Goal: Task Accomplishment & Management: Use online tool/utility

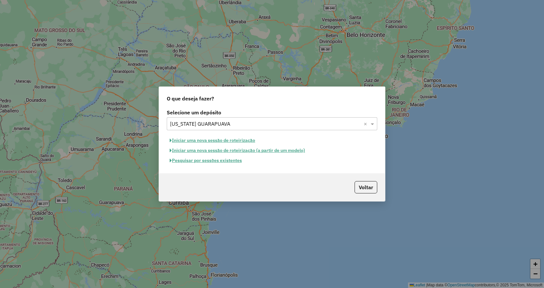
click at [221, 141] on button "Iniciar uma nova sessão de roteirização" at bounding box center [212, 140] width 91 height 10
select select "*"
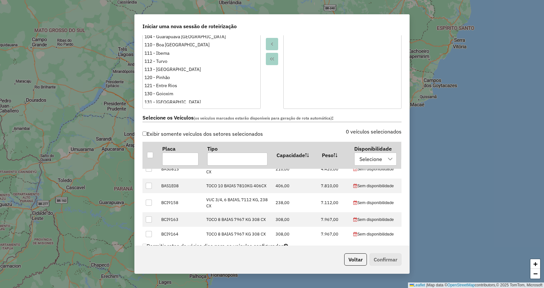
scroll to position [518, 0]
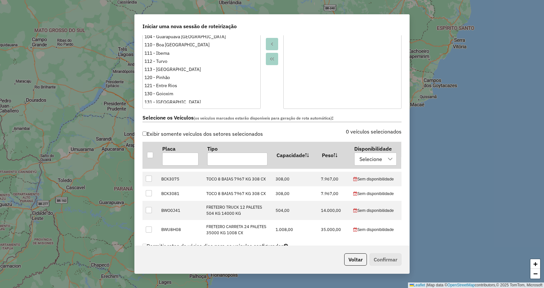
drag, startPoint x: 409, startPoint y: 117, endPoint x: 409, endPoint y: 150, distance: 32.4
click at [409, 150] on div "**********" at bounding box center [271, 143] width 275 height 259
click at [398, 100] on ul at bounding box center [341, 52] width 117 height 104
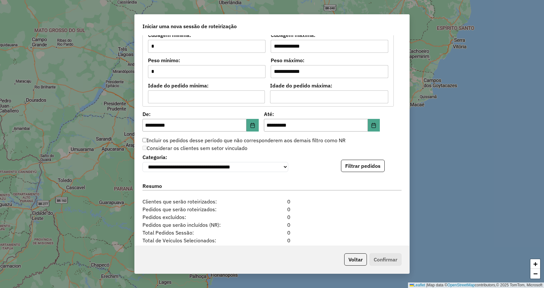
scroll to position [558, 0]
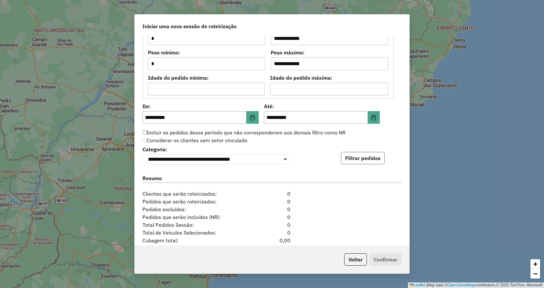
click at [357, 163] on button "Filtrar pedidos" at bounding box center [363, 158] width 44 height 12
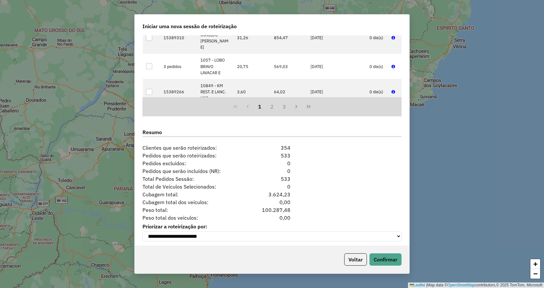
scroll to position [744, 0]
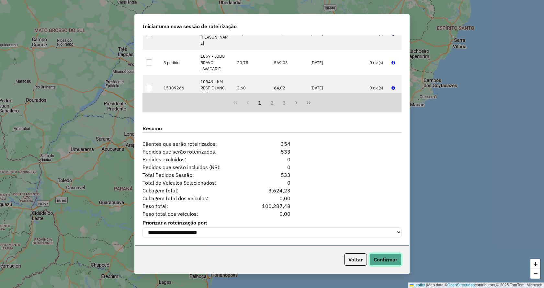
click at [387, 257] on button "Confirmar" at bounding box center [385, 259] width 32 height 12
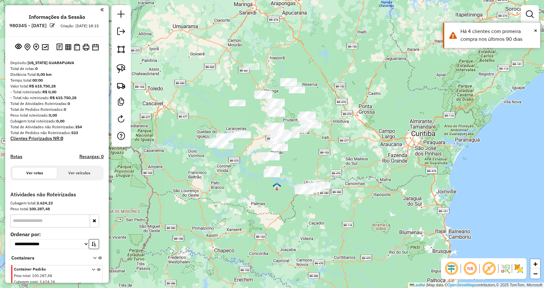
drag, startPoint x: 432, startPoint y: 179, endPoint x: 438, endPoint y: 158, distance: 22.2
click at [438, 158] on div "Janela de atendimento Grade de atendimento Capacidade Transportadoras Veículos …" at bounding box center [272, 144] width 544 height 288
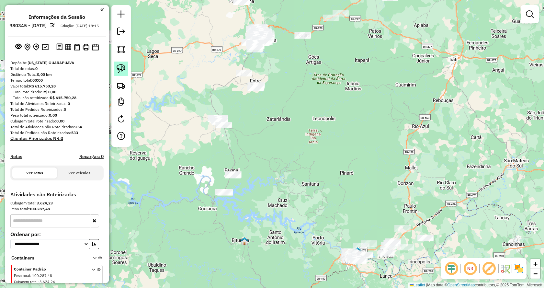
click at [118, 63] on link at bounding box center [121, 68] width 14 height 14
drag, startPoint x: 235, startPoint y: 211, endPoint x: 247, endPoint y: 160, distance: 52.4
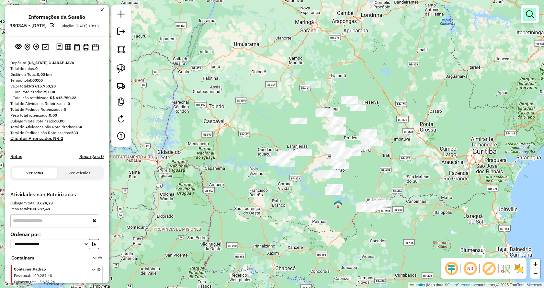
click at [531, 18] on em at bounding box center [529, 14] width 8 height 8
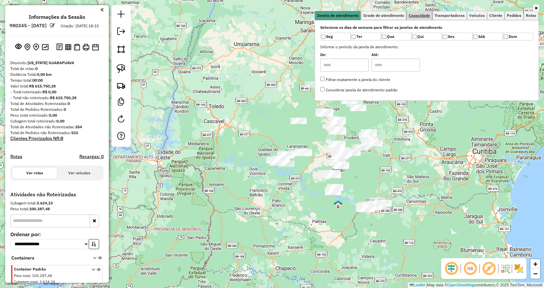
click at [423, 16] on span "Capacidade" at bounding box center [418, 16] width 21 height 4
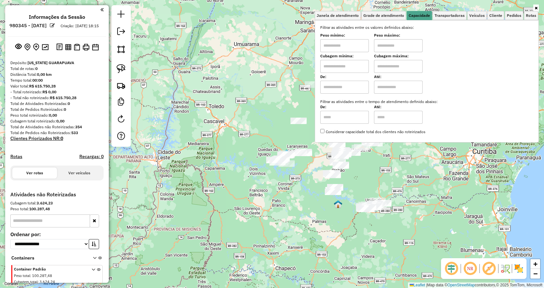
click at [335, 45] on input "text" at bounding box center [344, 45] width 49 height 13
type input "*******"
click at [392, 44] on input "text" at bounding box center [398, 45] width 49 height 13
type input "**********"
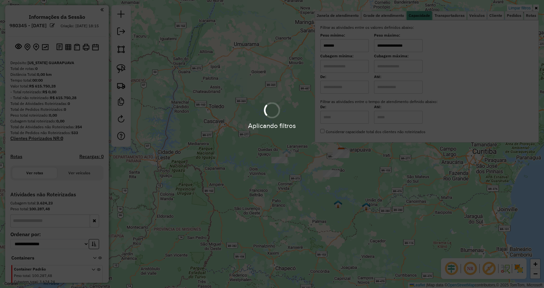
click at [423, 180] on div "Aplicando filtros" at bounding box center [272, 144] width 544 height 288
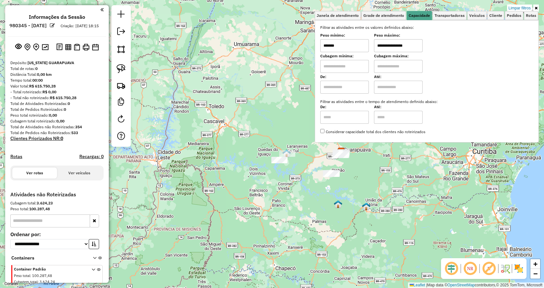
click at [536, 8] on icon at bounding box center [535, 8] width 3 height 4
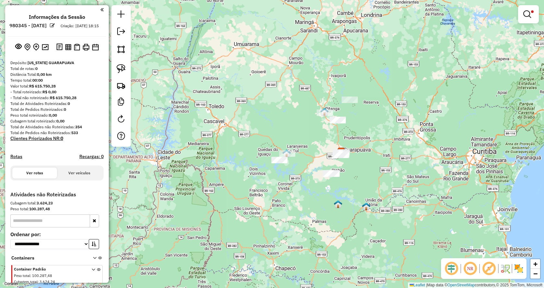
drag, startPoint x: 119, startPoint y: 63, endPoint x: 221, endPoint y: 159, distance: 139.6
click at [119, 63] on link at bounding box center [121, 68] width 14 height 14
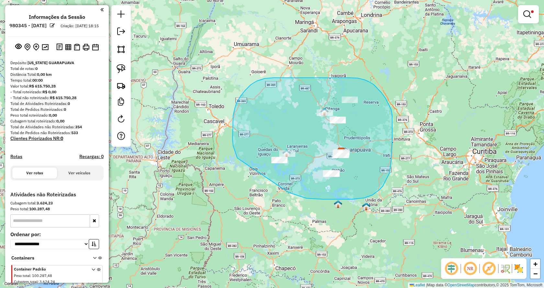
drag, startPoint x: 288, startPoint y: 192, endPoint x: 242, endPoint y: 168, distance: 52.4
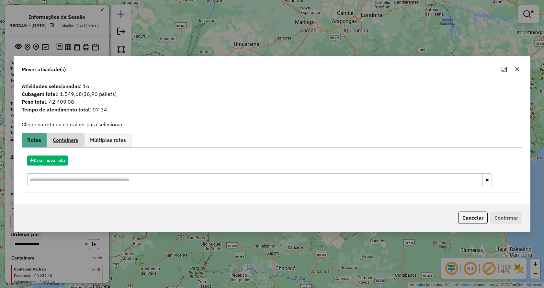
click at [70, 141] on span "Containers" at bounding box center [66, 139] width 26 height 5
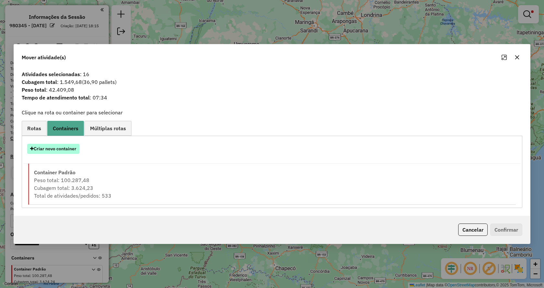
click at [45, 149] on button "Criar novo container" at bounding box center [53, 149] width 52 height 10
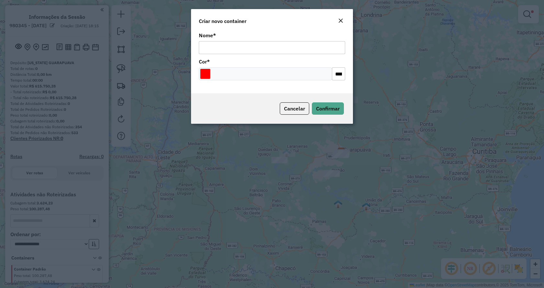
click at [247, 51] on input "Nome *" at bounding box center [272, 47] width 146 height 13
type input "**********"
drag, startPoint x: 207, startPoint y: 74, endPoint x: 236, endPoint y: 79, distance: 30.2
click at [207, 74] on input "Select a color" at bounding box center [205, 74] width 10 height 10
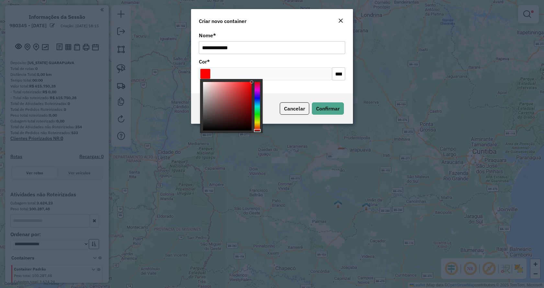
type input "*******"
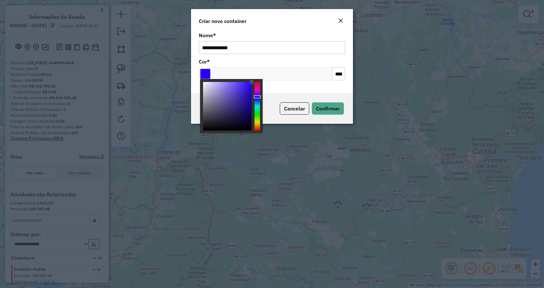
click at [258, 97] on div at bounding box center [256, 106] width 5 height 49
click at [323, 112] on button "Confirmar" at bounding box center [328, 108] width 32 height 12
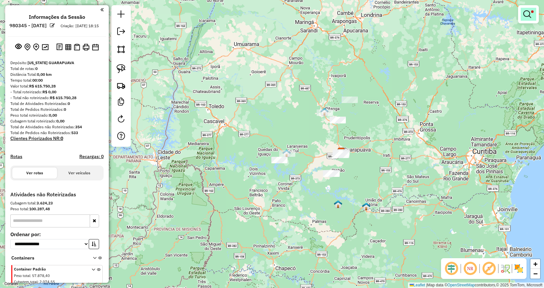
click at [527, 16] on em at bounding box center [527, 14] width 8 height 8
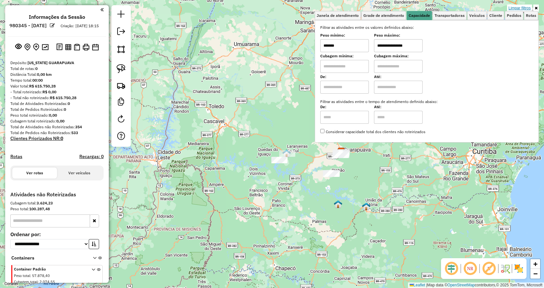
click at [519, 8] on link "Limpar filtros" at bounding box center [519, 8] width 25 height 7
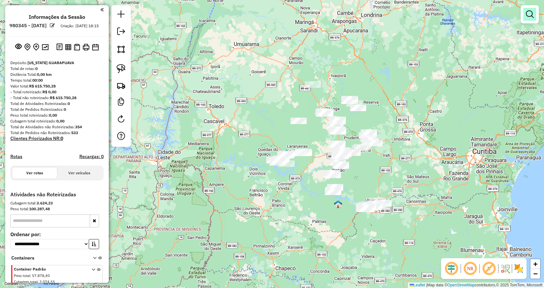
click at [530, 16] on em at bounding box center [529, 14] width 8 height 8
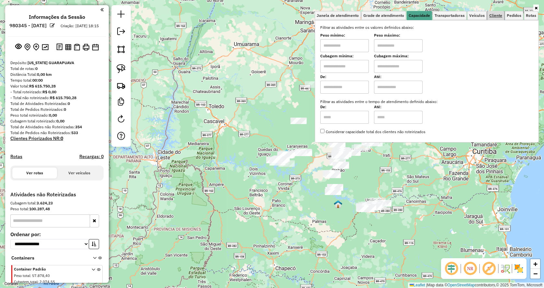
click at [499, 16] on span "Cliente" at bounding box center [495, 16] width 13 height 4
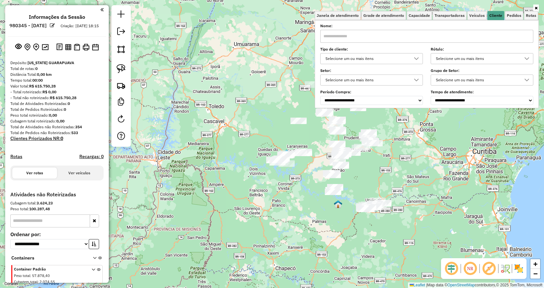
click at [453, 58] on div "Selecione um ou mais itens" at bounding box center [476, 58] width 87 height 10
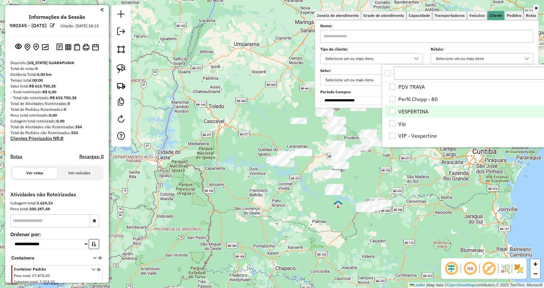
scroll to position [359, 0]
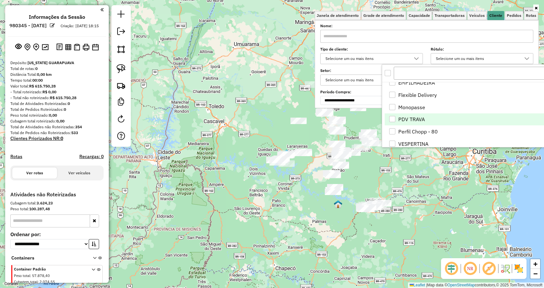
click at [393, 118] on div "PDV TRAVA" at bounding box center [392, 119] width 6 height 6
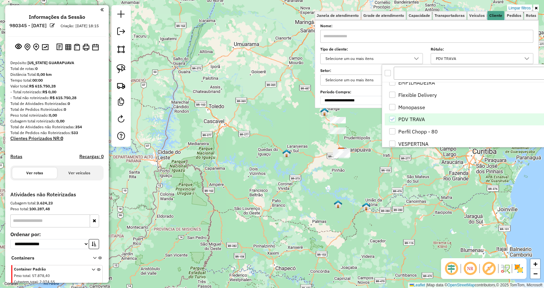
click at [438, 179] on div "Limpar filtros Janela de atendimento Grade de atendimento Capacidade Transporta…" at bounding box center [272, 144] width 544 height 288
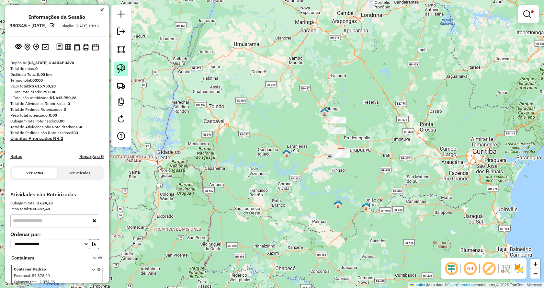
click at [125, 70] on img at bounding box center [120, 68] width 9 height 9
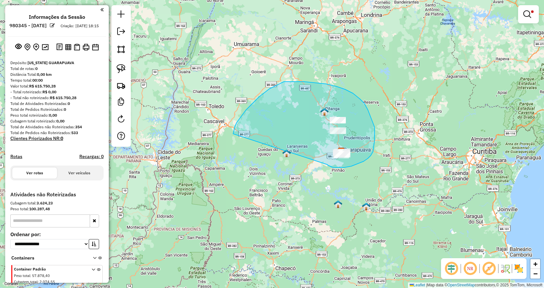
drag, startPoint x: 327, startPoint y: 164, endPoint x: 231, endPoint y: 136, distance: 99.9
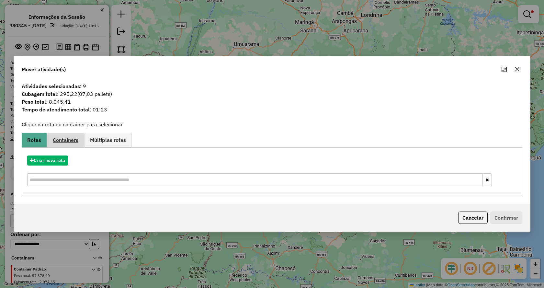
click at [61, 139] on span "Containers" at bounding box center [66, 139] width 26 height 5
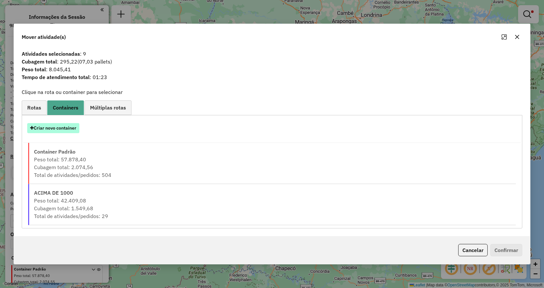
click at [53, 127] on button "Criar novo container" at bounding box center [53, 128] width 52 height 10
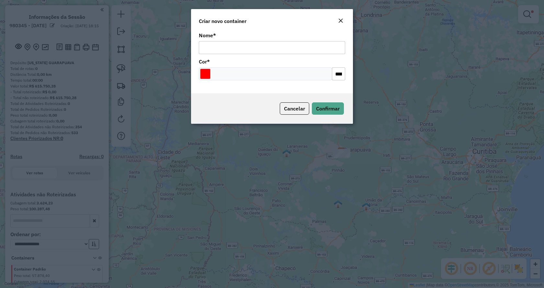
click at [253, 44] on input "Nome *" at bounding box center [272, 47] width 146 height 13
type input "*****"
click at [210, 73] on input "Select a color" at bounding box center [205, 74] width 10 height 10
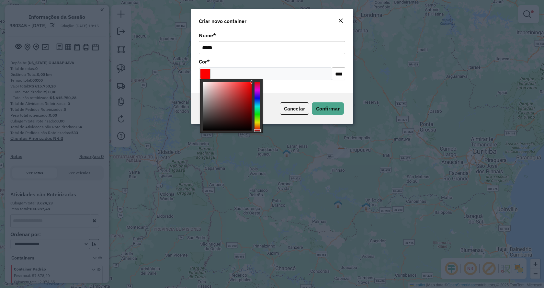
type input "*******"
click at [257, 121] on div at bounding box center [256, 106] width 5 height 49
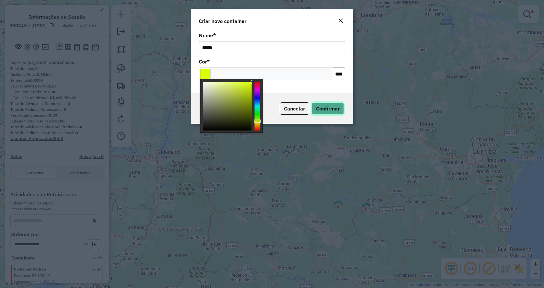
click at [330, 108] on span "Confirmar" at bounding box center [328, 108] width 24 height 6
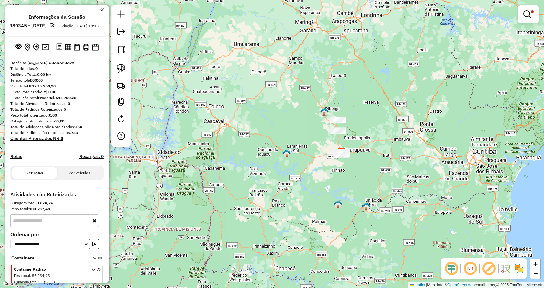
click at [526, 15] on em at bounding box center [527, 14] width 8 height 8
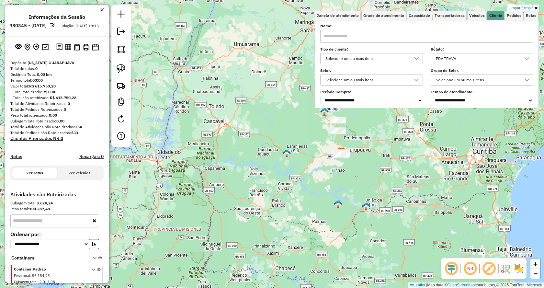
click at [526, 6] on link "Limpar filtros" at bounding box center [519, 8] width 25 height 7
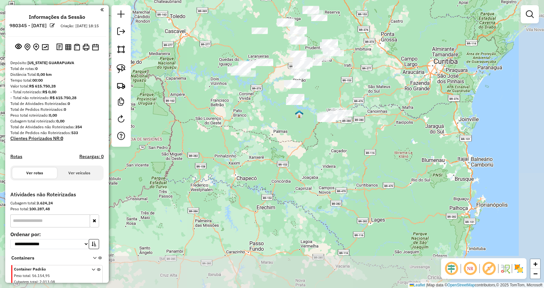
drag, startPoint x: 403, startPoint y: 170, endPoint x: 362, endPoint y: 74, distance: 104.8
click at [362, 74] on div "Janela de atendimento Grade de atendimento Capacidade Transportadoras Veículos …" at bounding box center [272, 144] width 544 height 288
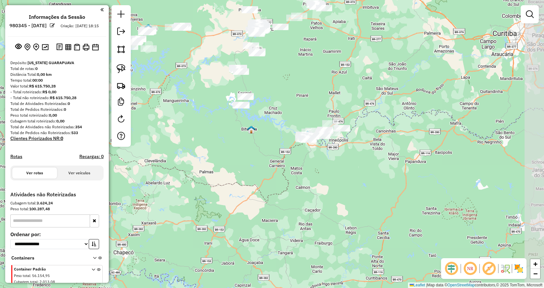
drag, startPoint x: 431, startPoint y: 111, endPoint x: 329, endPoint y: 100, distance: 103.1
click at [350, 100] on div "Janela de atendimento Grade de atendimento Capacidade Transportadoras Veículos …" at bounding box center [272, 144] width 544 height 288
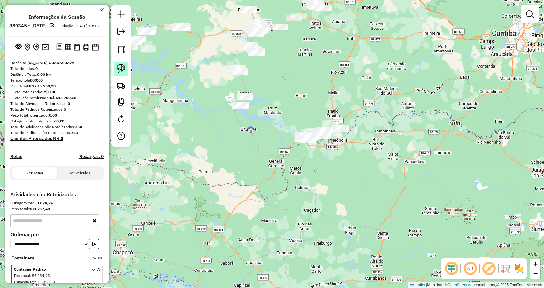
click at [122, 69] on img at bounding box center [120, 68] width 9 height 9
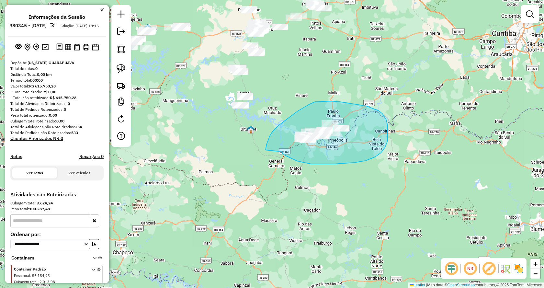
drag, startPoint x: 285, startPoint y: 155, endPoint x: 265, endPoint y: 150, distance: 20.5
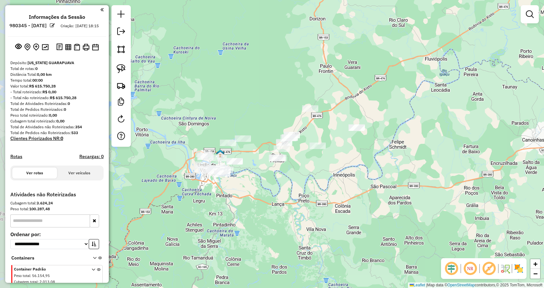
drag, startPoint x: 272, startPoint y: 199, endPoint x: 309, endPoint y: 190, distance: 38.3
click at [309, 190] on div "Janela de atendimento Grade de atendimento Capacidade Transportadoras Veículos …" at bounding box center [272, 144] width 544 height 288
click at [124, 71] on img at bounding box center [120, 68] width 9 height 9
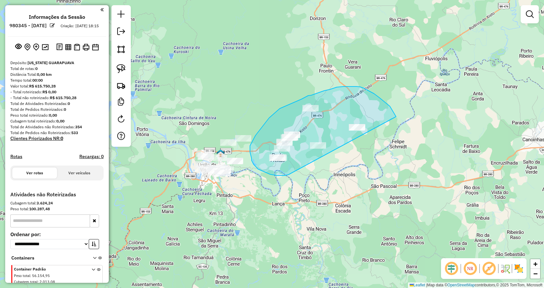
drag, startPoint x: 288, startPoint y: 174, endPoint x: 396, endPoint y: 116, distance: 122.0
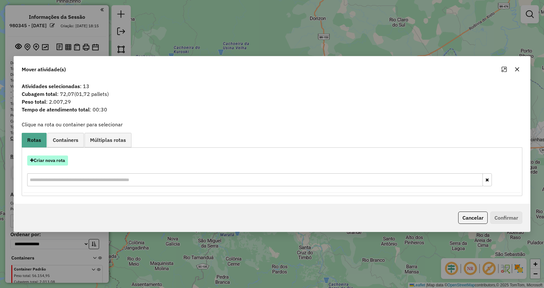
click at [52, 158] on button "Criar nova rota" at bounding box center [47, 160] width 41 height 10
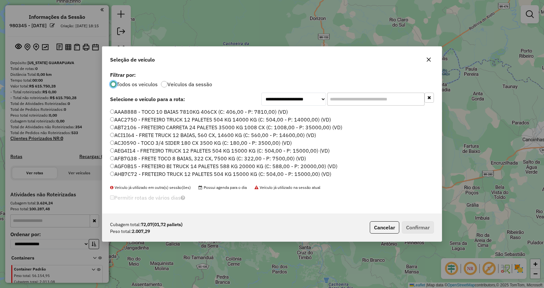
scroll to position [4, 2]
click at [340, 99] on input "text" at bounding box center [375, 99] width 97 height 13
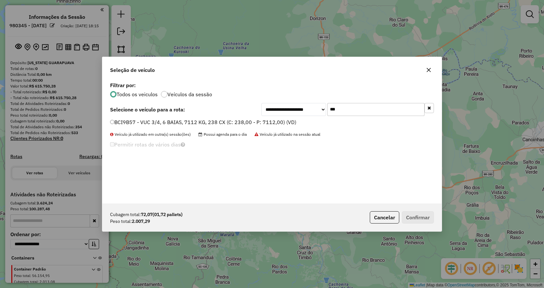
type input "***"
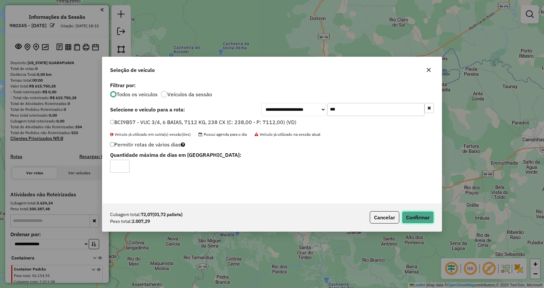
click at [417, 216] on button "Confirmar" at bounding box center [417, 217] width 32 height 12
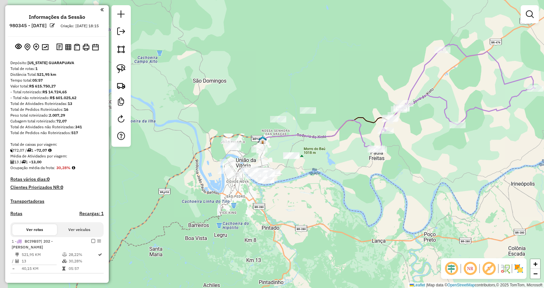
drag, startPoint x: 250, startPoint y: 175, endPoint x: 335, endPoint y: 172, distance: 85.5
click at [335, 172] on div "Janela de atendimento Grade de atendimento Capacidade Transportadoras Veículos …" at bounding box center [272, 144] width 544 height 288
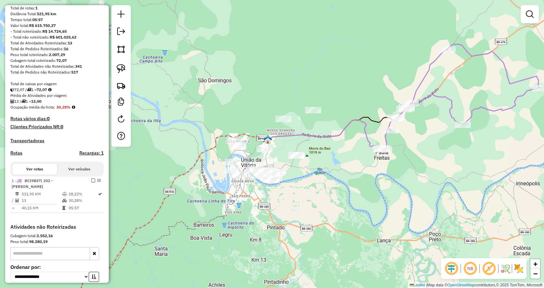
scroll to position [65, 0]
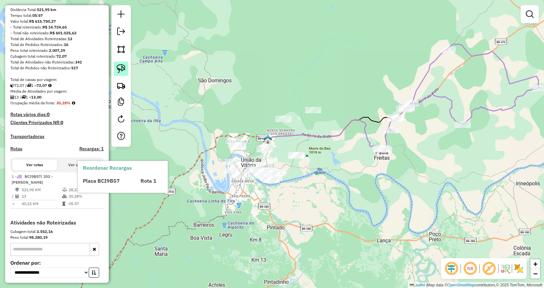
click at [118, 68] on img at bounding box center [120, 68] width 9 height 9
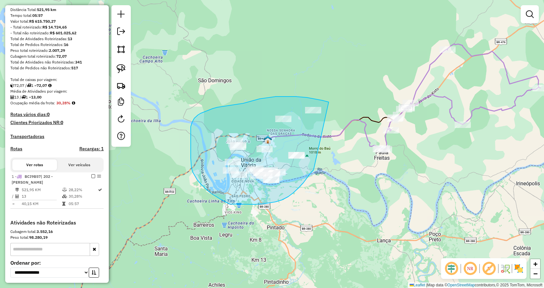
drag, startPoint x: 313, startPoint y: 170, endPoint x: 337, endPoint y: 104, distance: 70.0
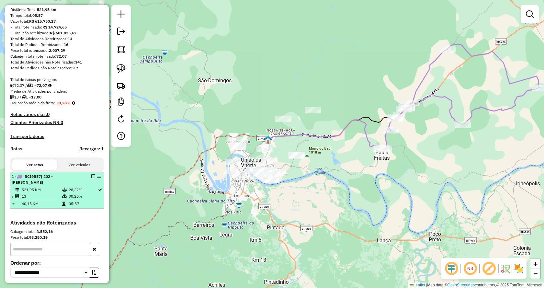
click at [92, 178] on em at bounding box center [93, 176] width 4 height 4
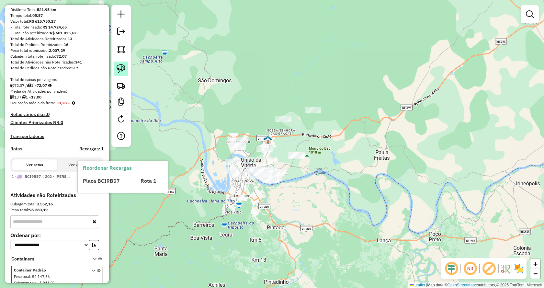
click at [120, 69] on img at bounding box center [120, 68] width 9 height 9
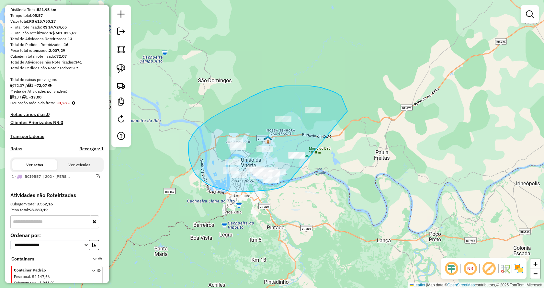
drag, startPoint x: 290, startPoint y: 180, endPoint x: 347, endPoint y: 112, distance: 89.6
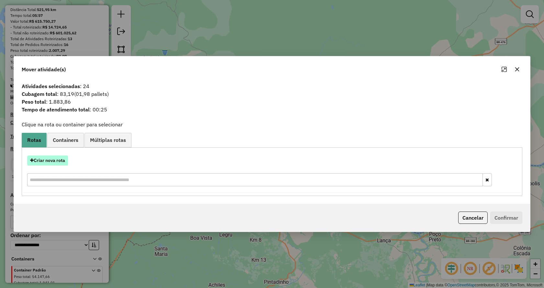
click at [42, 158] on button "Criar nova rota" at bounding box center [47, 160] width 41 height 10
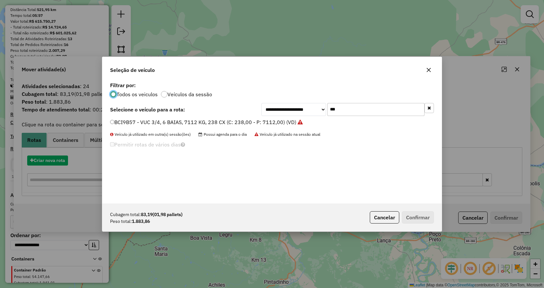
scroll to position [4, 2]
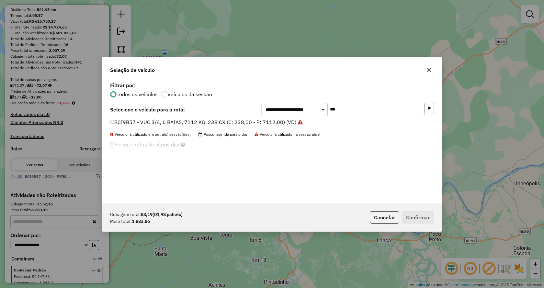
drag, startPoint x: 277, startPoint y: 101, endPoint x: 261, endPoint y: 100, distance: 15.6
click at [261, 100] on div "**********" at bounding box center [271, 141] width 339 height 123
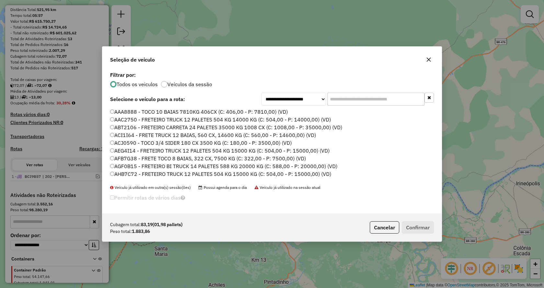
click at [364, 98] on input "text" at bounding box center [375, 99] width 97 height 13
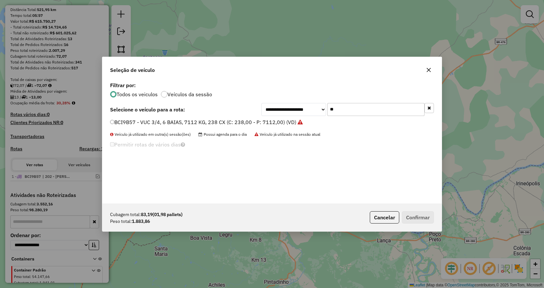
type input "***"
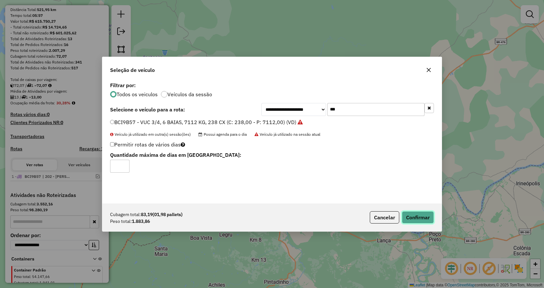
click at [416, 217] on button "Confirmar" at bounding box center [417, 217] width 32 height 12
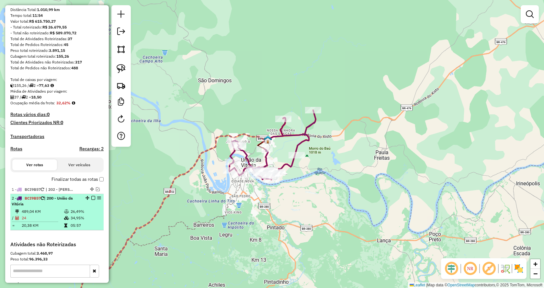
click at [91, 200] on em at bounding box center [93, 198] width 4 height 4
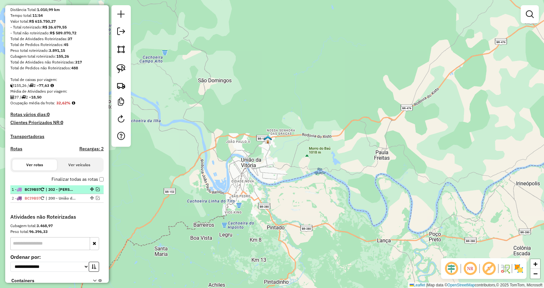
click at [96, 191] on em at bounding box center [98, 189] width 4 height 4
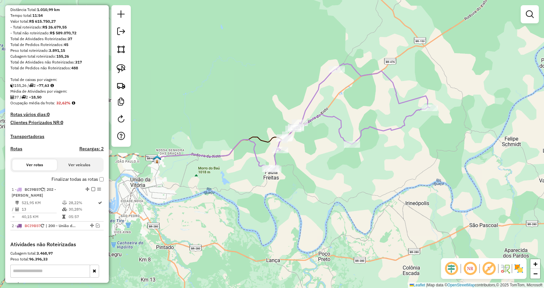
drag, startPoint x: 430, startPoint y: 183, endPoint x: 324, endPoint y: 200, distance: 106.8
click at [324, 200] on div "Janela de atendimento Grade de atendimento Capacidade Transportadoras Veículos …" at bounding box center [272, 144] width 544 height 288
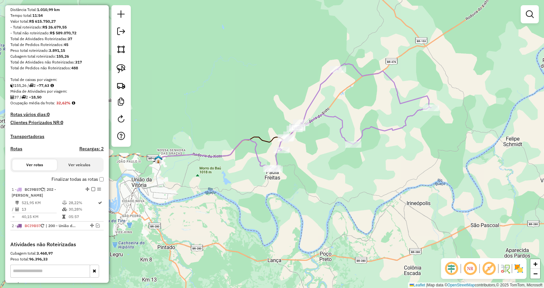
select select "**********"
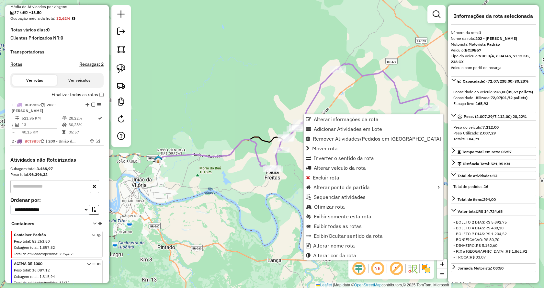
scroll to position [203, 0]
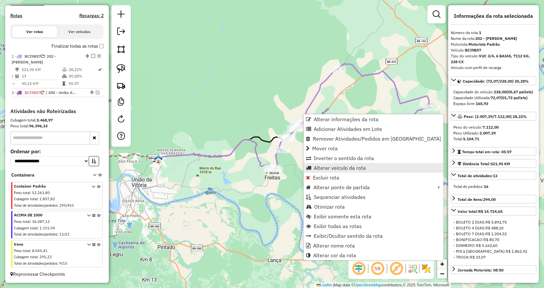
click at [338, 169] on span "Alterar veículo da rota" at bounding box center [339, 167] width 52 height 5
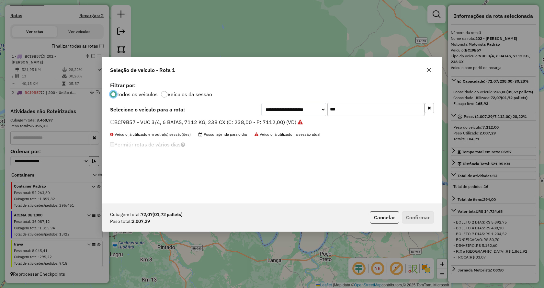
scroll to position [4, 2]
click at [297, 111] on div "**********" at bounding box center [347, 109] width 172 height 13
drag, startPoint x: 345, startPoint y: 109, endPoint x: 274, endPoint y: 100, distance: 71.4
click at [274, 100] on div "**********" at bounding box center [271, 141] width 339 height 123
type input "***"
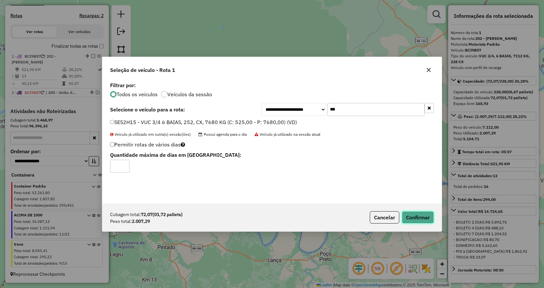
click at [410, 214] on button "Confirmar" at bounding box center [417, 217] width 32 height 12
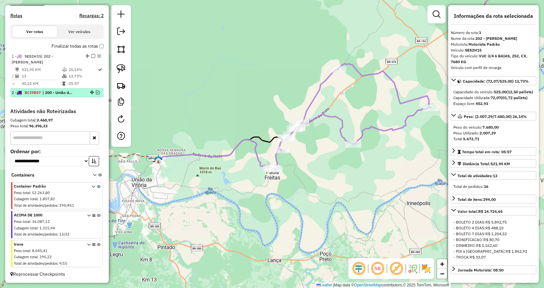
click at [96, 93] on em at bounding box center [98, 92] width 4 height 4
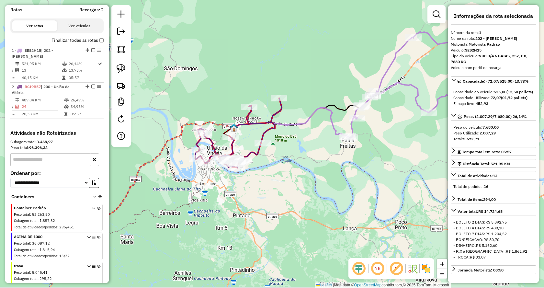
drag, startPoint x: 250, startPoint y: 224, endPoint x: 313, endPoint y: 199, distance: 66.7
click at [313, 199] on div "Janela de atendimento Grade de atendimento Capacidade Transportadoras Veículos …" at bounding box center [272, 144] width 544 height 288
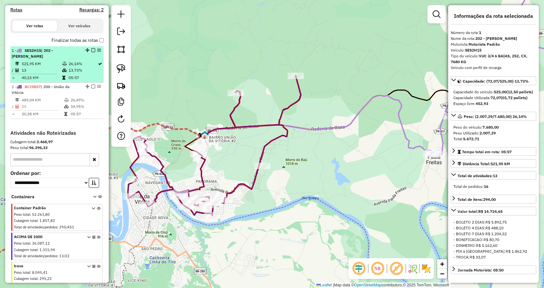
click at [91, 52] on em at bounding box center [93, 50] width 4 height 4
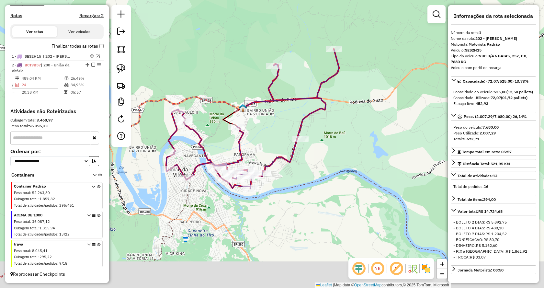
drag, startPoint x: 269, startPoint y: 235, endPoint x: 299, endPoint y: 204, distance: 43.2
click at [306, 208] on div "Janela de atendimento Grade de atendimento Capacidade Transportadoras Veículos …" at bounding box center [272, 144] width 544 height 288
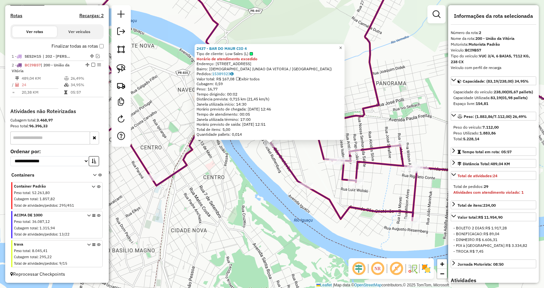
click at [342, 45] on span "×" at bounding box center [340, 47] width 3 height 5
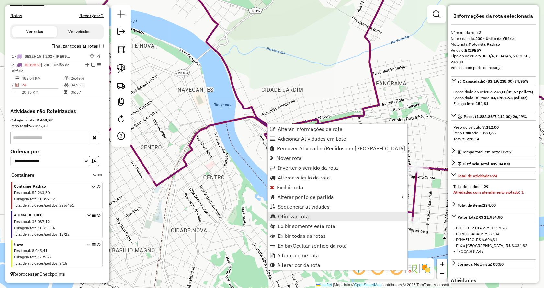
click at [299, 218] on span "Otimizar rota" at bounding box center [293, 216] width 31 height 5
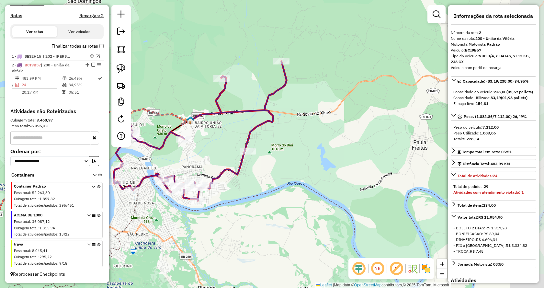
drag, startPoint x: 382, startPoint y: 129, endPoint x: 222, endPoint y: 149, distance: 161.8
click at [214, 149] on div "Janela de atendimento Grade de atendimento Capacidade Transportadoras Veículos …" at bounding box center [272, 144] width 544 height 288
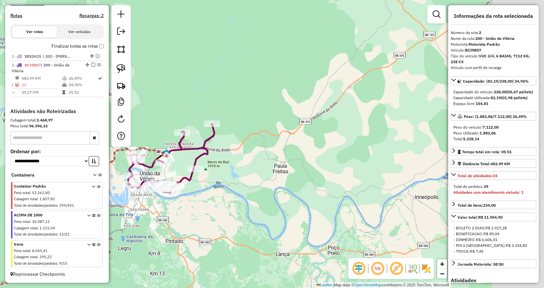
drag, startPoint x: 379, startPoint y: 159, endPoint x: 287, endPoint y: 170, distance: 93.5
click at [287, 170] on div "Janela de atendimento Grade de atendimento Capacidade Transportadoras Veículos …" at bounding box center [272, 144] width 544 height 288
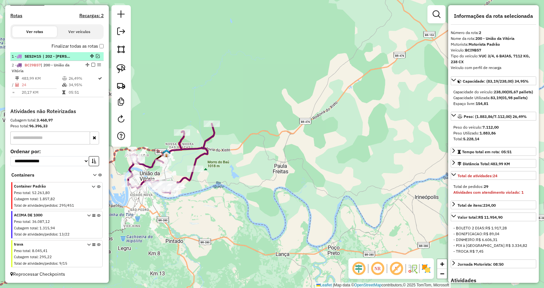
click at [97, 56] on em at bounding box center [98, 56] width 4 height 4
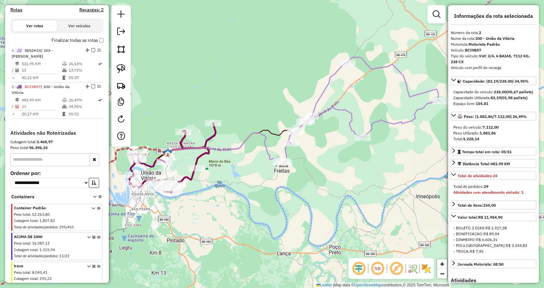
drag, startPoint x: 297, startPoint y: 175, endPoint x: 338, endPoint y: 167, distance: 41.9
click at [338, 167] on div "Janela de atendimento Grade de atendimento Capacidade Transportadoras Veículos …" at bounding box center [272, 144] width 544 height 288
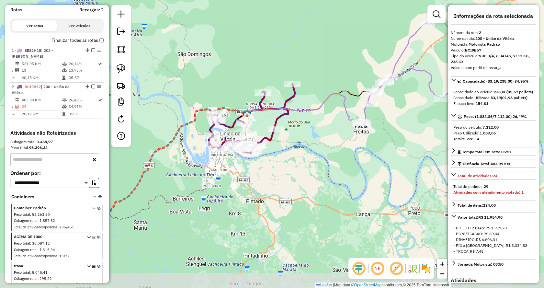
drag, startPoint x: 270, startPoint y: 231, endPoint x: 367, endPoint y: 190, distance: 105.5
click at [367, 191] on div "Janela de atendimento Grade de atendimento Capacidade Transportadoras Veículos …" at bounding box center [272, 144] width 544 height 288
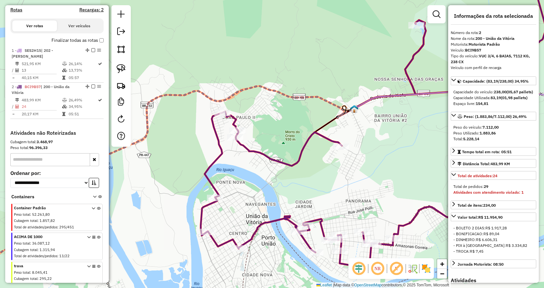
drag, startPoint x: 240, startPoint y: 121, endPoint x: 256, endPoint y: 115, distance: 16.4
click at [256, 115] on div "Janela de atendimento Grade de atendimento Capacidade Transportadoras Veículos …" at bounding box center [272, 144] width 544 height 288
click at [120, 70] on img at bounding box center [120, 68] width 9 height 9
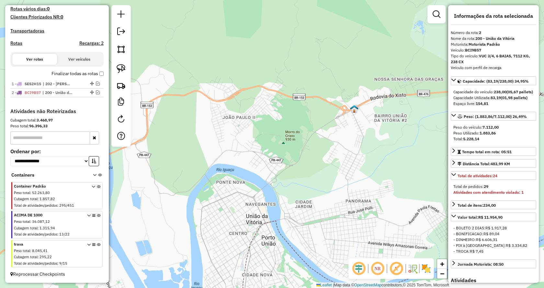
scroll to position [176, 0]
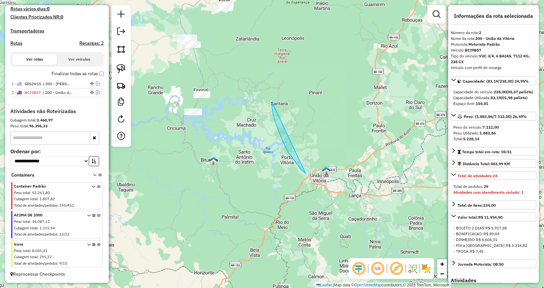
drag, startPoint x: 272, startPoint y: 104, endPoint x: 305, endPoint y: 173, distance: 77.3
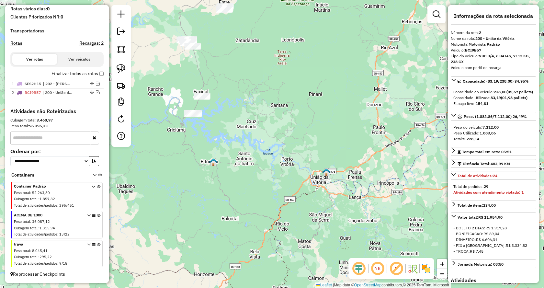
drag, startPoint x: 279, startPoint y: 81, endPoint x: 316, endPoint y: 174, distance: 100.6
click at [314, 173] on div "Janela de atendimento Grade de atendimento Capacidade Transportadoras Veículos …" at bounding box center [272, 144] width 544 height 288
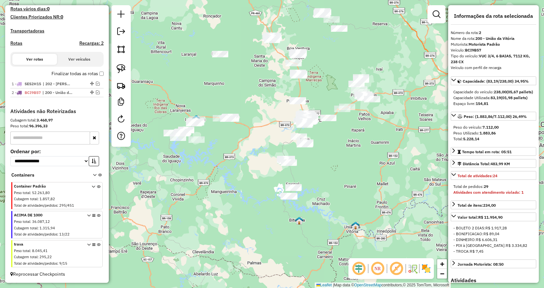
drag, startPoint x: 320, startPoint y: 175, endPoint x: 357, endPoint y: 189, distance: 39.8
click at [357, 189] on div "Janela de atendimento Grade de atendimento Capacidade Transportadoras Veículos …" at bounding box center [272, 144] width 544 height 288
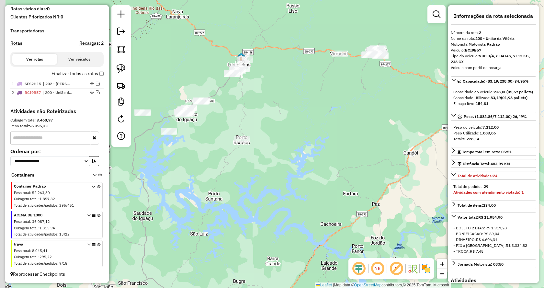
drag, startPoint x: 243, startPoint y: 165, endPoint x: 278, endPoint y: 207, distance: 54.5
click at [278, 207] on div "Janela de atendimento Grade de atendimento Capacidade Transportadoras Veículos …" at bounding box center [272, 144] width 544 height 288
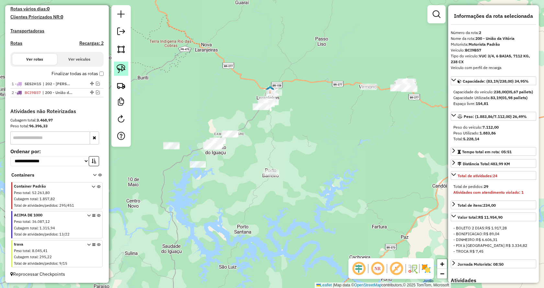
click at [125, 68] on img at bounding box center [120, 68] width 9 height 9
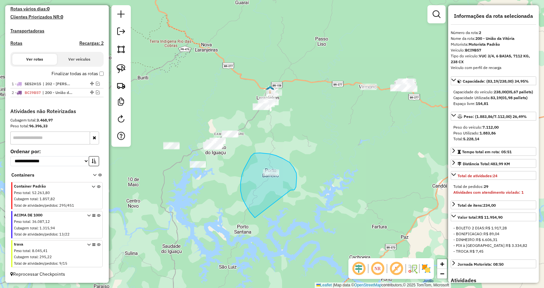
drag, startPoint x: 296, startPoint y: 178, endPoint x: 256, endPoint y: 217, distance: 56.3
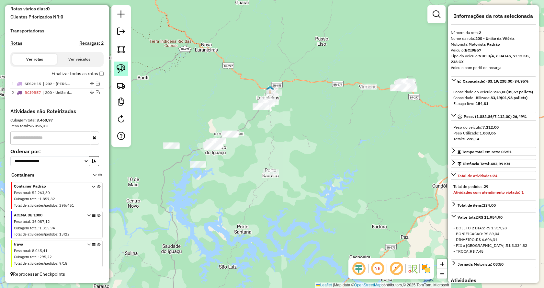
click at [121, 66] on img at bounding box center [120, 68] width 9 height 9
drag, startPoint x: 269, startPoint y: 187, endPoint x: 226, endPoint y: 184, distance: 43.1
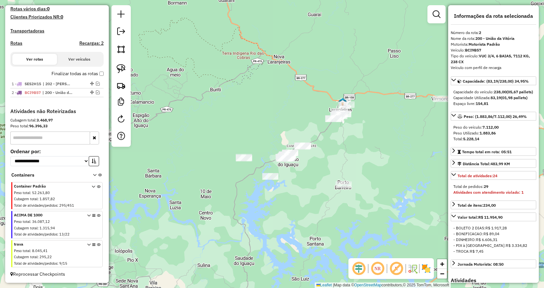
drag, startPoint x: 368, startPoint y: 143, endPoint x: 323, endPoint y: 143, distance: 45.3
click at [343, 153] on div "Janela de atendimento Grade de atendimento Capacidade Transportadoras Veículos …" at bounding box center [272, 144] width 544 height 288
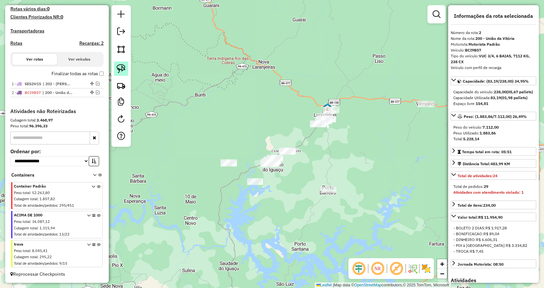
click at [121, 71] on img at bounding box center [120, 68] width 9 height 9
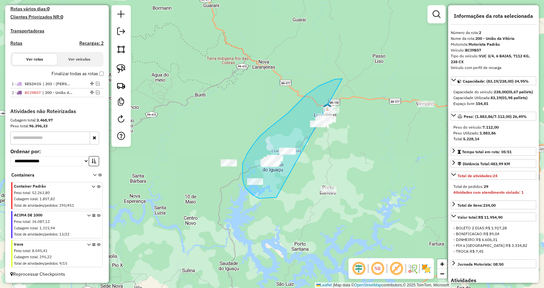
drag, startPoint x: 276, startPoint y: 197, endPoint x: 364, endPoint y: 82, distance: 145.4
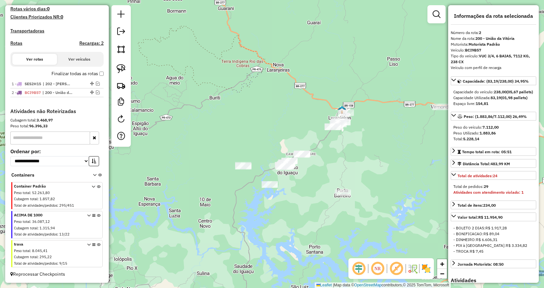
drag, startPoint x: 348, startPoint y: 155, endPoint x: 331, endPoint y: 147, distance: 19.1
click at [334, 150] on div "Janela de atendimento Grade de atendimento Capacidade Transportadoras Veículos …" at bounding box center [272, 144] width 544 height 288
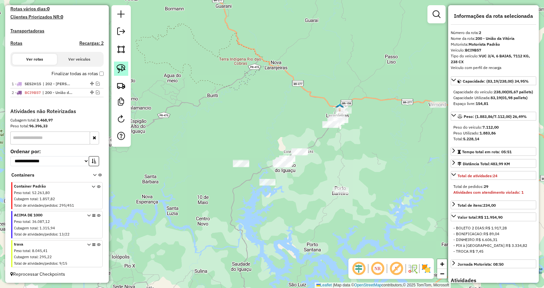
click at [118, 71] on img at bounding box center [120, 68] width 9 height 9
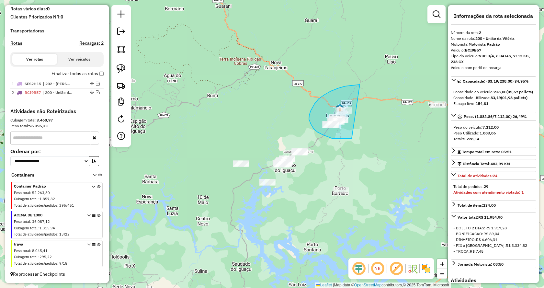
drag, startPoint x: 338, startPoint y: 138, endPoint x: 384, endPoint y: 88, distance: 68.2
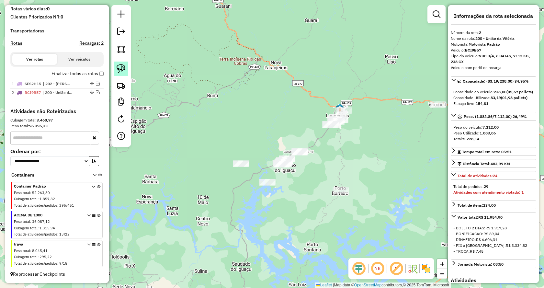
click at [123, 65] on img at bounding box center [120, 68] width 9 height 9
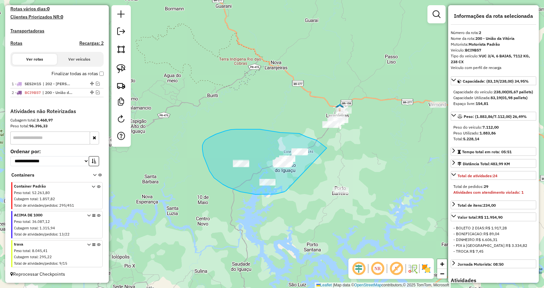
drag, startPoint x: 279, startPoint y: 193, endPoint x: 327, endPoint y: 148, distance: 65.2
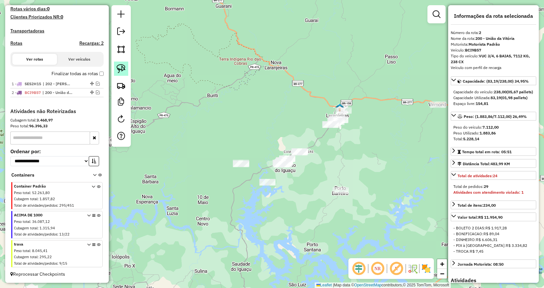
click at [121, 67] on img at bounding box center [120, 68] width 9 height 9
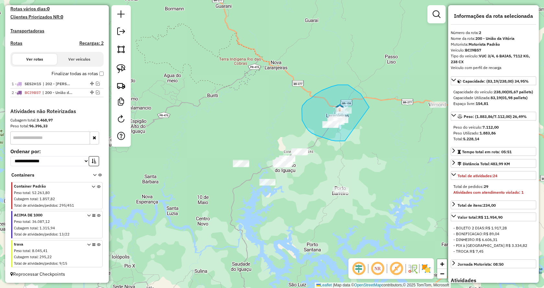
drag, startPoint x: 345, startPoint y: 141, endPoint x: 369, endPoint y: 107, distance: 41.5
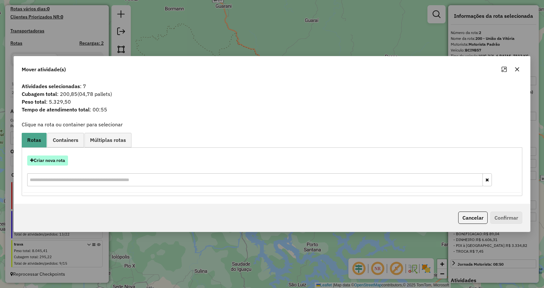
click at [53, 161] on button "Criar nova rota" at bounding box center [47, 160] width 41 height 10
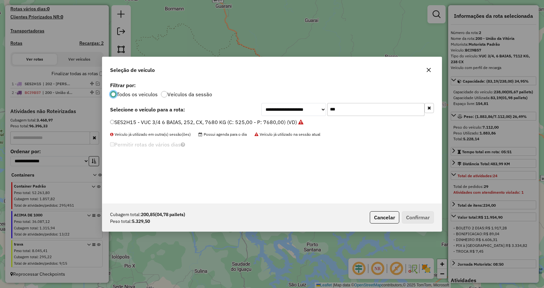
scroll to position [4, 2]
drag, startPoint x: 353, startPoint y: 110, endPoint x: 305, endPoint y: 108, distance: 47.9
click at [305, 108] on div "**********" at bounding box center [347, 109] width 172 height 13
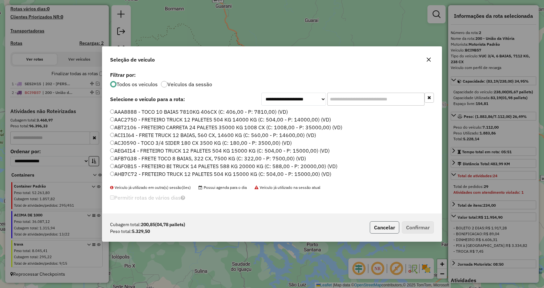
click at [374, 225] on button "Cancelar" at bounding box center [383, 227] width 29 height 12
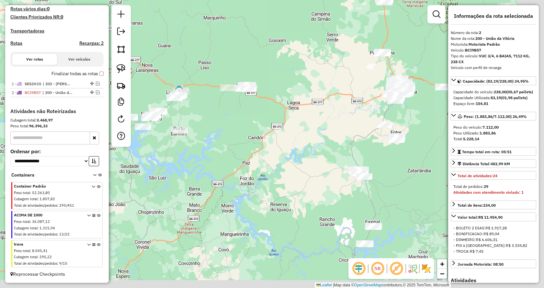
drag, startPoint x: 343, startPoint y: 205, endPoint x: 205, endPoint y: 143, distance: 151.2
click at [205, 143] on div "Janela de atendimento Grade de atendimento Capacidade Transportadoras Veículos …" at bounding box center [272, 144] width 544 height 288
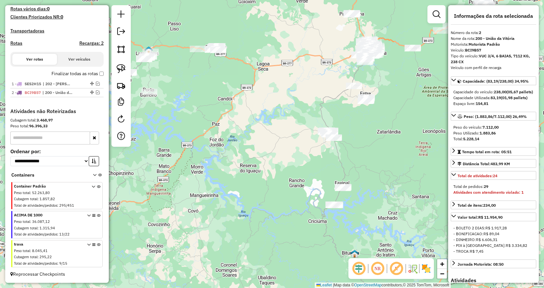
drag, startPoint x: 366, startPoint y: 165, endPoint x: 335, endPoint y: 142, distance: 38.6
click at [335, 142] on div "Janela de atendimento Grade de atendimento Capacidade Transportadoras Veículos …" at bounding box center [272, 144] width 544 height 288
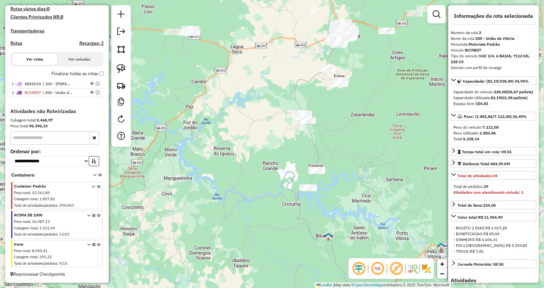
drag, startPoint x: 383, startPoint y: 160, endPoint x: 370, endPoint y: 148, distance: 17.4
click at [370, 148] on div "Janela de atendimento Grade de atendimento Capacidade Transportadoras Veículos …" at bounding box center [272, 144] width 544 height 288
click at [124, 71] on img at bounding box center [120, 68] width 9 height 9
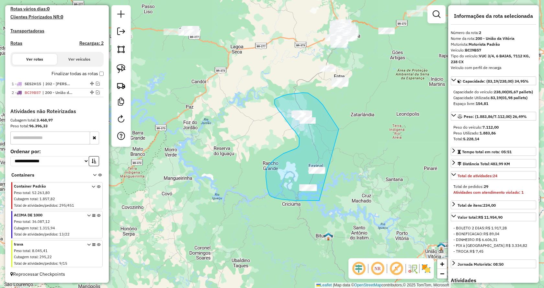
drag, startPoint x: 319, startPoint y: 200, endPoint x: 339, endPoint y: 130, distance: 72.8
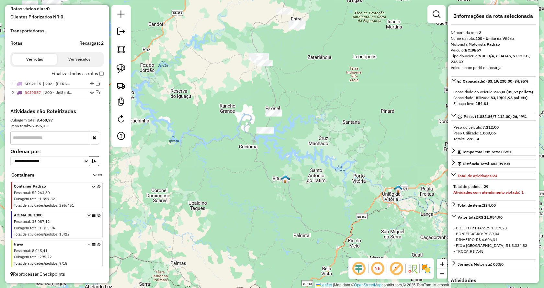
drag, startPoint x: 355, startPoint y: 199, endPoint x: 317, endPoint y: 146, distance: 64.3
click at [317, 146] on div "Janela de atendimento Grade de atendimento Capacidade Transportadoras Veículos …" at bounding box center [272, 144] width 544 height 288
click at [123, 68] on img at bounding box center [120, 68] width 9 height 9
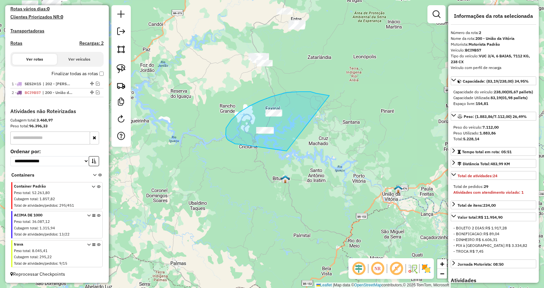
drag, startPoint x: 281, startPoint y: 150, endPoint x: 347, endPoint y: 98, distance: 83.8
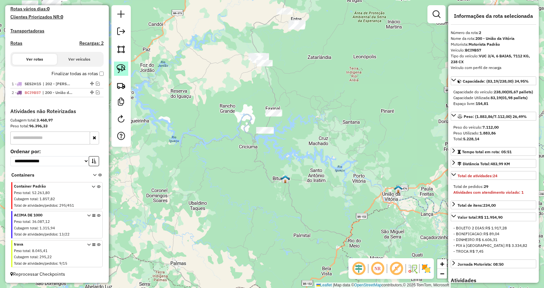
click at [120, 73] on link at bounding box center [121, 68] width 14 height 14
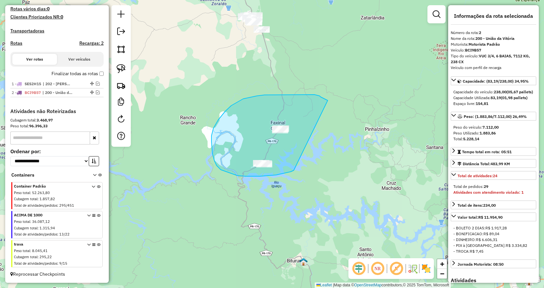
drag, startPoint x: 269, startPoint y: 175, endPoint x: 332, endPoint y: 104, distance: 95.6
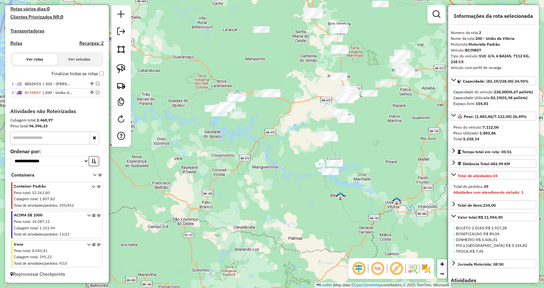
drag, startPoint x: 273, startPoint y: 151, endPoint x: 280, endPoint y: 157, distance: 9.4
click at [280, 157] on div "Janela de atendimento Grade de atendimento Capacidade Transportadoras Veículos …" at bounding box center [272, 144] width 544 height 288
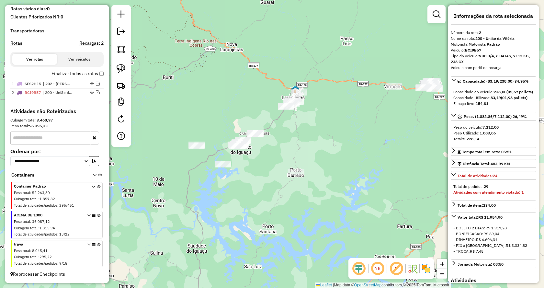
drag, startPoint x: 257, startPoint y: 104, endPoint x: 297, endPoint y: 134, distance: 50.0
click at [297, 134] on div "Janela de atendimento Grade de atendimento Capacidade Transportadoras Veículos …" at bounding box center [272, 144] width 544 height 288
click at [120, 67] on img at bounding box center [120, 68] width 9 height 9
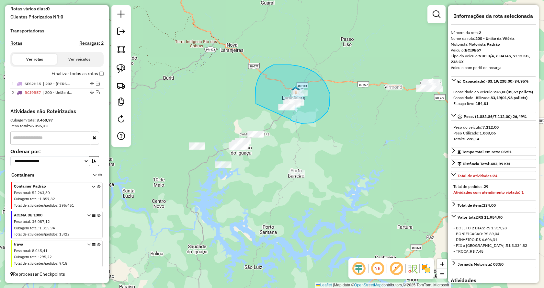
drag, startPoint x: 327, startPoint y: 111, endPoint x: 256, endPoint y: 105, distance: 71.4
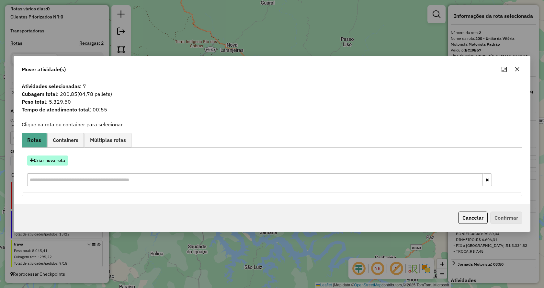
click at [49, 159] on button "Criar nova rota" at bounding box center [47, 160] width 41 height 10
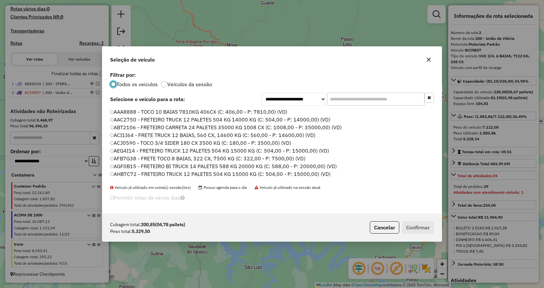
click at [339, 99] on input "text" at bounding box center [375, 99] width 97 height 13
click at [379, 97] on input "text" at bounding box center [375, 99] width 97 height 13
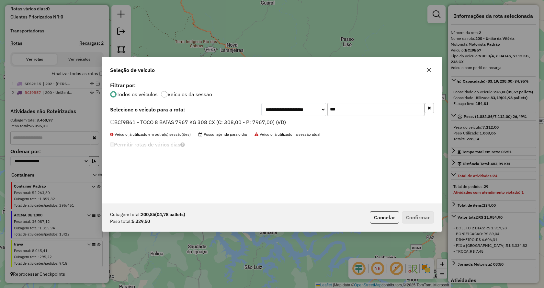
type input "***"
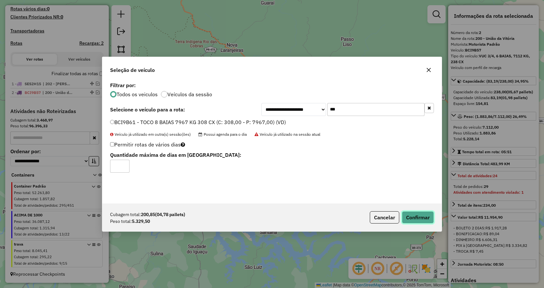
click at [419, 217] on button "Confirmar" at bounding box center [417, 217] width 32 height 12
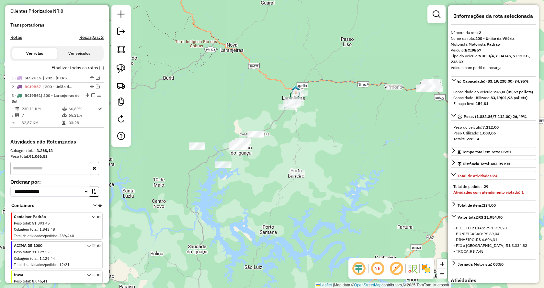
scroll to position [212, 0]
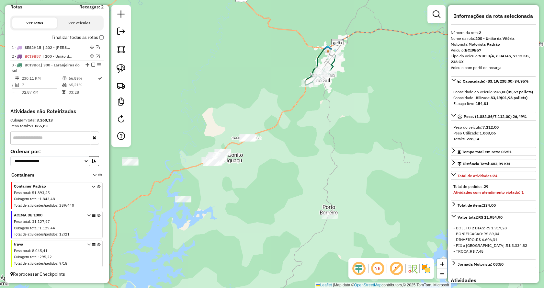
drag, startPoint x: 272, startPoint y: 170, endPoint x: 292, endPoint y: 156, distance: 24.3
click at [292, 156] on div "Janela de atendimento Grade de atendimento Capacidade Transportadoras Veículos …" at bounding box center [272, 144] width 544 height 288
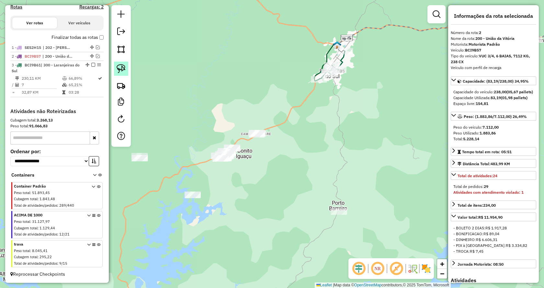
drag, startPoint x: 116, startPoint y: 68, endPoint x: 125, endPoint y: 72, distance: 9.4
click at [116, 68] on link at bounding box center [121, 68] width 14 height 14
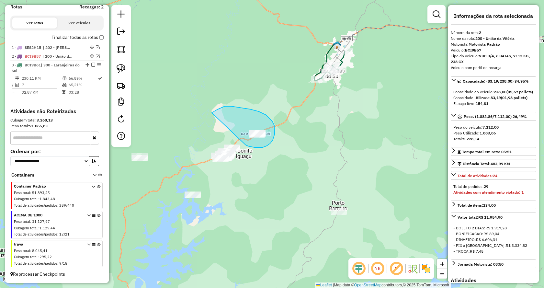
drag, startPoint x: 245, startPoint y: 145, endPoint x: 212, endPoint y: 113, distance: 46.5
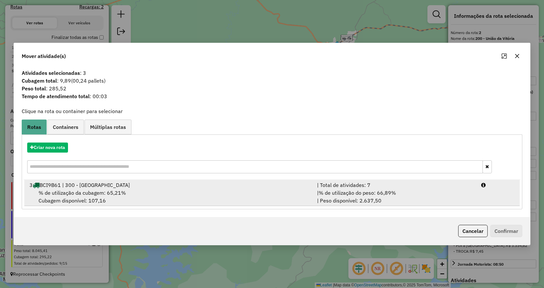
click at [408, 191] on div "| % de utilização do peso: 66,89% | Peso disponível: 2.637,50" at bounding box center [395, 197] width 164 height 16
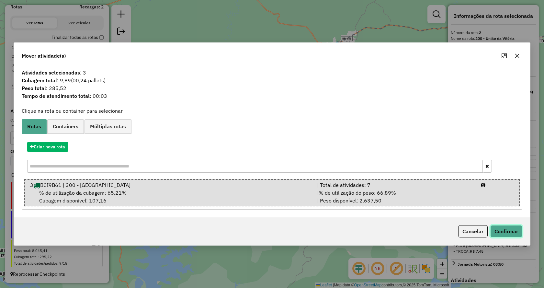
click at [490, 227] on button "Confirmar" at bounding box center [506, 231] width 32 height 12
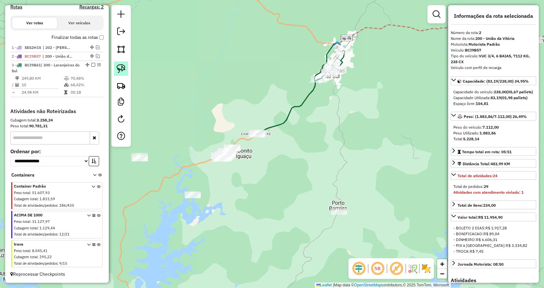
click at [124, 70] on img at bounding box center [120, 68] width 9 height 9
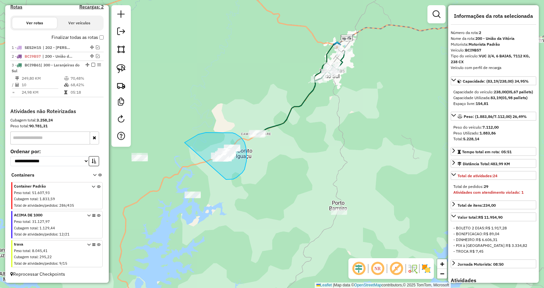
drag, startPoint x: 233, startPoint y: 179, endPoint x: 179, endPoint y: 148, distance: 61.7
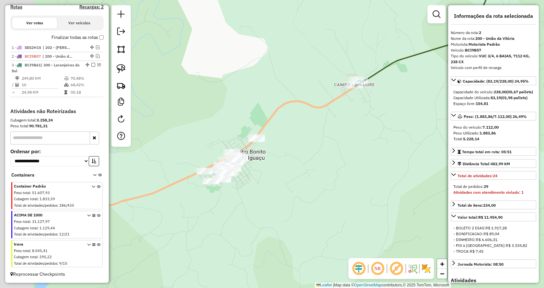
drag, startPoint x: 253, startPoint y: 160, endPoint x: 286, endPoint y: 133, distance: 43.0
click at [313, 129] on div "Janela de atendimento Grade de atendimento Capacidade Transportadoras Veículos …" at bounding box center [272, 144] width 544 height 288
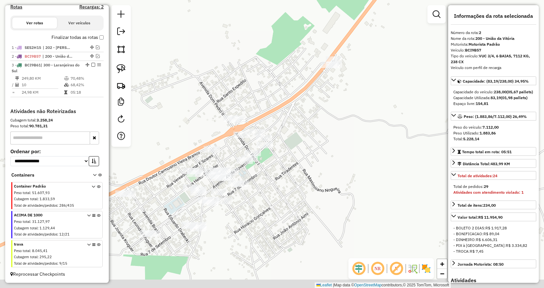
drag, startPoint x: 278, startPoint y: 137, endPoint x: 298, endPoint y: 124, distance: 23.5
click at [298, 124] on div "Janela de atendimento Grade de atendimento Capacidade Transportadoras Veículos …" at bounding box center [272, 144] width 544 height 288
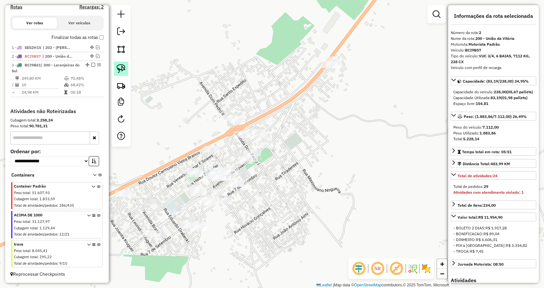
click at [122, 71] on img at bounding box center [120, 68] width 9 height 9
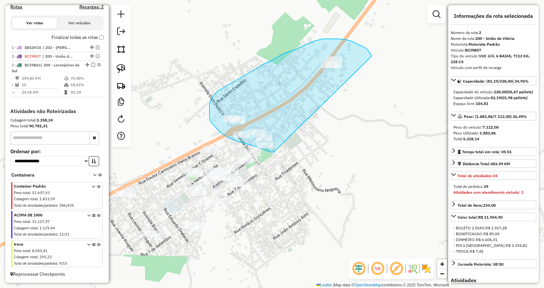
drag, startPoint x: 273, startPoint y: 152, endPoint x: 371, endPoint y: 56, distance: 137.3
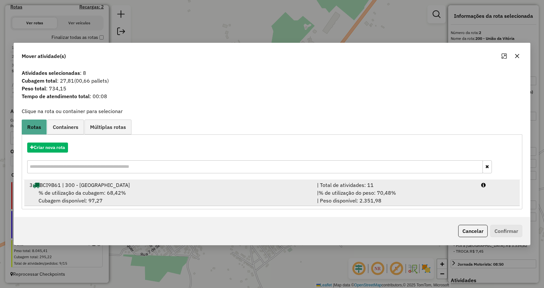
drag, startPoint x: 394, startPoint y: 193, endPoint x: 430, endPoint y: 203, distance: 36.8
click at [395, 193] on span "% de utilização do peso: 70,48%" at bounding box center [356, 192] width 77 height 6
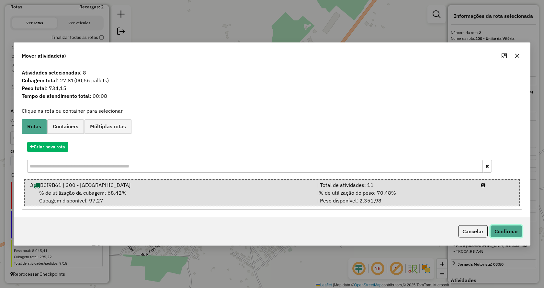
click at [498, 229] on button "Confirmar" at bounding box center [506, 231] width 32 height 12
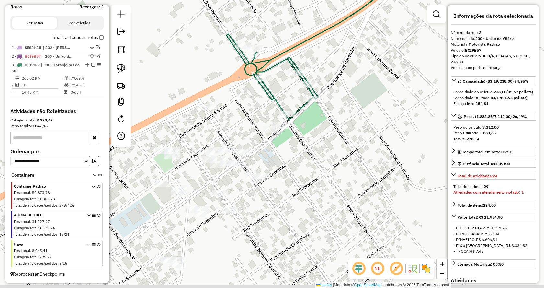
drag, startPoint x: 315, startPoint y: 154, endPoint x: 348, endPoint y: 128, distance: 41.7
click at [348, 128] on div "Janela de atendimento Grade de atendimento Capacidade Transportadoras Veículos …" at bounding box center [272, 144] width 544 height 288
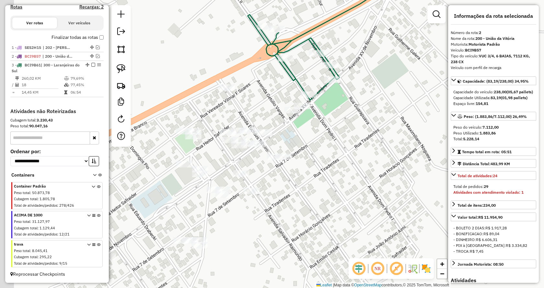
drag, startPoint x: 282, startPoint y: 110, endPoint x: 289, endPoint y: 102, distance: 11.0
click at [289, 100] on icon at bounding box center [336, 26] width 178 height 148
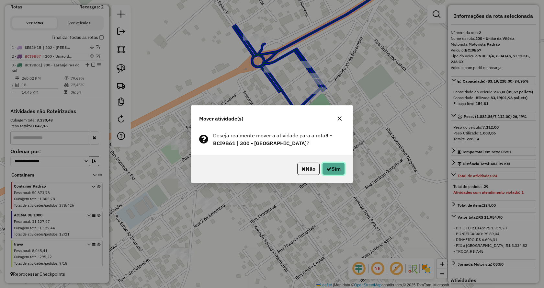
click at [337, 168] on button "Sim" at bounding box center [333, 168] width 23 height 12
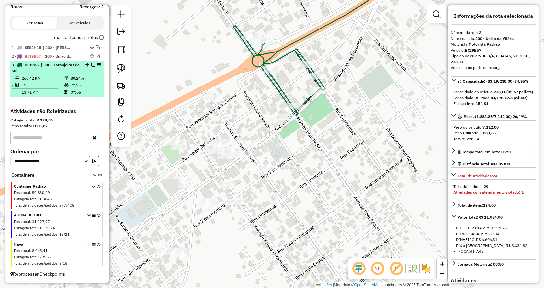
click at [91, 65] on em at bounding box center [93, 65] width 4 height 4
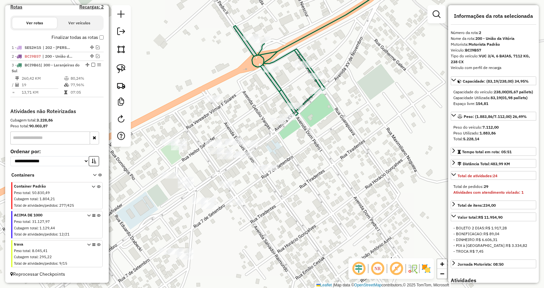
scroll to position [185, 0]
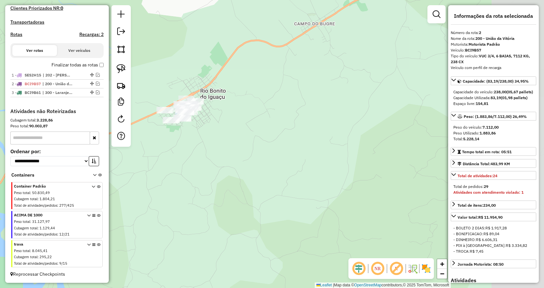
drag, startPoint x: 360, startPoint y: 185, endPoint x: 241, endPoint y: 138, distance: 127.8
click at [241, 138] on div "Janela de atendimento Grade de atendimento Capacidade Transportadoras Veículos …" at bounding box center [272, 144] width 544 height 288
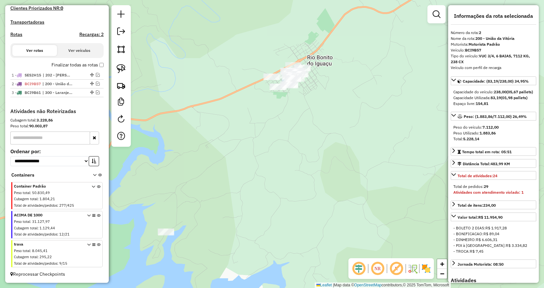
drag, startPoint x: 200, startPoint y: 195, endPoint x: 287, endPoint y: 172, distance: 89.8
click at [287, 172] on div "Janela de atendimento Grade de atendimento Capacidade Transportadoras Veículos …" at bounding box center [272, 144] width 544 height 288
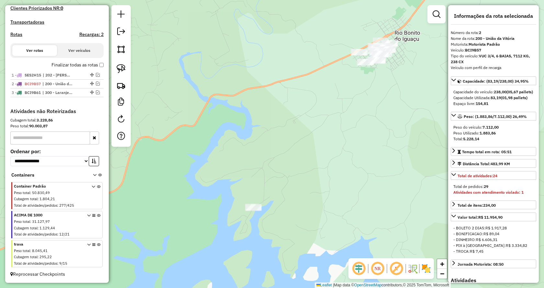
drag, startPoint x: 297, startPoint y: 222, endPoint x: 257, endPoint y: 195, distance: 48.2
click at [297, 220] on div "Janela de atendimento Grade de atendimento Capacidade Transportadoras Veículos …" at bounding box center [272, 144] width 544 height 288
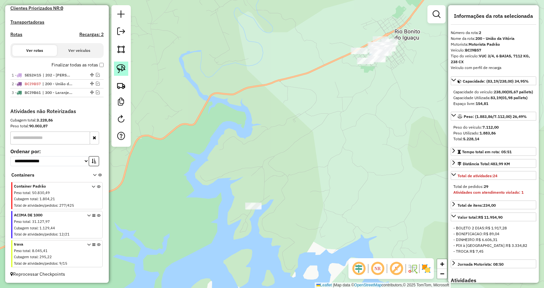
click at [122, 70] on img at bounding box center [120, 68] width 9 height 9
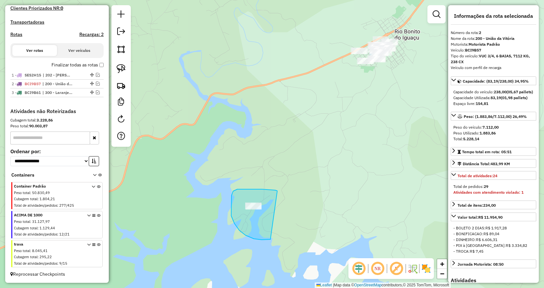
drag, startPoint x: 277, startPoint y: 191, endPoint x: 279, endPoint y: 231, distance: 40.2
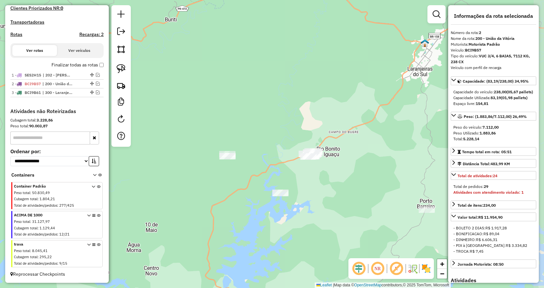
drag, startPoint x: 358, startPoint y: 191, endPoint x: 354, endPoint y: 191, distance: 4.9
click at [354, 191] on div "Janela de atendimento Grade de atendimento Capacidade Transportadoras Veículos …" at bounding box center [272, 144] width 544 height 288
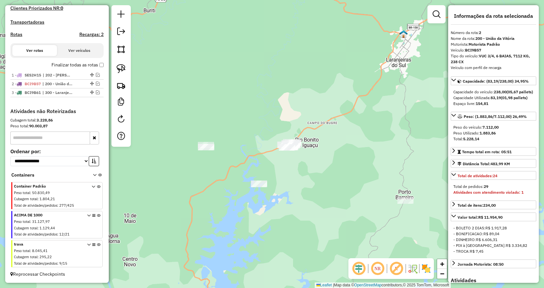
drag, startPoint x: 358, startPoint y: 201, endPoint x: 336, endPoint y: 191, distance: 24.2
click at [337, 192] on div "Janela de atendimento Grade de atendimento Capacidade Transportadoras Veículos …" at bounding box center [272, 144] width 544 height 288
click at [120, 69] on img at bounding box center [120, 68] width 9 height 9
drag, startPoint x: 206, startPoint y: 118, endPoint x: 240, endPoint y: 159, distance: 53.0
click at [126, 70] on link at bounding box center [121, 68] width 14 height 14
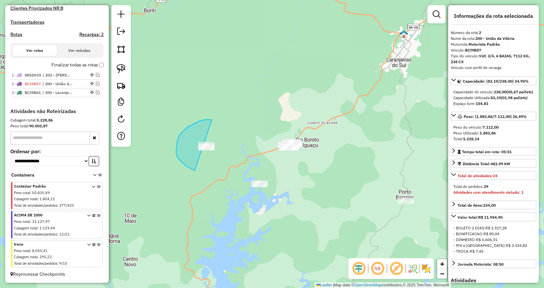
drag, startPoint x: 212, startPoint y: 120, endPoint x: 231, endPoint y: 162, distance: 46.5
click at [122, 71] on img at bounding box center [120, 68] width 9 height 9
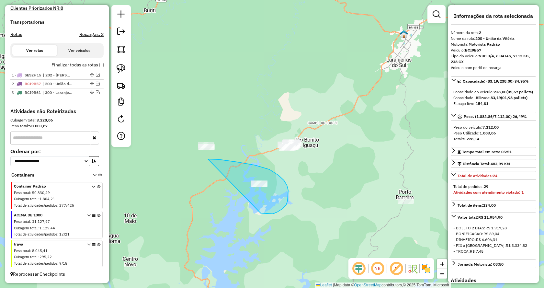
drag, startPoint x: 267, startPoint y: 214, endPoint x: 195, endPoint y: 174, distance: 81.7
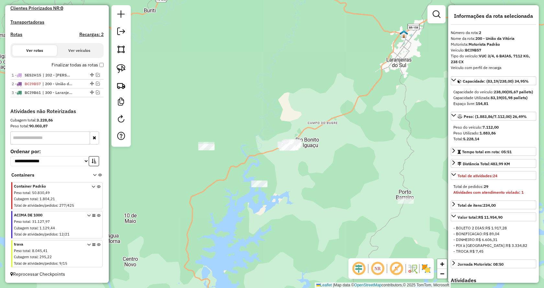
drag, startPoint x: 120, startPoint y: 68, endPoint x: 166, endPoint y: 87, distance: 50.0
click at [121, 68] on img at bounding box center [120, 68] width 9 height 9
drag, startPoint x: 404, startPoint y: 218, endPoint x: 388, endPoint y: 174, distance: 47.5
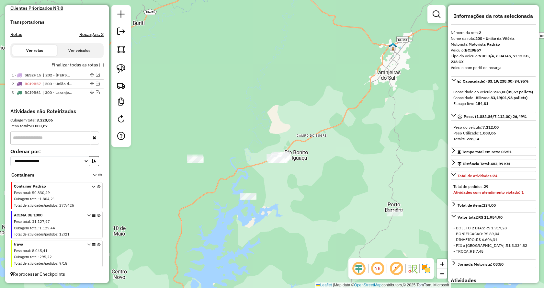
drag, startPoint x: 346, startPoint y: 148, endPoint x: 338, endPoint y: 150, distance: 8.2
click at [342, 151] on div "Janela de atendimento Grade de atendimento Capacidade Transportadoras Veículos …" at bounding box center [272, 144] width 544 height 288
drag, startPoint x: 120, startPoint y: 69, endPoint x: 126, endPoint y: 71, distance: 6.9
click at [120, 69] on img at bounding box center [120, 68] width 9 height 9
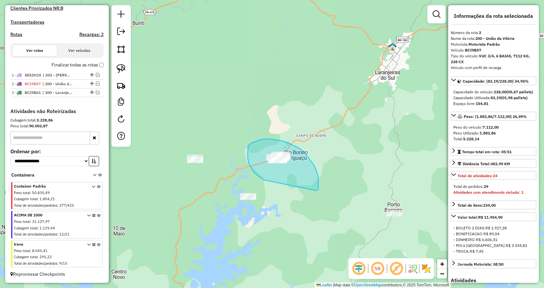
drag, startPoint x: 318, startPoint y: 189, endPoint x: 266, endPoint y: 181, distance: 52.3
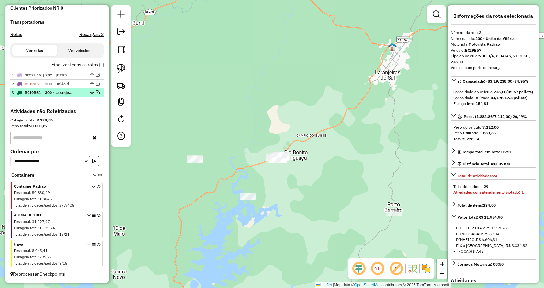
click at [97, 94] on em at bounding box center [98, 92] width 4 height 4
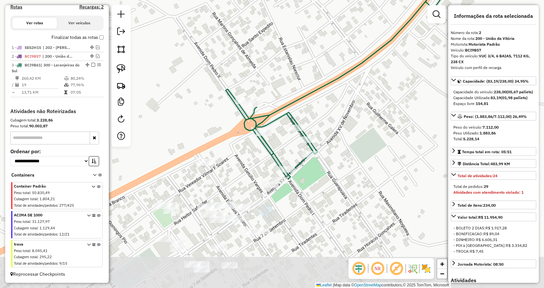
drag, startPoint x: 350, startPoint y: 191, endPoint x: 355, endPoint y: 159, distance: 32.7
click at [355, 159] on div "Janela de atendimento Grade de atendimento Capacidade Transportadoras Veículos …" at bounding box center [272, 144] width 544 height 288
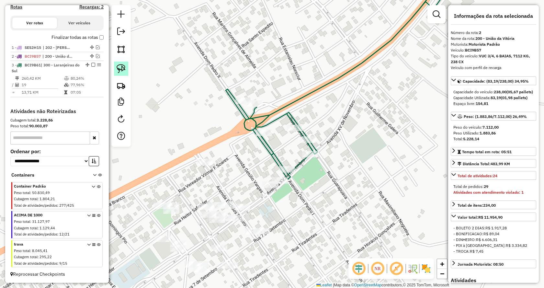
click at [122, 67] on img at bounding box center [120, 68] width 9 height 9
drag, startPoint x: 265, startPoint y: 194, endPoint x: 256, endPoint y: 176, distance: 20.4
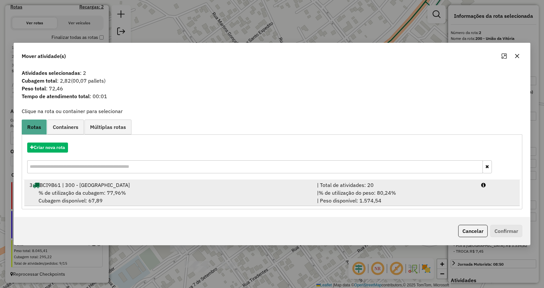
drag, startPoint x: 372, startPoint y: 193, endPoint x: 434, endPoint y: 218, distance: 67.0
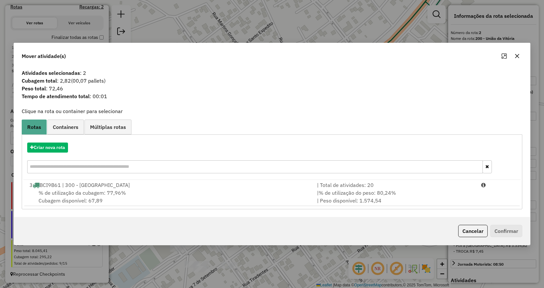
click at [372, 193] on span "% de utilização do peso: 80,24%" at bounding box center [356, 192] width 77 height 6
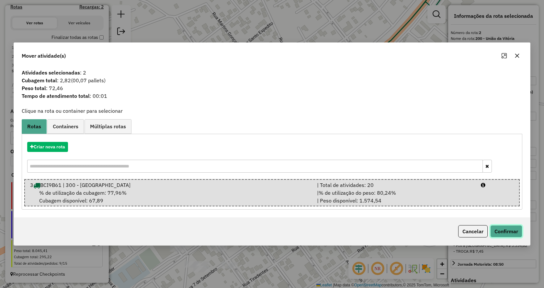
click at [501, 231] on button "Confirmar" at bounding box center [506, 231] width 32 height 12
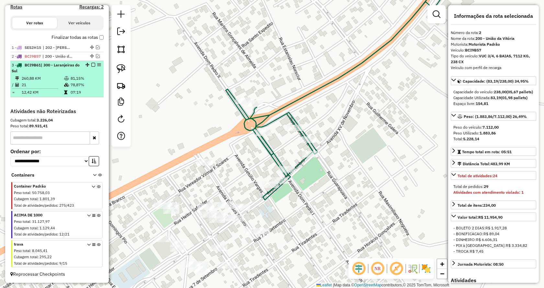
click at [92, 66] on em at bounding box center [93, 65] width 4 height 4
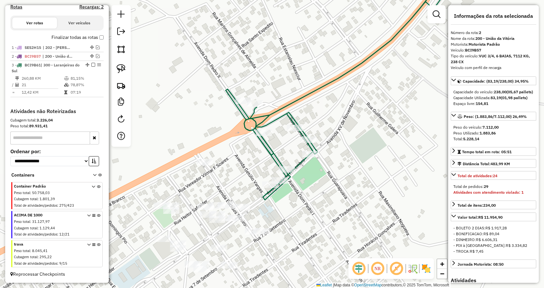
scroll to position [185, 0]
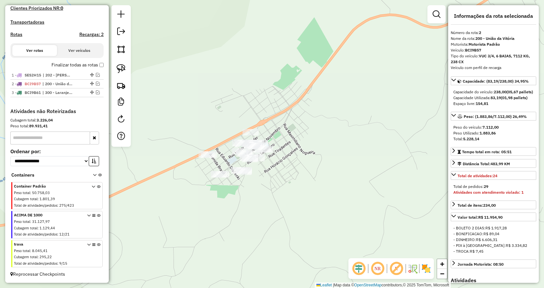
drag, startPoint x: 336, startPoint y: 164, endPoint x: 333, endPoint y: 139, distance: 25.5
click at [333, 139] on div "Janela de atendimento Grade de atendimento Capacidade Transportadoras Veículos …" at bounding box center [272, 144] width 544 height 288
click at [124, 69] on img at bounding box center [120, 68] width 9 height 9
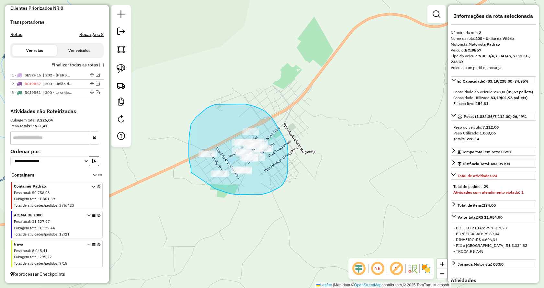
drag, startPoint x: 230, startPoint y: 193, endPoint x: 191, endPoint y: 172, distance: 44.9
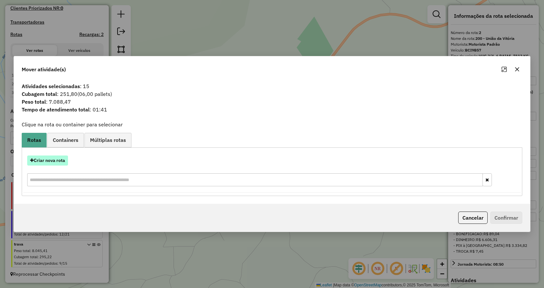
click at [61, 161] on button "Criar nova rota" at bounding box center [47, 160] width 41 height 10
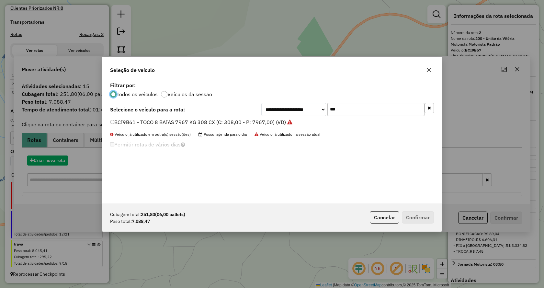
scroll to position [4, 2]
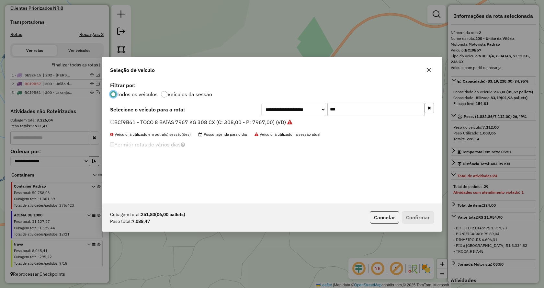
drag, startPoint x: 341, startPoint y: 112, endPoint x: 300, endPoint y: 112, distance: 40.4
click at [300, 112] on div "**********" at bounding box center [347, 109] width 172 height 13
type input "****"
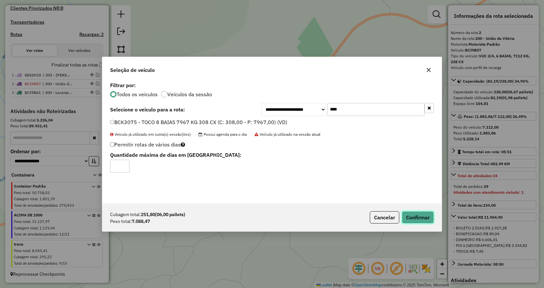
click at [414, 215] on button "Confirmar" at bounding box center [417, 217] width 32 height 12
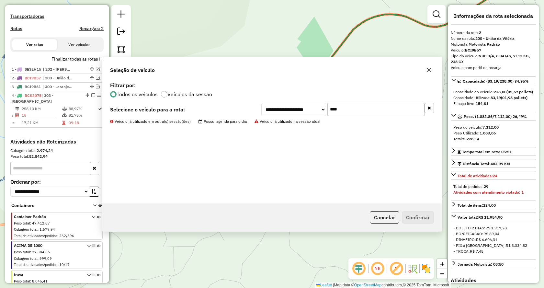
scroll to position [221, 0]
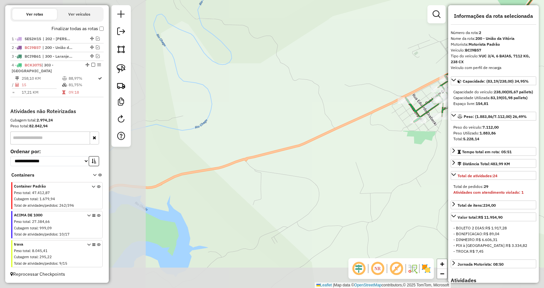
drag, startPoint x: 242, startPoint y: 198, endPoint x: 397, endPoint y: 156, distance: 160.2
click at [397, 156] on div "Janela de atendimento Grade de atendimento Capacidade Transportadoras Veículos …" at bounding box center [272, 144] width 544 height 288
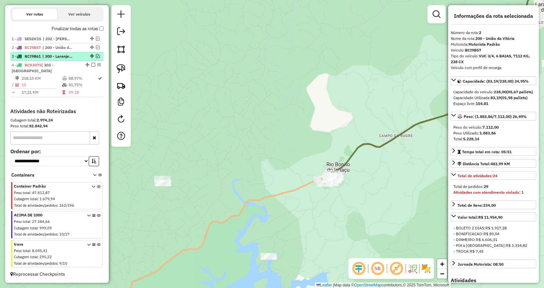
click at [97, 56] on em at bounding box center [98, 56] width 4 height 4
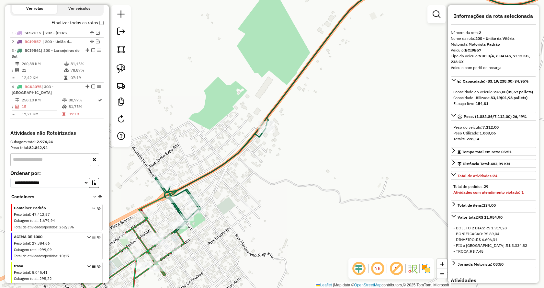
drag, startPoint x: 234, startPoint y: 205, endPoint x: 299, endPoint y: 168, distance: 75.6
click at [299, 168] on div "Janela de atendimento Grade de atendimento Capacidade Transportadoras Veículos …" at bounding box center [272, 144] width 544 height 288
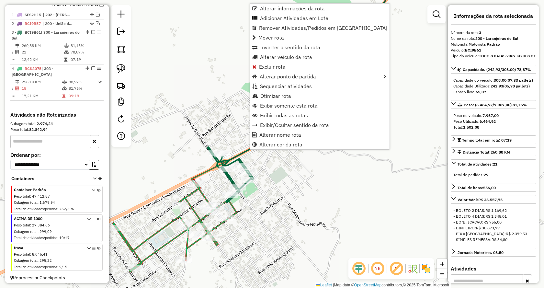
scroll to position [248, 0]
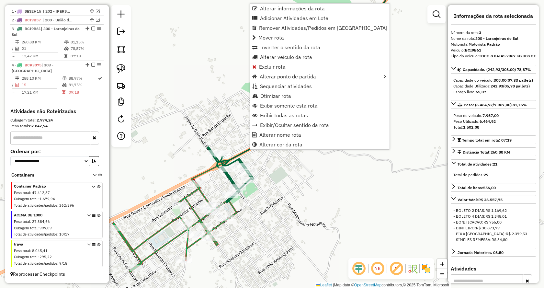
click at [279, 149] on div "Alterar informações da rota Adicionar Atividades em Lote Remover Atividades/Ped…" at bounding box center [319, 76] width 140 height 146
click at [283, 145] on span "Alterar cor da rota" at bounding box center [280, 144] width 43 height 5
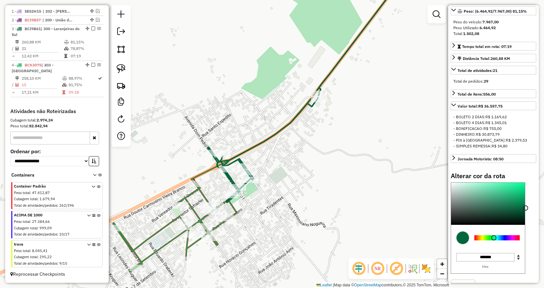
scroll to position [97, 0]
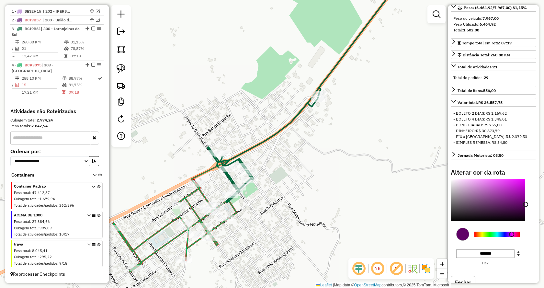
click at [511, 236] on div at bounding box center [496, 233] width 45 height 5
type input "*******"
click at [519, 217] on div at bounding box center [488, 200] width 74 height 42
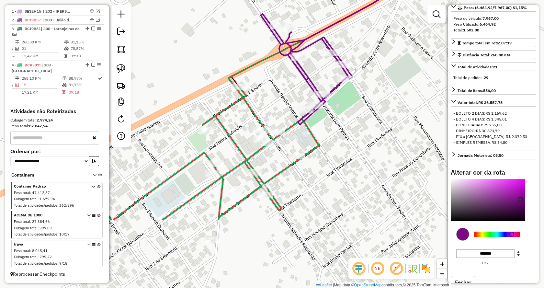
drag, startPoint x: 300, startPoint y: 197, endPoint x: 355, endPoint y: 128, distance: 88.1
click at [355, 128] on div "Janela de atendimento Grade de atendimento Capacidade Transportadoras Veículos …" at bounding box center [272, 144] width 544 height 288
click at [120, 70] on img at bounding box center [120, 68] width 9 height 9
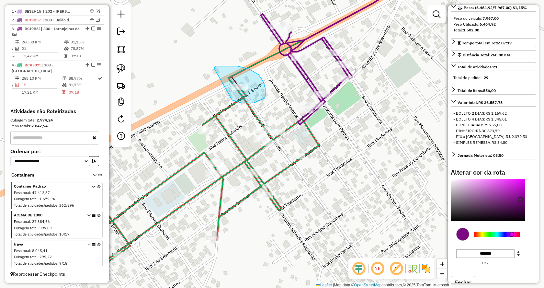
drag, startPoint x: 259, startPoint y: 101, endPoint x: 214, endPoint y: 68, distance: 55.8
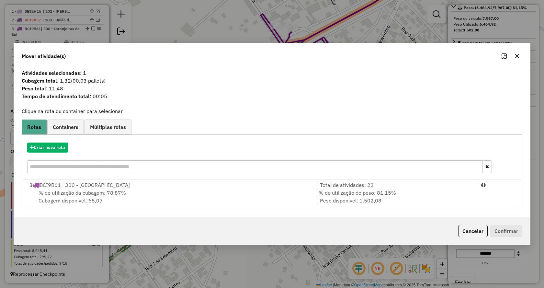
drag, startPoint x: 406, startPoint y: 193, endPoint x: 454, endPoint y: 210, distance: 51.1
click at [406, 193] on div "| % de utilização do peso: 81,15% | Peso disponível: 1.502,08" at bounding box center [395, 197] width 164 height 16
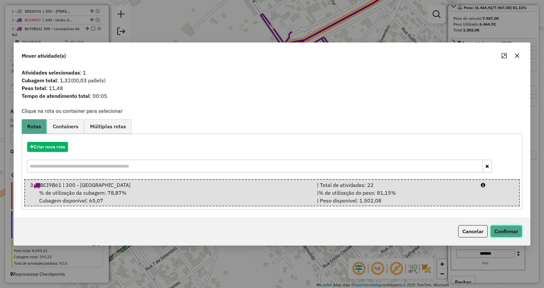
click at [506, 229] on button "Confirmar" at bounding box center [506, 231] width 32 height 12
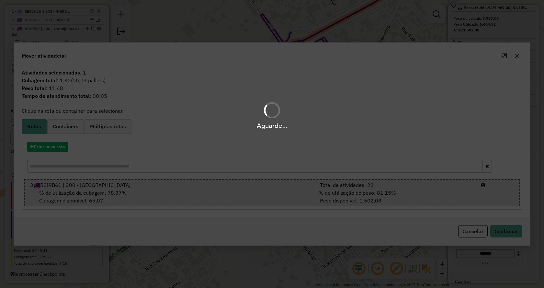
select select "**********"
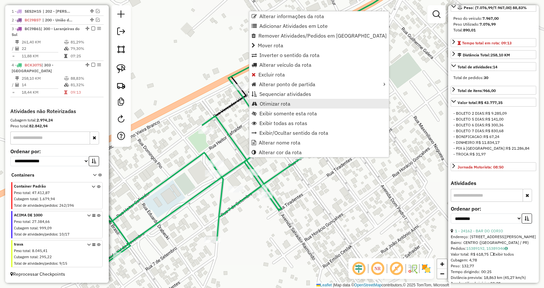
click at [277, 103] on span "Otimizar rota" at bounding box center [274, 103] width 31 height 5
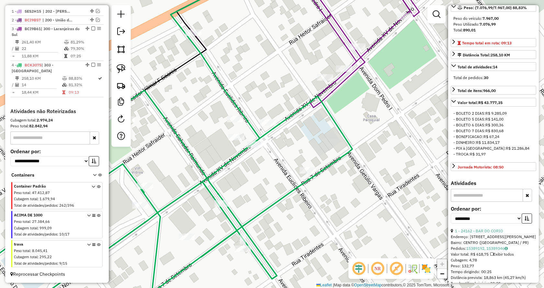
drag, startPoint x: 319, startPoint y: 143, endPoint x: 316, endPoint y: 139, distance: 4.6
click at [316, 140] on div "Janela de atendimento Grade de atendimento Capacidade Transportadoras Veículos …" at bounding box center [272, 144] width 544 height 288
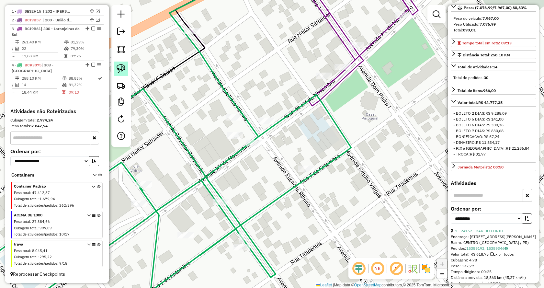
click at [120, 67] on img at bounding box center [120, 68] width 9 height 9
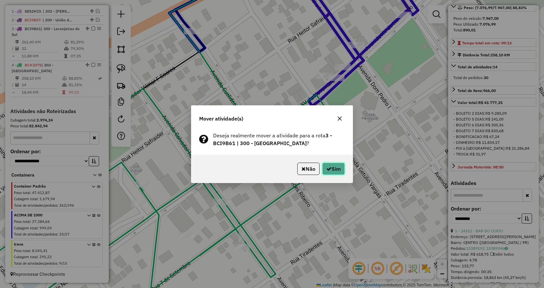
click at [339, 166] on button "Sim" at bounding box center [333, 168] width 23 height 12
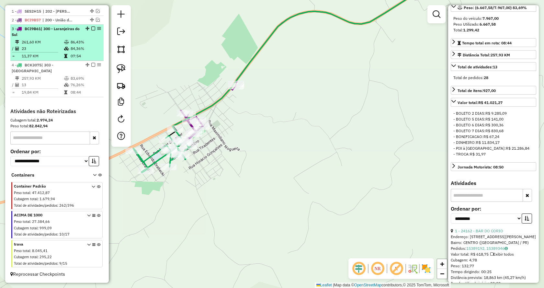
click at [91, 29] on em at bounding box center [93, 29] width 4 height 4
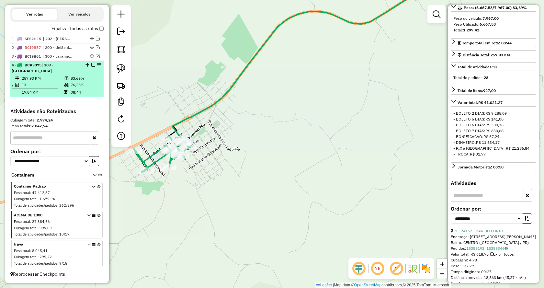
click at [91, 66] on em at bounding box center [93, 65] width 4 height 4
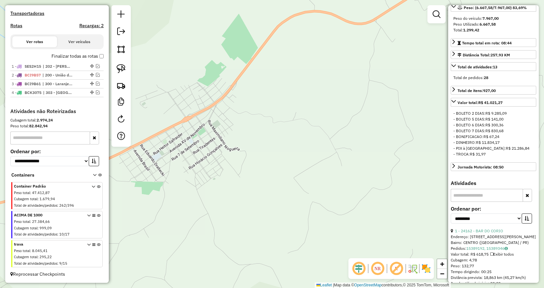
scroll to position [193, 0]
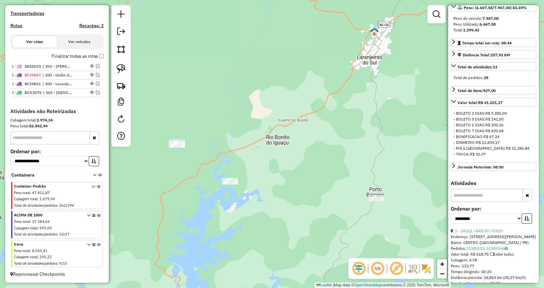
drag, startPoint x: 231, startPoint y: 189, endPoint x: 270, endPoint y: 162, distance: 47.7
click at [270, 162] on div "Janela de atendimento Grade de atendimento Capacidade Transportadoras Veículos …" at bounding box center [272, 144] width 544 height 288
drag, startPoint x: 117, startPoint y: 68, endPoint x: 158, endPoint y: 120, distance: 65.7
click at [117, 68] on img at bounding box center [120, 68] width 9 height 9
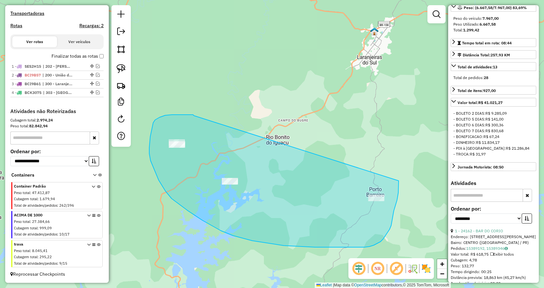
drag, startPoint x: 180, startPoint y: 115, endPoint x: 398, endPoint y: 168, distance: 225.2
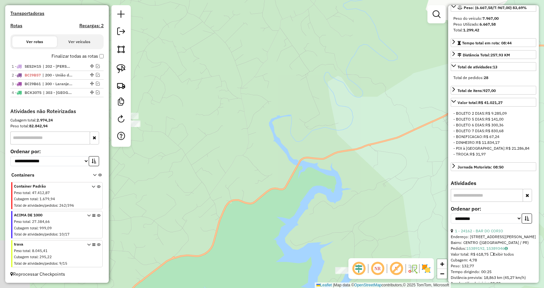
drag, startPoint x: 237, startPoint y: 143, endPoint x: 371, endPoint y: 216, distance: 152.3
click at [371, 218] on div "Janela de atendimento Grade de atendimento Capacidade Transportadoras Veículos …" at bounding box center [272, 144] width 544 height 288
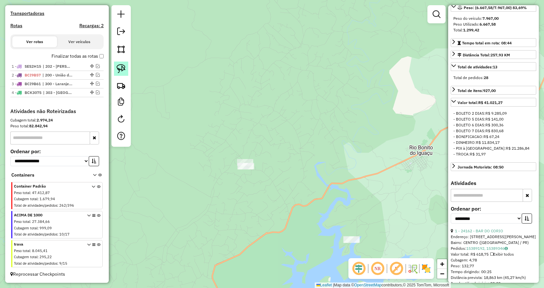
drag, startPoint x: 120, startPoint y: 71, endPoint x: 203, endPoint y: 159, distance: 121.0
click at [120, 72] on img at bounding box center [120, 68] width 9 height 9
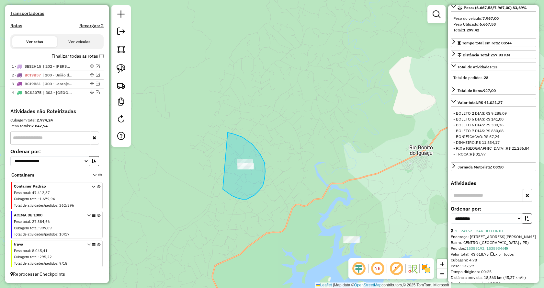
drag, startPoint x: 227, startPoint y: 192, endPoint x: 218, endPoint y: 132, distance: 60.9
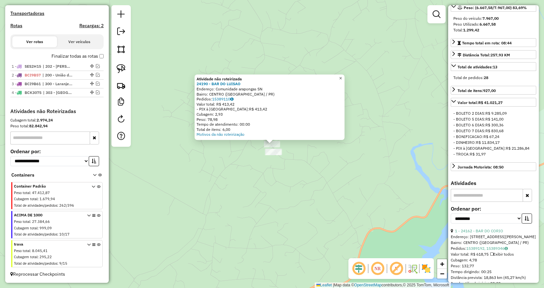
click at [342, 75] on span "×" at bounding box center [340, 77] width 3 height 5
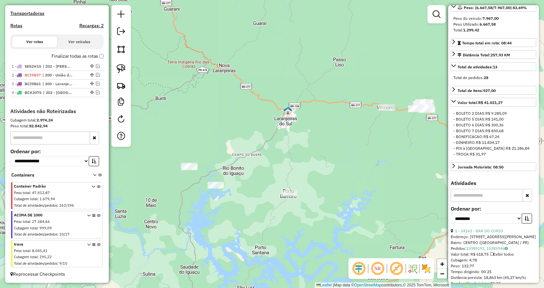
drag, startPoint x: 385, startPoint y: 188, endPoint x: 254, endPoint y: 207, distance: 132.7
click at [254, 207] on div "Janela de atendimento Grade de atendimento Capacidade Transportadoras Veículos …" at bounding box center [272, 144] width 544 height 288
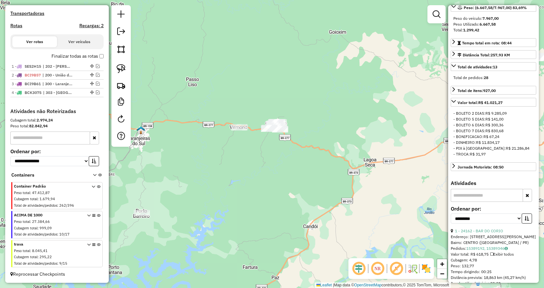
drag, startPoint x: 364, startPoint y: 167, endPoint x: 220, endPoint y: 186, distance: 145.3
click at [220, 186] on div "Janela de atendimento Grade de atendimento Capacidade Transportadoras Veículos …" at bounding box center [272, 144] width 544 height 288
click at [122, 67] on img at bounding box center [120, 68] width 9 height 9
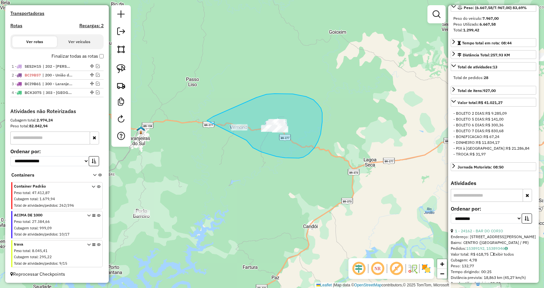
drag, startPoint x: 249, startPoint y: 143, endPoint x: 201, endPoint y: 140, distance: 47.7
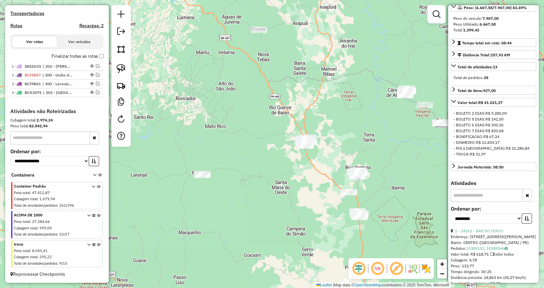
drag, startPoint x: 380, startPoint y: 100, endPoint x: 290, endPoint y: 273, distance: 195.8
click at [290, 275] on div "Janela de atendimento Grade de atendimento Capacidade Transportadoras Veículos …" at bounding box center [272, 144] width 544 height 288
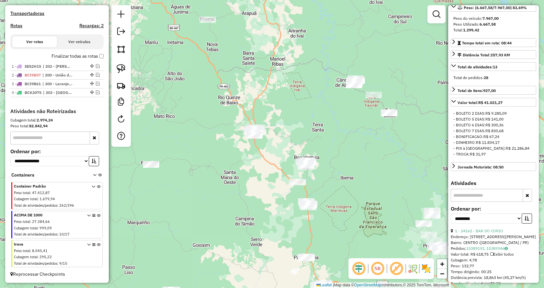
drag, startPoint x: 305, startPoint y: 72, endPoint x: 273, endPoint y: 49, distance: 39.4
click at [273, 49] on div "Janela de atendimento Grade de atendimento Capacidade Transportadoras Veículos …" at bounding box center [272, 144] width 544 height 288
click at [118, 68] on img at bounding box center [120, 68] width 9 height 9
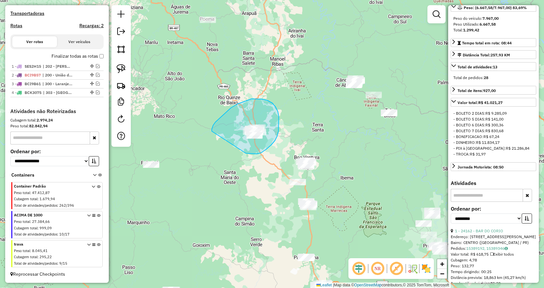
drag, startPoint x: 248, startPoint y: 153, endPoint x: 212, endPoint y: 131, distance: 42.4
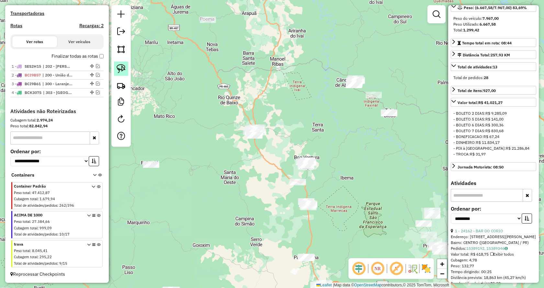
click at [119, 71] on img at bounding box center [120, 68] width 9 height 9
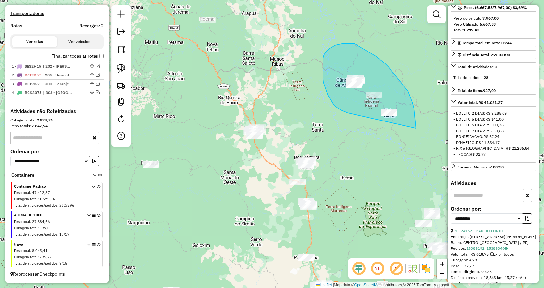
drag, startPoint x: 338, startPoint y: 109, endPoint x: 408, endPoint y: 151, distance: 81.7
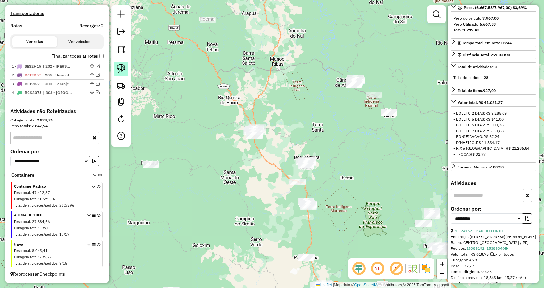
click at [123, 68] on img at bounding box center [120, 68] width 9 height 9
drag, startPoint x: 371, startPoint y: 126, endPoint x: 362, endPoint y: 105, distance: 22.6
click at [120, 68] on img at bounding box center [120, 68] width 9 height 9
drag, startPoint x: 363, startPoint y: 106, endPoint x: 375, endPoint y: 76, distance: 32.3
click at [120, 67] on img at bounding box center [120, 68] width 9 height 9
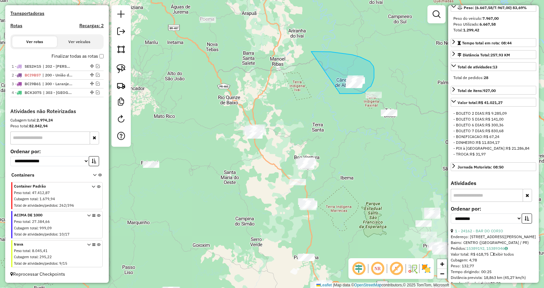
drag, startPoint x: 351, startPoint y: 93, endPoint x: 311, endPoint y: 52, distance: 58.1
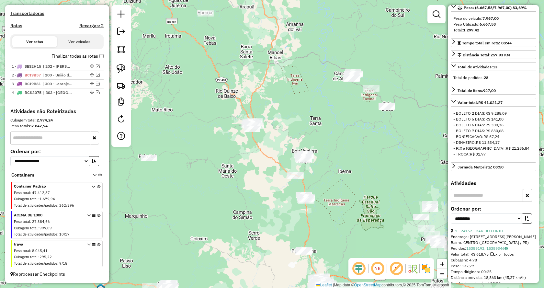
drag, startPoint x: 313, startPoint y: 105, endPoint x: 305, endPoint y: 87, distance: 19.8
click at [305, 87] on div "Janela de atendimento Grade de atendimento Capacidade Transportadoras Veículos …" at bounding box center [272, 144] width 544 height 288
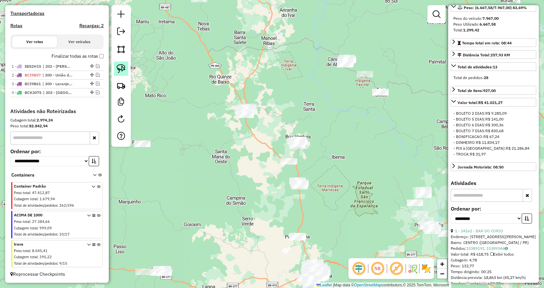
click at [126, 69] on link at bounding box center [121, 68] width 14 height 14
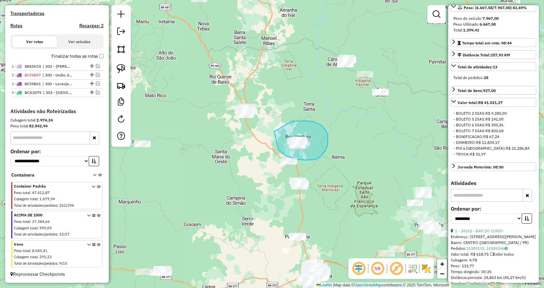
drag, startPoint x: 286, startPoint y: 155, endPoint x: 274, endPoint y: 131, distance: 27.1
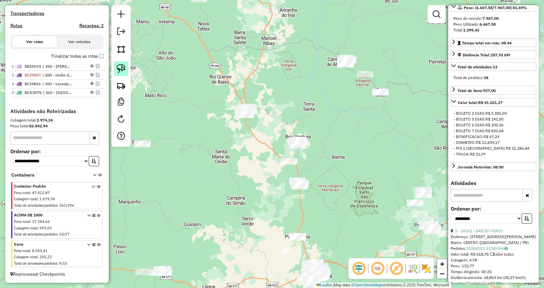
click at [120, 67] on img at bounding box center [120, 68] width 9 height 9
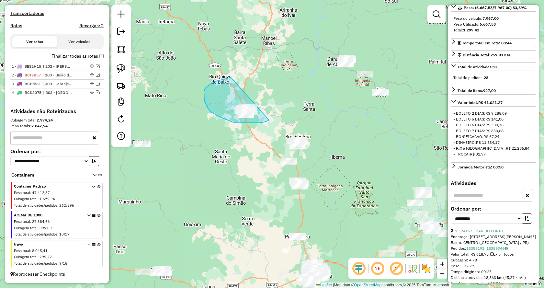
drag, startPoint x: 269, startPoint y: 120, endPoint x: 268, endPoint y: 82, distance: 38.2
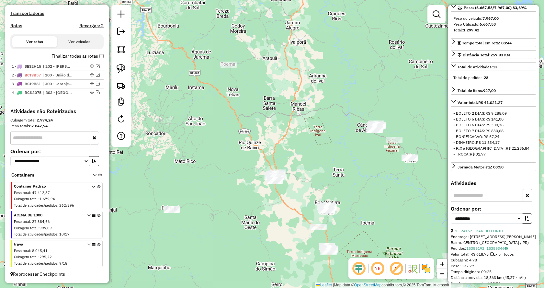
drag, startPoint x: 277, startPoint y: 79, endPoint x: 282, endPoint y: 95, distance: 17.2
click at [282, 95] on div "Janela de atendimento Grade de atendimento Capacidade Transportadoras Veículos …" at bounding box center [272, 144] width 544 height 288
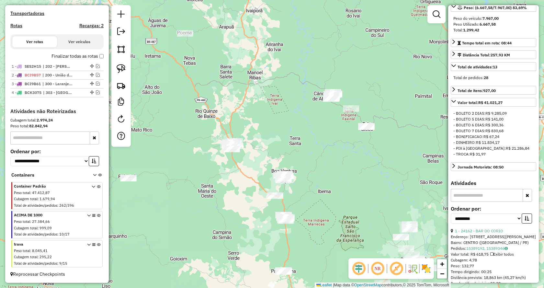
drag, startPoint x: 249, startPoint y: 85, endPoint x: 188, endPoint y: 51, distance: 69.8
click at [188, 51] on div "Janela de atendimento Grade de atendimento Capacidade Transportadoras Veículos …" at bounding box center [272, 144] width 544 height 288
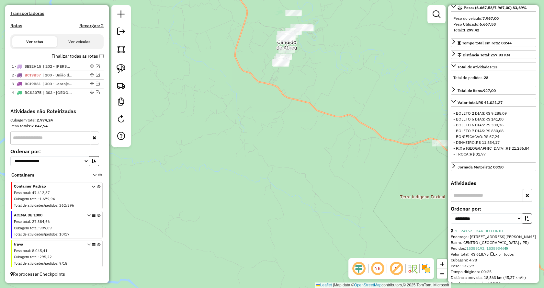
click at [98, 175] on icon at bounding box center [100, 176] width 4 height 6
click at [97, 185] on icon at bounding box center [99, 197] width 4 height 24
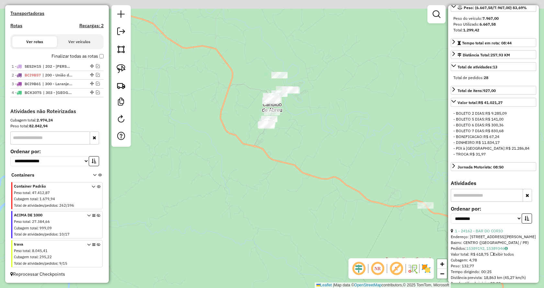
drag, startPoint x: 374, startPoint y: 91, endPoint x: 357, endPoint y: 174, distance: 84.4
click at [357, 174] on div "Janela de atendimento Grade de atendimento Capacidade Transportadoras Veículos …" at bounding box center [272, 144] width 544 height 288
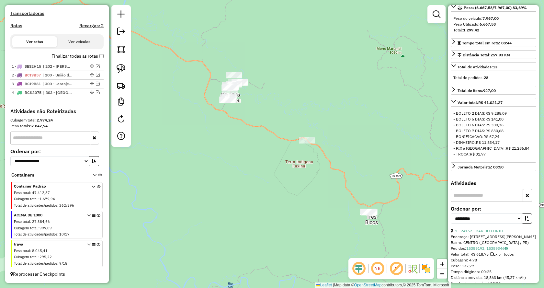
drag, startPoint x: 316, startPoint y: 148, endPoint x: 256, endPoint y: 91, distance: 82.4
click at [256, 91] on div "Janela de atendimento Grade de atendimento Capacidade Transportadoras Veículos …" at bounding box center [272, 144] width 544 height 288
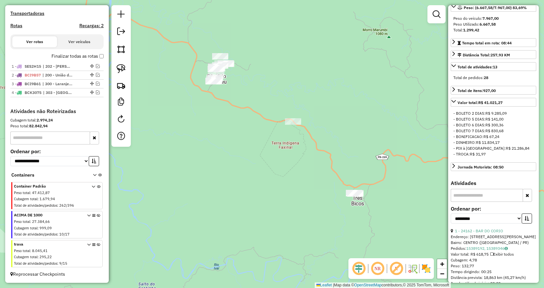
drag, startPoint x: 371, startPoint y: 161, endPoint x: 366, endPoint y: 161, distance: 4.9
click at [366, 161] on div "Janela de atendimento Grade de atendimento Capacidade Transportadoras Veículos …" at bounding box center [272, 144] width 544 height 288
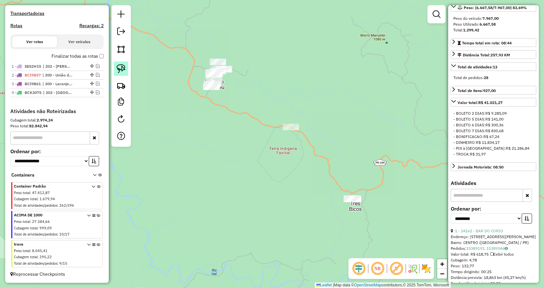
click at [124, 71] on img at bounding box center [120, 68] width 9 height 9
drag, startPoint x: 195, startPoint y: 100, endPoint x: 269, endPoint y: 63, distance: 82.5
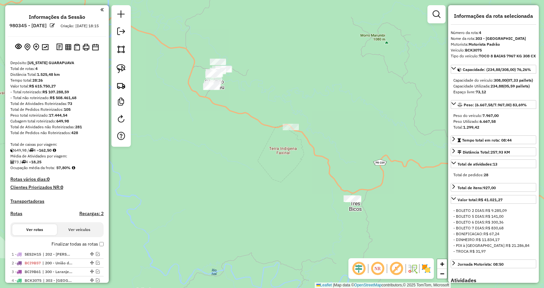
select select "**********"
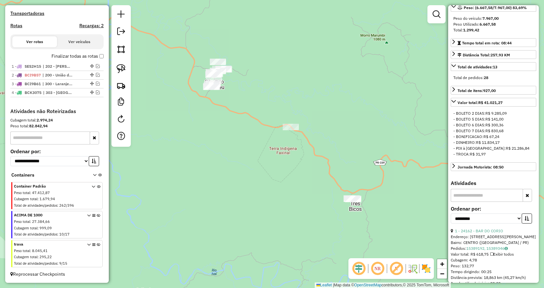
click at [98, 174] on icon at bounding box center [100, 176] width 4 height 6
click at [97, 215] on icon at bounding box center [99, 226] width 4 height 24
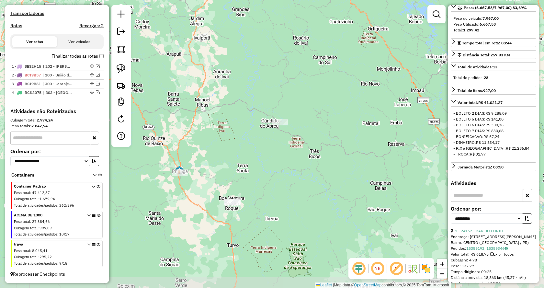
drag, startPoint x: 266, startPoint y: 166, endPoint x: 288, endPoint y: 157, distance: 23.3
click at [288, 157] on div "Janela de atendimento Grade de atendimento Capacidade Transportadoras Veículos …" at bounding box center [272, 144] width 544 height 288
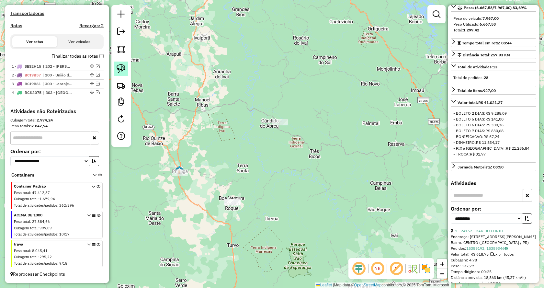
click at [126, 71] on link at bounding box center [121, 68] width 14 height 14
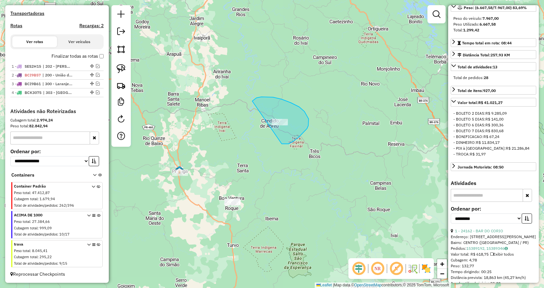
drag, startPoint x: 288, startPoint y: 144, endPoint x: 257, endPoint y: 144, distance: 31.7
click at [97, 186] on icon at bounding box center [99, 197] width 4 height 24
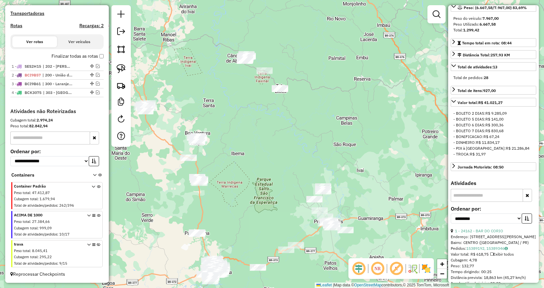
drag, startPoint x: 357, startPoint y: 183, endPoint x: 327, endPoint y: 129, distance: 61.7
click at [327, 129] on div "Janela de atendimento Grade de atendimento Capacidade Transportadoras Veículos …" at bounding box center [272, 144] width 544 height 288
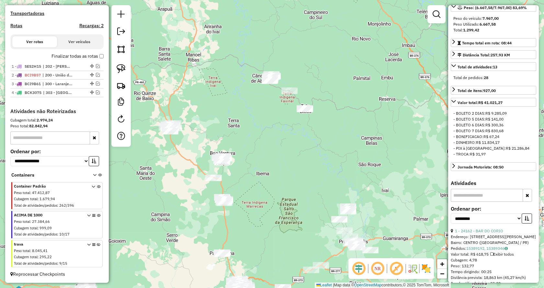
drag, startPoint x: 281, startPoint y: 146, endPoint x: 298, endPoint y: 159, distance: 21.4
click at [298, 159] on div "Janela de atendimento Grade de atendimento Capacidade Transportadoras Veículos …" at bounding box center [272, 144] width 544 height 288
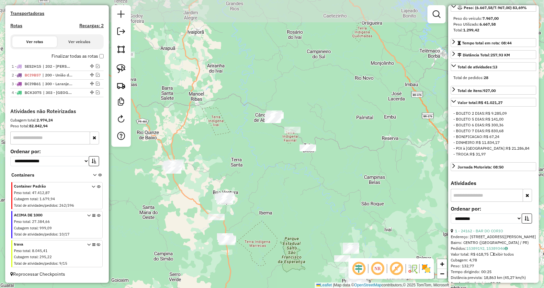
drag, startPoint x: 280, startPoint y: 143, endPoint x: 276, endPoint y: 170, distance: 27.4
click at [276, 170] on div "Janela de atendimento Grade de atendimento Capacidade Transportadoras Veículos …" at bounding box center [272, 144] width 544 height 288
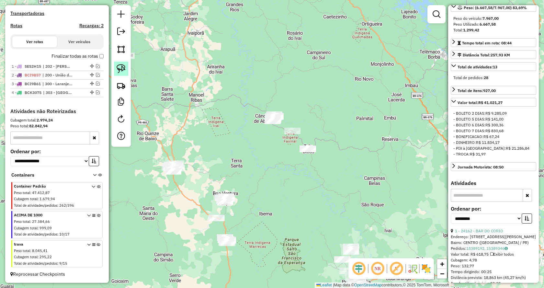
click at [121, 68] on img at bounding box center [120, 68] width 9 height 9
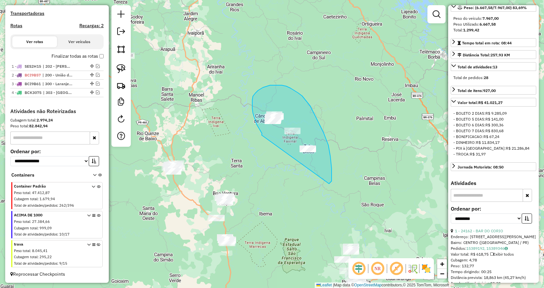
drag, startPoint x: 262, startPoint y: 133, endPoint x: 329, endPoint y: 183, distance: 83.7
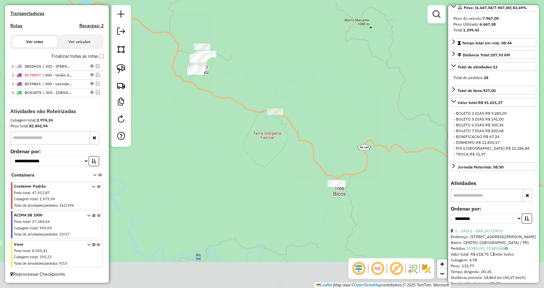
drag, startPoint x: 360, startPoint y: 119, endPoint x: 328, endPoint y: 96, distance: 39.9
click at [328, 96] on div "Janela de atendimento Grade de atendimento Capacidade Transportadoras Veículos …" at bounding box center [272, 144] width 544 height 288
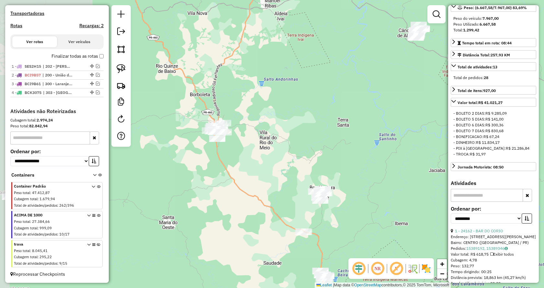
drag, startPoint x: 241, startPoint y: 202, endPoint x: 396, endPoint y: 116, distance: 177.3
click at [396, 116] on div "Janela de atendimento Grade de atendimento Capacidade Transportadoras Veículos …" at bounding box center [272, 144] width 544 height 288
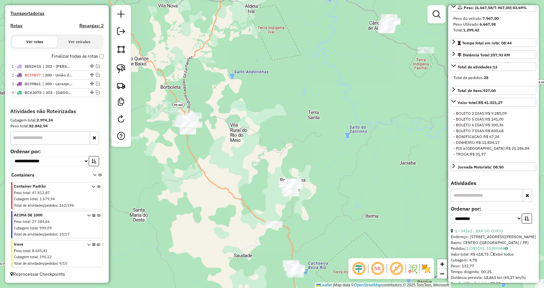
drag, startPoint x: 364, startPoint y: 124, endPoint x: 262, endPoint y: 100, distance: 104.7
click at [348, 115] on div "Janela de atendimento Grade de atendimento Capacidade Transportadoras Veículos …" at bounding box center [272, 144] width 544 height 288
click at [97, 185] on icon at bounding box center [99, 197] width 4 height 24
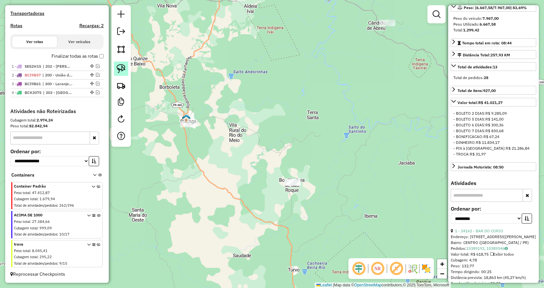
click at [120, 66] on img at bounding box center [120, 68] width 9 height 9
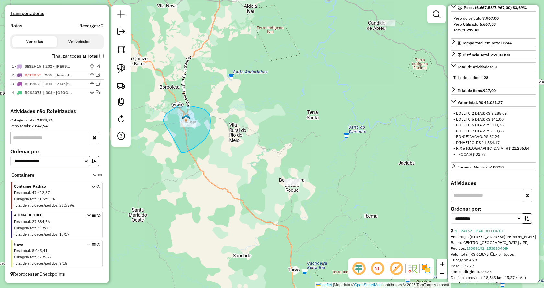
drag, startPoint x: 181, startPoint y: 152, endPoint x: 164, endPoint y: 125, distance: 32.9
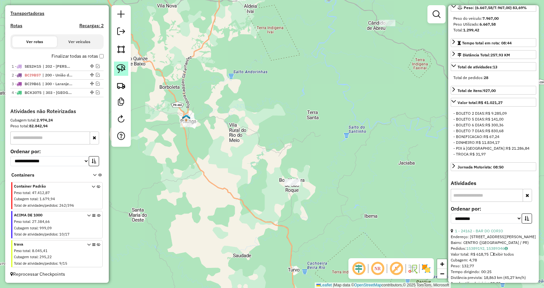
drag, startPoint x: 120, startPoint y: 67, endPoint x: 126, endPoint y: 71, distance: 7.6
click at [121, 67] on img at bounding box center [120, 68] width 9 height 9
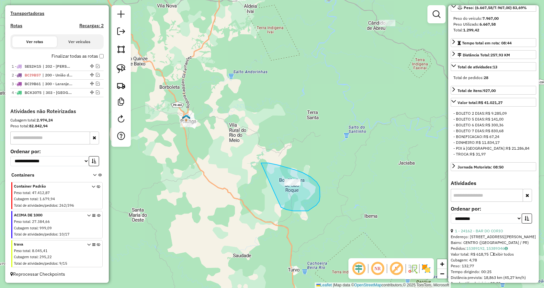
drag, startPoint x: 293, startPoint y: 211, endPoint x: 260, endPoint y: 173, distance: 50.0
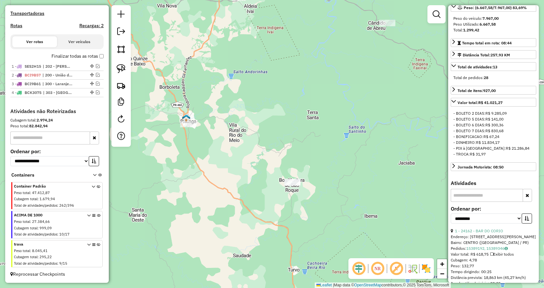
click at [97, 187] on icon at bounding box center [99, 197] width 4 height 24
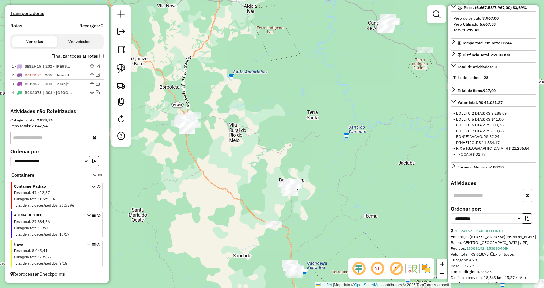
drag, startPoint x: 363, startPoint y: 112, endPoint x: 223, endPoint y: 126, distance: 141.4
click at [223, 126] on hb-app "Aguarde... Pop-up bloqueado! Seu navegador bloqueou automáticamente a abertura …" at bounding box center [272, 144] width 544 height 288
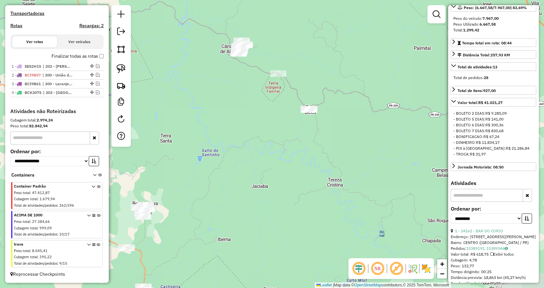
drag, startPoint x: 362, startPoint y: 128, endPoint x: 236, endPoint y: 145, distance: 127.0
click at [236, 145] on div "Janela de atendimento Grade de atendimento Capacidade Transportadoras Veículos …" at bounding box center [272, 144] width 544 height 288
click at [127, 72] on link at bounding box center [121, 68] width 14 height 14
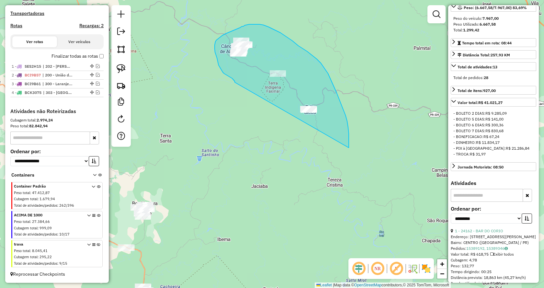
drag, startPoint x: 230, startPoint y: 77, endPoint x: 345, endPoint y: 164, distance: 143.8
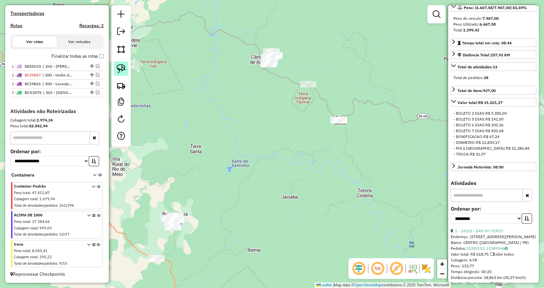
click at [122, 71] on img at bounding box center [120, 68] width 9 height 9
drag, startPoint x: 330, startPoint y: 147, endPoint x: 315, endPoint y: 109, distance: 41.2
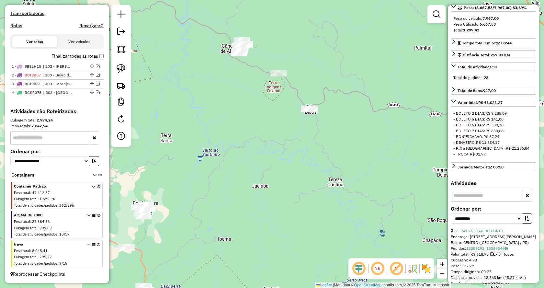
drag, startPoint x: 352, startPoint y: 76, endPoint x: 324, endPoint y: 66, distance: 30.6
click at [324, 66] on div "Janela de atendimento Grade de atendimento Capacidade Transportadoras Veículos …" at bounding box center [272, 144] width 544 height 288
click at [121, 71] on img at bounding box center [120, 68] width 9 height 9
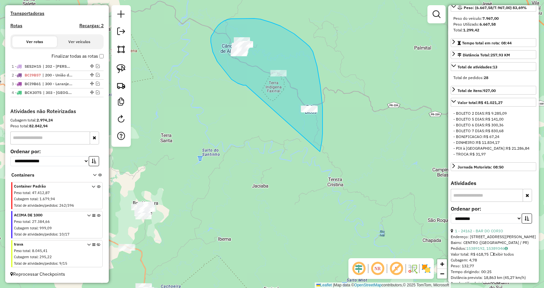
drag, startPoint x: 242, startPoint y: 85, endPoint x: 319, endPoint y: 152, distance: 102.3
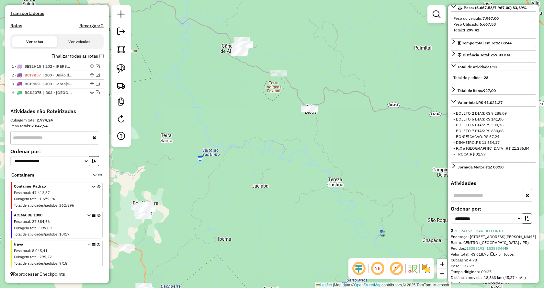
drag, startPoint x: 124, startPoint y: 69, endPoint x: 210, endPoint y: 108, distance: 94.5
click at [124, 69] on img at bounding box center [120, 68] width 9 height 9
drag, startPoint x: 309, startPoint y: 135, endPoint x: 273, endPoint y: 123, distance: 38.0
click at [116, 68] on link at bounding box center [121, 68] width 14 height 14
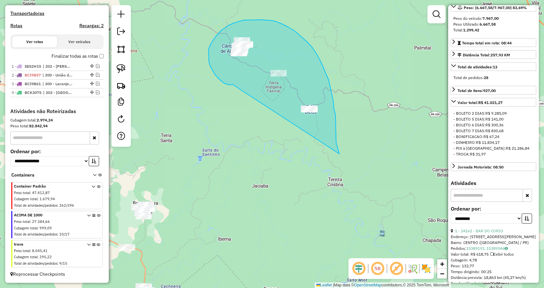
drag, startPoint x: 232, startPoint y: 84, endPoint x: 339, endPoint y: 154, distance: 127.7
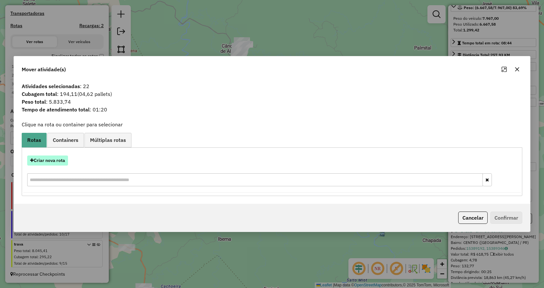
click at [58, 159] on button "Criar nova rota" at bounding box center [47, 160] width 41 height 10
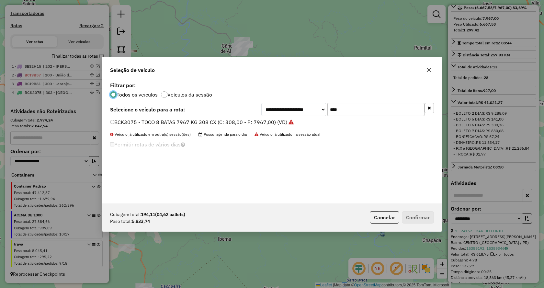
scroll to position [4, 2]
drag, startPoint x: 359, startPoint y: 104, endPoint x: 300, endPoint y: 110, distance: 59.8
click at [300, 110] on div "**********" at bounding box center [347, 109] width 172 height 13
type input "****"
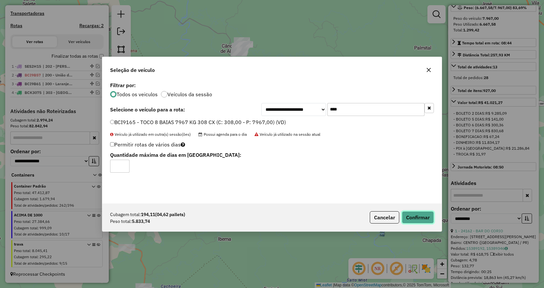
click at [425, 218] on button "Confirmar" at bounding box center [417, 217] width 32 height 12
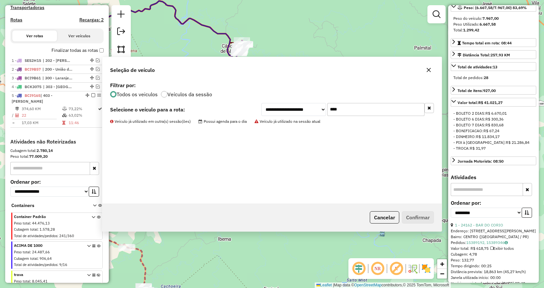
scroll to position [230, 0]
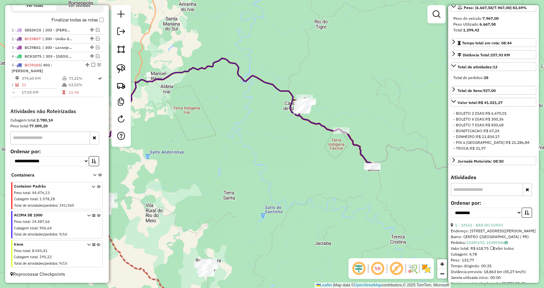
drag, startPoint x: 252, startPoint y: 157, endPoint x: 316, endPoint y: 212, distance: 84.6
click at [316, 214] on div "Janela de atendimento Grade de atendimento Capacidade Transportadoras Veículos …" at bounding box center [272, 144] width 544 height 288
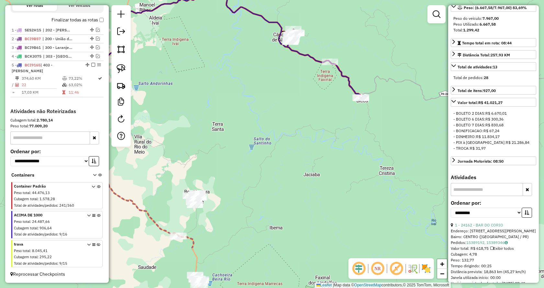
drag, startPoint x: 256, startPoint y: 199, endPoint x: 239, endPoint y: 135, distance: 66.9
click at [239, 135] on div "Janela de atendimento Grade de atendimento Capacidade Transportadoras Veículos …" at bounding box center [272, 144] width 544 height 288
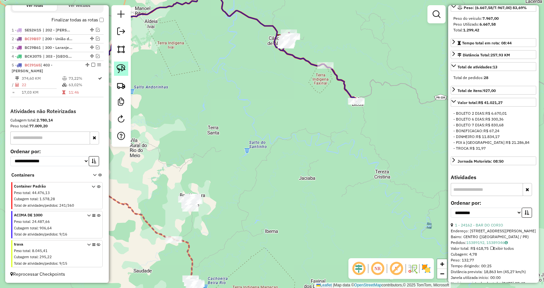
click at [124, 68] on img at bounding box center [120, 68] width 9 height 9
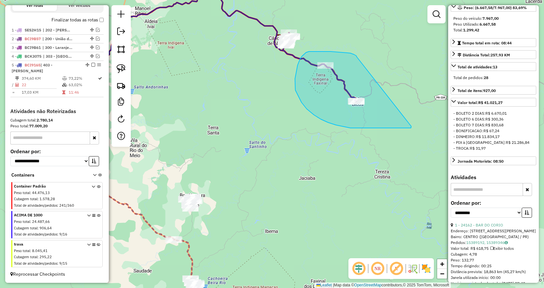
drag, startPoint x: 354, startPoint y: 54, endPoint x: 411, endPoint y: 126, distance: 91.3
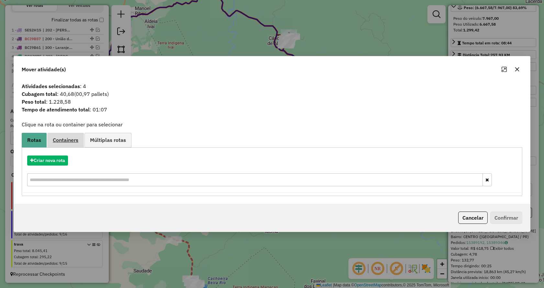
click at [69, 141] on span "Containers" at bounding box center [66, 139] width 26 height 5
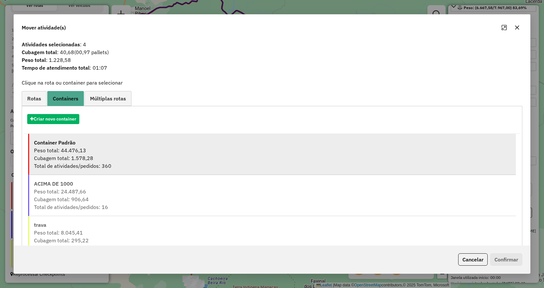
click at [56, 149] on div "Peso total: 44.476,13" at bounding box center [272, 150] width 477 height 8
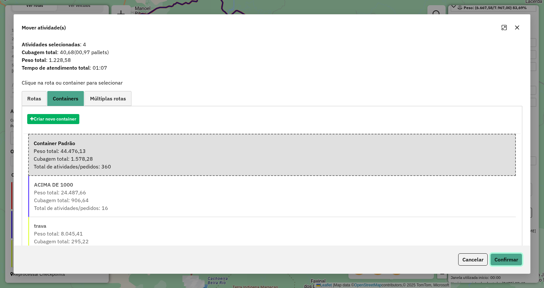
click at [506, 259] on button "Confirmar" at bounding box center [506, 259] width 32 height 12
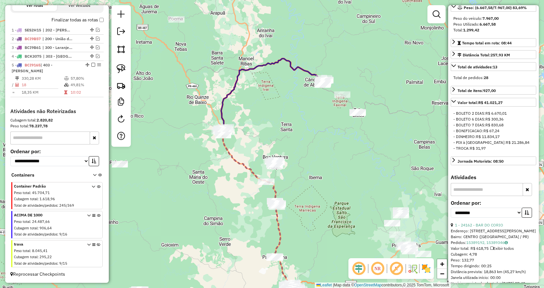
drag, startPoint x: 291, startPoint y: 132, endPoint x: 346, endPoint y: 118, distance: 56.6
click at [345, 118] on div "Janela de atendimento Grade de atendimento Capacidade Transportadoras Veículos …" at bounding box center [272, 144] width 544 height 288
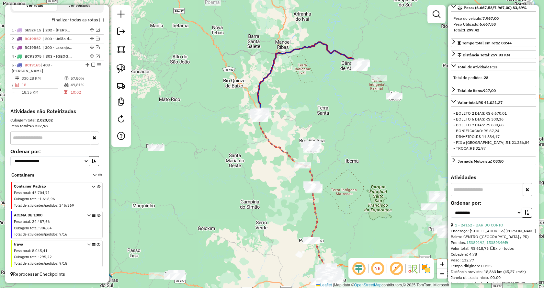
drag, startPoint x: 361, startPoint y: 156, endPoint x: 348, endPoint y: 135, distance: 24.8
click at [357, 135] on div "Janela de atendimento Grade de atendimento Capacidade Transportadoras Veículos …" at bounding box center [272, 144] width 544 height 288
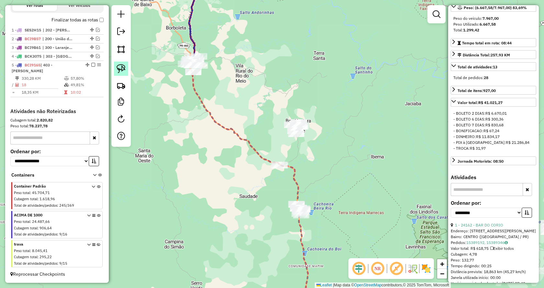
click at [122, 67] on img at bounding box center [120, 68] width 9 height 9
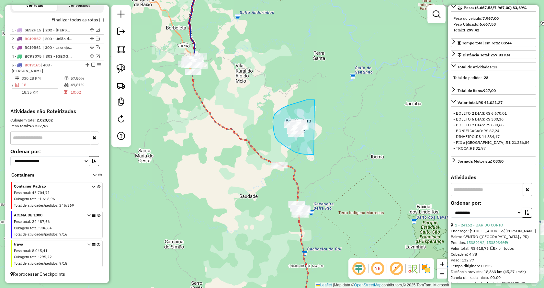
drag, startPoint x: 310, startPoint y: 154, endPoint x: 341, endPoint y: 108, distance: 55.4
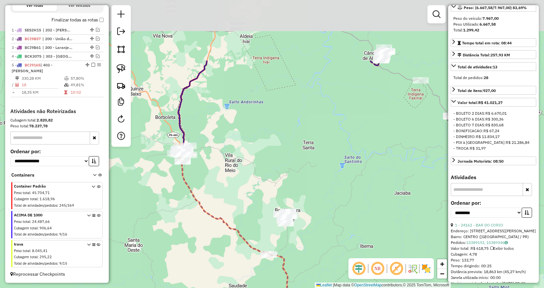
drag, startPoint x: 271, startPoint y: 84, endPoint x: 260, endPoint y: 172, distance: 88.7
click at [260, 174] on div "Janela de atendimento Grade de atendimento Capacidade Transportadoras Veículos …" at bounding box center [272, 144] width 544 height 288
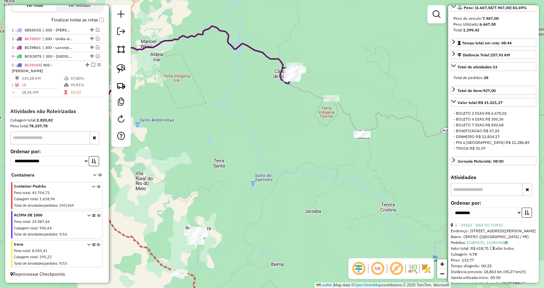
drag, startPoint x: 349, startPoint y: 129, endPoint x: 260, endPoint y: 146, distance: 90.3
click at [260, 146] on div "Janela de atendimento Grade de atendimento Capacidade Transportadoras Veículos …" at bounding box center [272, 144] width 544 height 288
drag, startPoint x: 119, startPoint y: 67, endPoint x: 247, endPoint y: 75, distance: 127.8
click at [120, 67] on img at bounding box center [120, 68] width 9 height 9
drag, startPoint x: 290, startPoint y: 93, endPoint x: 292, endPoint y: 41, distance: 52.1
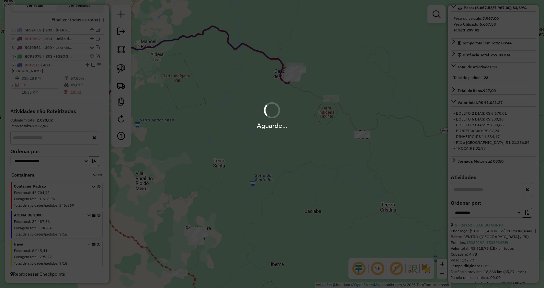
drag, startPoint x: 337, startPoint y: 128, endPoint x: 369, endPoint y: 119, distance: 33.4
click at [369, 119] on div "Aguarde..." at bounding box center [272, 144] width 544 height 288
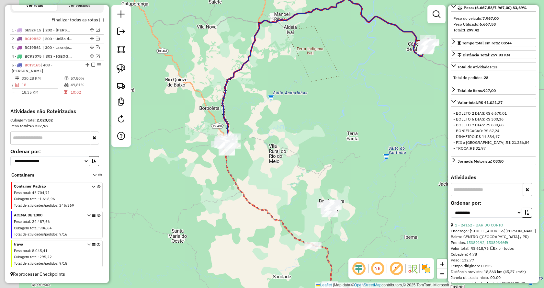
drag, startPoint x: 245, startPoint y: 144, endPoint x: 365, endPoint y: 123, distance: 121.3
click at [365, 123] on div "Janela de atendimento Grade de atendimento Capacidade Transportadoras Veículos …" at bounding box center [272, 144] width 544 height 288
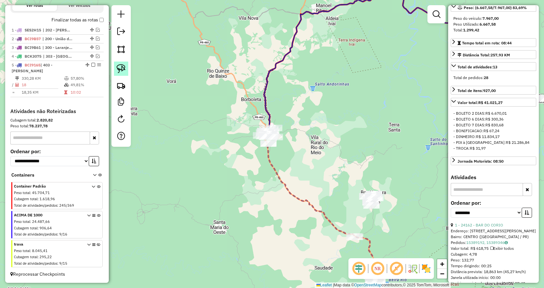
drag, startPoint x: 121, startPoint y: 69, endPoint x: 123, endPoint y: 71, distance: 3.4
click at [121, 69] on img at bounding box center [120, 68] width 9 height 9
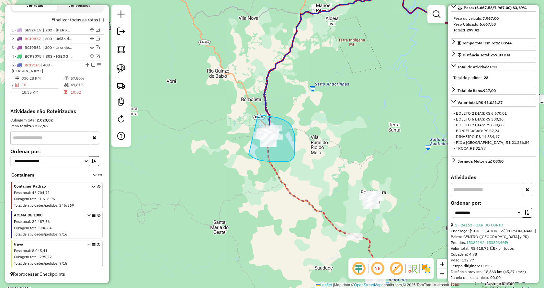
drag, startPoint x: 249, startPoint y: 155, endPoint x: 231, endPoint y: 134, distance: 27.3
click at [97, 186] on icon at bounding box center [99, 197] width 4 height 24
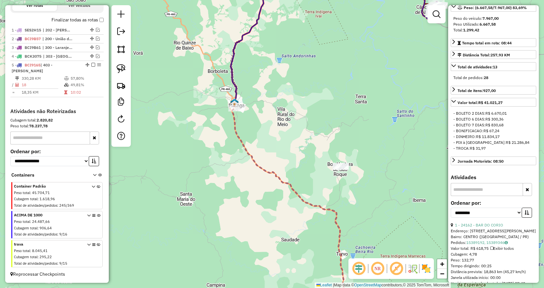
drag, startPoint x: 324, startPoint y: 137, endPoint x: 244, endPoint y: 105, distance: 86.0
click at [287, 107] on div "Janela de atendimento Grade de atendimento Capacidade Transportadoras Veículos …" at bounding box center [272, 144] width 544 height 288
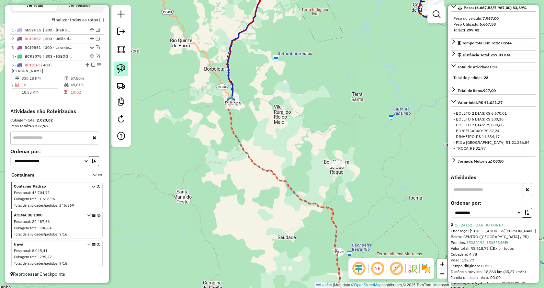
click at [121, 68] on img at bounding box center [120, 68] width 9 height 9
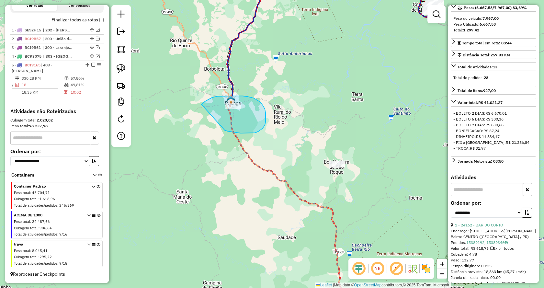
drag, startPoint x: 258, startPoint y: 131, endPoint x: 200, endPoint y: 106, distance: 63.9
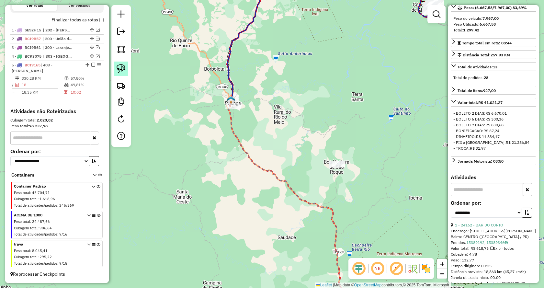
drag, startPoint x: 121, startPoint y: 68, endPoint x: 337, endPoint y: 170, distance: 239.1
click at [121, 68] on img at bounding box center [120, 68] width 9 height 9
drag, startPoint x: 328, startPoint y: 181, endPoint x: 319, endPoint y: 149, distance: 33.4
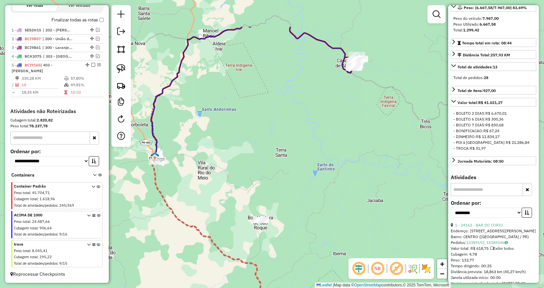
drag, startPoint x: 379, startPoint y: 144, endPoint x: 311, endPoint y: 200, distance: 88.5
click at [311, 200] on div "Janela de atendimento Grade de atendimento Capacidade Transportadoras Veículos …" at bounding box center [272, 144] width 544 height 288
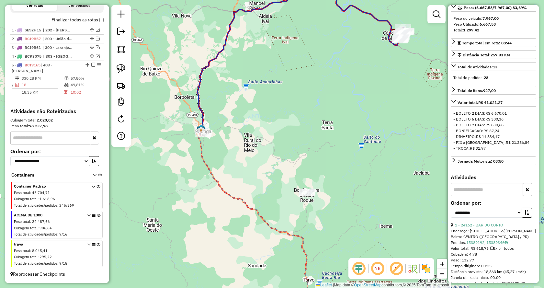
drag, startPoint x: 343, startPoint y: 147, endPoint x: 455, endPoint y: 112, distance: 117.3
click at [455, 112] on hb-router-mapa "Informações da Sessão 980345 - 16/08/2025 Criação: 15/08/2025 18:15 Depósito: V…" at bounding box center [272, 144] width 544 height 288
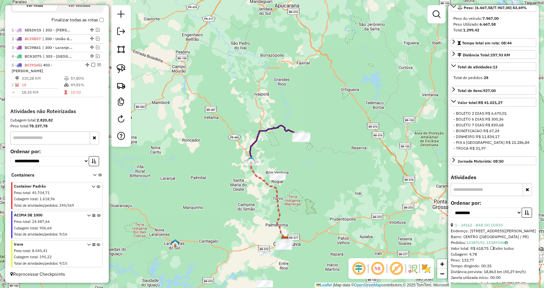
drag, startPoint x: 232, startPoint y: 210, endPoint x: 242, endPoint y: 201, distance: 13.1
click at [242, 201] on div "Janela de atendimento Grade de atendimento Capacidade Transportadoras Veículos …" at bounding box center [272, 144] width 544 height 288
click at [97, 186] on icon at bounding box center [99, 197] width 4 height 24
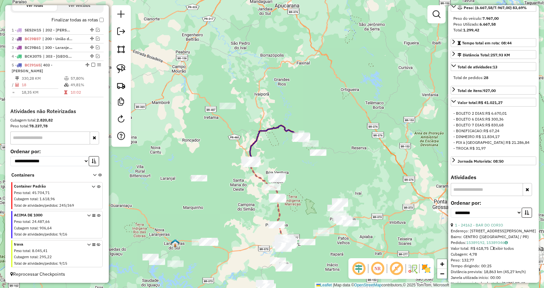
drag, startPoint x: 214, startPoint y: 215, endPoint x: 237, endPoint y: 205, distance: 25.5
click at [237, 209] on hb-app "Aguarde... Pop-up bloqueado! Seu navegador bloqueou automáticamente a abertura …" at bounding box center [272, 144] width 544 height 288
click at [126, 67] on link at bounding box center [121, 68] width 14 height 14
drag, startPoint x: 191, startPoint y: 196, endPoint x: 161, endPoint y: 161, distance: 45.9
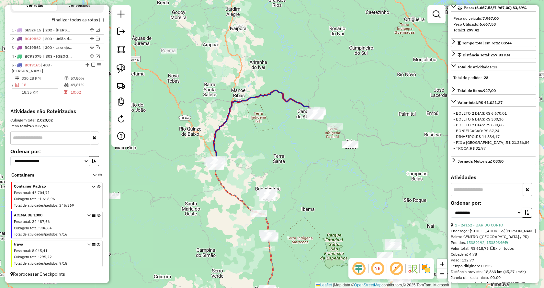
click at [97, 215] on icon at bounding box center [99, 226] width 4 height 24
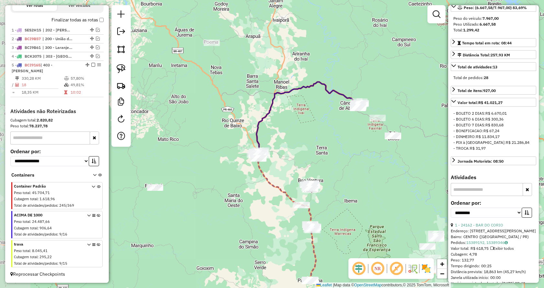
drag, startPoint x: 261, startPoint y: 151, endPoint x: 297, endPoint y: 144, distance: 36.6
click at [297, 144] on div "Janela de atendimento Grade de atendimento Capacidade Transportadoras Veículos …" at bounding box center [272, 144] width 544 height 288
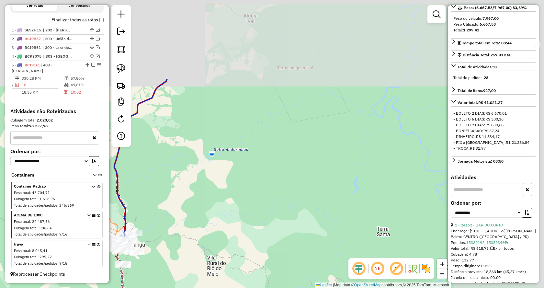
drag, startPoint x: 365, startPoint y: 126, endPoint x: 246, endPoint y: 232, distance: 159.5
click at [246, 232] on div "Janela de atendimento Grade de atendimento Capacidade Transportadoras Veículos …" at bounding box center [272, 144] width 544 height 288
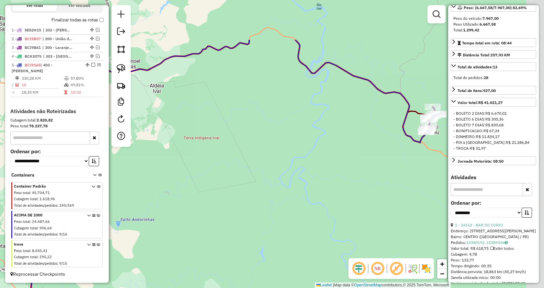
drag, startPoint x: 354, startPoint y: 152, endPoint x: 252, endPoint y: 224, distance: 124.5
click at [252, 224] on div "Janela de atendimento Grade de atendimento Capacidade Transportadoras Veículos …" at bounding box center [272, 144] width 544 height 288
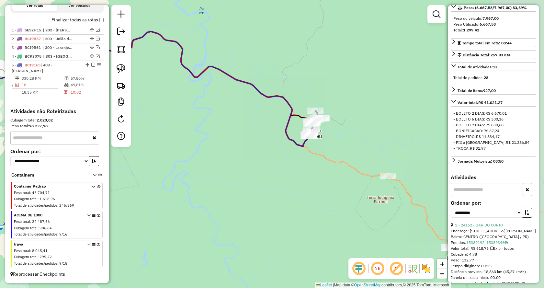
drag, startPoint x: 340, startPoint y: 177, endPoint x: 234, endPoint y: 178, distance: 106.1
click at [237, 179] on div "Janela de atendimento Grade de atendimento Capacidade Transportadoras Veículos …" at bounding box center [272, 144] width 544 height 288
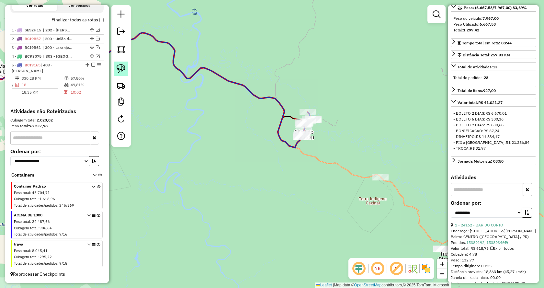
click at [123, 68] on img at bounding box center [120, 68] width 9 height 9
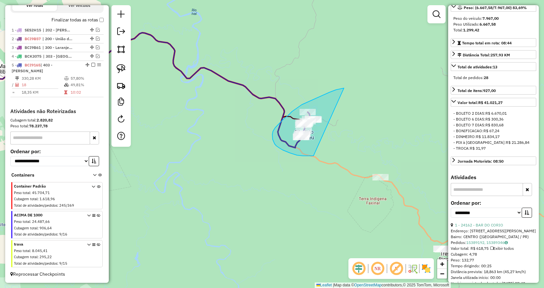
drag, startPoint x: 313, startPoint y: 156, endPoint x: 346, endPoint y: 88, distance: 75.1
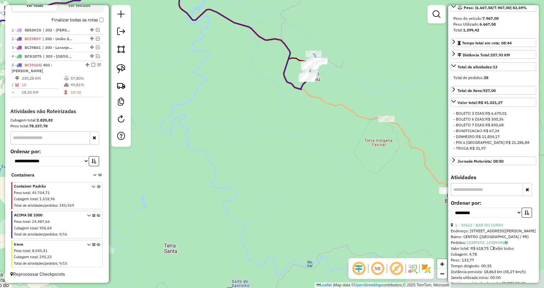
drag, startPoint x: 234, startPoint y: 221, endPoint x: 241, endPoint y: 162, distance: 59.9
click at [241, 162] on div "Janela de atendimento Grade de atendimento Capacidade Transportadoras Veículos …" at bounding box center [272, 144] width 544 height 288
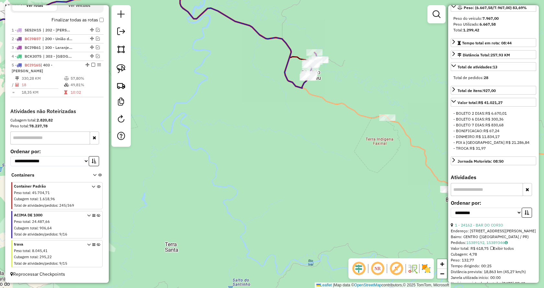
click at [97, 243] on icon at bounding box center [99, 255] width 4 height 24
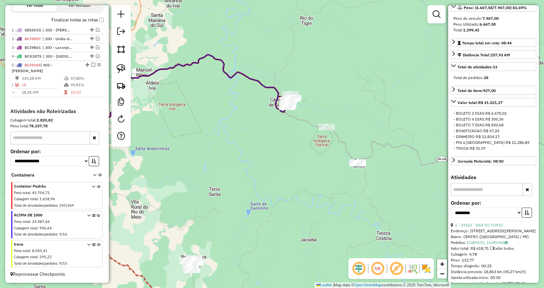
drag, startPoint x: 330, startPoint y: 159, endPoint x: 288, endPoint y: 158, distance: 42.1
click at [288, 158] on div "Janela de atendimento Grade de atendimento Capacidade Transportadoras Veículos …" at bounding box center [272, 144] width 544 height 288
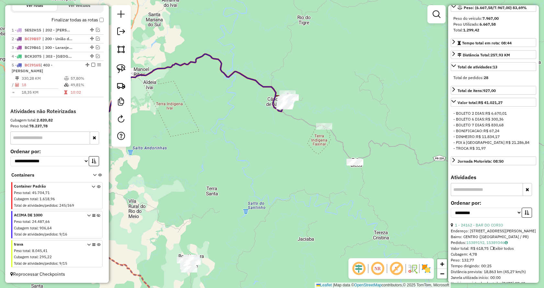
click at [97, 215] on icon at bounding box center [99, 226] width 4 height 24
click at [125, 63] on link at bounding box center [121, 68] width 14 height 14
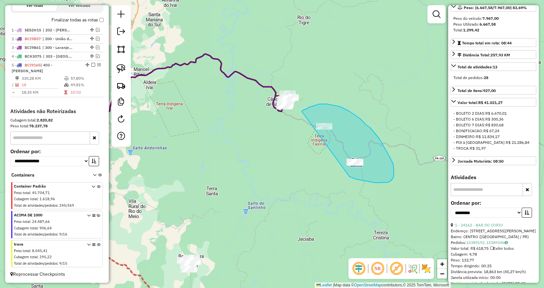
drag, startPoint x: 393, startPoint y: 176, endPoint x: 296, endPoint y: 124, distance: 110.9
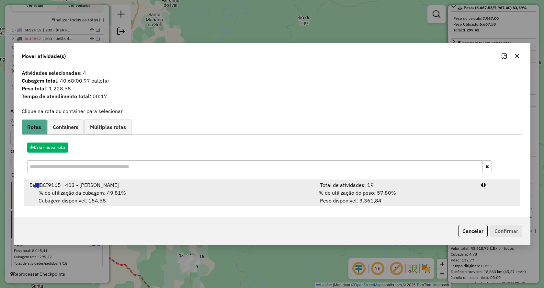
click at [423, 195] on div "| % de utilização do peso: 57,80% | Peso disponível: 3.361,84" at bounding box center [395, 197] width 164 height 16
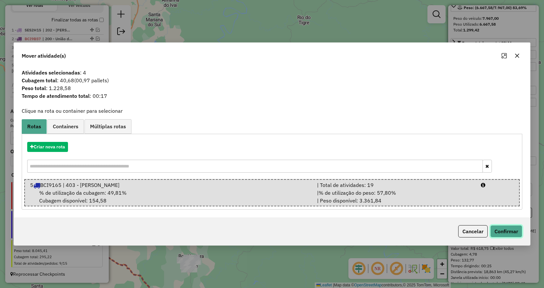
click at [495, 232] on button "Confirmar" at bounding box center [506, 231] width 32 height 12
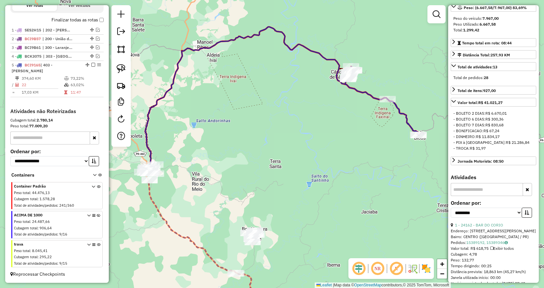
click at [97, 215] on icon at bounding box center [99, 226] width 4 height 24
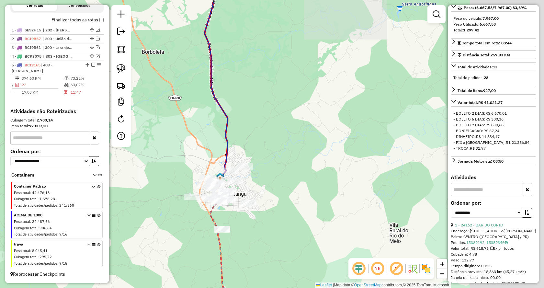
drag, startPoint x: 408, startPoint y: 121, endPoint x: 279, endPoint y: 168, distance: 137.5
click at [279, 168] on div "Janela de atendimento Grade de atendimento Capacidade Transportadoras Veículos …" at bounding box center [272, 144] width 544 height 288
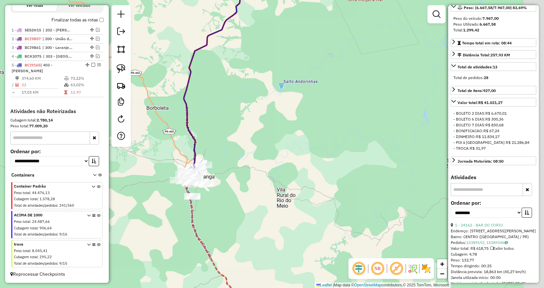
drag, startPoint x: 379, startPoint y: 153, endPoint x: 316, endPoint y: 154, distance: 63.4
click at [316, 154] on div "Janela de atendimento Grade de atendimento Capacidade Transportadoras Veículos …" at bounding box center [272, 144] width 544 height 288
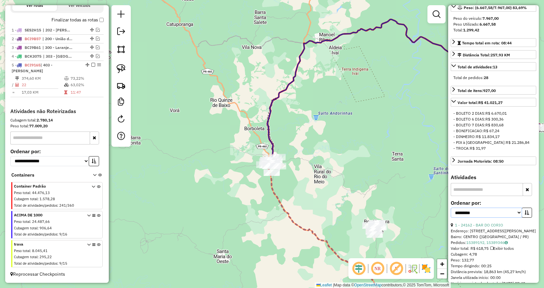
click at [516, 217] on select "**********" at bounding box center [485, 212] width 71 height 10
select select "*********"
click at [450, 217] on select "**********" at bounding box center [485, 212] width 71 height 10
click at [524, 214] on icon "button" at bounding box center [526, 212] width 5 height 5
click at [498, 227] on link "12 - 22002 - AB SUPERMERCADOS LTD" at bounding box center [489, 224] width 69 height 5
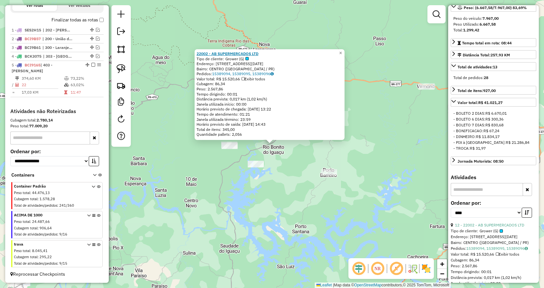
click at [238, 52] on strong "22002 - AB SUPERMERCADOS LTD" at bounding box center [227, 53] width 62 height 5
drag, startPoint x: 383, startPoint y: 125, endPoint x: 368, endPoint y: 124, distance: 14.9
click at [383, 125] on div "22002 - AB SUPERMERCADOS LTD Tipo de cliente: Grower (G) Endereço: AV XV DE NOV…" at bounding box center [272, 144] width 544 height 288
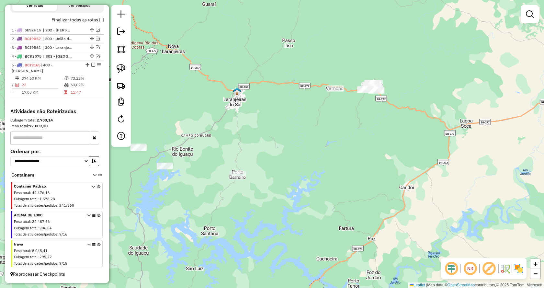
drag, startPoint x: 364, startPoint y: 119, endPoint x: 332, endPoint y: 121, distance: 31.8
click at [332, 121] on div "Janela de atendimento Grade de atendimento Capacidade Transportadoras Veículos …" at bounding box center [272, 144] width 544 height 288
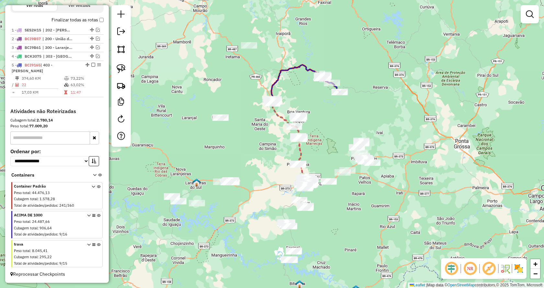
drag, startPoint x: 391, startPoint y: 138, endPoint x: 256, endPoint y: 193, distance: 146.2
click at [253, 205] on div "Janela de atendimento Grade de atendimento Capacidade Transportadoras Veículos …" at bounding box center [272, 144] width 544 height 288
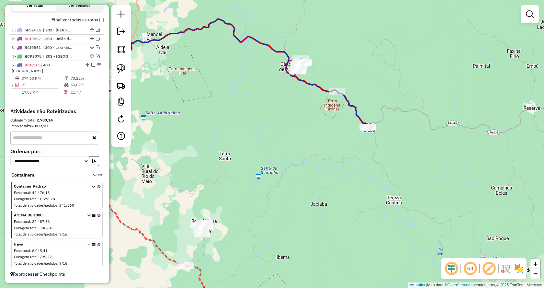
click at [310, 81] on icon at bounding box center [331, 93] width 74 height 69
select select "*********"
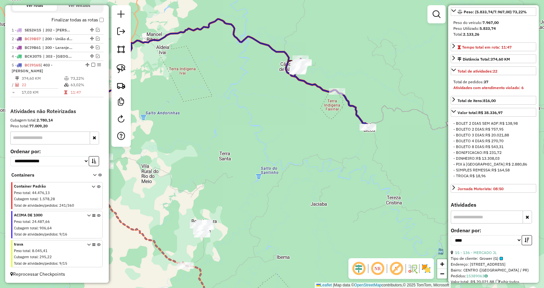
scroll to position [129, 0]
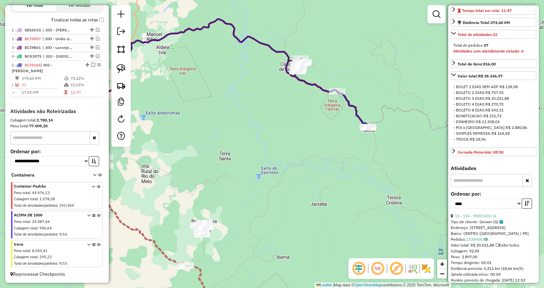
click at [493, 187] on input "text" at bounding box center [486, 180] width 72 height 13
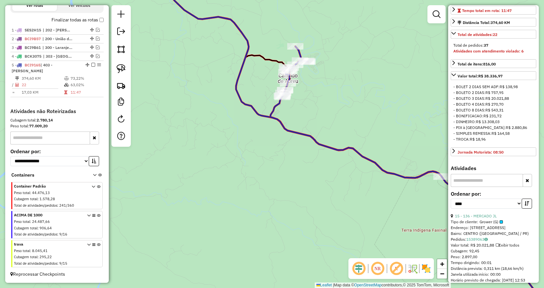
drag, startPoint x: 337, startPoint y: 74, endPoint x: 347, endPoint y: 105, distance: 32.7
click at [347, 105] on div "Janela de atendimento Grade de atendimento Capacidade Transportadoras Veículos …" at bounding box center [272, 144] width 544 height 288
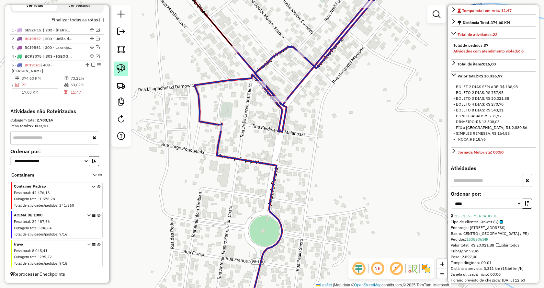
click at [120, 67] on img at bounding box center [120, 68] width 9 height 9
drag, startPoint x: 286, startPoint y: 66, endPoint x: 267, endPoint y: 44, distance: 29.2
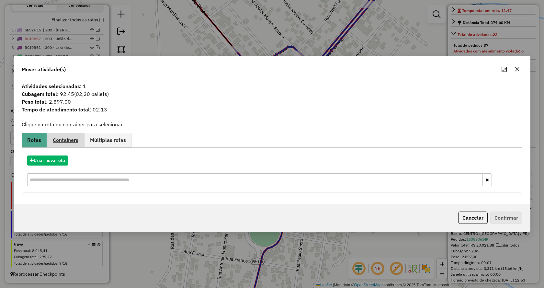
click at [73, 140] on span "Containers" at bounding box center [66, 139] width 26 height 5
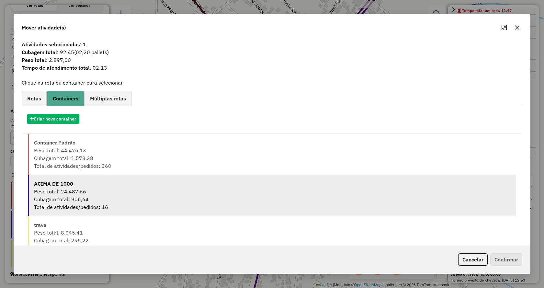
click at [83, 190] on div "Peso total: 24.487,66" at bounding box center [272, 191] width 477 height 8
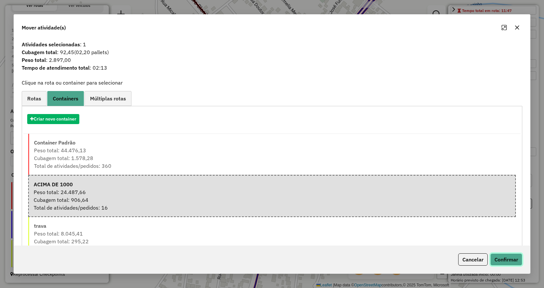
click at [507, 259] on button "Confirmar" at bounding box center [506, 259] width 32 height 12
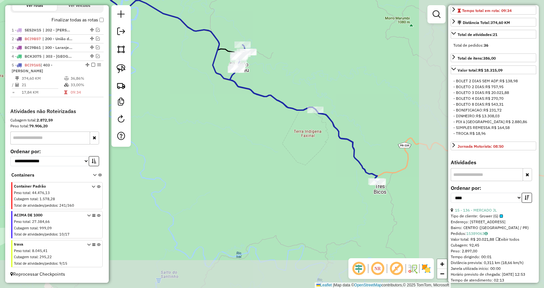
drag, startPoint x: 323, startPoint y: 184, endPoint x: 203, endPoint y: 115, distance: 138.0
click at [203, 115] on div "Janela de atendimento Grade de atendimento Capacidade Transportadoras Veículos …" at bounding box center [272, 144] width 544 height 288
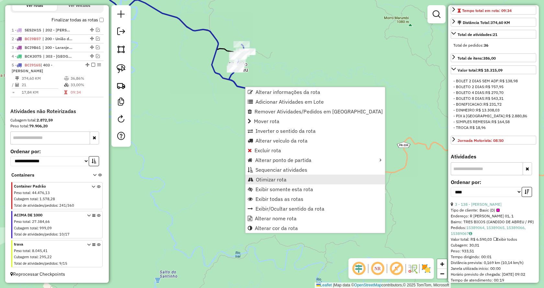
click at [283, 177] on span "Otimizar rota" at bounding box center [271, 179] width 31 height 5
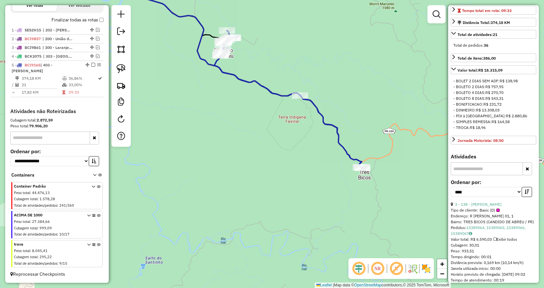
drag, startPoint x: 371, startPoint y: 86, endPoint x: 359, endPoint y: 74, distance: 16.9
click at [359, 74] on div "Janela de atendimento Grade de atendimento Capacidade Transportadoras Veículos …" at bounding box center [272, 144] width 544 height 288
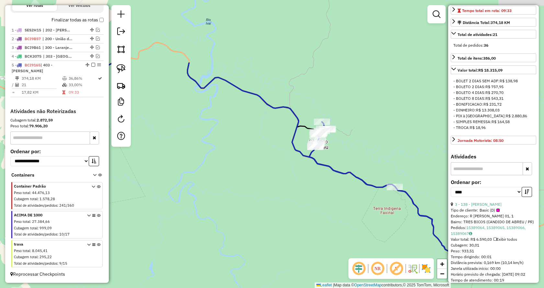
drag, startPoint x: 226, startPoint y: 168, endPoint x: 373, endPoint y: 249, distance: 167.5
click at [376, 256] on div "Janela de atendimento Grade de atendimento Capacidade Transportadoras Veículos …" at bounding box center [272, 144] width 544 height 288
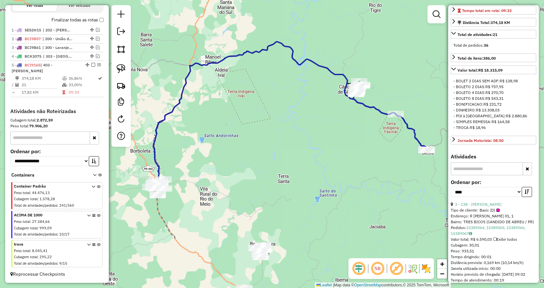
drag, startPoint x: 263, startPoint y: 221, endPoint x: 280, endPoint y: 142, distance: 80.1
click at [280, 142] on div "Janela de atendimento Grade de atendimento Capacidade Transportadoras Veículos …" at bounding box center [272, 144] width 544 height 288
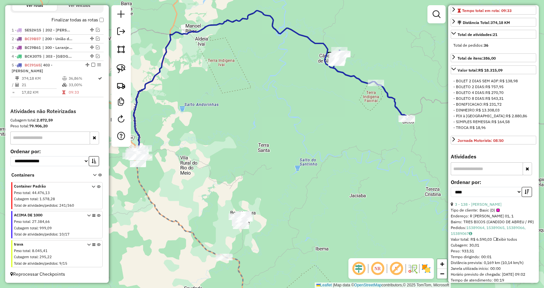
drag, startPoint x: 298, startPoint y: 159, endPoint x: 278, endPoint y: 128, distance: 36.8
click at [278, 128] on div "Janela de atendimento Grade de atendimento Capacidade Transportadoras Veículos …" at bounding box center [272, 144] width 544 height 288
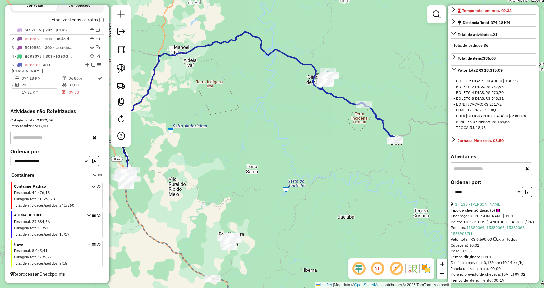
drag, startPoint x: 320, startPoint y: 155, endPoint x: 308, endPoint y: 176, distance: 24.3
click at [308, 176] on div "Janela de atendimento Grade de atendimento Capacidade Transportadoras Veículos …" at bounding box center [272, 144] width 544 height 288
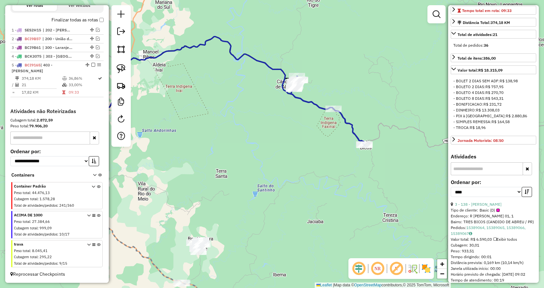
drag, startPoint x: 261, startPoint y: 155, endPoint x: 231, endPoint y: 159, distance: 30.3
click at [231, 159] on div "Janela de atendimento Grade de atendimento Capacidade Transportadoras Veículos …" at bounding box center [272, 144] width 544 height 288
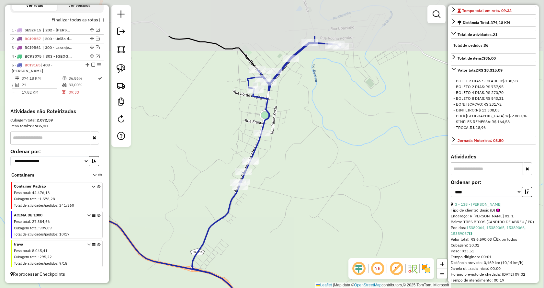
drag, startPoint x: 348, startPoint y: 69, endPoint x: 325, endPoint y: 137, distance: 72.1
click at [325, 138] on div "Janela de atendimento Grade de atendimento Capacidade Transportadoras Veículos …" at bounding box center [272, 144] width 544 height 288
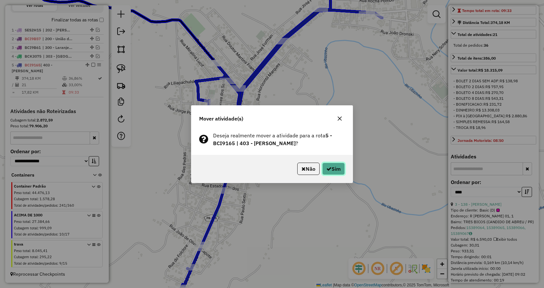
click at [327, 169] on icon "button" at bounding box center [328, 168] width 5 height 5
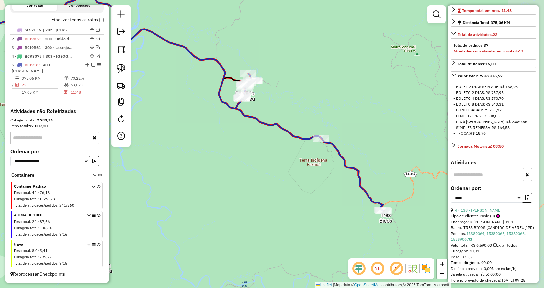
drag, startPoint x: 372, startPoint y: 171, endPoint x: 273, endPoint y: 89, distance: 128.9
click at [273, 86] on div "Janela de atendimento Grade de atendimento Capacidade Transportadoras Veículos …" at bounding box center [272, 144] width 544 height 288
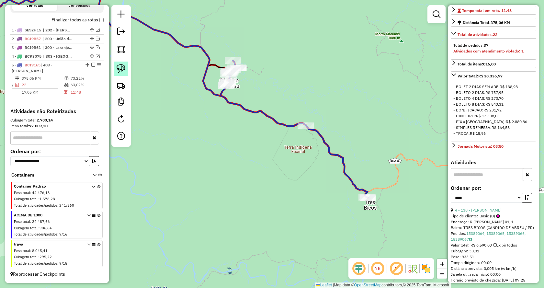
click at [121, 68] on img at bounding box center [120, 68] width 9 height 9
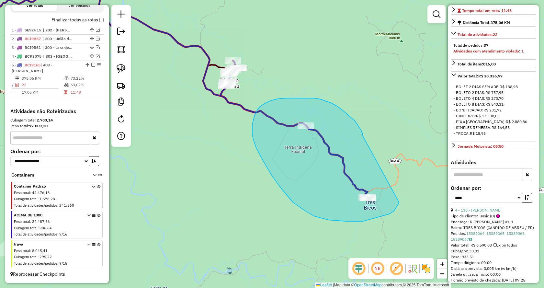
drag, startPoint x: 362, startPoint y: 136, endPoint x: 401, endPoint y: 199, distance: 74.0
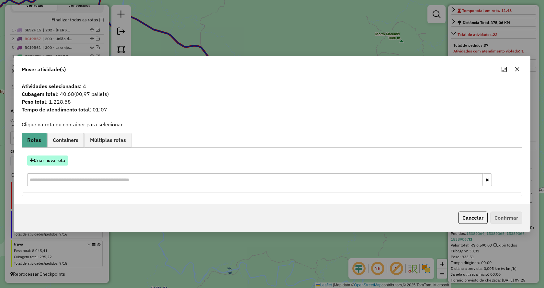
click at [50, 159] on button "Criar nova rota" at bounding box center [47, 160] width 41 height 10
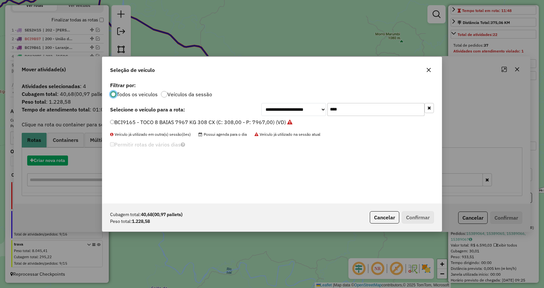
scroll to position [4, 2]
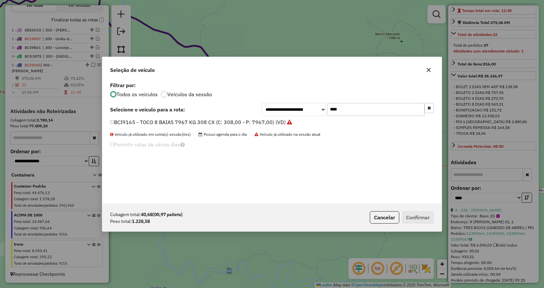
drag, startPoint x: 348, startPoint y: 108, endPoint x: 308, endPoint y: 108, distance: 39.8
click at [308, 108] on div "**********" at bounding box center [347, 109] width 172 height 13
type input "****"
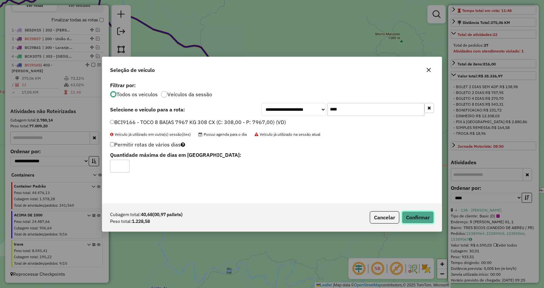
click at [428, 218] on button "Confirmar" at bounding box center [417, 217] width 32 height 12
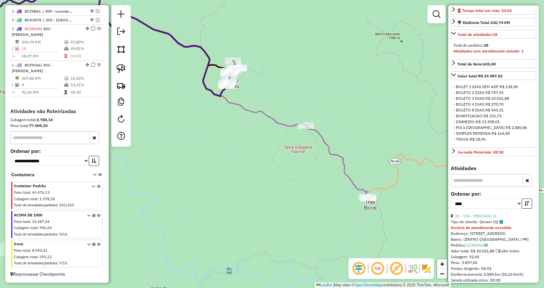
scroll to position [274, 0]
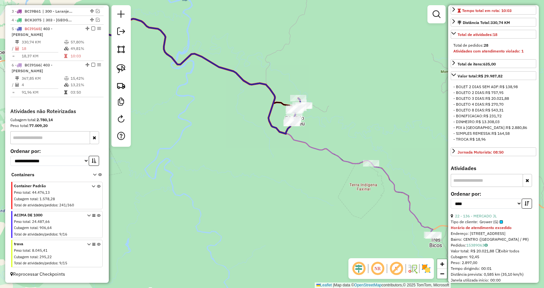
drag, startPoint x: 244, startPoint y: 144, endPoint x: 293, endPoint y: 155, distance: 50.5
click at [303, 169] on div "Janela de atendimento Grade de atendimento Capacidade Transportadoras Veículos …" at bounding box center [272, 144] width 544 height 288
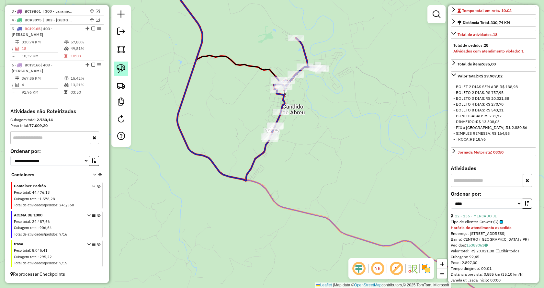
click at [119, 68] on img at bounding box center [120, 68] width 9 height 9
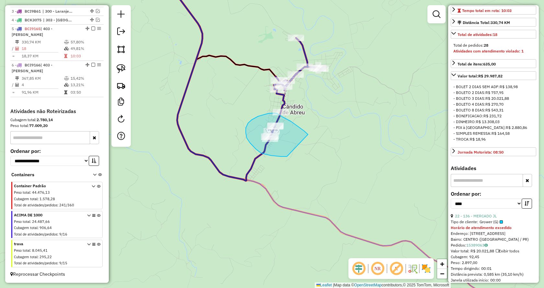
drag, startPoint x: 287, startPoint y: 156, endPoint x: 311, endPoint y: 137, distance: 31.0
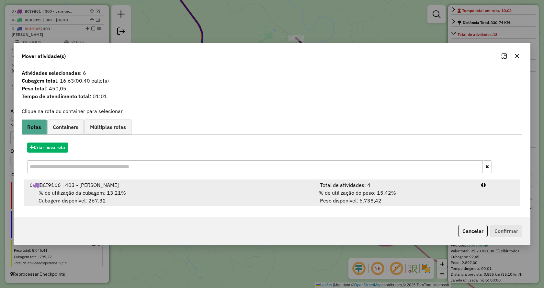
click at [362, 193] on span "% de utilização do peso: 15,42%" at bounding box center [356, 192] width 77 height 6
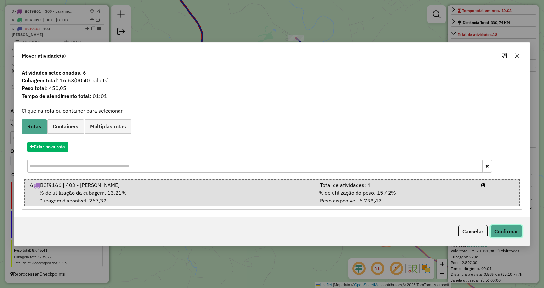
click at [505, 231] on button "Confirmar" at bounding box center [506, 231] width 32 height 12
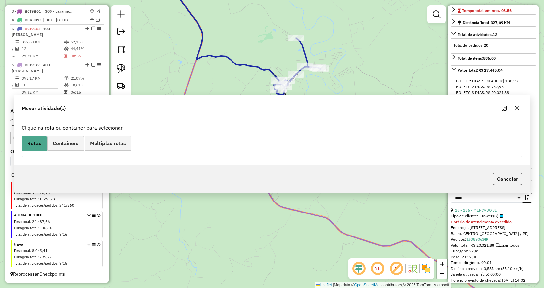
scroll to position [266, 0]
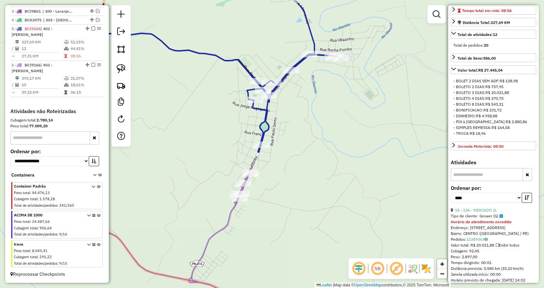
drag, startPoint x: 307, startPoint y: 115, endPoint x: 304, endPoint y: 148, distance: 33.8
click at [317, 148] on div "Janela de atendimento Grade de atendimento Capacidade Transportadoras Veículos …" at bounding box center [272, 144] width 544 height 288
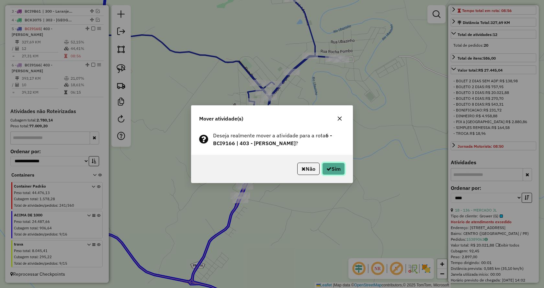
click at [331, 169] on button "Sim" at bounding box center [333, 168] width 23 height 12
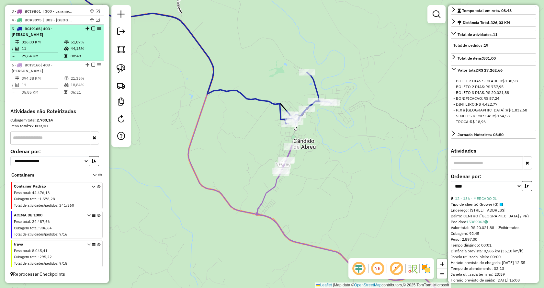
click at [91, 28] on em at bounding box center [93, 29] width 4 height 4
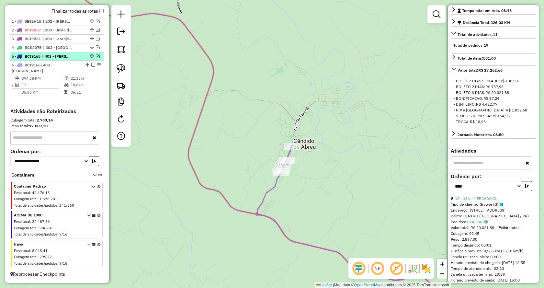
scroll to position [238, 0]
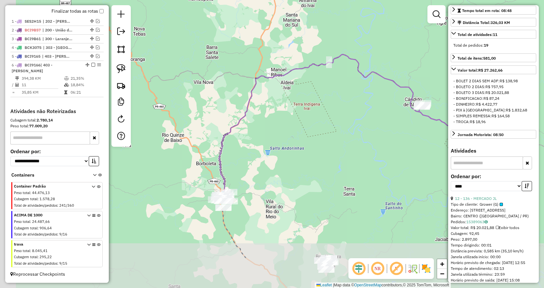
drag, startPoint x: 213, startPoint y: 169, endPoint x: 316, endPoint y: 83, distance: 134.1
click at [316, 83] on div "Janela de atendimento Grade de atendimento Capacidade Transportadoras Veículos …" at bounding box center [272, 144] width 544 height 288
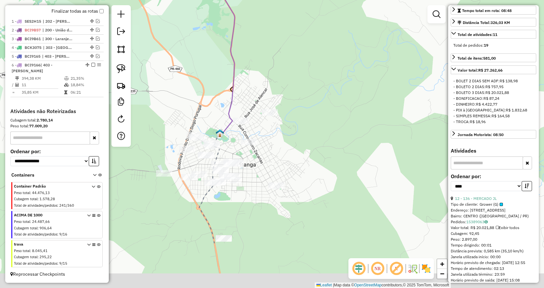
drag, startPoint x: 319, startPoint y: 177, endPoint x: 325, endPoint y: 84, distance: 93.1
click at [325, 84] on div "Janela de atendimento Grade de atendimento Capacidade Transportadoras Veículos …" at bounding box center [272, 144] width 544 height 288
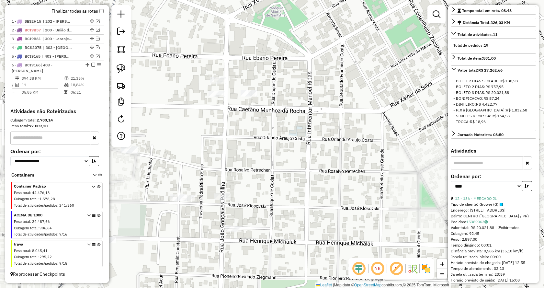
drag, startPoint x: 291, startPoint y: 197, endPoint x: 290, endPoint y: 147, distance: 49.5
click at [290, 147] on div "Janela de atendimento Grade de atendimento Capacidade Transportadoras Veículos …" at bounding box center [272, 144] width 544 height 288
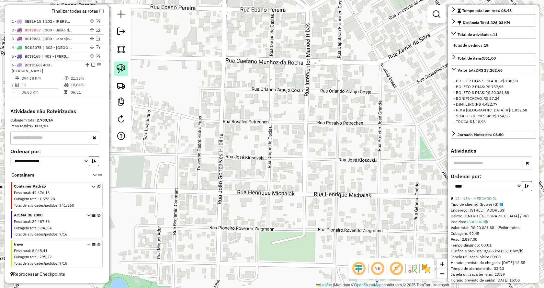
click at [125, 69] on img at bounding box center [120, 68] width 9 height 9
drag, startPoint x: 247, startPoint y: 199, endPoint x: 205, endPoint y: 190, distance: 42.2
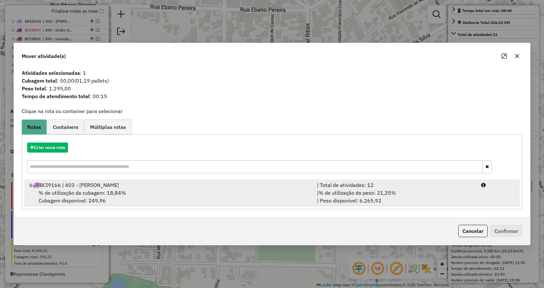
click at [380, 196] on div "| % de utilização do peso: 21,35% | Peso disponível: 6.265,92" at bounding box center [395, 197] width 164 height 16
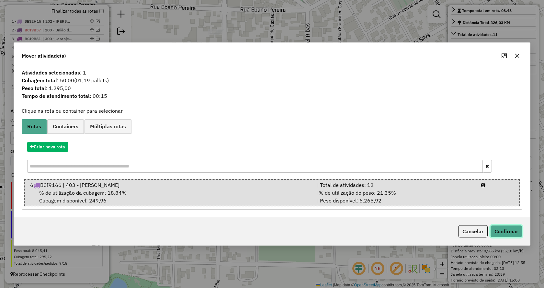
click at [495, 231] on button "Confirmar" at bounding box center [506, 231] width 32 height 12
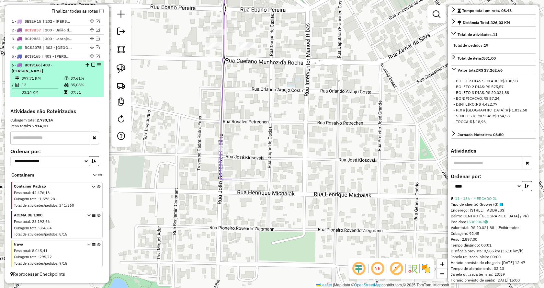
click at [92, 66] on em at bounding box center [93, 65] width 4 height 4
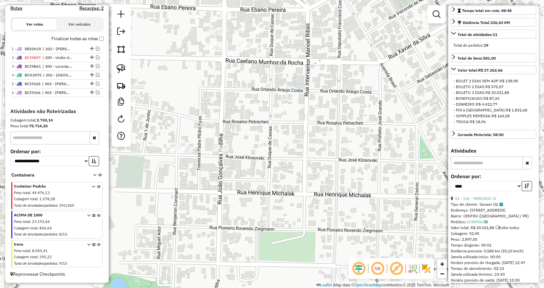
scroll to position [211, 0]
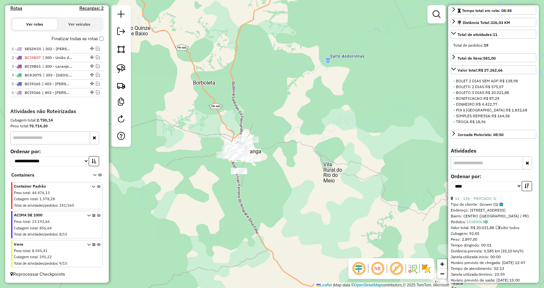
drag, startPoint x: 121, startPoint y: 69, endPoint x: 236, endPoint y: 179, distance: 159.0
click at [121, 69] on img at bounding box center [120, 68] width 9 height 9
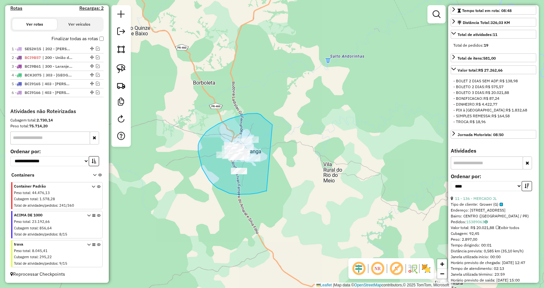
drag, startPoint x: 250, startPoint y: 194, endPoint x: 294, endPoint y: 138, distance: 71.1
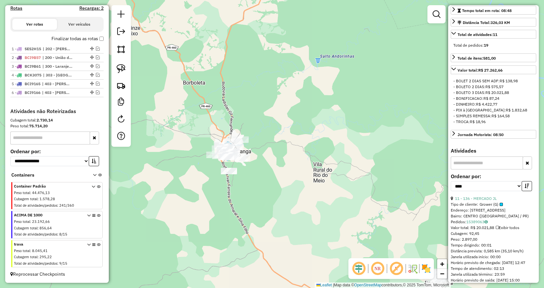
drag, startPoint x: 118, startPoint y: 66, endPoint x: 252, endPoint y: 180, distance: 175.6
click at [118, 67] on img at bounding box center [120, 68] width 9 height 9
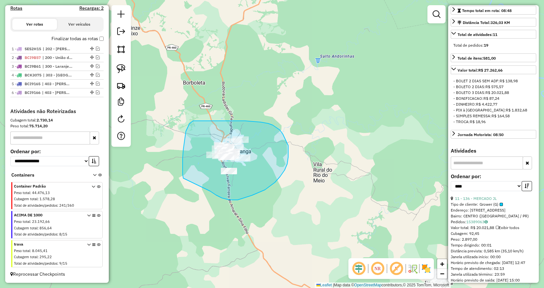
drag, startPoint x: 237, startPoint y: 200, endPoint x: 209, endPoint y: 209, distance: 30.1
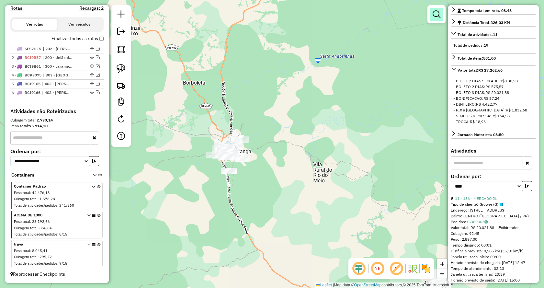
click at [438, 9] on link at bounding box center [436, 14] width 13 height 13
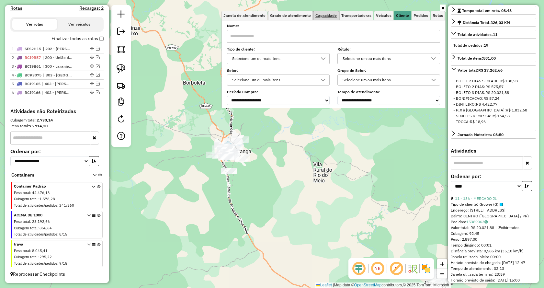
click at [332, 16] on span "Capacidade" at bounding box center [325, 16] width 21 height 4
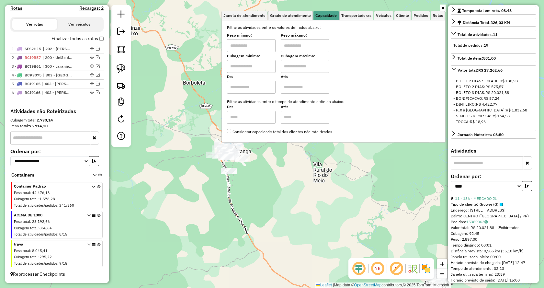
click at [257, 45] on input "text" at bounding box center [251, 45] width 49 height 13
type input "******"
click at [302, 48] on input "text" at bounding box center [304, 45] width 49 height 13
type input "**********"
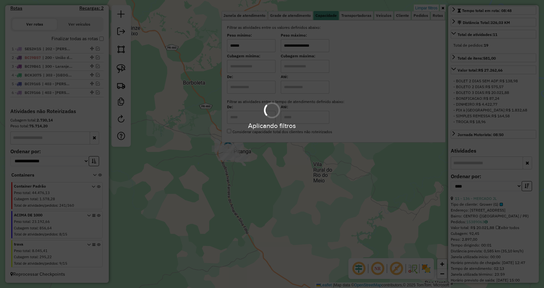
click at [307, 183] on hb-app "Aplicando filtros Pop-up bloqueado! Seu navegador bloqueou automáticamente a ab…" at bounding box center [272, 144] width 544 height 288
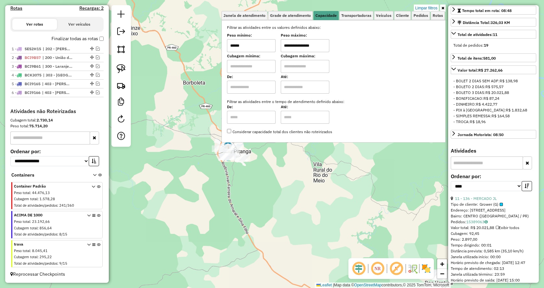
click at [444, 7] on icon at bounding box center [442, 8] width 3 height 4
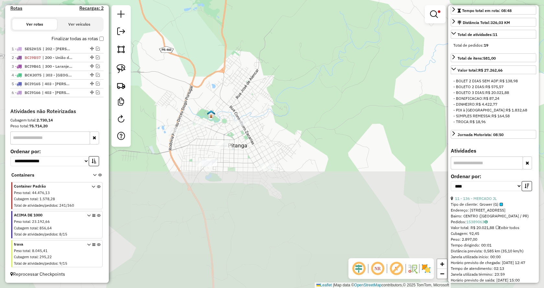
drag, startPoint x: 268, startPoint y: 174, endPoint x: 320, endPoint y: 42, distance: 141.8
click at [320, 42] on div "**********" at bounding box center [272, 144] width 544 height 288
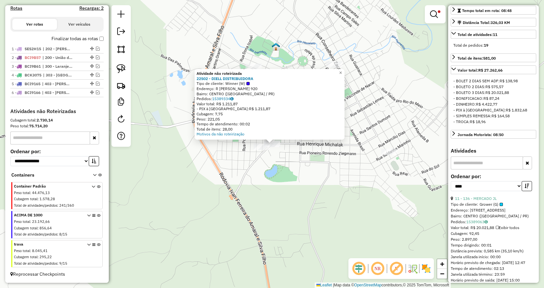
click at [171, 82] on div "Atividade não roteirizada 22502 - DIELL DISTRIBUIDORA Tipo de cliente: Winner (…" at bounding box center [272, 144] width 544 height 288
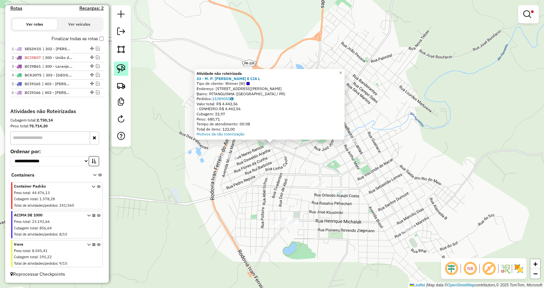
click at [124, 69] on img at bounding box center [120, 68] width 9 height 9
drag, startPoint x: 277, startPoint y: 239, endPoint x: 260, endPoint y: 209, distance: 34.2
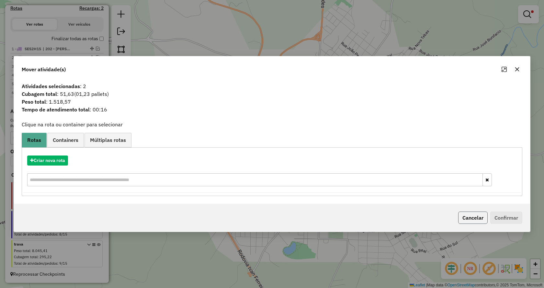
click at [467, 219] on button "Cancelar" at bounding box center [472, 217] width 29 height 12
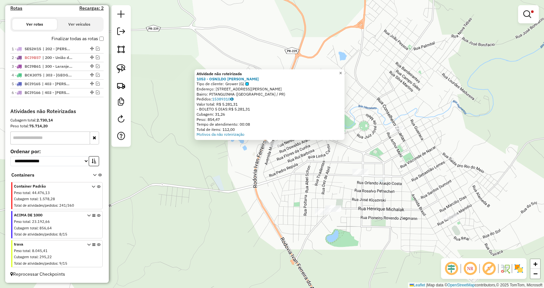
click at [342, 72] on span "×" at bounding box center [340, 72] width 3 height 5
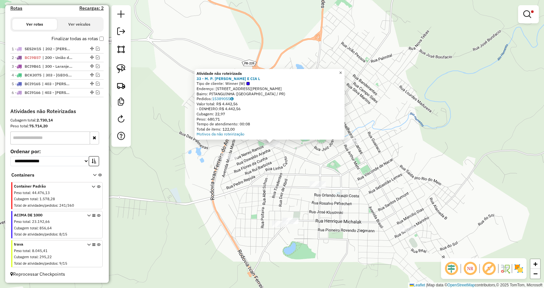
click at [342, 71] on span "×" at bounding box center [340, 72] width 3 height 5
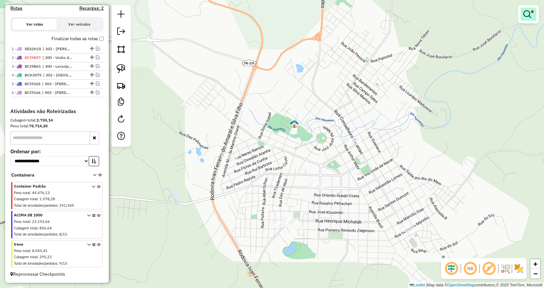
click at [524, 18] on em at bounding box center [527, 14] width 8 height 8
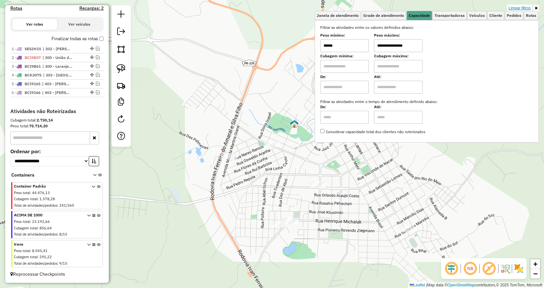
click at [512, 9] on link "Limpar filtros" at bounding box center [519, 8] width 25 height 7
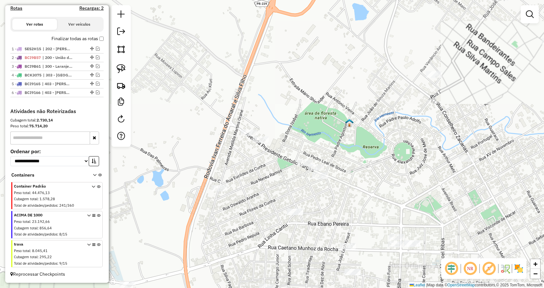
click at [313, 116] on div "Janela de atendimento Grade de atendimento Capacidade Transportadoras Veículos …" at bounding box center [272, 144] width 544 height 288
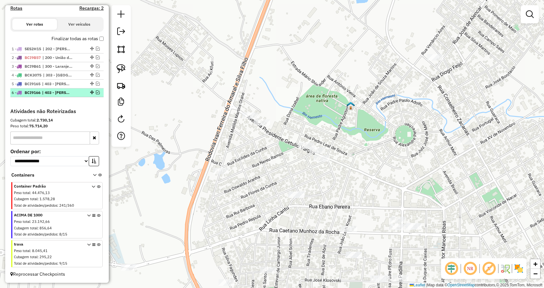
click at [97, 93] on em at bounding box center [98, 92] width 4 height 4
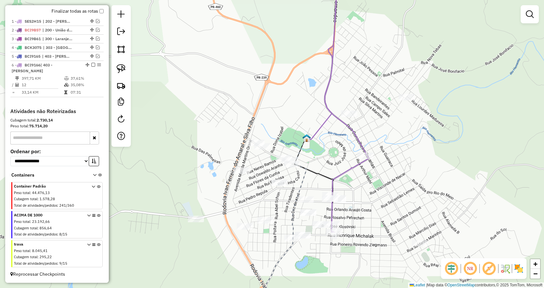
drag, startPoint x: 472, startPoint y: 194, endPoint x: 386, endPoint y: 182, distance: 86.2
click at [386, 182] on div "Janela de atendimento Grade de atendimento Capacidade Transportadoras Veículos …" at bounding box center [272, 144] width 544 height 288
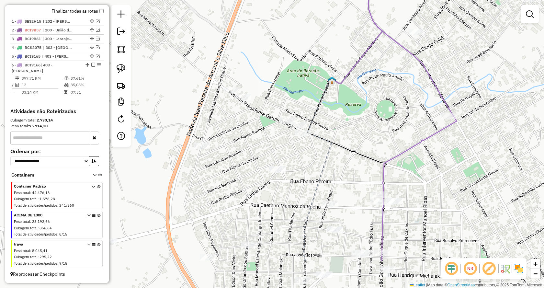
drag, startPoint x: 294, startPoint y: 109, endPoint x: 302, endPoint y: 71, distance: 38.9
click at [302, 71] on div "Janela de atendimento Grade de atendimento Capacidade Transportadoras Veículos …" at bounding box center [272, 144] width 544 height 288
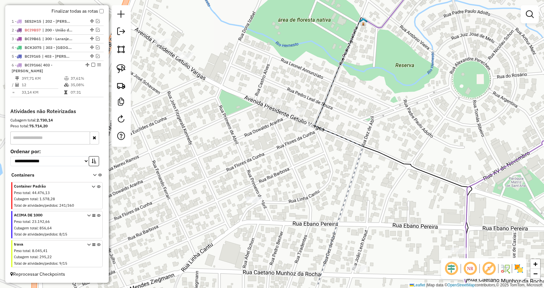
drag, startPoint x: 296, startPoint y: 97, endPoint x: 250, endPoint y: 59, distance: 60.2
click at [258, 60] on div "Janela de atendimento Grade de atendimento Capacidade Transportadoras Veículos …" at bounding box center [272, 144] width 544 height 288
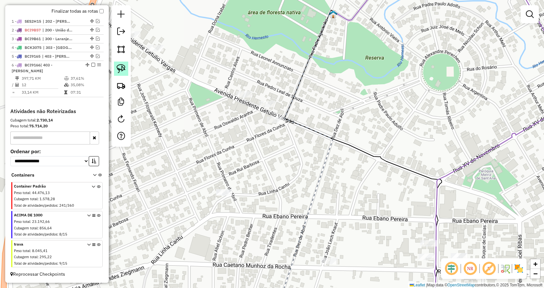
click at [123, 68] on img at bounding box center [120, 68] width 9 height 9
drag, startPoint x: 243, startPoint y: 104, endPoint x: 254, endPoint y: 90, distance: 17.7
click at [126, 72] on link at bounding box center [121, 68] width 14 height 14
drag, startPoint x: 247, startPoint y: 107, endPoint x: 263, endPoint y: 85, distance: 27.3
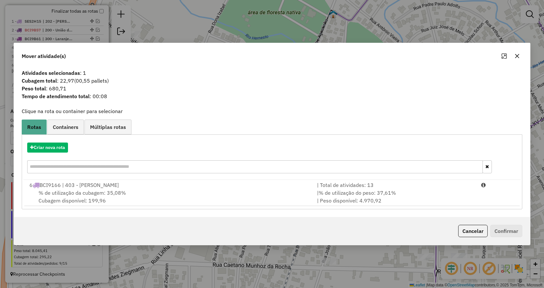
click at [397, 191] on div "| % de utilização do peso: 37,61% | Peso disponível: 4.970,92" at bounding box center [395, 197] width 164 height 16
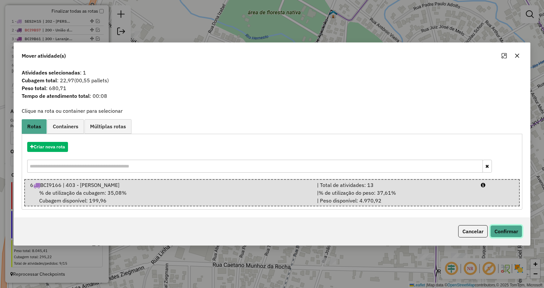
click at [511, 231] on button "Confirmar" at bounding box center [506, 231] width 32 height 12
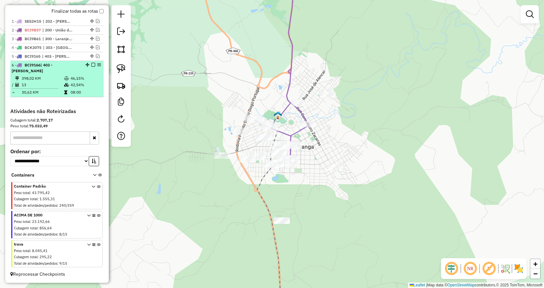
click at [92, 64] on em at bounding box center [93, 65] width 4 height 4
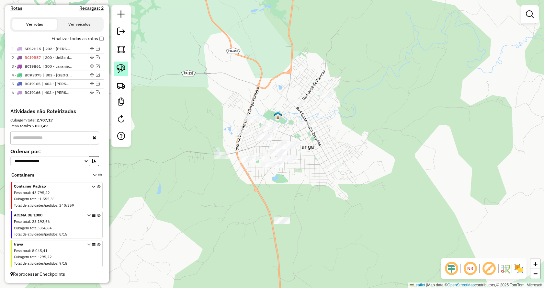
drag, startPoint x: 122, startPoint y: 67, endPoint x: 226, endPoint y: 140, distance: 127.4
click at [122, 68] on img at bounding box center [120, 68] width 9 height 9
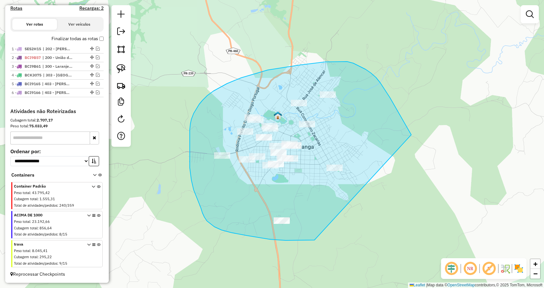
drag, startPoint x: 221, startPoint y: 230, endPoint x: 418, endPoint y: 147, distance: 213.7
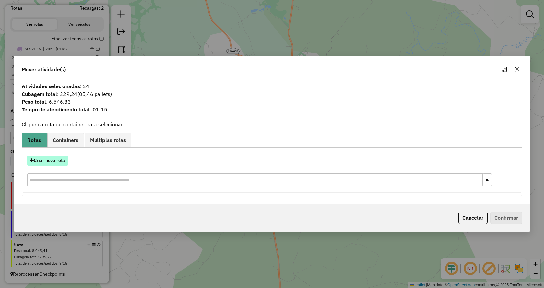
click at [53, 159] on button "Criar nova rota" at bounding box center [47, 160] width 41 height 10
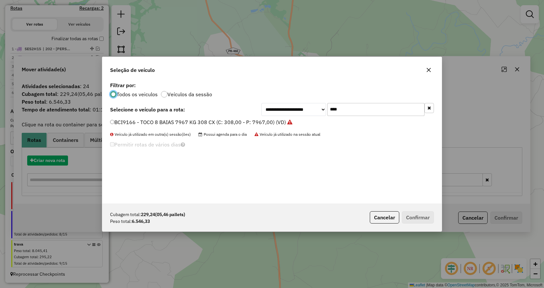
scroll to position [4, 2]
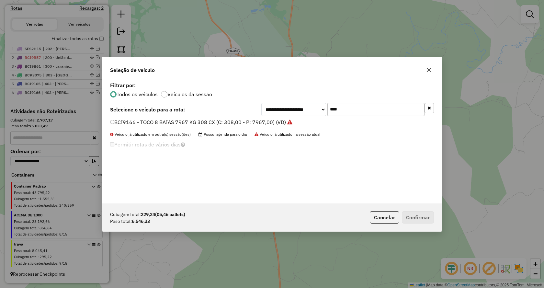
drag, startPoint x: 374, startPoint y: 108, endPoint x: 254, endPoint y: 108, distance: 119.7
click at [254, 108] on div "**********" at bounding box center [272, 109] width 324 height 13
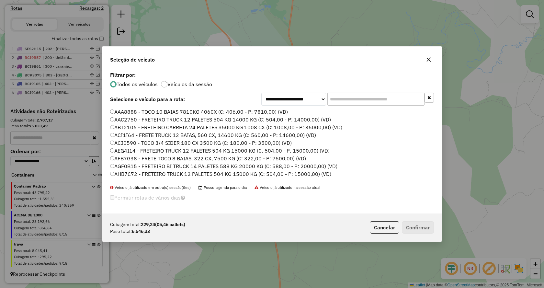
click at [351, 102] on input "text" at bounding box center [375, 99] width 97 height 13
click at [338, 99] on input "text" at bounding box center [375, 99] width 97 height 13
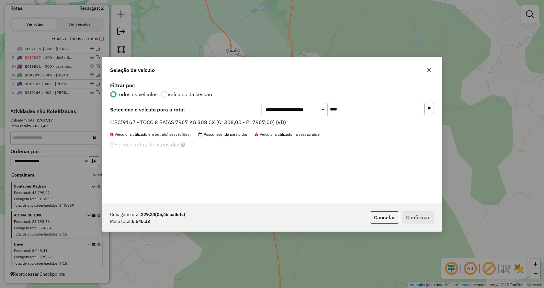
type input "****"
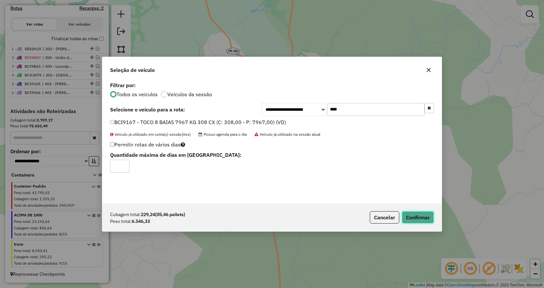
click at [409, 215] on button "Confirmar" at bounding box center [417, 217] width 32 height 12
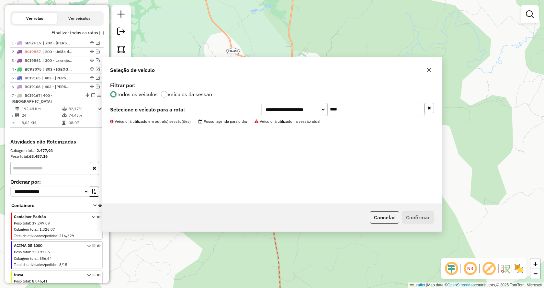
scroll to position [241, 0]
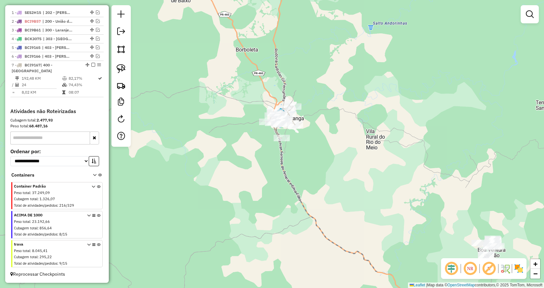
drag, startPoint x: 398, startPoint y: 153, endPoint x: 352, endPoint y: 124, distance: 54.6
click at [352, 124] on div "Janela de atendimento Grade de atendimento Capacidade Transportadoras Veículos …" at bounding box center [272, 144] width 544 height 288
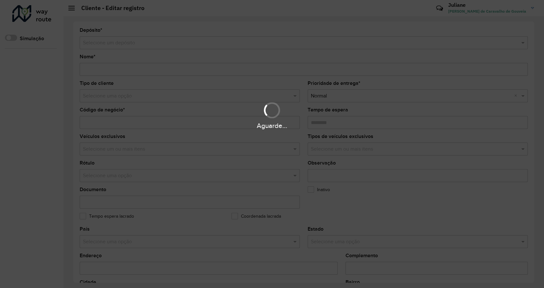
type input "**********"
type input "*****"
type input "********"
type input "**********"
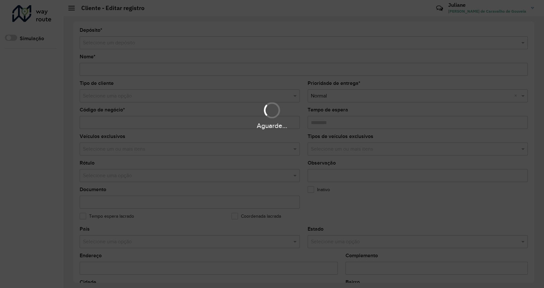
type input "******"
type input "********"
type input "**********"
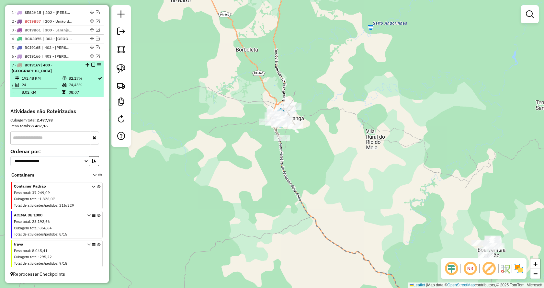
drag, startPoint x: 0, startPoint y: 0, endPoint x: 92, endPoint y: 72, distance: 116.8
click at [92, 67] on em at bounding box center [93, 65] width 4 height 4
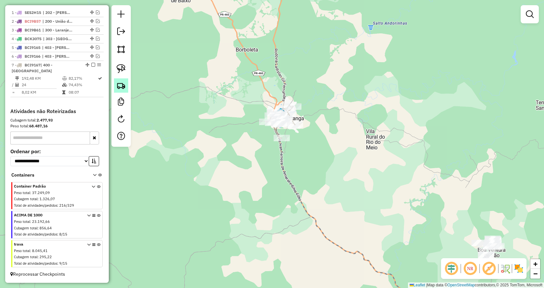
scroll to position [220, 0]
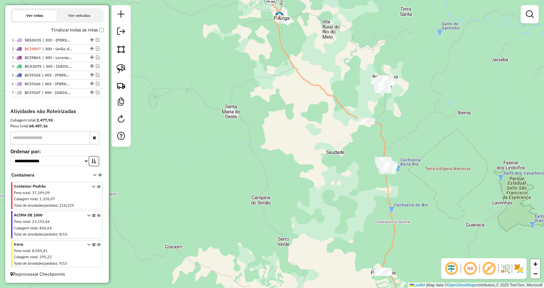
drag, startPoint x: 303, startPoint y: 199, endPoint x: 304, endPoint y: 118, distance: 81.2
click at [304, 118] on div "Janela de atendimento Grade de atendimento Capacidade Transportadoras Veículos …" at bounding box center [272, 144] width 544 height 288
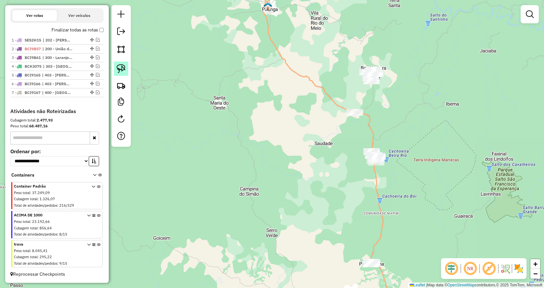
click at [120, 68] on img at bounding box center [120, 68] width 9 height 9
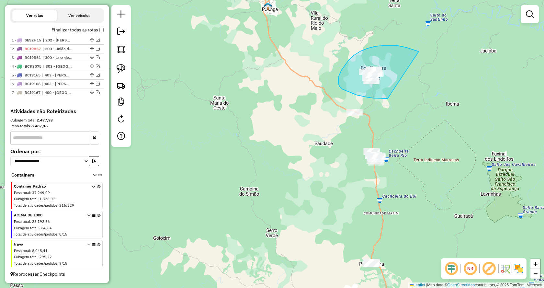
drag, startPoint x: 342, startPoint y: 89, endPoint x: 418, endPoint y: 51, distance: 85.1
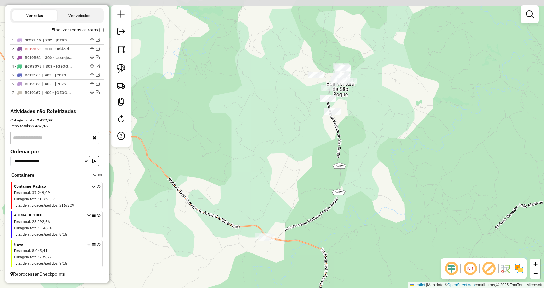
drag, startPoint x: 388, startPoint y: 64, endPoint x: 379, endPoint y: 124, distance: 60.1
click at [379, 124] on div "Janela de atendimento Grade de atendimento Capacidade Transportadoras Veículos …" at bounding box center [272, 144] width 544 height 288
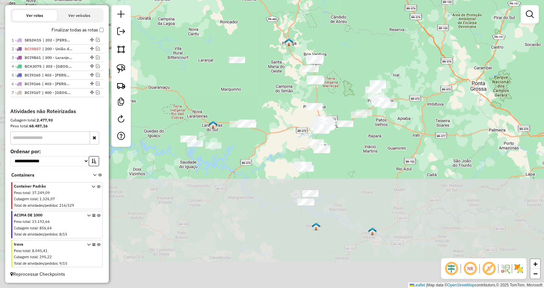
drag, startPoint x: 359, startPoint y: 271, endPoint x: 371, endPoint y: 125, distance: 146.3
click at [373, 125] on div "Janela de atendimento Grade de atendimento Capacidade Transportadoras Veículos …" at bounding box center [272, 144] width 544 height 288
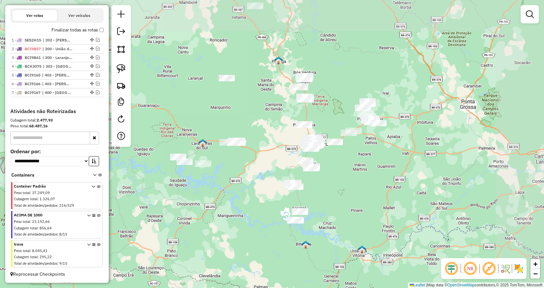
drag, startPoint x: 458, startPoint y: 123, endPoint x: 333, endPoint y: 195, distance: 143.9
click at [333, 195] on div "Janela de atendimento Grade de atendimento Capacidade Transportadoras Veículos …" at bounding box center [272, 144] width 544 height 288
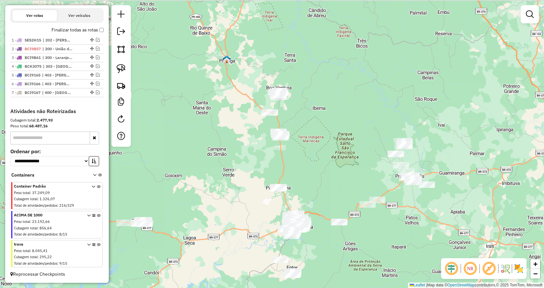
drag, startPoint x: 292, startPoint y: 150, endPoint x: 295, endPoint y: 167, distance: 17.4
click at [295, 167] on div "Janela de atendimento Grade de atendimento Capacidade Transportadoras Veículos …" at bounding box center [272, 144] width 544 height 288
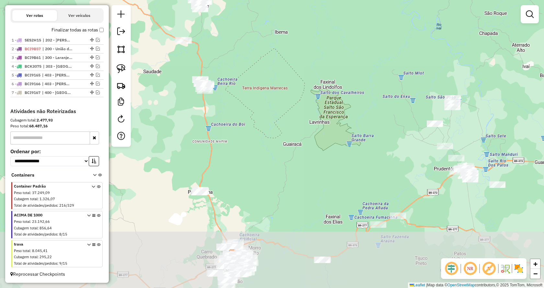
drag, startPoint x: 340, startPoint y: 155, endPoint x: 281, endPoint y: 56, distance: 115.0
click at [281, 56] on div "Janela de atendimento Grade de atendimento Capacidade Transportadoras Veículos …" at bounding box center [272, 144] width 544 height 288
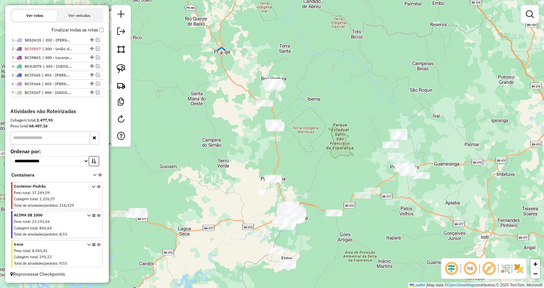
drag, startPoint x: 435, startPoint y: 217, endPoint x: 393, endPoint y: 204, distance: 44.5
click at [393, 204] on div "Janela de atendimento Grade de atendimento Capacidade Transportadoras Veículos …" at bounding box center [272, 144] width 544 height 288
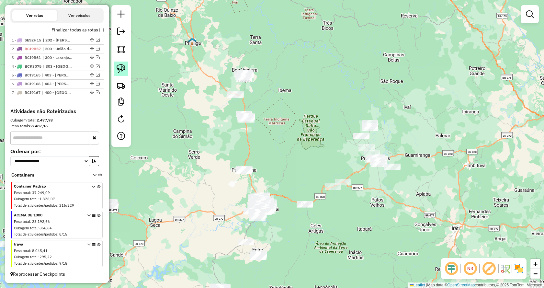
click at [119, 69] on img at bounding box center [120, 68] width 9 height 9
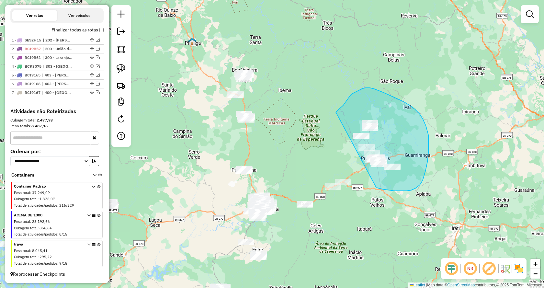
drag, startPoint x: 400, startPoint y: 191, endPoint x: 335, endPoint y: 113, distance: 101.3
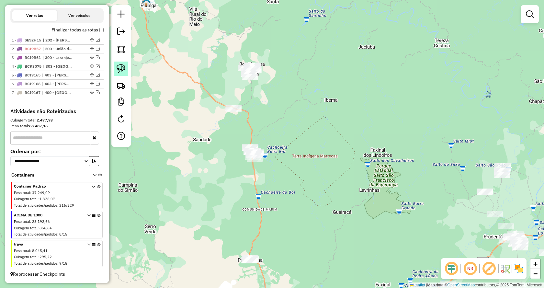
click at [125, 70] on img at bounding box center [120, 68] width 9 height 9
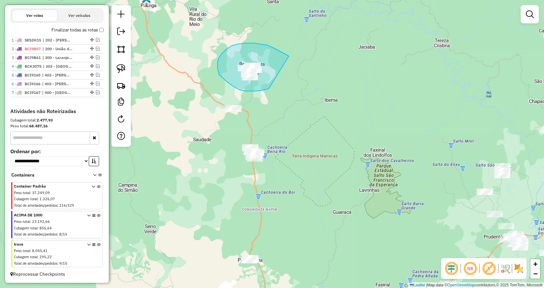
drag, startPoint x: 232, startPoint y: 86, endPoint x: 301, endPoint y: 64, distance: 72.2
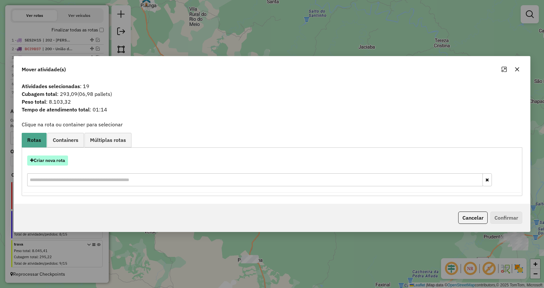
click at [56, 160] on button "Criar nova rota" at bounding box center [47, 160] width 41 height 10
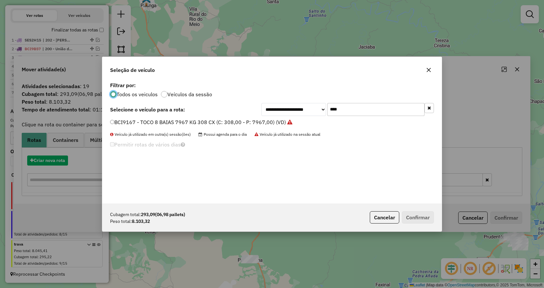
scroll to position [4, 2]
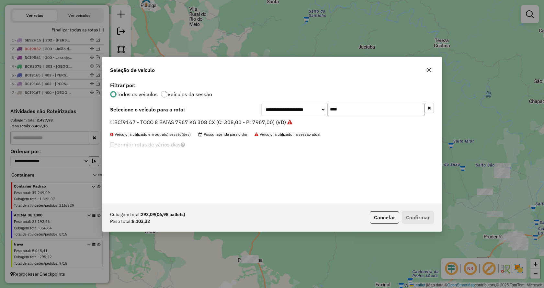
drag, startPoint x: 320, startPoint y: 111, endPoint x: 310, endPoint y: 111, distance: 10.7
click at [310, 111] on div "**********" at bounding box center [347, 109] width 172 height 13
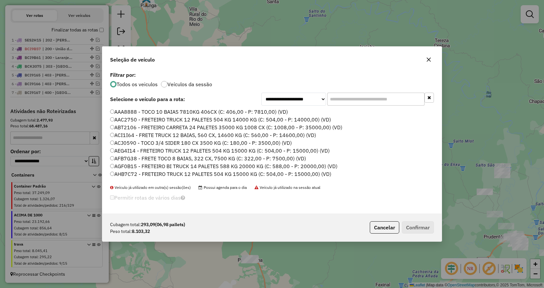
click at [377, 100] on input "text" at bounding box center [375, 99] width 97 height 13
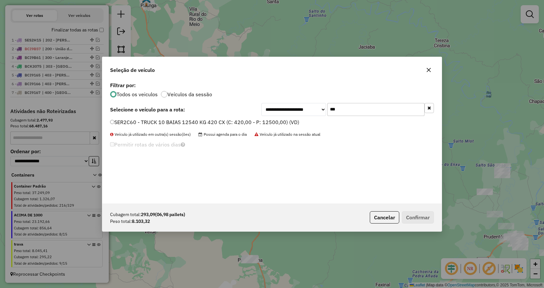
type input "***"
click at [115, 122] on label "SER2C60 - TRUCK 10 BAIAS 12540 KG 420 CX (C: 420,00 - P: 12500,00) (VD)" at bounding box center [204, 122] width 189 height 8
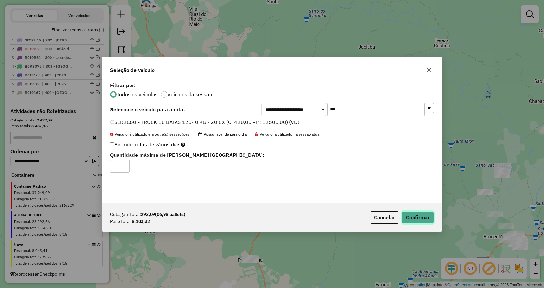
click at [423, 213] on button "Confirmar" at bounding box center [417, 217] width 32 height 12
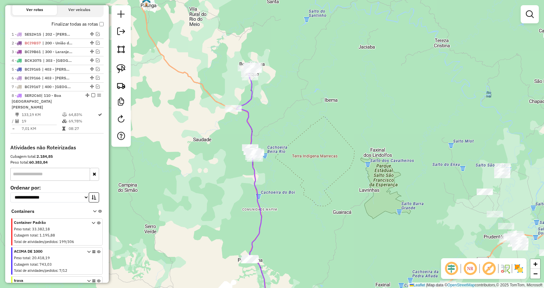
scroll to position [256, 0]
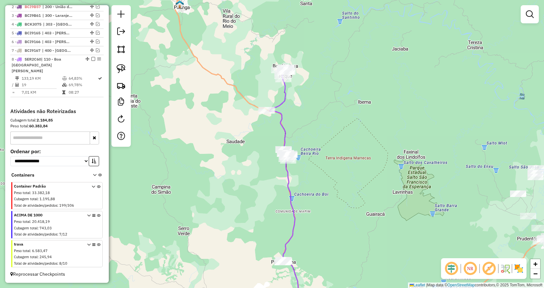
drag, startPoint x: 314, startPoint y: 120, endPoint x: 329, endPoint y: 88, distance: 35.5
click at [329, 88] on div "Janela de atendimento Grade de atendimento Capacidade Transportadoras Veículos …" at bounding box center [272, 144] width 544 height 288
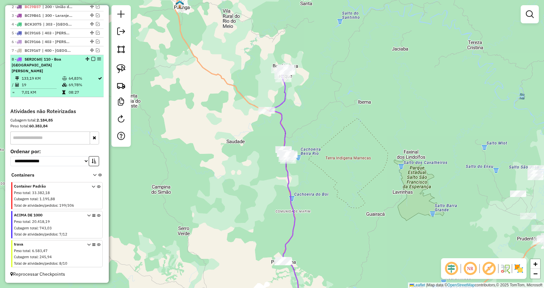
click at [92, 61] on em at bounding box center [93, 59] width 4 height 4
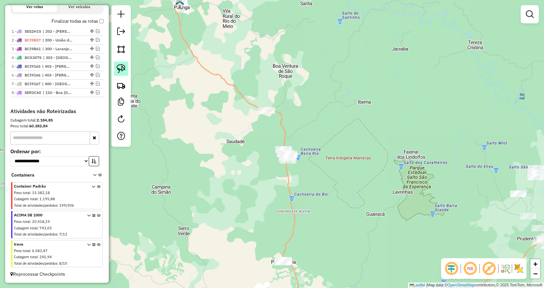
click at [120, 68] on img at bounding box center [120, 68] width 9 height 9
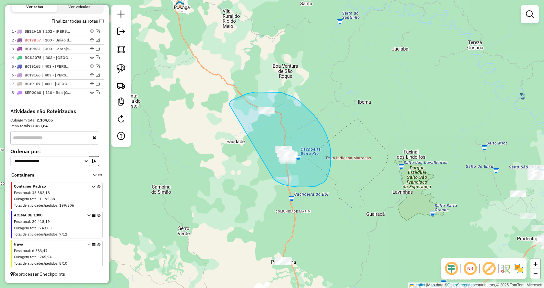
drag, startPoint x: 298, startPoint y: 187, endPoint x: 228, endPoint y: 107, distance: 106.1
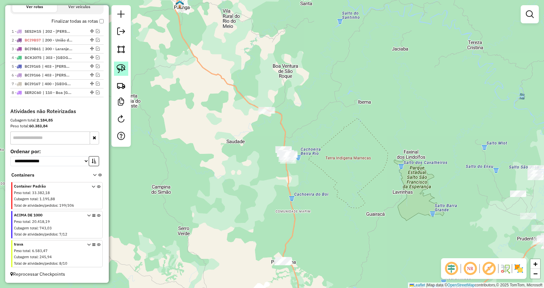
click at [122, 70] on img at bounding box center [120, 68] width 9 height 9
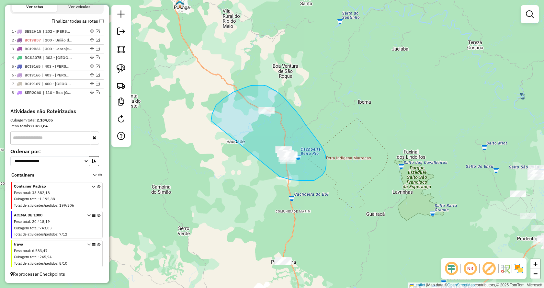
drag, startPoint x: 285, startPoint y: 178, endPoint x: 211, endPoint y: 121, distance: 93.6
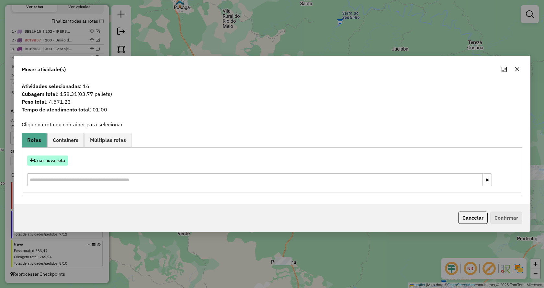
click at [52, 159] on button "Criar nova rota" at bounding box center [47, 160] width 41 height 10
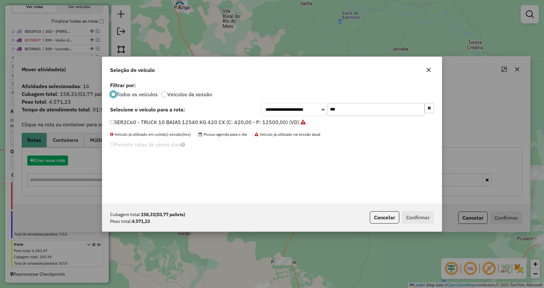
scroll to position [4, 2]
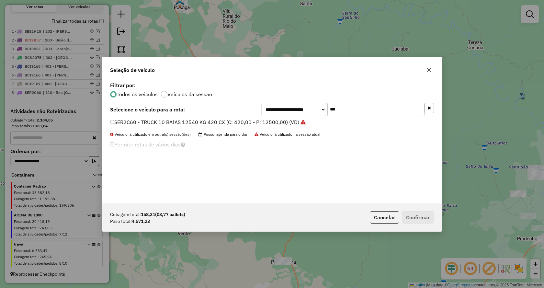
drag, startPoint x: 349, startPoint y: 112, endPoint x: 315, endPoint y: 109, distance: 33.7
click at [315, 109] on div "**********" at bounding box center [347, 109] width 172 height 13
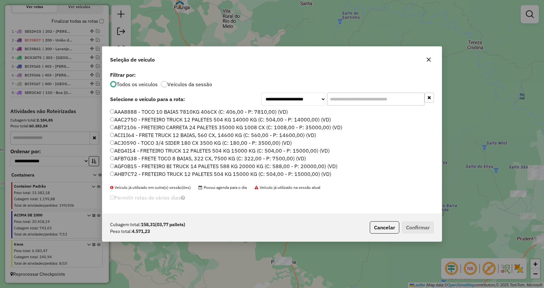
click at [366, 100] on input "text" at bounding box center [375, 99] width 97 height 13
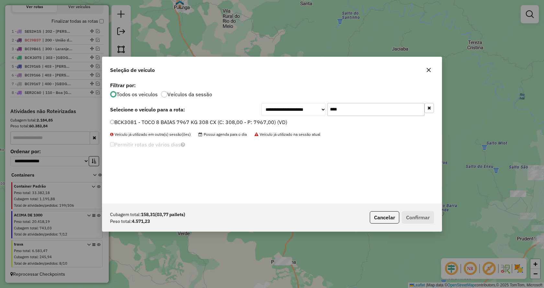
type input "****"
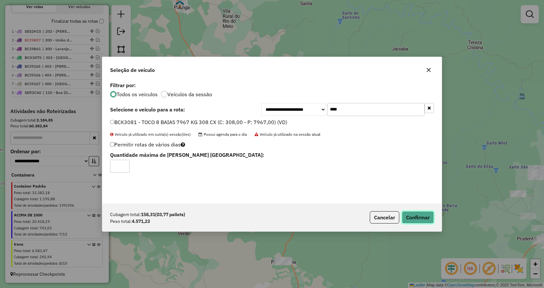
click at [419, 216] on button "Confirmar" at bounding box center [417, 217] width 32 height 12
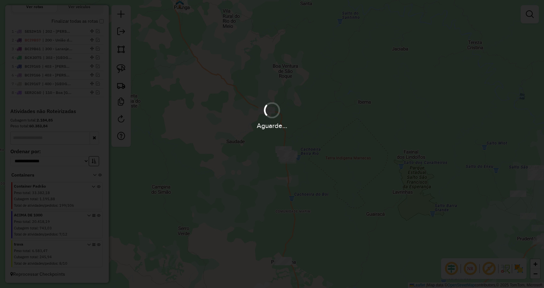
scroll to position [265, 0]
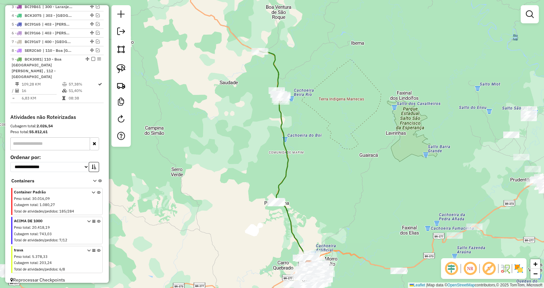
drag, startPoint x: 368, startPoint y: 207, endPoint x: 362, endPoint y: 150, distance: 57.0
click at [362, 150] on div "Janela de atendimento Grade de atendimento Capacidade Transportadoras Veículos …" at bounding box center [272, 144] width 544 height 288
click at [97, 52] on em at bounding box center [98, 50] width 4 height 4
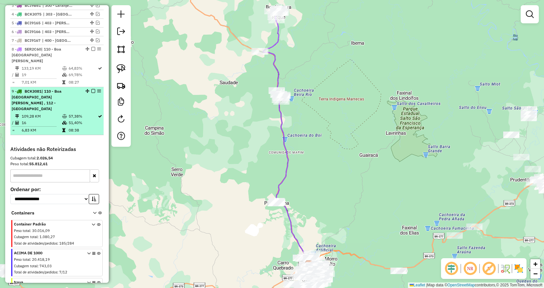
click at [92, 91] on em at bounding box center [93, 91] width 4 height 4
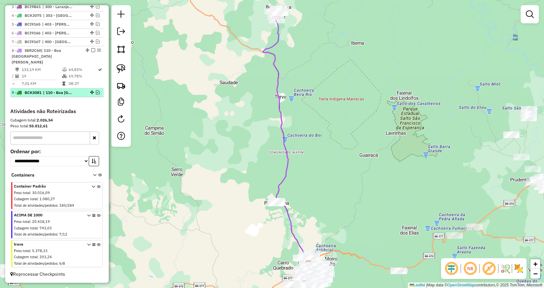
scroll to position [265, 0]
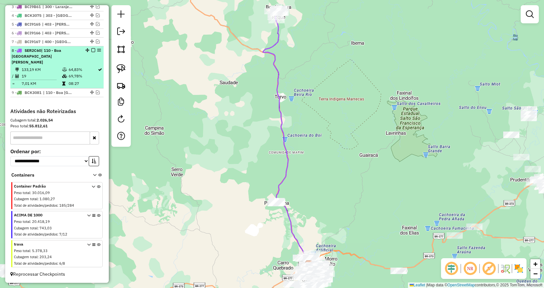
click at [91, 52] on em at bounding box center [93, 50] width 4 height 4
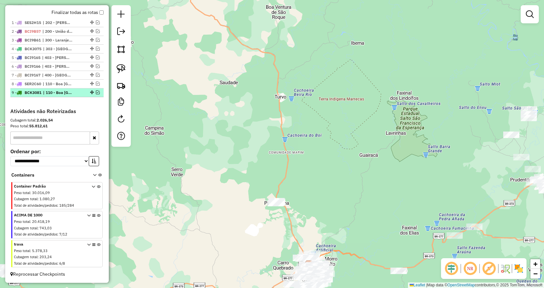
click at [96, 93] on em at bounding box center [98, 92] width 4 height 4
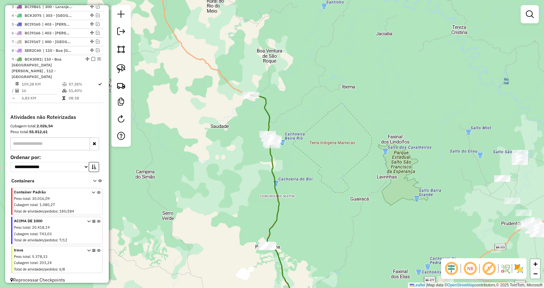
drag, startPoint x: 218, startPoint y: 90, endPoint x: 151, endPoint y: 113, distance: 71.0
click at [206, 134] on div "Janela de atendimento Grade de atendimento Capacidade Transportadoras Veículos …" at bounding box center [272, 144] width 544 height 288
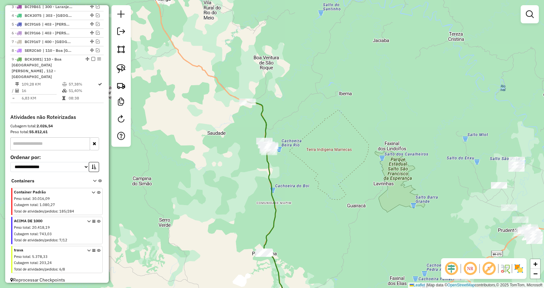
click at [237, 118] on div "Janela de atendimento Grade de atendimento Capacidade Transportadoras Veículos …" at bounding box center [272, 144] width 544 height 288
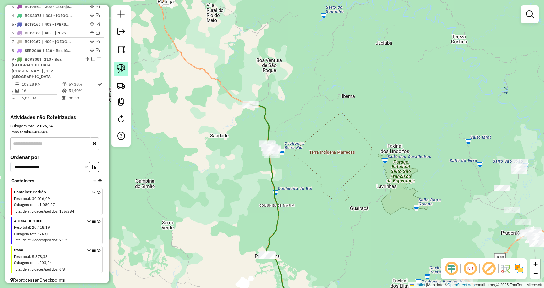
drag, startPoint x: 125, startPoint y: 71, endPoint x: 220, endPoint y: 102, distance: 99.7
click at [125, 71] on img at bounding box center [120, 68] width 9 height 9
drag, startPoint x: 269, startPoint y: 109, endPoint x: 214, endPoint y: 98, distance: 56.2
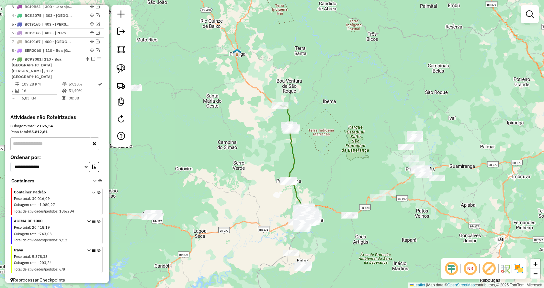
drag, startPoint x: 366, startPoint y: 144, endPoint x: 363, endPoint y: 135, distance: 8.9
click at [363, 135] on div "Janela de atendimento Grade de atendimento Capacidade Transportadoras Veículos …" at bounding box center [272, 144] width 544 height 288
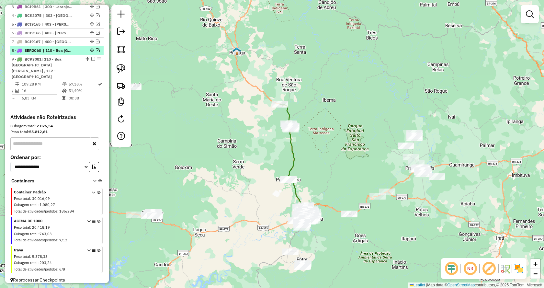
click at [97, 52] on em at bounding box center [98, 50] width 4 height 4
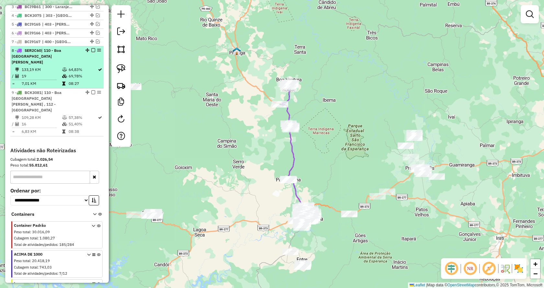
scroll to position [266, 0]
click at [93, 51] on em at bounding box center [93, 49] width 4 height 4
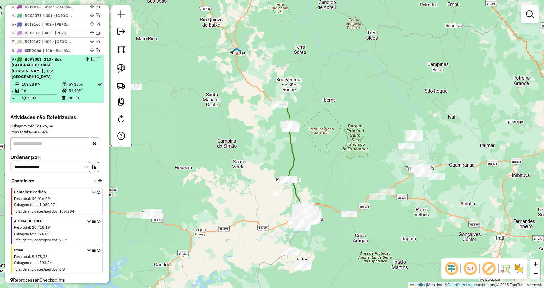
click at [91, 61] on em at bounding box center [93, 59] width 4 height 4
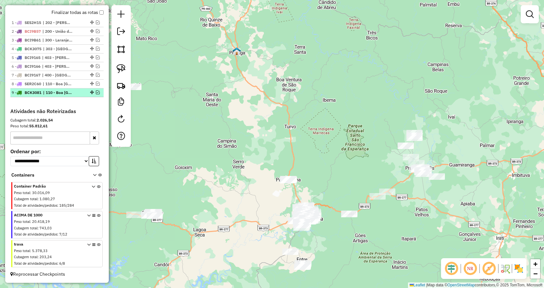
scroll to position [237, 0]
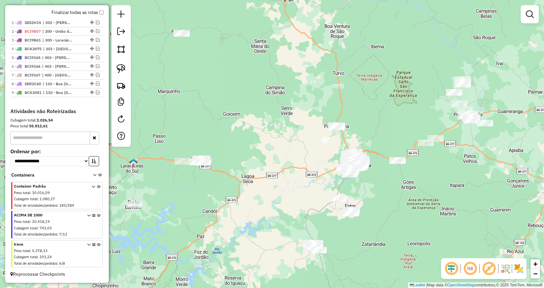
drag, startPoint x: 197, startPoint y: 186, endPoint x: 232, endPoint y: 141, distance: 57.3
click at [232, 141] on div "Janela de atendimento Grade de atendimento Capacidade Transportadoras Veículos …" at bounding box center [272, 144] width 544 height 288
click at [97, 82] on em at bounding box center [98, 84] width 4 height 4
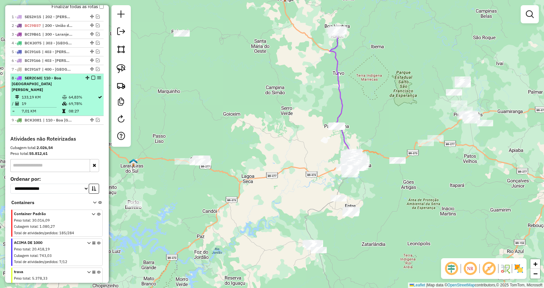
scroll to position [265, 0]
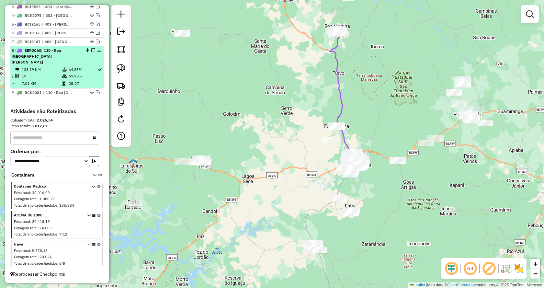
click at [91, 52] on em at bounding box center [93, 50] width 4 height 4
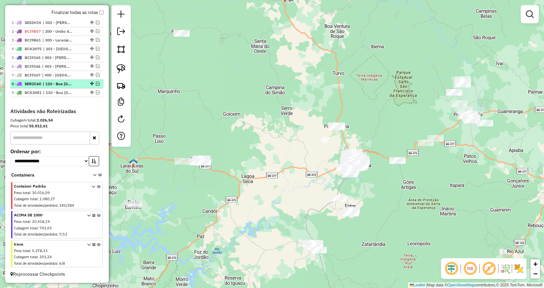
scroll to position [237, 0]
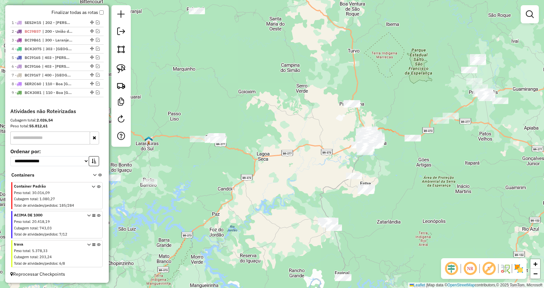
drag, startPoint x: 254, startPoint y: 236, endPoint x: 273, endPoint y: 214, distance: 29.3
click at [273, 214] on div "Janela de atendimento Grade de atendimento Capacidade Transportadoras Veículos …" at bounding box center [272, 144] width 544 height 288
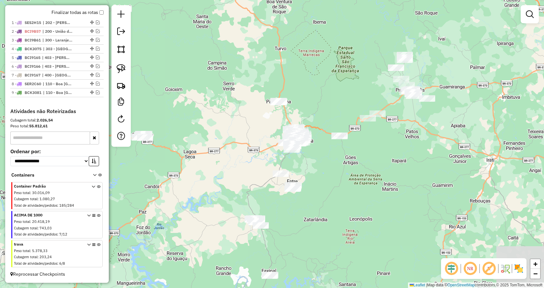
drag, startPoint x: 232, startPoint y: 213, endPoint x: 134, endPoint y: 206, distance: 97.7
click at [134, 206] on div "Janela de atendimento Grade de atendimento Capacidade Transportadoras Veículos …" at bounding box center [272, 144] width 544 height 288
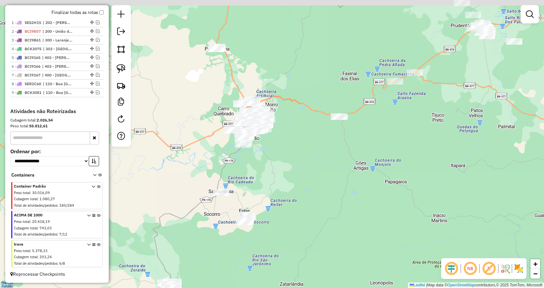
drag, startPoint x: 334, startPoint y: 171, endPoint x: 314, endPoint y: 192, distance: 28.8
click at [331, 204] on div "Janela de atendimento Grade de atendimento Capacidade Transportadoras Veículos …" at bounding box center [272, 144] width 544 height 288
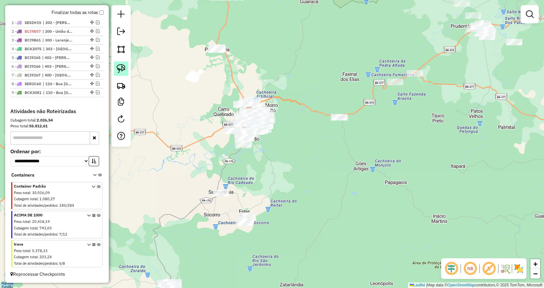
drag, startPoint x: 121, startPoint y: 69, endPoint x: 232, endPoint y: 141, distance: 132.5
click at [121, 69] on img at bounding box center [120, 68] width 9 height 9
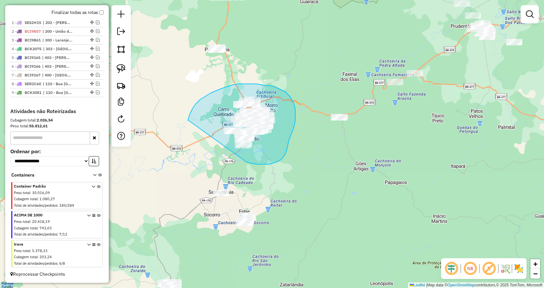
drag, startPoint x: 246, startPoint y: 162, endPoint x: 187, endPoint y: 139, distance: 63.4
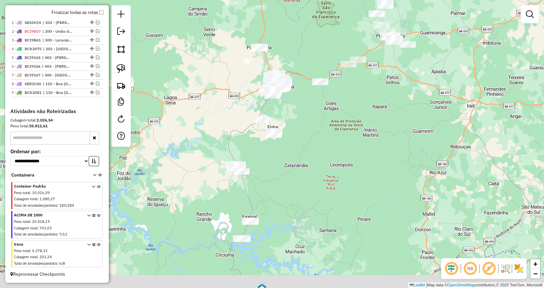
drag, startPoint x: 334, startPoint y: 179, endPoint x: 308, endPoint y: 142, distance: 45.3
click at [335, 153] on div "Janela de atendimento Grade de atendimento Capacidade Transportadoras Veículos …" at bounding box center [272, 144] width 544 height 288
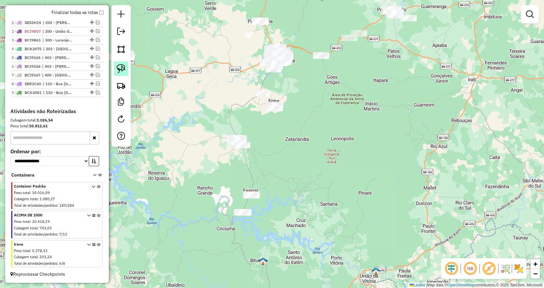
click at [124, 73] on img at bounding box center [120, 68] width 9 height 9
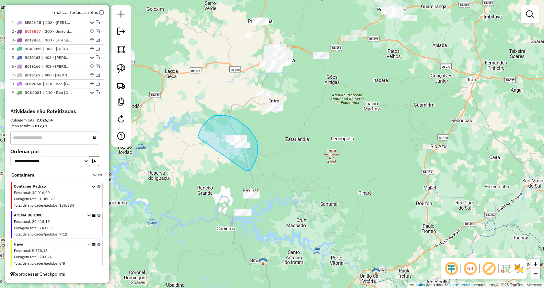
drag, startPoint x: 258, startPoint y: 152, endPoint x: 198, endPoint y: 137, distance: 61.6
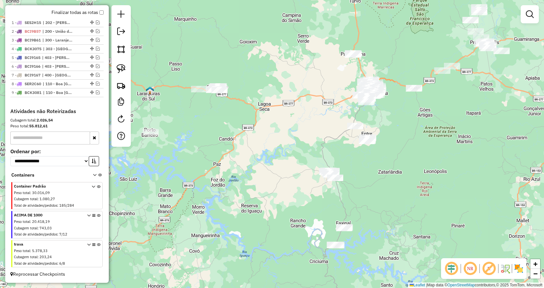
drag, startPoint x: 333, startPoint y: 163, endPoint x: 414, endPoint y: 192, distance: 85.7
click at [414, 192] on div "Janela de atendimento Grade de atendimento Capacidade Transportadoras Veículos …" at bounding box center [272, 144] width 544 height 288
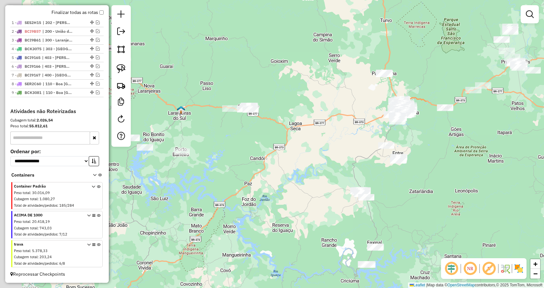
drag, startPoint x: 220, startPoint y: 158, endPoint x: 227, endPoint y: 159, distance: 6.9
click at [230, 161] on div "Janela de atendimento Grade de atendimento Capacidade Transportadoras Veículos …" at bounding box center [272, 144] width 544 height 288
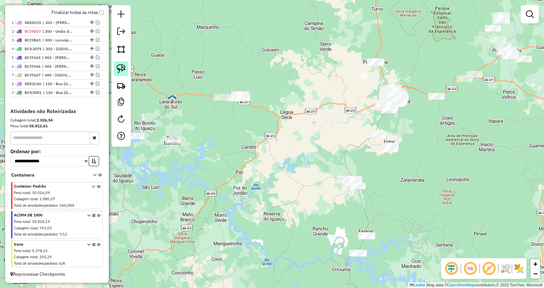
click at [121, 70] on img at bounding box center [120, 68] width 9 height 9
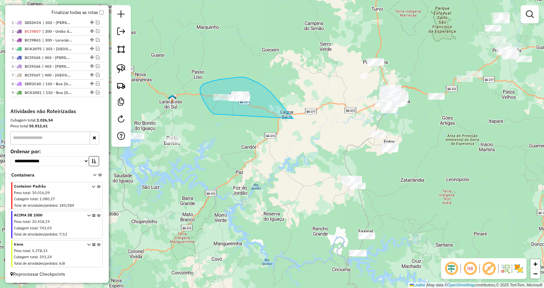
drag, startPoint x: 214, startPoint y: 114, endPoint x: 295, endPoint y: 120, distance: 82.1
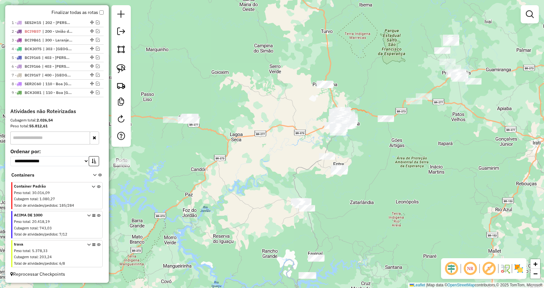
drag, startPoint x: 454, startPoint y: 139, endPoint x: 401, endPoint y: 161, distance: 57.6
click at [401, 161] on div "Janela de atendimento Grade de atendimento Capacidade Transportadoras Veículos …" at bounding box center [272, 144] width 544 height 288
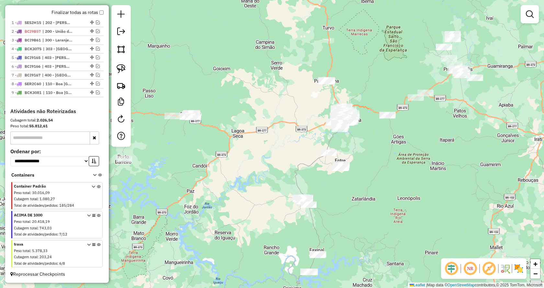
drag, startPoint x: 419, startPoint y: 159, endPoint x: 458, endPoint y: 144, distance: 41.8
click at [458, 144] on div "Janela de atendimento Grade de atendimento Capacidade Transportadoras Veículos …" at bounding box center [272, 144] width 544 height 288
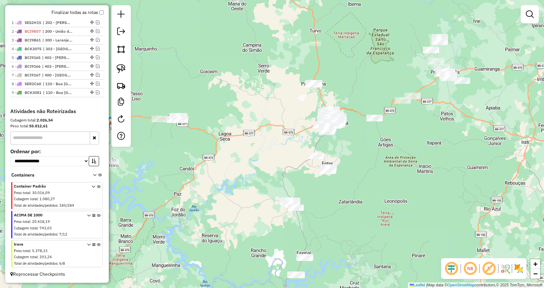
drag, startPoint x: 425, startPoint y: 164, endPoint x: 390, endPoint y: 168, distance: 35.4
click at [390, 168] on div "Janela de atendimento Grade de atendimento Capacidade Transportadoras Veículos …" at bounding box center [272, 144] width 544 height 288
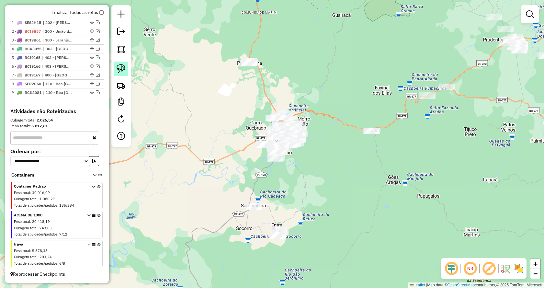
click at [118, 69] on img at bounding box center [120, 68] width 9 height 9
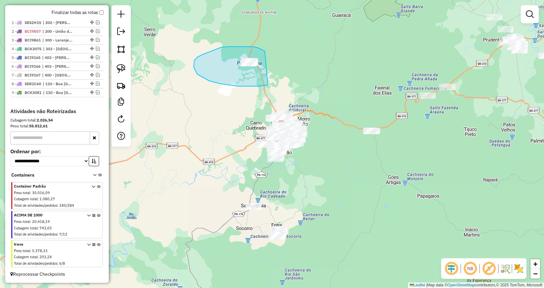
drag, startPoint x: 209, startPoint y: 81, endPoint x: 269, endPoint y: 53, distance: 65.8
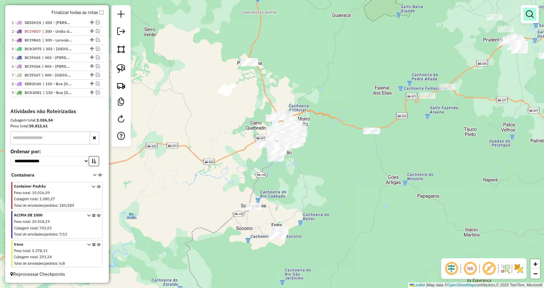
click at [525, 10] on link at bounding box center [529, 14] width 13 height 13
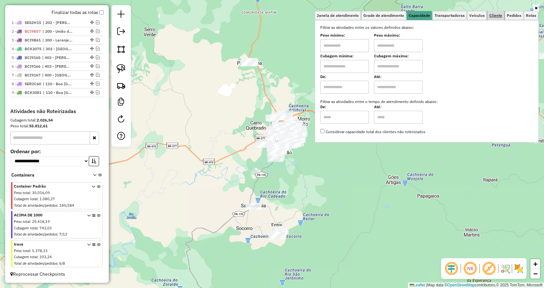
click at [495, 15] on span "Cliente" at bounding box center [495, 16] width 13 height 4
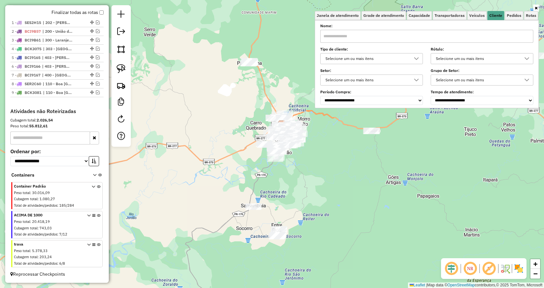
click at [460, 55] on div "Selecione um ou mais itens" at bounding box center [476, 58] width 87 height 10
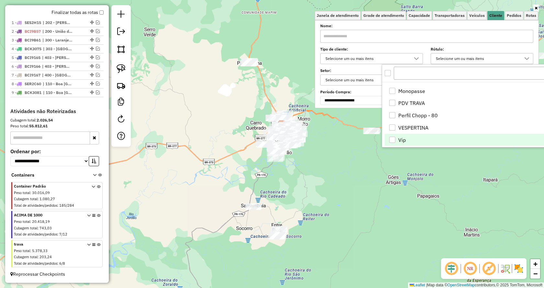
scroll to position [392, 0]
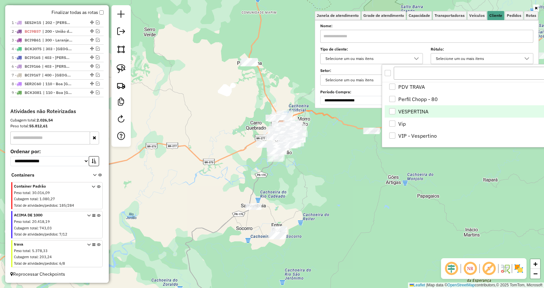
click at [390, 110] on div "VESPERTINA" at bounding box center [392, 111] width 6 height 6
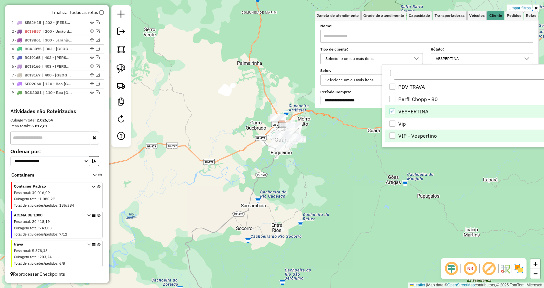
click at [392, 134] on div "VIP - Vespertino" at bounding box center [392, 135] width 6 height 6
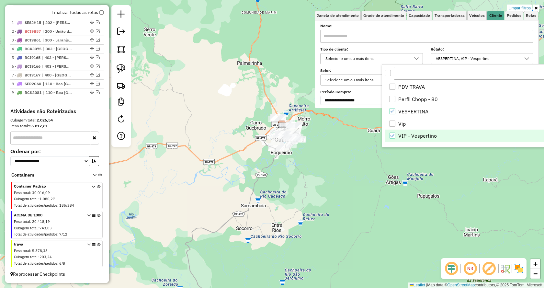
click at [366, 204] on div "Limpar filtros Janela de atendimento Grade de atendimento Capacidade Transporta…" at bounding box center [272, 144] width 544 height 288
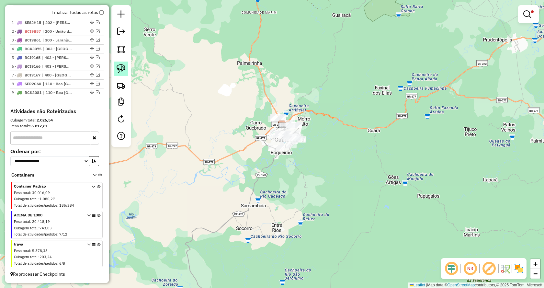
click at [122, 70] on img at bounding box center [120, 68] width 9 height 9
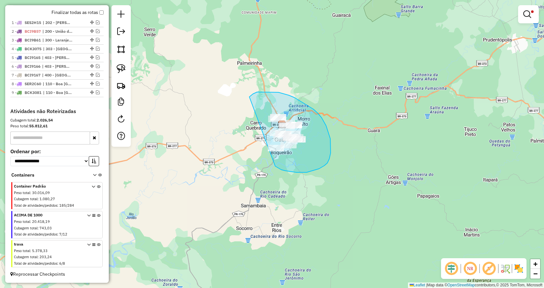
drag, startPoint x: 285, startPoint y: 170, endPoint x: 235, endPoint y: 141, distance: 57.9
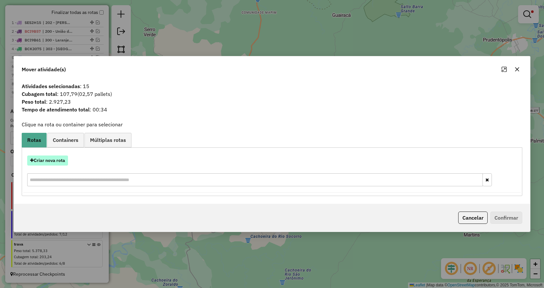
click at [38, 162] on button "Criar nova rota" at bounding box center [47, 160] width 41 height 10
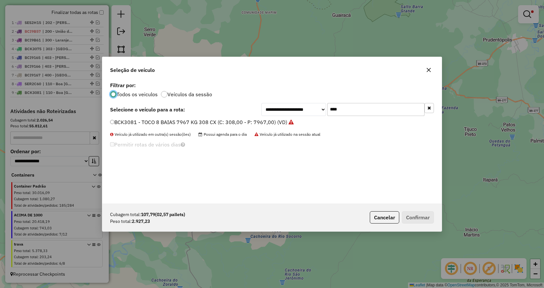
scroll to position [4, 2]
drag, startPoint x: 321, startPoint y: 107, endPoint x: 313, endPoint y: 106, distance: 7.2
click at [317, 108] on div "**********" at bounding box center [347, 109] width 172 height 13
type input "***"
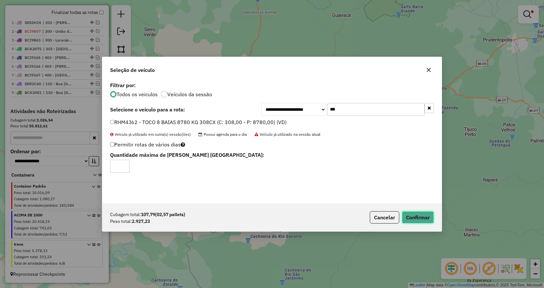
click at [413, 216] on button "Confirmar" at bounding box center [417, 217] width 32 height 12
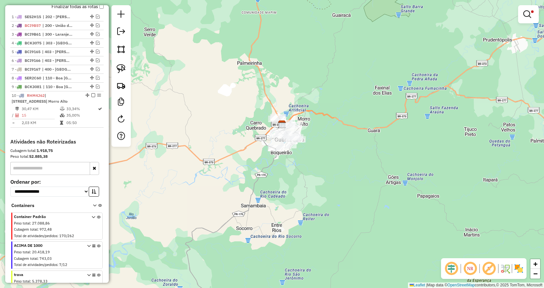
scroll to position [266, 0]
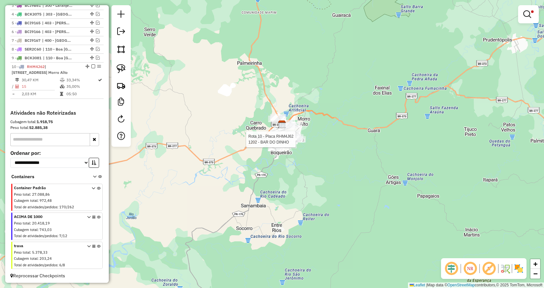
select select "*********"
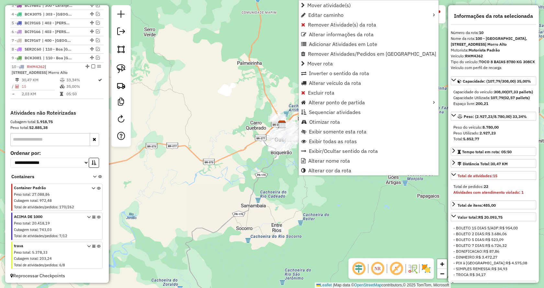
scroll to position [297, 0]
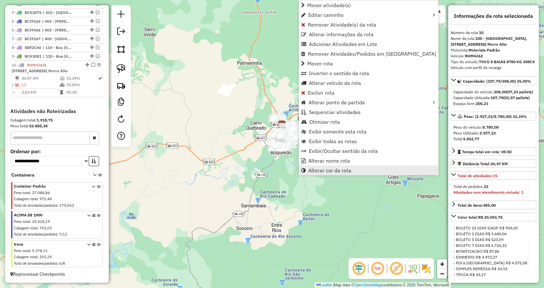
click at [328, 168] on span "Alterar cor da rota" at bounding box center [329, 170] width 43 height 5
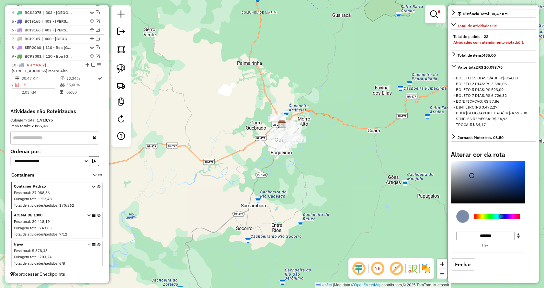
scroll to position [179, 0]
type input "*******"
click at [454, 203] on div at bounding box center [488, 182] width 74 height 42
click at [432, 16] on em at bounding box center [434, 14] width 8 height 8
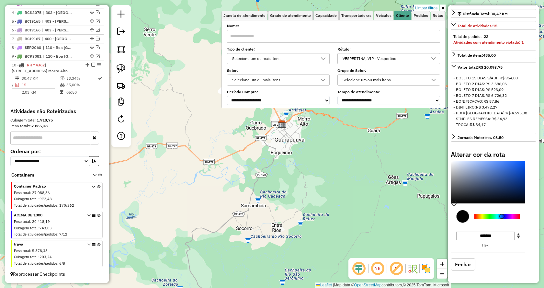
click at [431, 8] on link "Limpar filtros" at bounding box center [425, 8] width 25 height 7
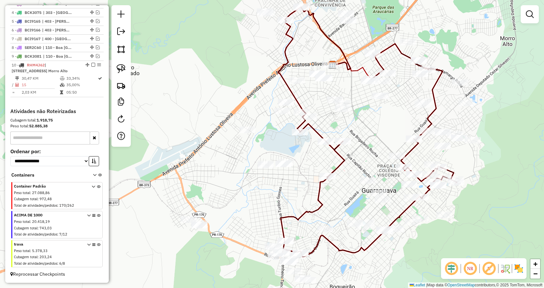
drag, startPoint x: 392, startPoint y: 94, endPoint x: 381, endPoint y: 127, distance: 34.7
click at [381, 129] on div "Janela de atendimento Grade de atendimento Capacidade Transportadoras Veículos …" at bounding box center [272, 144] width 544 height 288
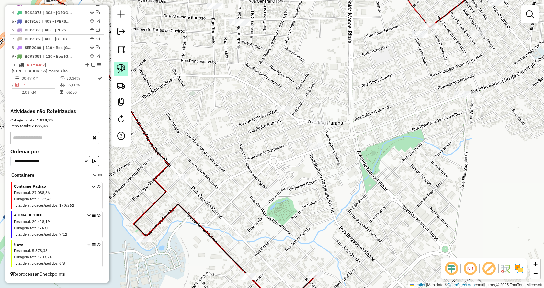
click at [124, 69] on img at bounding box center [120, 68] width 9 height 9
drag, startPoint x: 316, startPoint y: 132, endPoint x: 301, endPoint y: 116, distance: 22.2
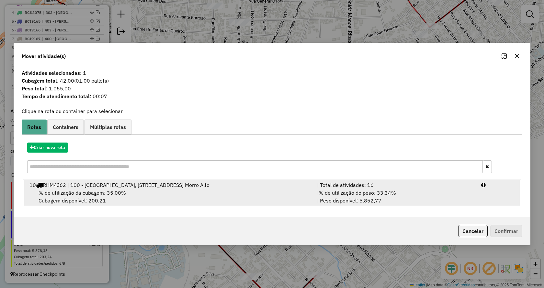
click at [410, 196] on div "| % de utilização do peso: 33,34% | Peso disponível: 5.852,77" at bounding box center [395, 197] width 164 height 16
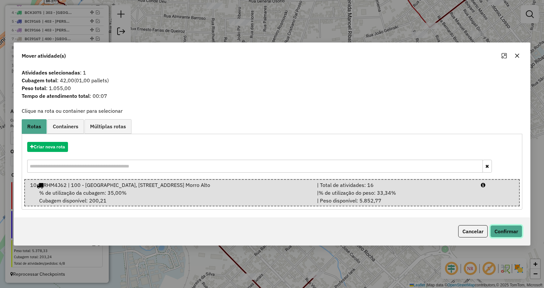
click at [503, 235] on button "Confirmar" at bounding box center [506, 231] width 32 height 12
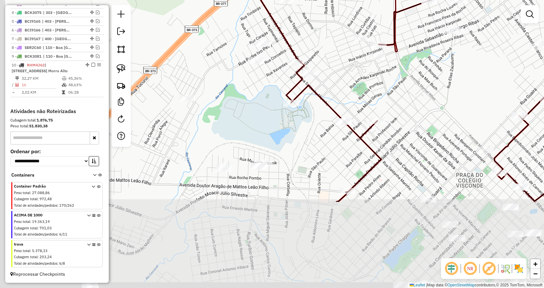
drag, startPoint x: 279, startPoint y: 237, endPoint x: 331, endPoint y: 110, distance: 137.5
click at [331, 110] on div "Janela de atendimento Grade de atendimento Capacidade Transportadoras Veículos …" at bounding box center [272, 144] width 544 height 288
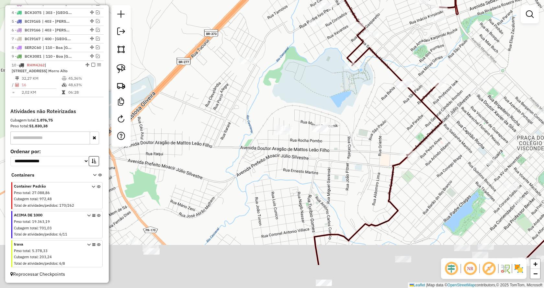
drag, startPoint x: 368, startPoint y: 212, endPoint x: 331, endPoint y: 132, distance: 88.1
click at [331, 133] on div "Janela de atendimento Grade de atendimento Capacidade Transportadoras Veículos …" at bounding box center [272, 144] width 544 height 288
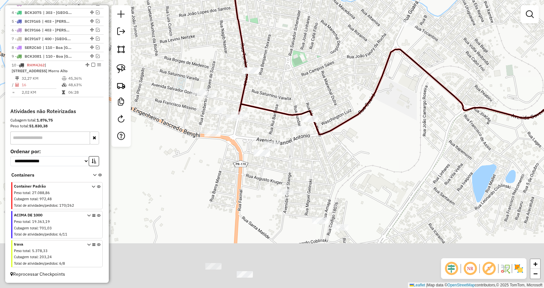
drag, startPoint x: 345, startPoint y: 208, endPoint x: 353, endPoint y: 182, distance: 27.0
click at [353, 182] on div "Janela de atendimento Grade de atendimento Capacidade Transportadoras Veículos …" at bounding box center [272, 144] width 544 height 288
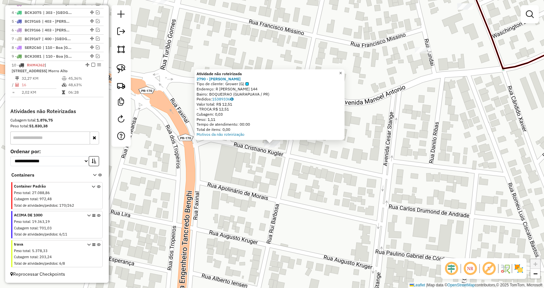
click at [342, 70] on span "×" at bounding box center [340, 72] width 3 height 5
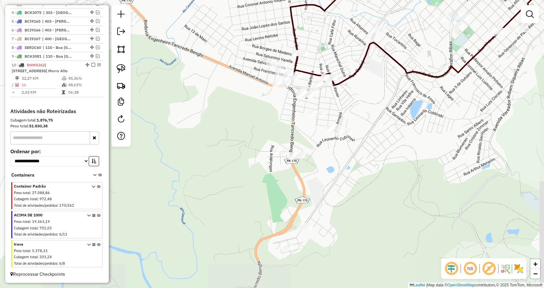
drag, startPoint x: 446, startPoint y: 194, endPoint x: 399, endPoint y: 158, distance: 59.5
click at [399, 158] on div "Janela de atendimento Grade de atendimento Capacidade Transportadoras Veículos …" at bounding box center [272, 144] width 544 height 288
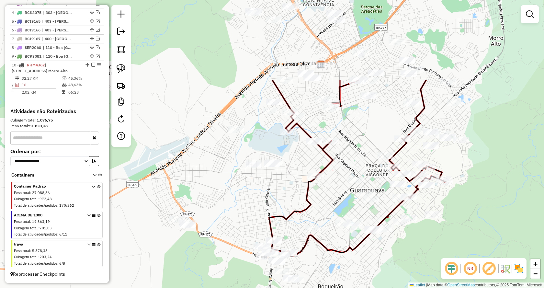
drag, startPoint x: 444, startPoint y: 193, endPoint x: 387, endPoint y: 300, distance: 120.8
click at [387, 287] on html "Aguarde... Pop-up bloqueado! Seu navegador bloqueou automáticamente a abertura …" at bounding box center [272, 144] width 544 height 288
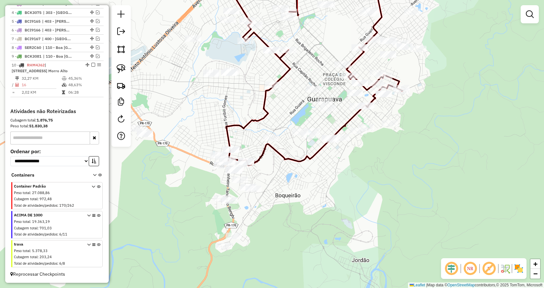
drag, startPoint x: 486, startPoint y: 210, endPoint x: 445, endPoint y: 123, distance: 96.1
click at [445, 123] on div "Janela de atendimento Grade de atendimento Capacidade Transportadoras Veículos …" at bounding box center [272, 144] width 544 height 288
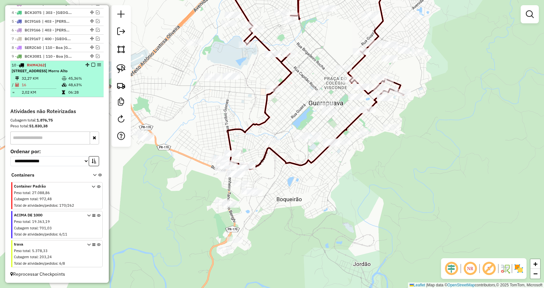
click at [91, 63] on em at bounding box center [93, 65] width 4 height 4
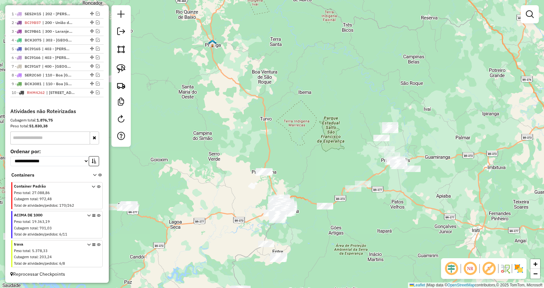
drag, startPoint x: 468, startPoint y: 209, endPoint x: 402, endPoint y: 247, distance: 76.7
click at [402, 247] on div "Janela de atendimento Grade de atendimento Capacidade Transportadoras Veículos …" at bounding box center [272, 144] width 544 height 288
drag, startPoint x: 119, startPoint y: 70, endPoint x: 165, endPoint y: 79, distance: 47.1
click at [119, 70] on img at bounding box center [120, 68] width 9 height 9
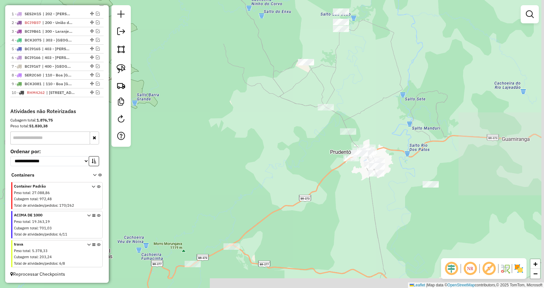
drag, startPoint x: 389, startPoint y: 246, endPoint x: 258, endPoint y: 154, distance: 159.8
click at [258, 154] on div "Janela de atendimento Grade de atendimento Capacidade Transportadoras Veículos …" at bounding box center [272, 144] width 544 height 288
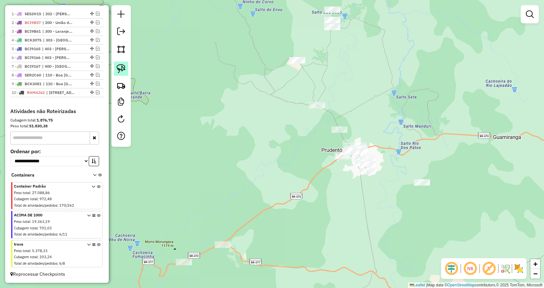
click at [116, 66] on link at bounding box center [121, 68] width 14 height 14
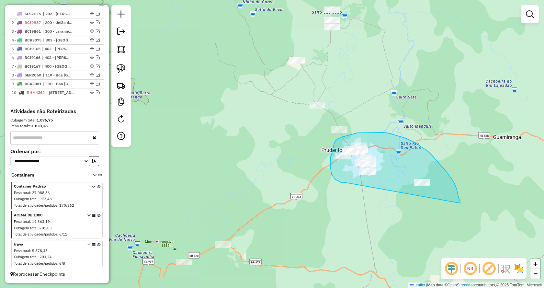
drag, startPoint x: 345, startPoint y: 182, endPoint x: 460, endPoint y: 203, distance: 116.4
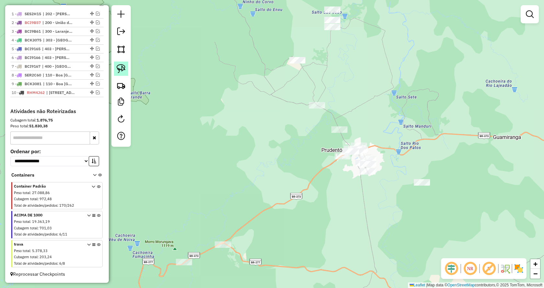
click at [124, 69] on img at bounding box center [120, 68] width 9 height 9
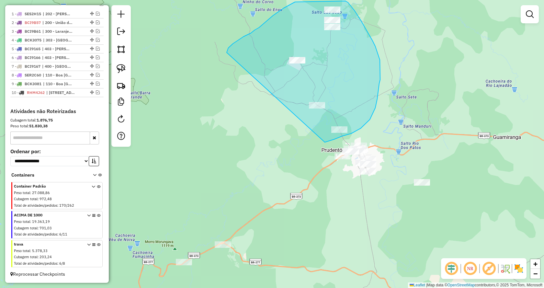
drag, startPoint x: 324, startPoint y: 142, endPoint x: 224, endPoint y: 64, distance: 127.3
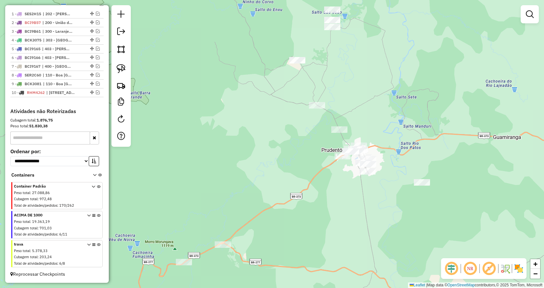
drag, startPoint x: 122, startPoint y: 67, endPoint x: 147, endPoint y: 79, distance: 27.8
click at [122, 67] on img at bounding box center [120, 68] width 9 height 9
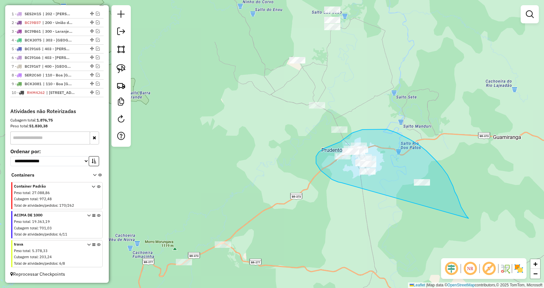
drag, startPoint x: 341, startPoint y: 182, endPoint x: 467, endPoint y: 221, distance: 131.9
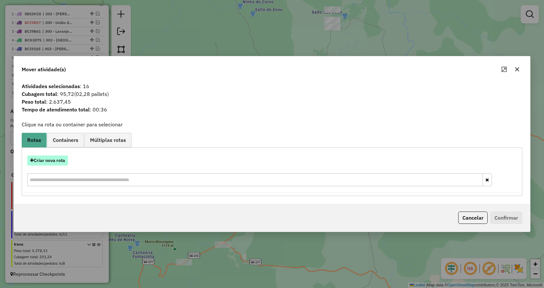
click at [58, 159] on button "Criar nova rota" at bounding box center [47, 160] width 41 height 10
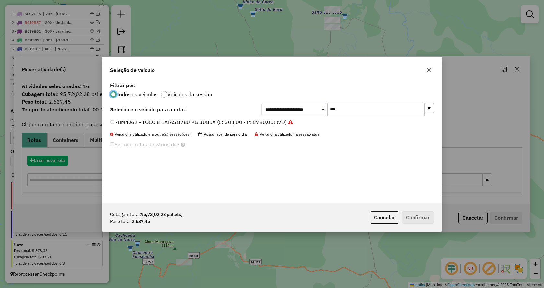
scroll to position [4, 2]
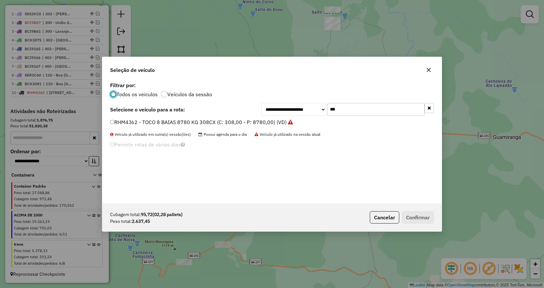
drag, startPoint x: 356, startPoint y: 111, endPoint x: 324, endPoint y: 111, distance: 31.4
click at [324, 111] on div "**********" at bounding box center [347, 109] width 172 height 13
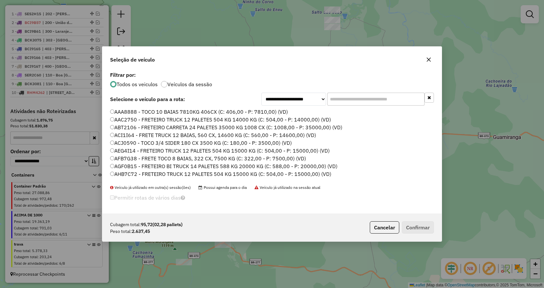
click at [351, 96] on input "text" at bounding box center [375, 99] width 97 height 13
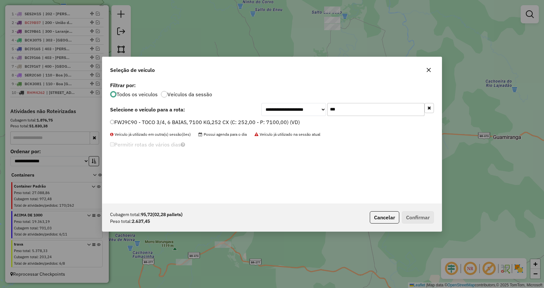
type input "***"
click at [114, 123] on label "FWJ9C90 - TOCO 3/4, 6 BAIAS, 7100 KG,252 CX (C: 252,00 - P: 7100,00) (VD)" at bounding box center [205, 122] width 190 height 8
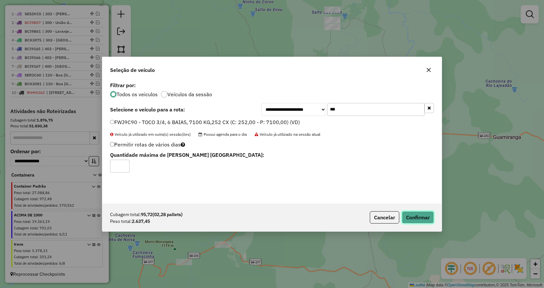
click at [419, 217] on button "Confirmar" at bounding box center [417, 217] width 32 height 12
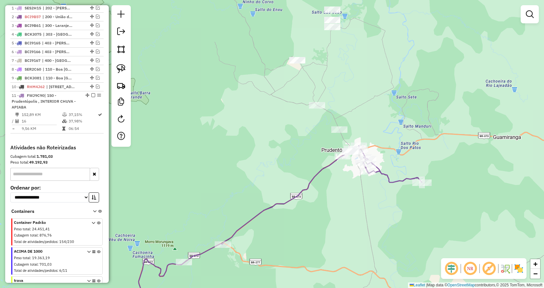
scroll to position [288, 0]
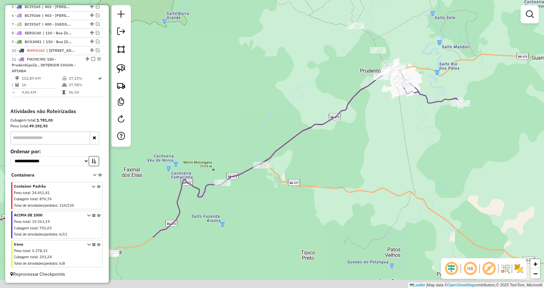
drag, startPoint x: 331, startPoint y: 236, endPoint x: 379, endPoint y: 152, distance: 96.9
click at [379, 152] on div "Janela de atendimento Grade de atendimento Capacidade Transportadoras Veículos …" at bounding box center [272, 144] width 544 height 288
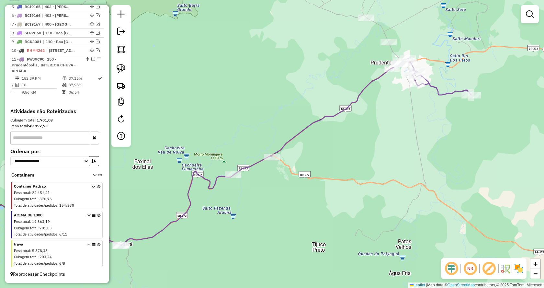
drag, startPoint x: 117, startPoint y: 68, endPoint x: 141, endPoint y: 92, distance: 34.1
click at [117, 68] on img at bounding box center [120, 68] width 9 height 9
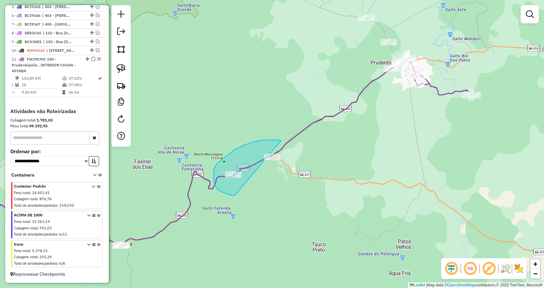
drag, startPoint x: 235, startPoint y: 195, endPoint x: 345, endPoint y: 165, distance: 114.1
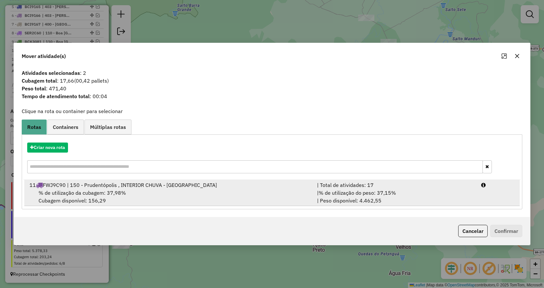
click at [357, 194] on span "% de utilização do peso: 37,15%" at bounding box center [356, 192] width 77 height 6
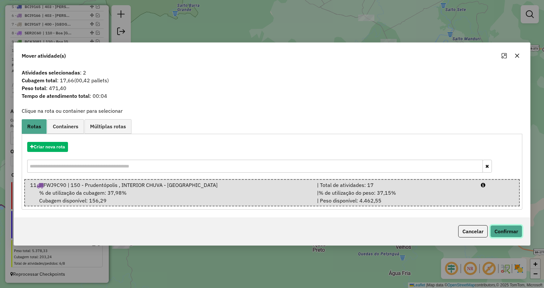
click at [515, 231] on button "Confirmar" at bounding box center [506, 231] width 32 height 12
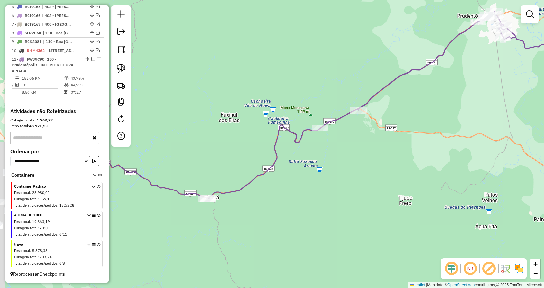
drag, startPoint x: 201, startPoint y: 247, endPoint x: 290, endPoint y: 200, distance: 100.2
click at [290, 200] on div "Janela de atendimento Grade de atendimento Capacidade Transportadoras Veículos …" at bounding box center [272, 144] width 544 height 288
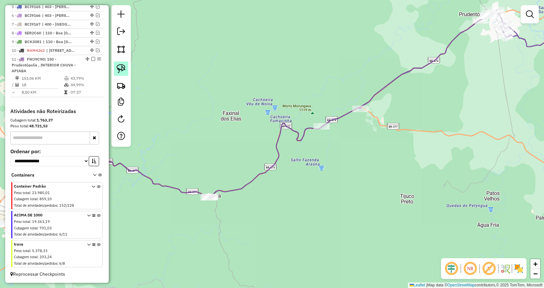
click at [123, 67] on img at bounding box center [120, 68] width 9 height 9
drag, startPoint x: 224, startPoint y: 210, endPoint x: 223, endPoint y: 180, distance: 29.8
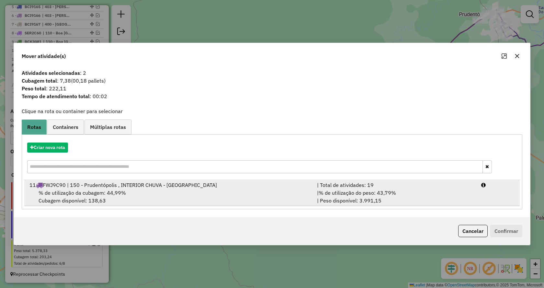
click at [402, 194] on div "| % de utilização do peso: 43,79% | Peso disponível: 3.991,15" at bounding box center [395, 197] width 164 height 16
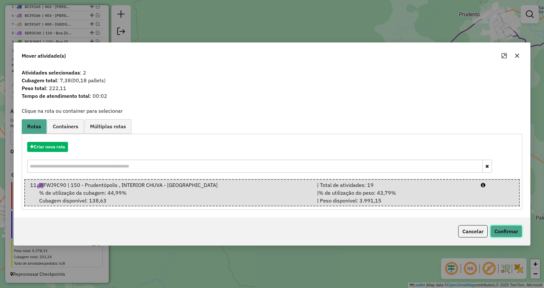
click at [506, 231] on button "Confirmar" at bounding box center [506, 231] width 32 height 12
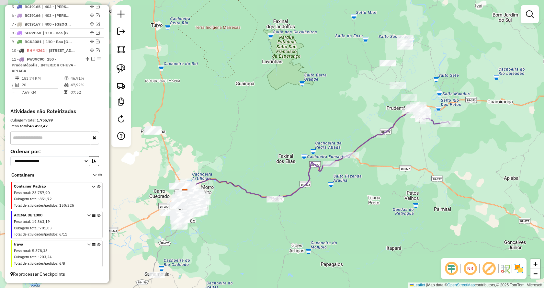
drag, startPoint x: 235, startPoint y: 239, endPoint x: 243, endPoint y: 238, distance: 7.8
click at [243, 238] on div "Janela de atendimento Grade de atendimento Capacidade Transportadoras Veículos …" at bounding box center [272, 144] width 544 height 288
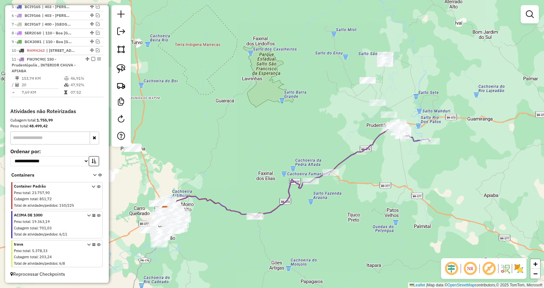
drag, startPoint x: 390, startPoint y: 175, endPoint x: 347, endPoint y: 212, distance: 56.7
click at [347, 212] on div "Janela de atendimento Grade de atendimento Capacidade Transportadoras Veículos …" at bounding box center [272, 144] width 544 height 288
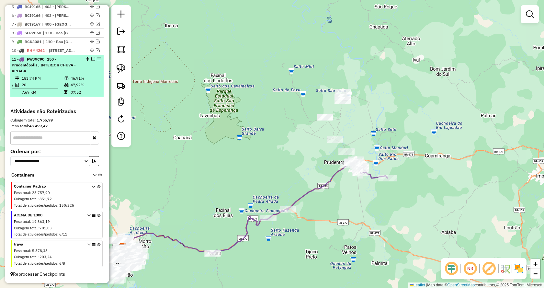
click at [91, 59] on em at bounding box center [93, 59] width 4 height 4
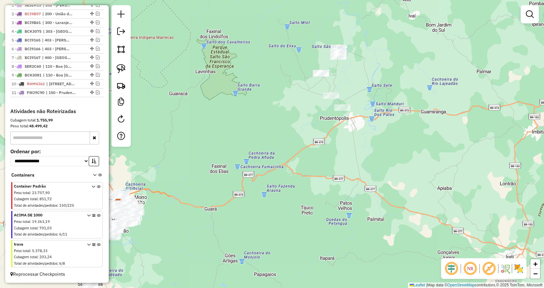
drag, startPoint x: 368, startPoint y: 159, endPoint x: 370, endPoint y: 129, distance: 30.5
click at [370, 129] on div "Janela de atendimento Grade de atendimento Capacidade Transportadoras Veículos …" at bounding box center [272, 144] width 544 height 288
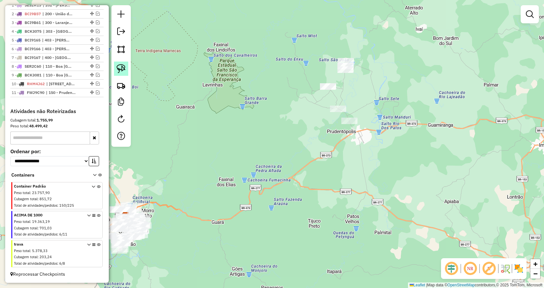
click at [119, 68] on img at bounding box center [120, 68] width 9 height 9
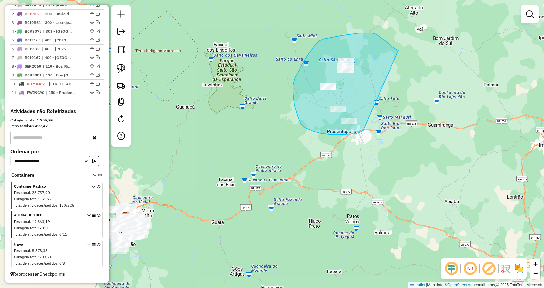
drag, startPoint x: 364, startPoint y: 128, endPoint x: 400, endPoint y: 51, distance: 85.1
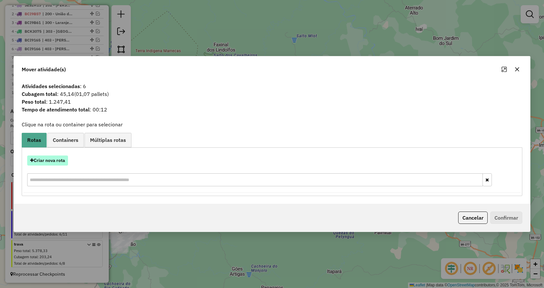
click at [51, 160] on button "Criar nova rota" at bounding box center [47, 160] width 41 height 10
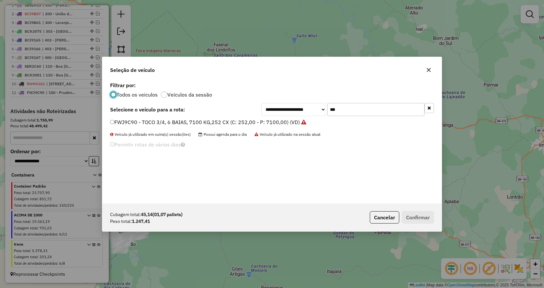
scroll to position [4, 2]
drag, startPoint x: 332, startPoint y: 107, endPoint x: 304, endPoint y: 107, distance: 27.2
click at [310, 106] on div "**********" at bounding box center [347, 109] width 172 height 13
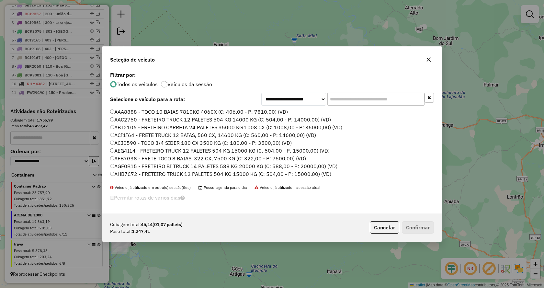
click at [383, 103] on input "text" at bounding box center [375, 99] width 97 height 13
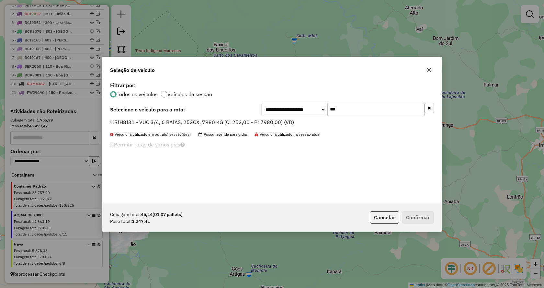
type input "***"
click at [110, 122] on div "RIH8I31 - VUC 3/4, 6 BAIAS, 252CX, 7980 KG (C: 252,00 - P: 7980,00) (VD)" at bounding box center [271, 124] width 331 height 13
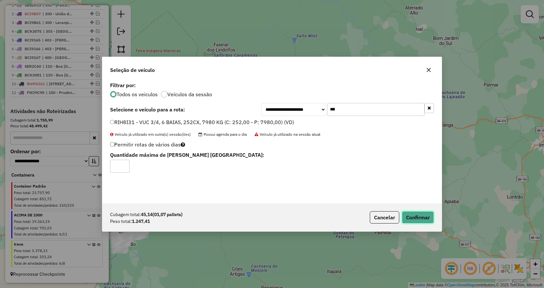
click at [414, 216] on button "Confirmar" at bounding box center [417, 217] width 32 height 12
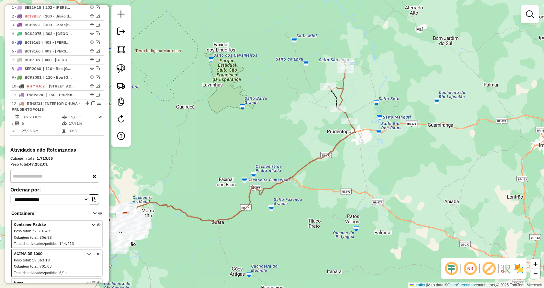
scroll to position [299, 0]
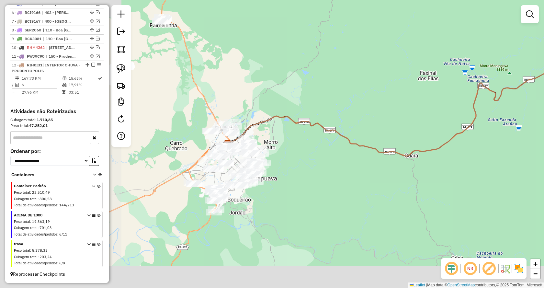
drag, startPoint x: 203, startPoint y: 171, endPoint x: 326, endPoint y: 92, distance: 146.7
click at [345, 71] on div "Janela de atendimento Grade de atendimento Capacidade Transportadoras Veículos …" at bounding box center [272, 144] width 544 height 288
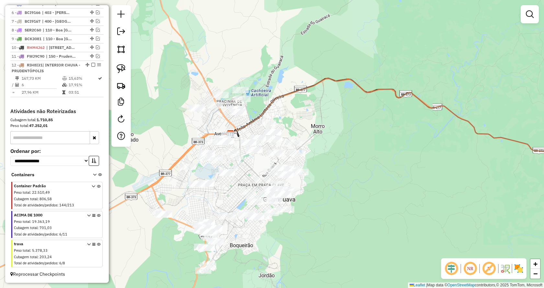
drag, startPoint x: 329, startPoint y: 129, endPoint x: 337, endPoint y: 127, distance: 8.1
click at [337, 127] on div "Janela de atendimento Grade de atendimento Capacidade Transportadoras Veículos …" at bounding box center [272, 144] width 544 height 288
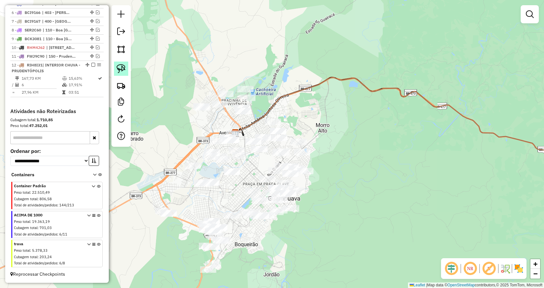
click at [121, 69] on img at bounding box center [120, 68] width 9 height 9
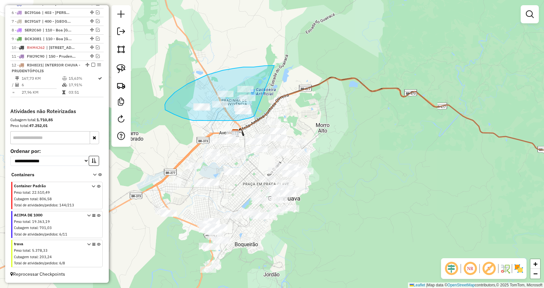
drag, startPoint x: 225, startPoint y: 121, endPoint x: 274, endPoint y: 65, distance: 73.8
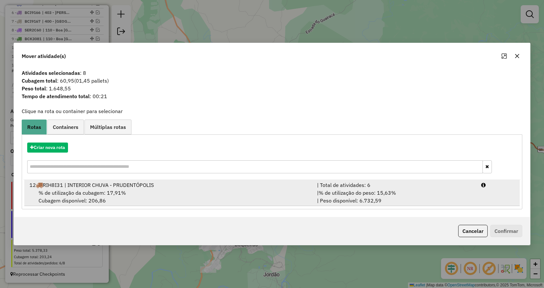
click at [390, 188] on div "| Total de atividades: 6" at bounding box center [395, 185] width 164 height 8
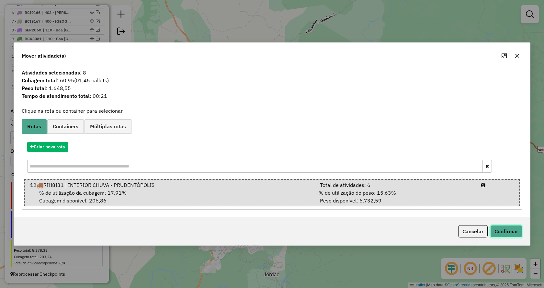
click at [505, 229] on button "Confirmar" at bounding box center [506, 231] width 32 height 12
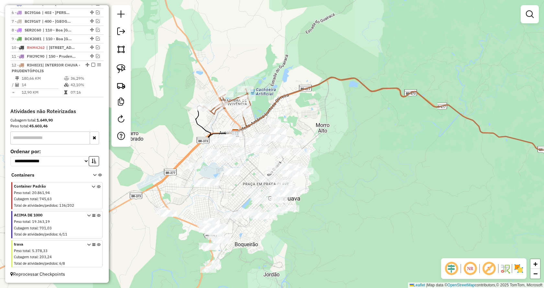
scroll to position [291, 0]
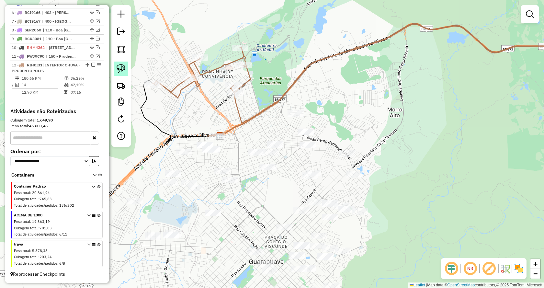
click at [121, 65] on img at bounding box center [120, 68] width 9 height 9
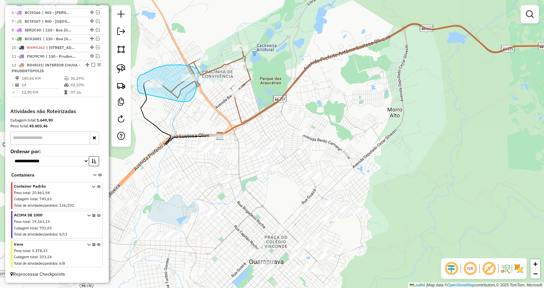
drag, startPoint x: 188, startPoint y: 101, endPoint x: 143, endPoint y: 99, distance: 44.7
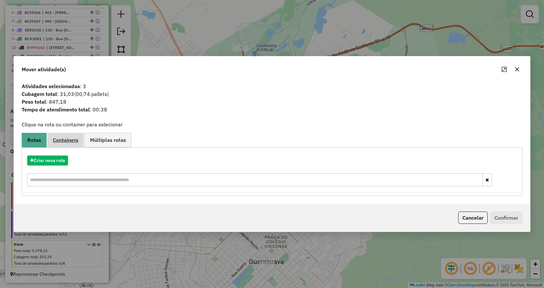
click at [68, 141] on span "Containers" at bounding box center [66, 139] width 26 height 5
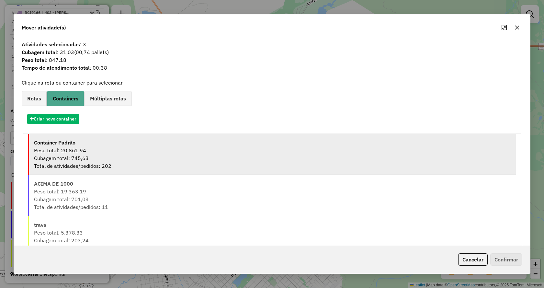
click at [77, 156] on div "Cubagem total: 745,63" at bounding box center [272, 158] width 477 height 8
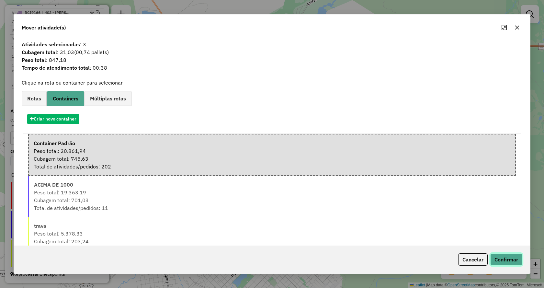
click at [495, 258] on button "Confirmar" at bounding box center [506, 259] width 32 height 12
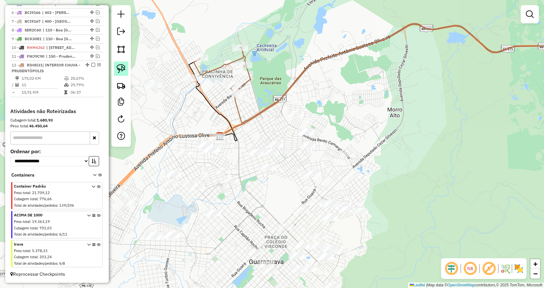
click at [124, 68] on img at bounding box center [120, 68] width 9 height 9
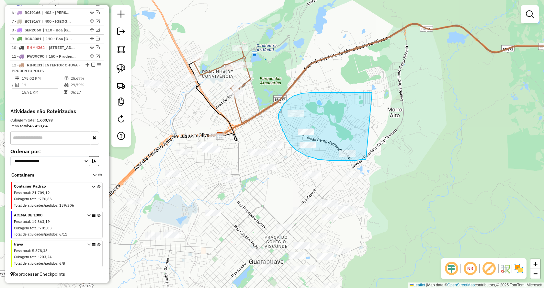
drag, startPoint x: 366, startPoint y: 159, endPoint x: 372, endPoint y: 92, distance: 67.6
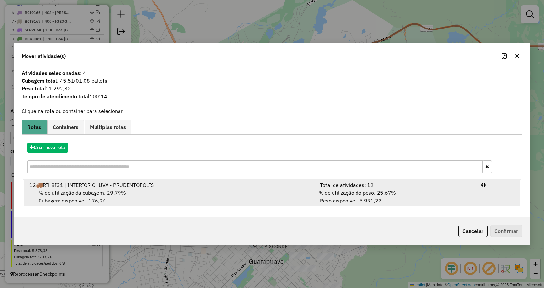
click at [400, 193] on div "| % de utilização do peso: 25,67% | Peso disponível: 5.931,22" at bounding box center [395, 197] width 164 height 16
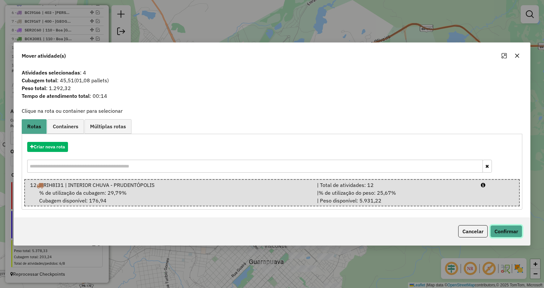
click at [511, 232] on button "Confirmar" at bounding box center [506, 231] width 32 height 12
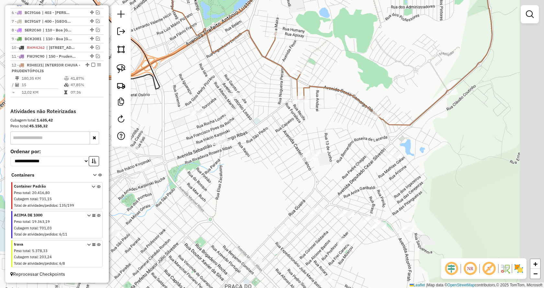
drag, startPoint x: 378, startPoint y: 184, endPoint x: 344, endPoint y: 139, distance: 56.3
click at [344, 141] on div "Janela de atendimento Grade de atendimento Capacidade Transportadoras Veículos …" at bounding box center [272, 144] width 544 height 288
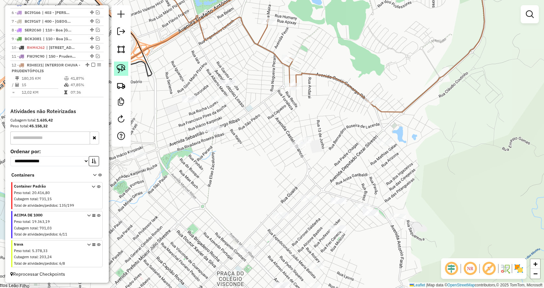
drag, startPoint x: 125, startPoint y: 67, endPoint x: 168, endPoint y: 91, distance: 49.8
click at [124, 67] on img at bounding box center [120, 68] width 9 height 9
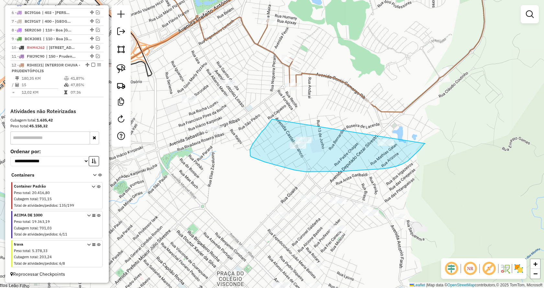
drag, startPoint x: 424, startPoint y: 144, endPoint x: 272, endPoint y: 118, distance: 153.5
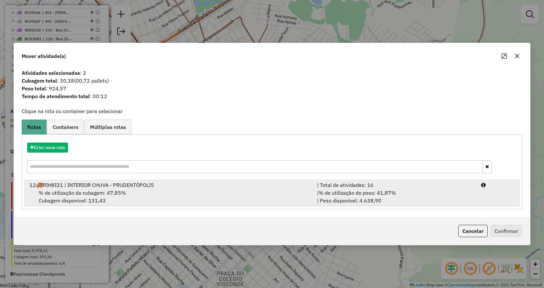
click at [395, 192] on span "% de utilização do peso: 41,87%" at bounding box center [356, 192] width 77 height 6
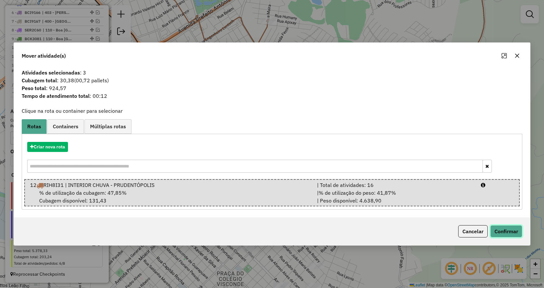
click at [503, 228] on button "Confirmar" at bounding box center [506, 231] width 32 height 12
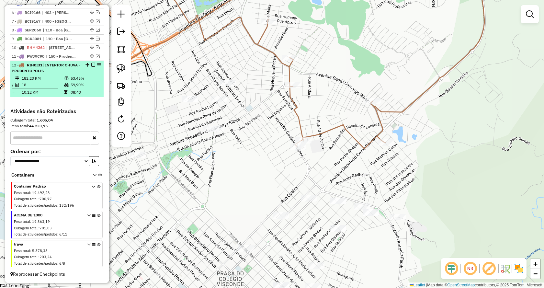
click at [91, 65] on em at bounding box center [93, 65] width 4 height 4
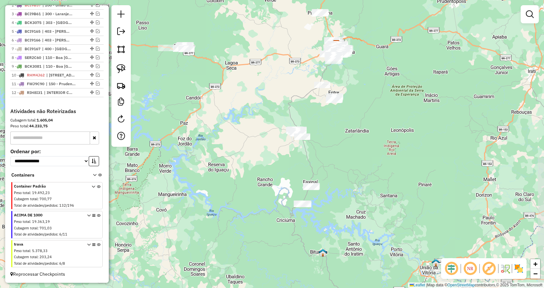
drag, startPoint x: 208, startPoint y: 231, endPoint x: 273, endPoint y: 88, distance: 157.2
click at [273, 88] on div "Janela de atendimento Grade de atendimento Capacidade Transportadoras Veículos …" at bounding box center [272, 144] width 544 height 288
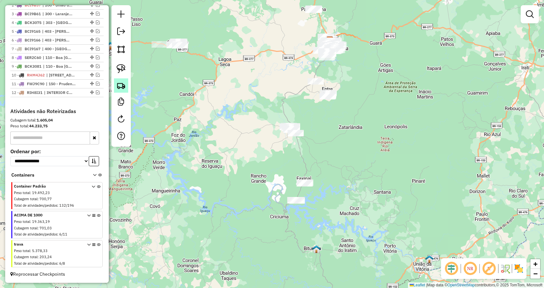
click at [122, 86] on img at bounding box center [120, 85] width 9 height 9
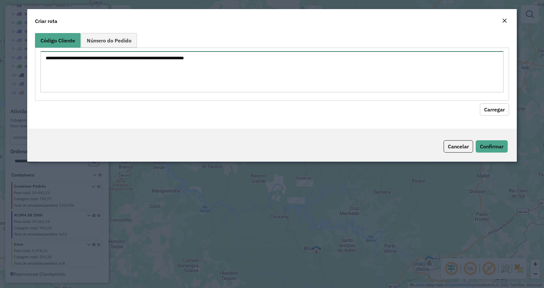
drag, startPoint x: 206, startPoint y: 63, endPoint x: 358, endPoint y: 77, distance: 152.0
click at [207, 62] on textarea at bounding box center [271, 71] width 463 height 41
type textarea "*"
type textarea "****"
click at [494, 108] on button "Carregar" at bounding box center [493, 109] width 29 height 12
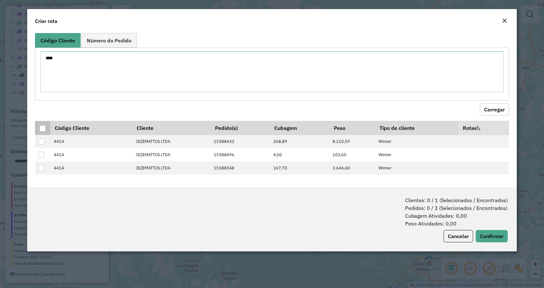
click at [44, 127] on div at bounding box center [42, 128] width 6 height 6
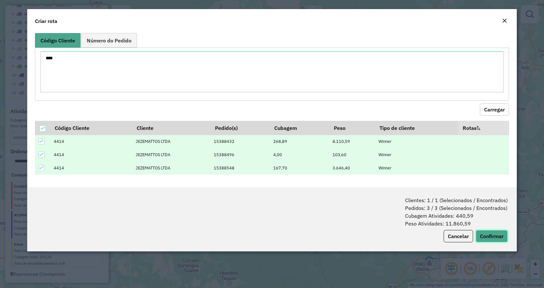
click at [485, 236] on button "Confirmar" at bounding box center [491, 236] width 32 height 12
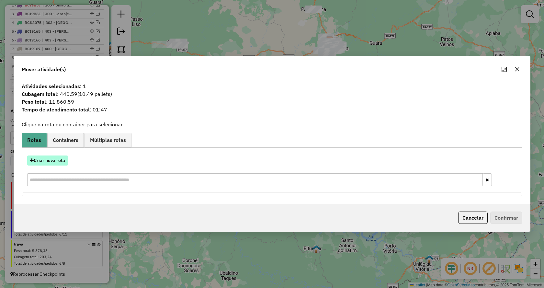
click at [58, 158] on button "Criar nova rota" at bounding box center [47, 160] width 41 height 10
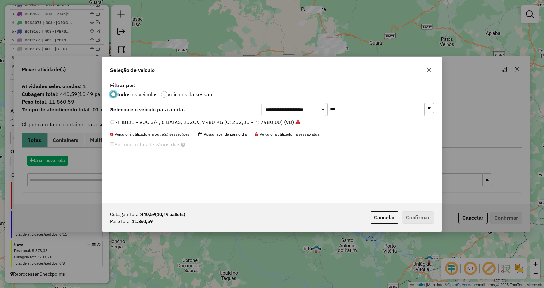
scroll to position [4, 2]
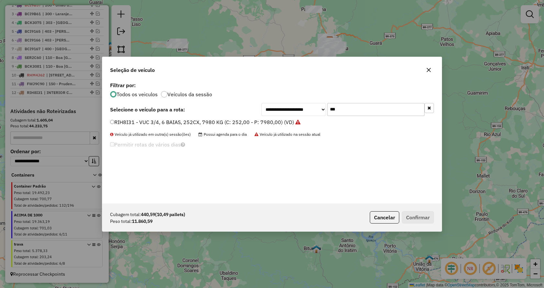
drag, startPoint x: 355, startPoint y: 106, endPoint x: 292, endPoint y: 106, distance: 62.1
click at [292, 106] on div "**********" at bounding box center [347, 109] width 172 height 13
click at [339, 109] on input "***" at bounding box center [375, 109] width 97 height 13
drag, startPoint x: 339, startPoint y: 109, endPoint x: 308, endPoint y: 109, distance: 31.1
click at [308, 109] on div "**********" at bounding box center [347, 109] width 172 height 13
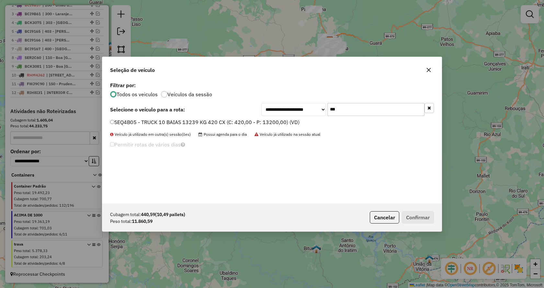
type input "***"
click at [115, 123] on label "SEQ4B05 - TRUCK 10 BAIAS 13239 KG 420 CX (C: 420,00 - P: 13200,00) (VD)" at bounding box center [204, 122] width 189 height 8
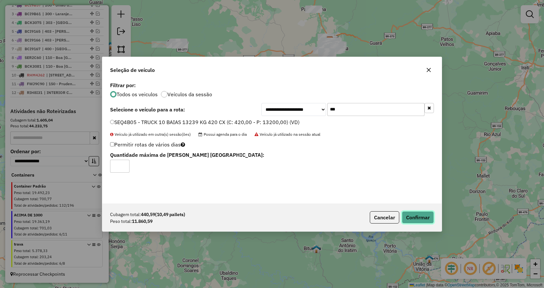
click at [412, 215] on button "Confirmar" at bounding box center [417, 217] width 32 height 12
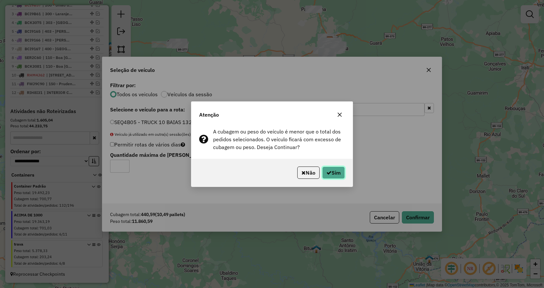
click at [337, 171] on button "Sim" at bounding box center [333, 172] width 23 height 12
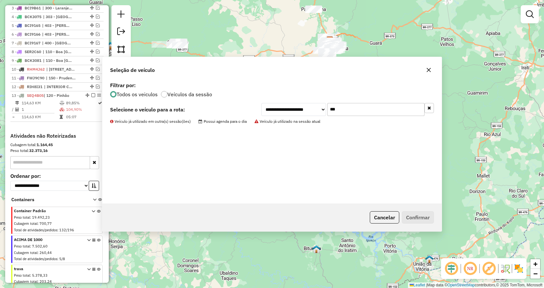
scroll to position [294, 0]
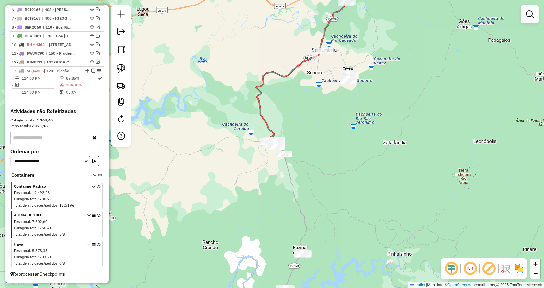
select select "*********"
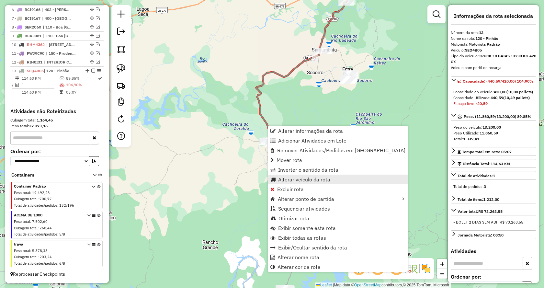
click at [307, 182] on span "Alterar veículo da rota" at bounding box center [304, 179] width 52 height 5
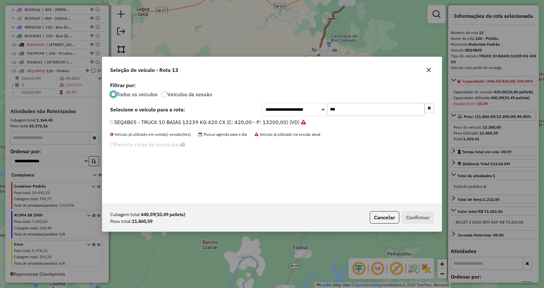
scroll to position [4, 2]
drag, startPoint x: 350, startPoint y: 109, endPoint x: 294, endPoint y: 109, distance: 56.0
click at [294, 109] on div "**********" at bounding box center [347, 109] width 172 height 13
type input "***"
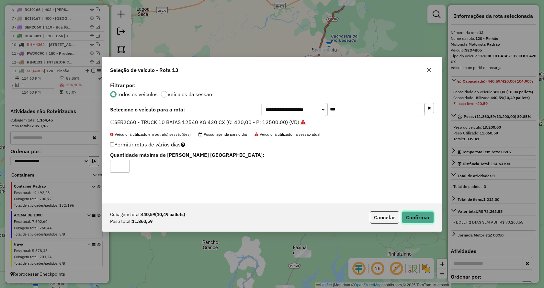
click at [415, 219] on button "Confirmar" at bounding box center [417, 217] width 32 height 12
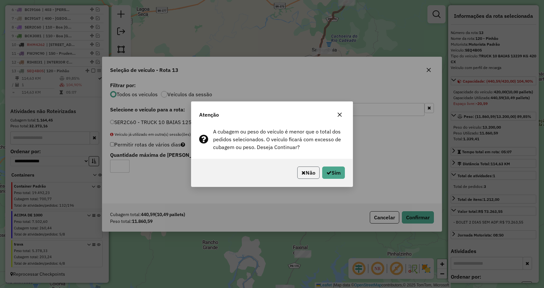
click at [306, 174] on button "Não" at bounding box center [308, 172] width 22 height 12
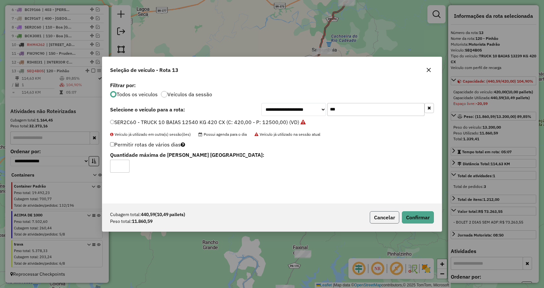
click at [377, 217] on button "Cancelar" at bounding box center [383, 217] width 29 height 12
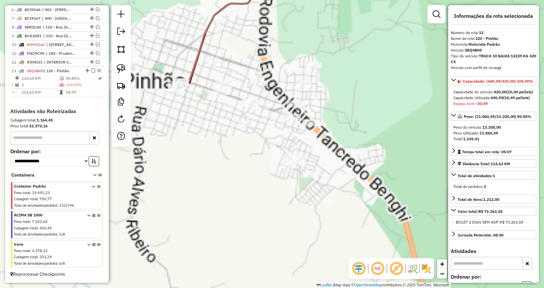
drag, startPoint x: 208, startPoint y: 153, endPoint x: 239, endPoint y: 197, distance: 54.1
click at [239, 200] on div "Janela de atendimento Grade de atendimento Capacidade Transportadoras Veículos …" at bounding box center [272, 144] width 544 height 288
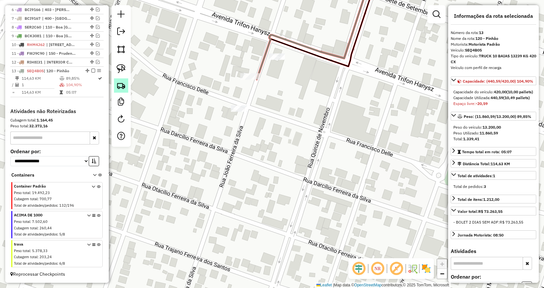
click at [123, 83] on img at bounding box center [120, 85] width 9 height 9
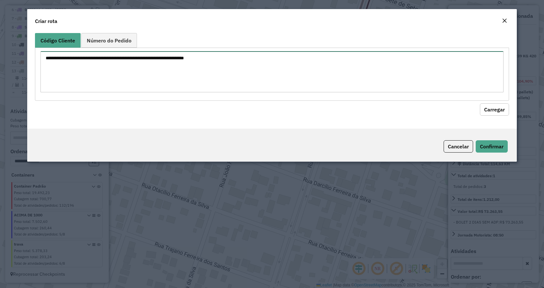
click at [177, 68] on textarea at bounding box center [271, 71] width 463 height 41
type textarea "****"
click at [495, 108] on button "Carregar" at bounding box center [493, 109] width 29 height 12
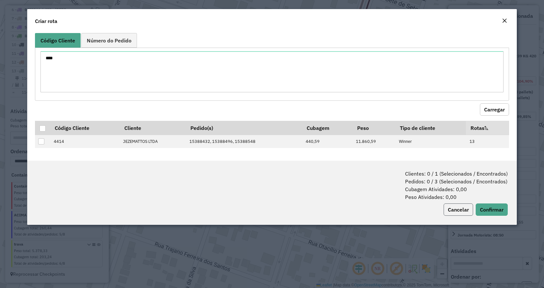
drag, startPoint x: 454, startPoint y: 212, endPoint x: 375, endPoint y: 130, distance: 113.5
click at [452, 211] on button "Cancelar" at bounding box center [457, 209] width 29 height 12
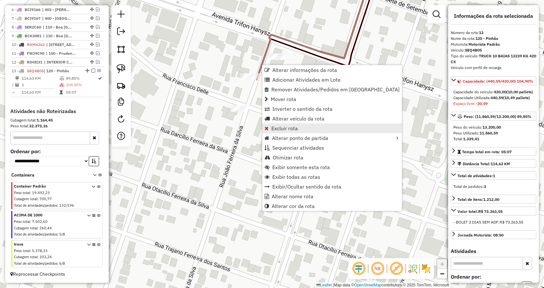
click at [294, 130] on span "Excluir rota" at bounding box center [284, 128] width 27 height 5
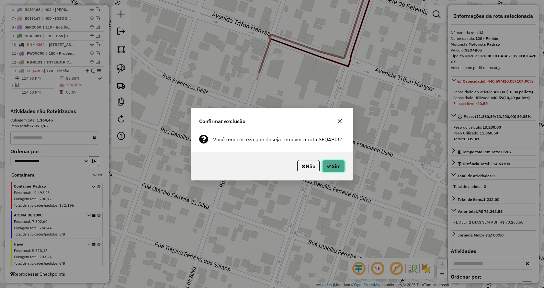
click at [334, 166] on button "Sim" at bounding box center [333, 166] width 23 height 12
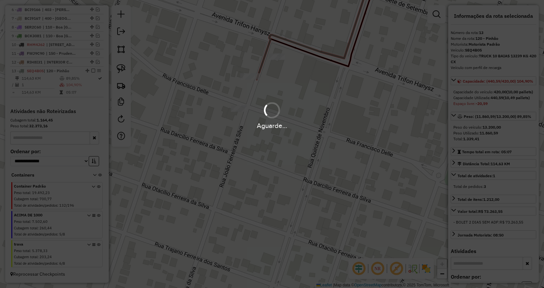
scroll to position [263, 0]
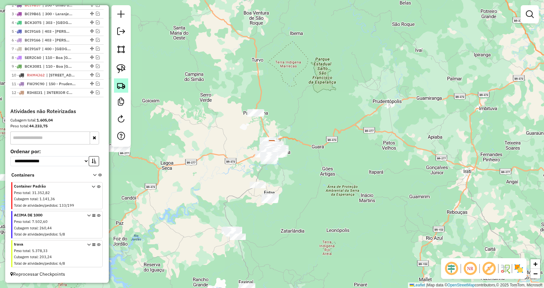
click at [122, 86] on img at bounding box center [120, 85] width 9 height 9
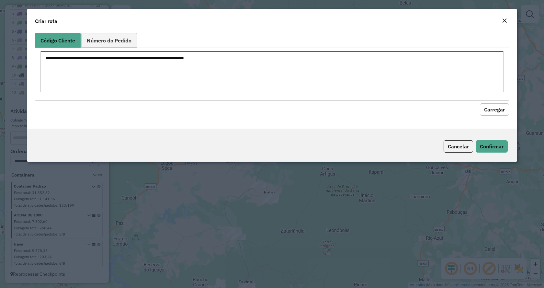
click at [174, 80] on textarea at bounding box center [271, 71] width 463 height 41
type textarea "****"
click at [488, 110] on button "Carregar" at bounding box center [493, 109] width 29 height 12
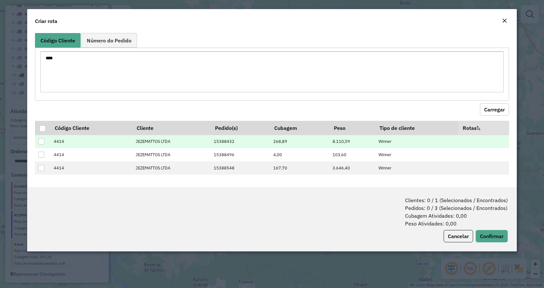
click at [40, 143] on div at bounding box center [41, 141] width 6 height 6
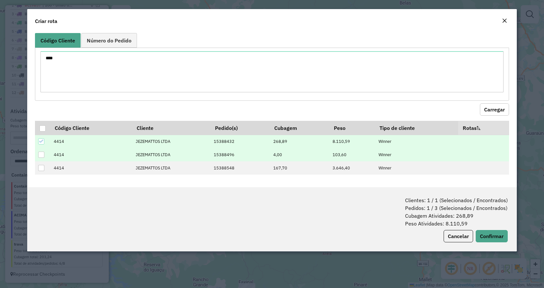
click at [40, 156] on div at bounding box center [41, 154] width 6 height 6
click at [490, 236] on button "Confirmar" at bounding box center [491, 236] width 32 height 12
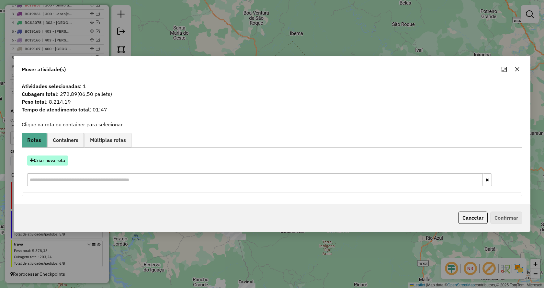
click at [63, 158] on button "Criar nova rota" at bounding box center [47, 160] width 41 height 10
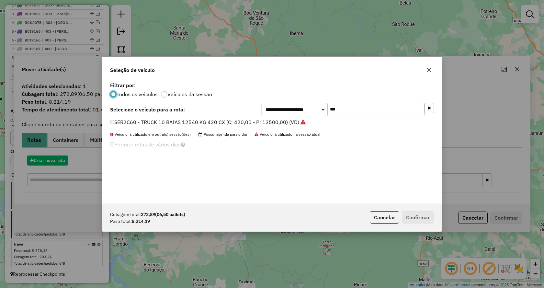
scroll to position [4, 2]
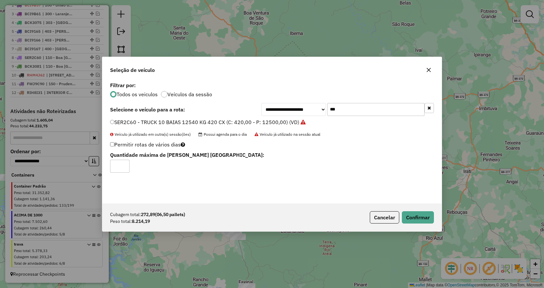
click at [354, 112] on input "***" at bounding box center [375, 109] width 97 height 13
drag, startPoint x: 314, startPoint y: 107, endPoint x: 285, endPoint y: 107, distance: 29.8
click at [285, 107] on div "**********" at bounding box center [347, 109] width 172 height 13
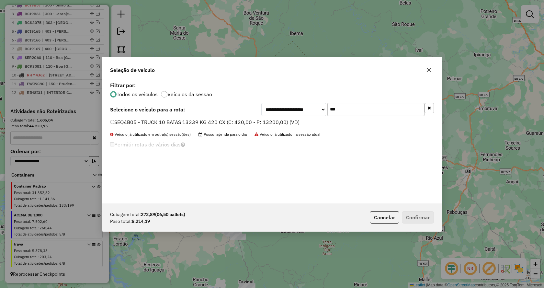
type input "***"
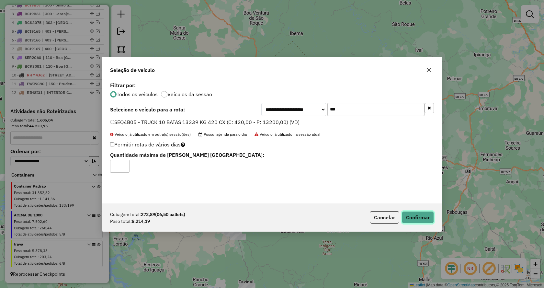
click at [421, 213] on button "Confirmar" at bounding box center [417, 217] width 32 height 12
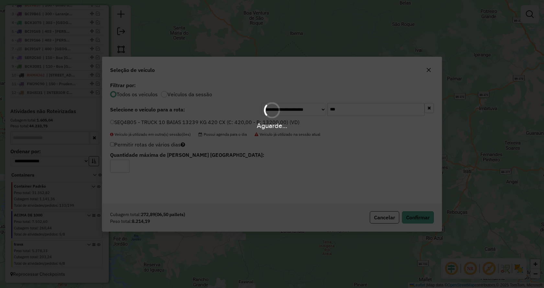
scroll to position [294, 0]
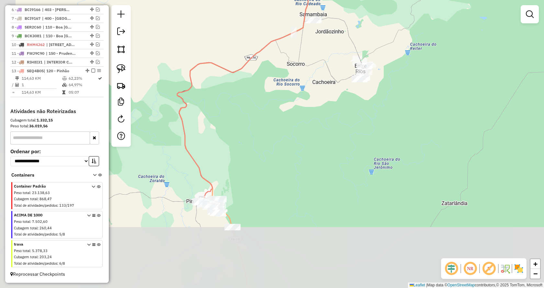
drag, startPoint x: 273, startPoint y: 247, endPoint x: 316, endPoint y: 71, distance: 181.1
click at [316, 71] on div "Janela de atendimento Grade de atendimento Capacidade Transportadoras Veículos …" at bounding box center [272, 144] width 544 height 288
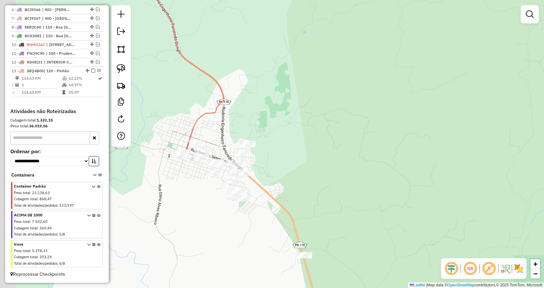
drag, startPoint x: 269, startPoint y: 106, endPoint x: 358, endPoint y: 56, distance: 102.1
click at [358, 56] on div "Janela de atendimento Grade de atendimento Capacidade Transportadoras Veículos …" at bounding box center [272, 144] width 544 height 288
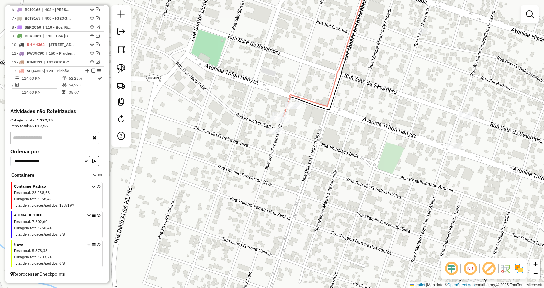
drag, startPoint x: 356, startPoint y: 133, endPoint x: 350, endPoint y: 150, distance: 17.6
click at [350, 150] on div "Janela de atendimento Grade de atendimento Capacidade Transportadoras Veículos …" at bounding box center [272, 144] width 544 height 288
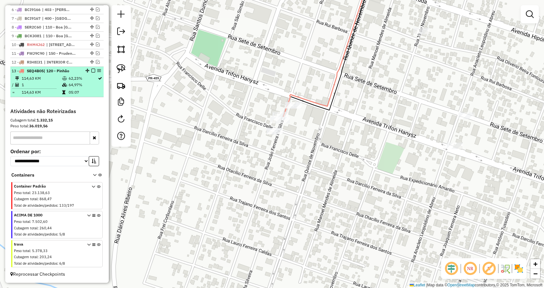
click at [91, 71] on em at bounding box center [93, 71] width 4 height 4
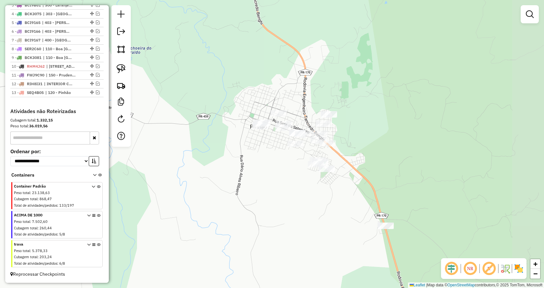
drag, startPoint x: 509, startPoint y: 181, endPoint x: 368, endPoint y: 123, distance: 152.4
click at [368, 123] on div "Janela de atendimento Grade de atendimento Capacidade Transportadoras Veículos …" at bounding box center [272, 144] width 544 height 288
click at [122, 66] on img at bounding box center [120, 68] width 9 height 9
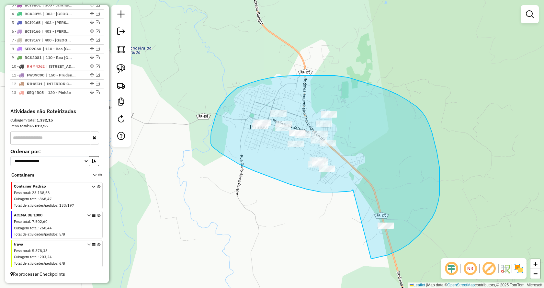
drag, startPoint x: 254, startPoint y: 170, endPoint x: 363, endPoint y: 260, distance: 141.3
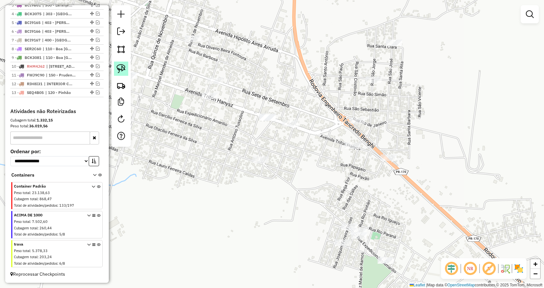
click at [120, 63] on link at bounding box center [121, 68] width 14 height 14
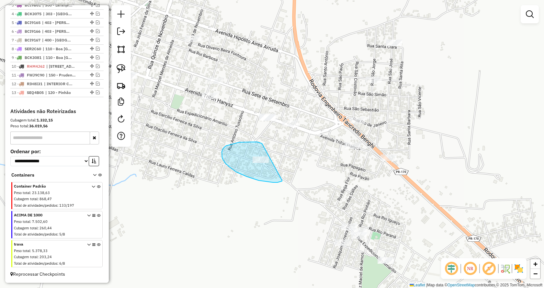
drag, startPoint x: 280, startPoint y: 181, endPoint x: 286, endPoint y: 156, distance: 26.5
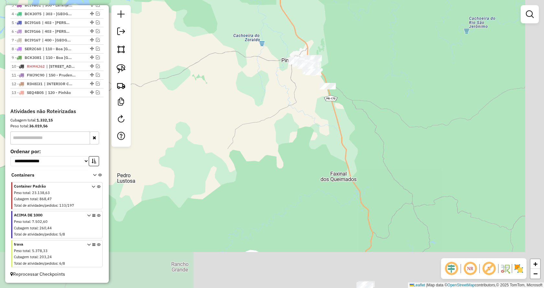
drag, startPoint x: 446, startPoint y: 171, endPoint x: 337, endPoint y: 80, distance: 142.4
click at [334, 54] on div "Janela de atendimento Grade de atendimento Capacidade Transportadoras Veículos …" at bounding box center [272, 144] width 544 height 288
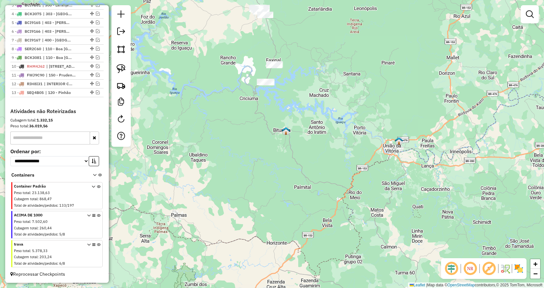
drag, startPoint x: 390, startPoint y: 215, endPoint x: 320, endPoint y: 126, distance: 112.8
click at [320, 126] on div "Janela de atendimento Grade de atendimento Capacidade Transportadoras Veículos …" at bounding box center [272, 144] width 544 height 288
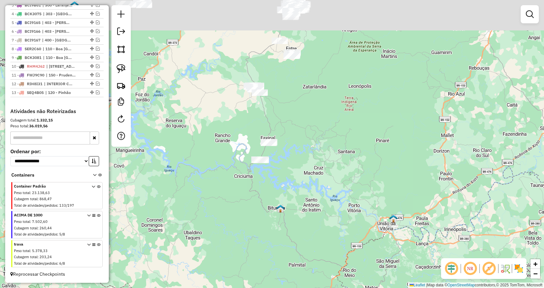
drag, startPoint x: 309, startPoint y: 157, endPoint x: 306, endPoint y: 174, distance: 18.0
click at [308, 174] on div "Janela de atendimento Grade de atendimento Capacidade Transportadoras Veículos …" at bounding box center [272, 144] width 544 height 288
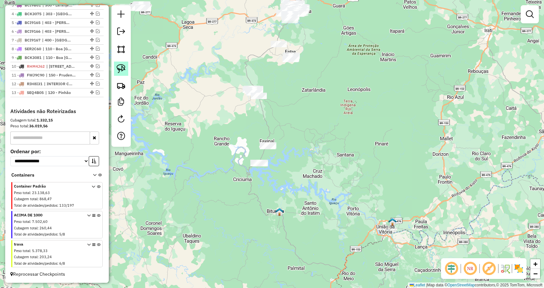
click at [122, 68] on img at bounding box center [120, 68] width 9 height 9
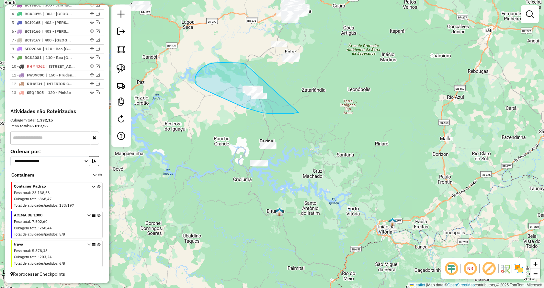
drag, startPoint x: 253, startPoint y: 110, endPoint x: 251, endPoint y: 69, distance: 41.5
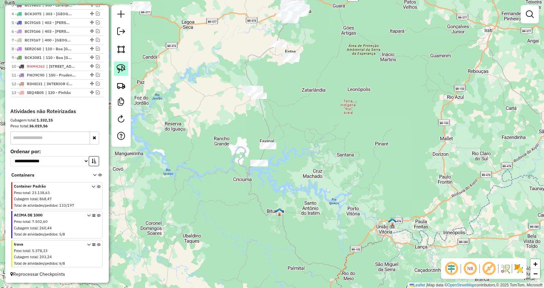
click at [123, 69] on img at bounding box center [120, 68] width 9 height 9
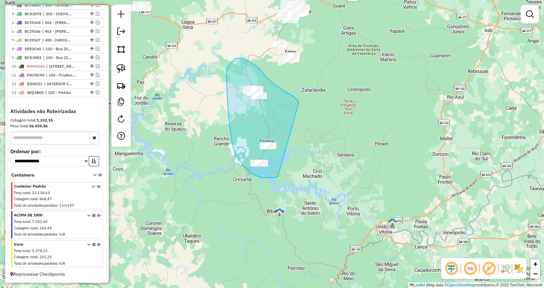
drag, startPoint x: 266, startPoint y: 178, endPoint x: 299, endPoint y: 102, distance: 82.3
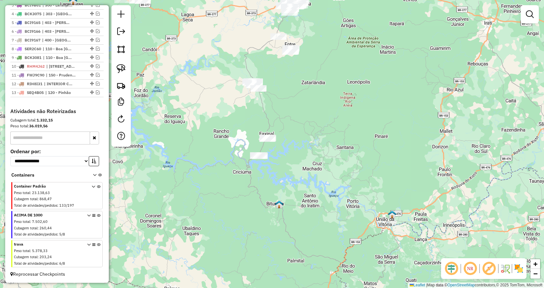
drag, startPoint x: 358, startPoint y: 159, endPoint x: 358, endPoint y: 152, distance: 7.4
click at [358, 152] on div "Janela de atendimento Grade de atendimento Capacidade Transportadoras Veículos …" at bounding box center [272, 144] width 544 height 288
click at [126, 70] on link at bounding box center [121, 68] width 14 height 14
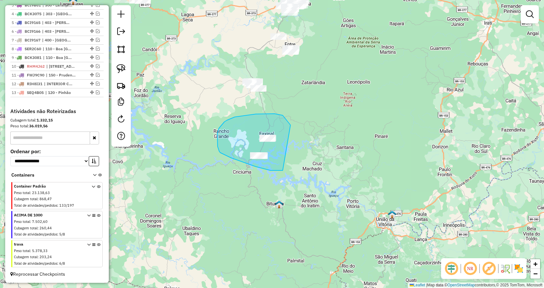
drag, startPoint x: 242, startPoint y: 162, endPoint x: 301, endPoint y: 134, distance: 65.1
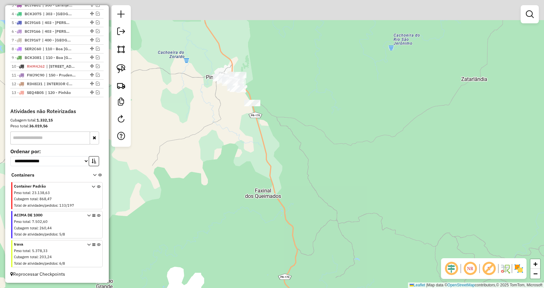
drag, startPoint x: 301, startPoint y: 76, endPoint x: 319, endPoint y: 132, distance: 58.7
click at [319, 132] on div "Janela de atendimento Grade de atendimento Capacidade Transportadoras Veículos …" at bounding box center [272, 144] width 544 height 288
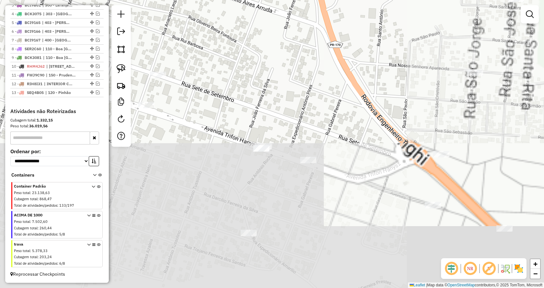
drag, startPoint x: 263, startPoint y: 200, endPoint x: 341, endPoint y: -28, distance: 241.0
click at [341, 0] on html "Aguarde... Pop-up bloqueado! Seu navegador bloqueou automáticamente a abertura …" at bounding box center [272, 144] width 544 height 288
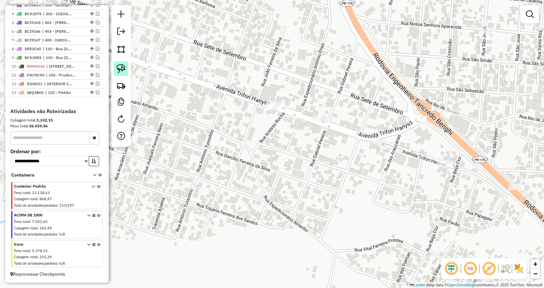
click at [119, 66] on img at bounding box center [120, 68] width 9 height 9
drag, startPoint x: 252, startPoint y: 180, endPoint x: 287, endPoint y: 224, distance: 56.4
click at [118, 74] on link at bounding box center [121, 68] width 14 height 14
drag, startPoint x: 278, startPoint y: 130, endPoint x: 303, endPoint y: 86, distance: 51.1
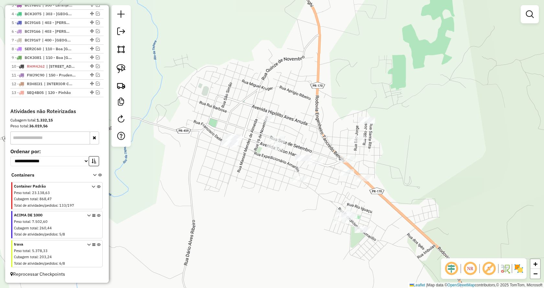
drag, startPoint x: 123, startPoint y: 68, endPoint x: 204, endPoint y: 150, distance: 115.8
click at [123, 68] on img at bounding box center [120, 68] width 9 height 9
drag, startPoint x: 287, startPoint y: 203, endPoint x: 261, endPoint y: 191, distance: 28.4
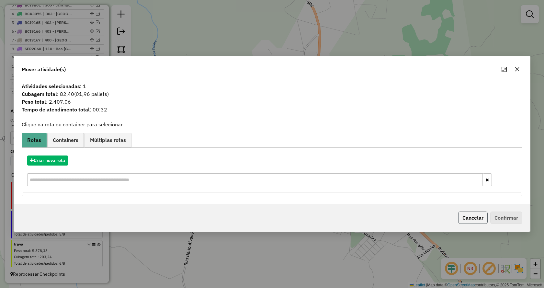
click at [467, 220] on button "Cancelar" at bounding box center [472, 217] width 29 height 12
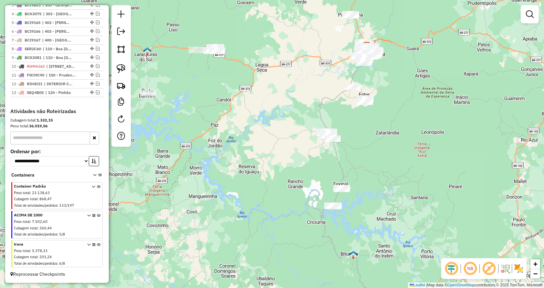
drag, startPoint x: 454, startPoint y: 144, endPoint x: 388, endPoint y: 143, distance: 66.0
click at [388, 143] on div "Janela de atendimento Grade de atendimento Capacidade Transportadoras Veículos …" at bounding box center [272, 144] width 544 height 288
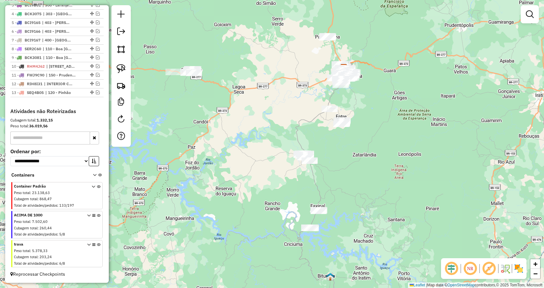
drag, startPoint x: 389, startPoint y: 135, endPoint x: 365, endPoint y: 158, distance: 33.0
click at [365, 157] on div "Janela de atendimento Grade de atendimento Capacidade Transportadoras Veículos …" at bounding box center [272, 144] width 544 height 288
drag, startPoint x: 118, startPoint y: 68, endPoint x: 123, endPoint y: 69, distance: 5.0
click at [119, 68] on img at bounding box center [120, 68] width 9 height 9
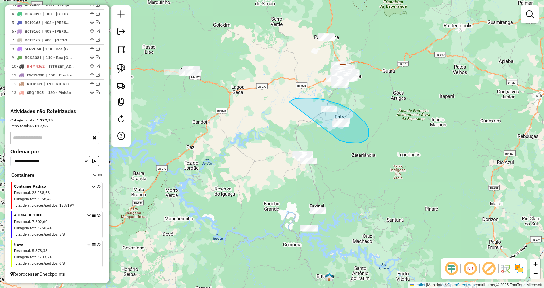
drag, startPoint x: 355, startPoint y: 143, endPoint x: 289, endPoint y: 102, distance: 77.0
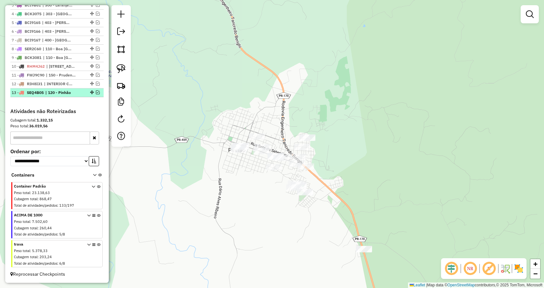
click at [96, 95] on div "13 - SEQ4B05 | 120 - Pinhão" at bounding box center [57, 93] width 91 height 6
select select "*********"
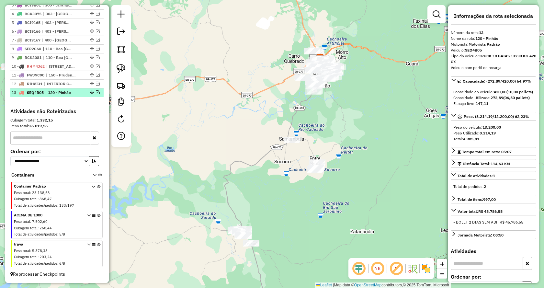
click at [96, 93] on em at bounding box center [98, 92] width 4 height 4
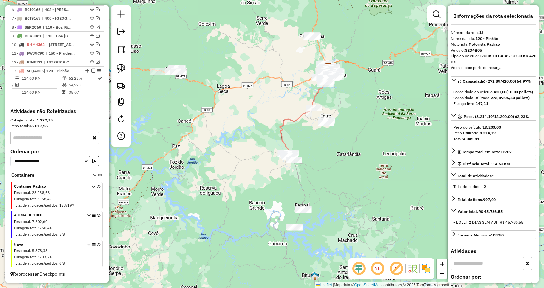
drag, startPoint x: 342, startPoint y: 202, endPoint x: 339, endPoint y: 171, distance: 30.6
click at [339, 171] on div "Janela de atendimento Grade de atendimento Capacidade Transportadoras Veículos …" at bounding box center [272, 144] width 544 height 288
click at [121, 74] on link at bounding box center [121, 68] width 14 height 14
drag, startPoint x: 305, startPoint y: 176, endPoint x: 255, endPoint y: 155, distance: 54.8
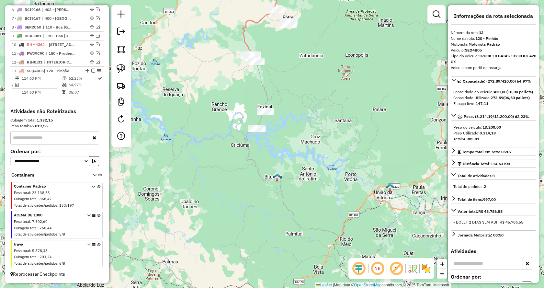
drag, startPoint x: 357, startPoint y: 195, endPoint x: 296, endPoint y: 98, distance: 115.0
click at [296, 98] on div "Janela de atendimento Grade de atendimento Capacidade Transportadoras Veículos …" at bounding box center [272, 144] width 544 height 288
click at [124, 70] on img at bounding box center [120, 68] width 9 height 9
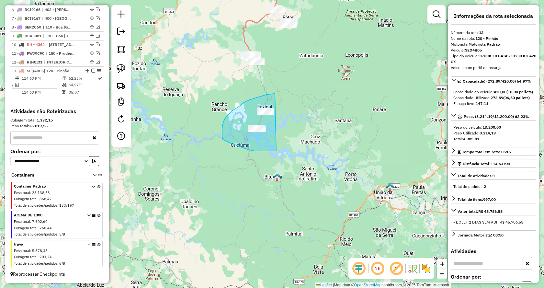
drag, startPoint x: 275, startPoint y: 151, endPoint x: 308, endPoint y: 108, distance: 53.7
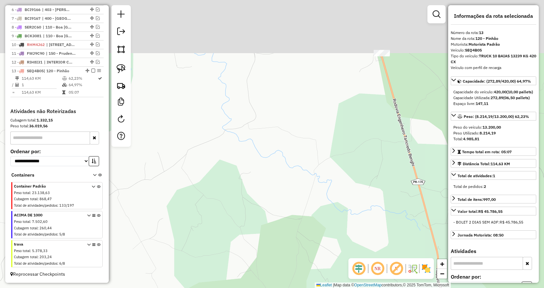
drag, startPoint x: 275, startPoint y: 64, endPoint x: 227, endPoint y: 210, distance: 154.2
click at [227, 210] on div "Janela de atendimento Grade de atendimento Capacidade Transportadoras Veículos …" at bounding box center [272, 144] width 544 height 288
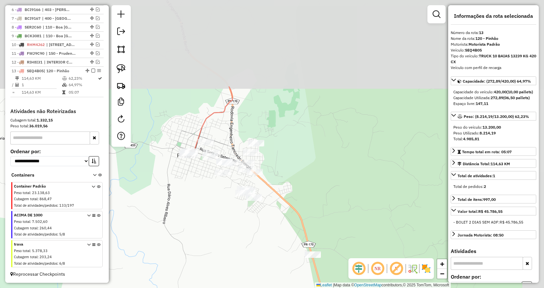
drag, startPoint x: 254, startPoint y: 100, endPoint x: 215, endPoint y: 215, distance: 121.6
click at [215, 215] on div "Janela de atendimento Grade de atendimento Capacidade Transportadoras Veículos …" at bounding box center [272, 144] width 544 height 288
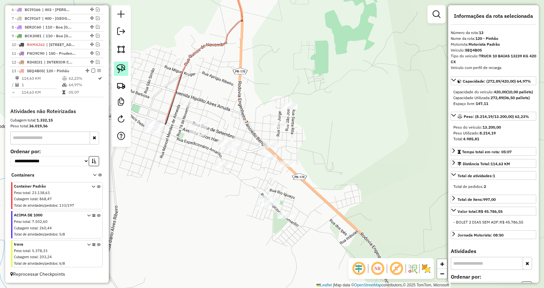
click at [123, 71] on img at bounding box center [120, 68] width 9 height 9
drag, startPoint x: 232, startPoint y: 192, endPoint x: 195, endPoint y: 155, distance: 52.4
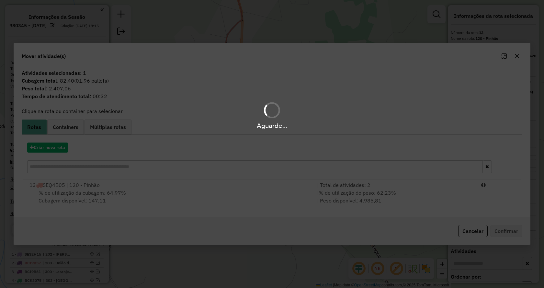
select select "*********"
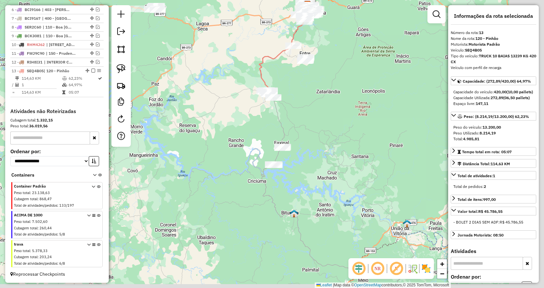
drag, startPoint x: 393, startPoint y: 199, endPoint x: 296, endPoint y: 112, distance: 130.1
click at [296, 112] on div "Janela de atendimento Grade de atendimento Capacidade Transportadoras Veículos …" at bounding box center [272, 144] width 544 height 288
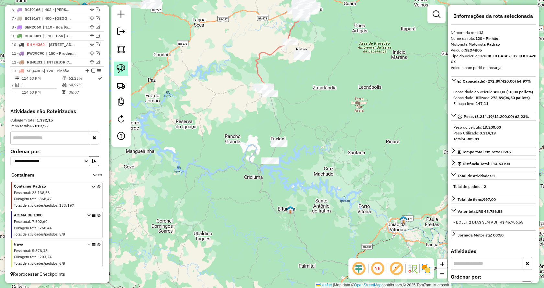
click at [122, 70] on img at bounding box center [120, 68] width 9 height 9
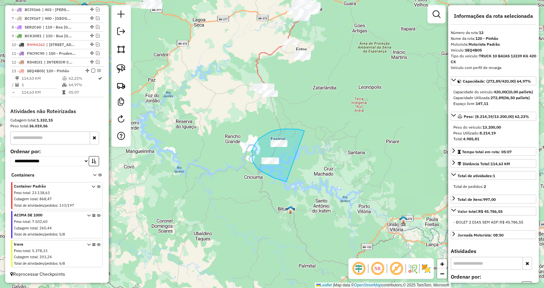
drag, startPoint x: 274, startPoint y: 178, endPoint x: 325, endPoint y: 149, distance: 59.2
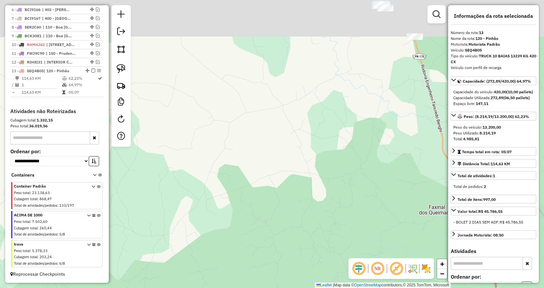
drag, startPoint x: 351, startPoint y: 85, endPoint x: 266, endPoint y: 230, distance: 168.5
click at [266, 230] on div "Janela de atendimento Grade de atendimento Capacidade Transportadoras Veículos …" at bounding box center [272, 144] width 544 height 288
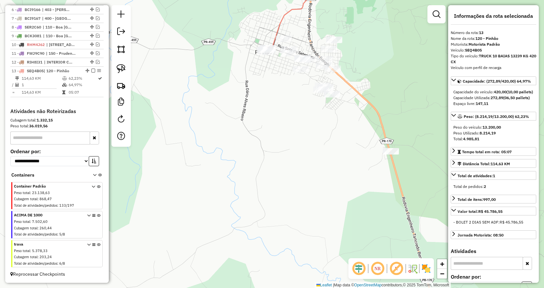
drag, startPoint x: 319, startPoint y: 123, endPoint x: 277, endPoint y: 185, distance: 74.8
click at [283, 205] on div "Janela de atendimento Grade de atendimento Capacidade Transportadoras Veículos …" at bounding box center [272, 144] width 544 height 288
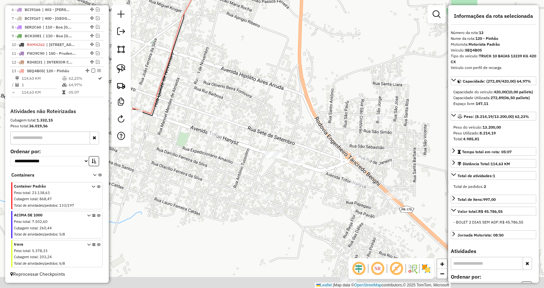
drag, startPoint x: 245, startPoint y: 247, endPoint x: 255, endPoint y: 228, distance: 21.9
click at [255, 228] on div "Janela de atendimento Grade de atendimento Capacidade Transportadoras Veículos …" at bounding box center [272, 144] width 544 height 288
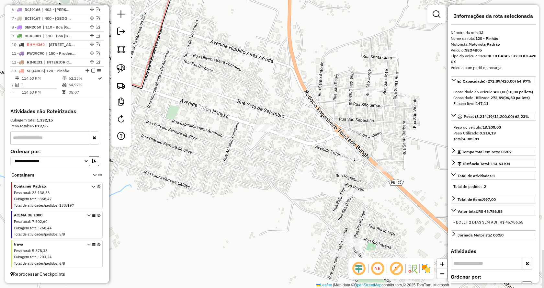
drag, startPoint x: 280, startPoint y: 215, endPoint x: 262, endPoint y: 218, distance: 19.0
click at [262, 218] on div "Janela de atendimento Grade de atendimento Capacidade Transportadoras Veículos …" at bounding box center [272, 144] width 544 height 288
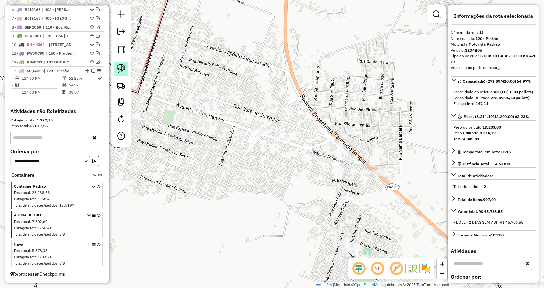
click at [124, 67] on img at bounding box center [120, 68] width 9 height 9
drag, startPoint x: 282, startPoint y: 171, endPoint x: 258, endPoint y: 218, distance: 52.2
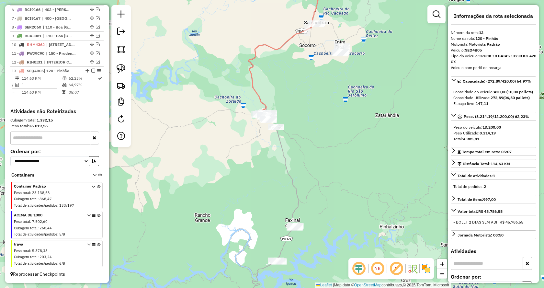
drag, startPoint x: 381, startPoint y: 184, endPoint x: 307, endPoint y: 115, distance: 100.7
click at [307, 115] on div "Janela de atendimento Grade de atendimento Capacidade Transportadoras Veículos …" at bounding box center [272, 144] width 544 height 288
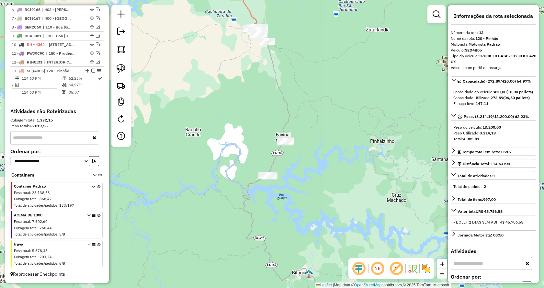
drag, startPoint x: 319, startPoint y: 178, endPoint x: 312, endPoint y: 118, distance: 60.6
click at [312, 118] on div "Janela de atendimento Grade de atendimento Capacidade Transportadoras Veículos …" at bounding box center [272, 144] width 544 height 288
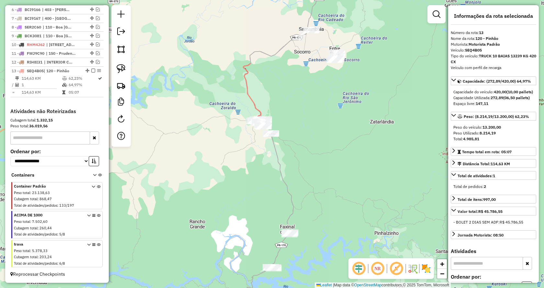
drag, startPoint x: 315, startPoint y: 104, endPoint x: 320, endPoint y: 197, distance: 93.6
click at [320, 197] on div "Janela de atendimento Grade de atendimento Capacidade Transportadoras Veículos …" at bounding box center [272, 144] width 544 height 288
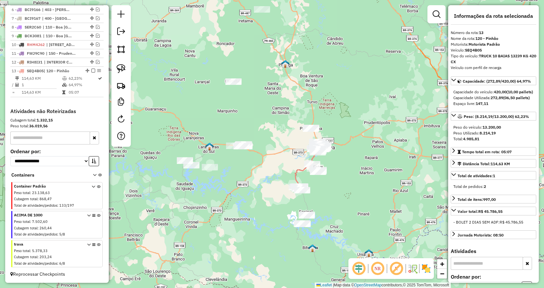
drag, startPoint x: 403, startPoint y: 166, endPoint x: 371, endPoint y: 203, distance: 48.6
click at [371, 203] on div "Janela de atendimento Grade de atendimento Capacidade Transportadoras Veículos …" at bounding box center [272, 144] width 544 height 288
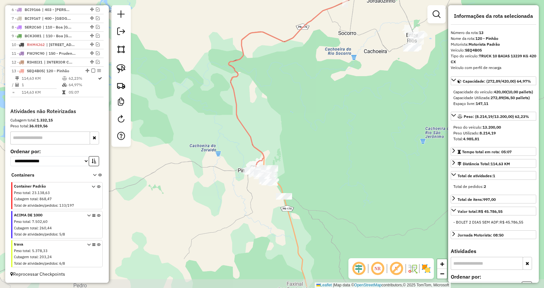
drag, startPoint x: 311, startPoint y: 193, endPoint x: 314, endPoint y: 154, distance: 39.6
click at [314, 154] on div "Janela de atendimento Grade de atendimento Capacidade Transportadoras Veículos …" at bounding box center [272, 144] width 544 height 288
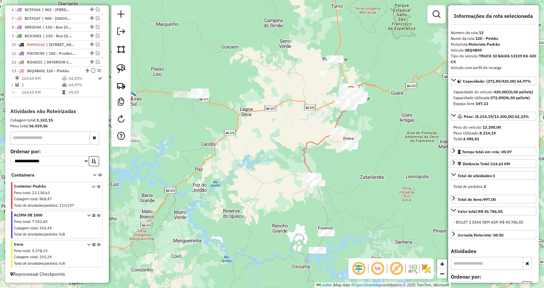
drag, startPoint x: 397, startPoint y: 122, endPoint x: 382, endPoint y: 128, distance: 16.5
click at [382, 128] on div "Janela de atendimento Grade de atendimento Capacidade Transportadoras Veículos …" at bounding box center [272, 144] width 544 height 288
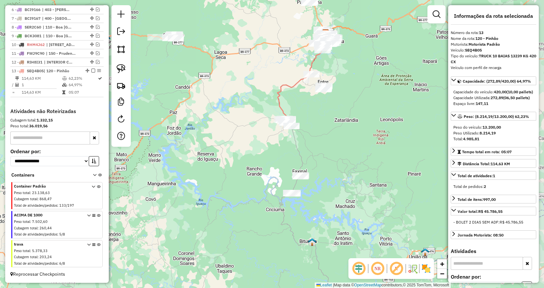
drag, startPoint x: 379, startPoint y: 203, endPoint x: 362, endPoint y: 163, distance: 44.1
click at [362, 163] on div "Janela de atendimento Grade de atendimento Capacidade Transportadoras Veículos …" at bounding box center [272, 144] width 544 height 288
click at [122, 70] on img at bounding box center [120, 68] width 9 height 9
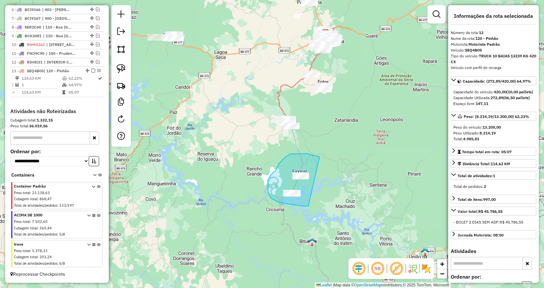
drag, startPoint x: 286, startPoint y: 203, endPoint x: 336, endPoint y: 160, distance: 66.1
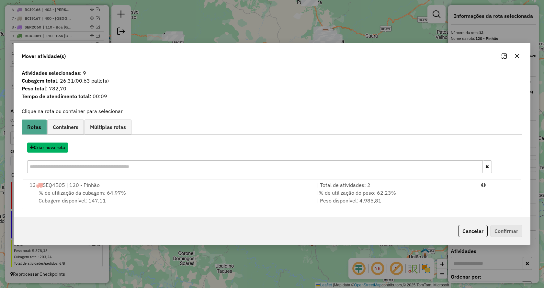
click at [49, 149] on button "Criar nova rota" at bounding box center [47, 147] width 41 height 10
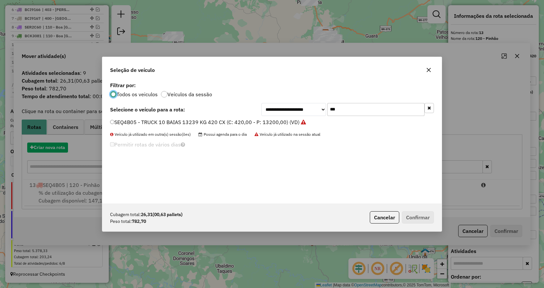
scroll to position [4, 2]
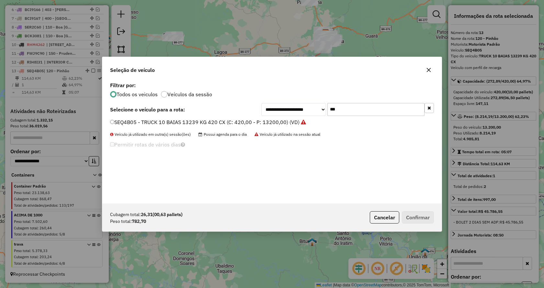
drag, startPoint x: 351, startPoint y: 108, endPoint x: 287, endPoint y: 109, distance: 64.4
click at [287, 109] on div "**********" at bounding box center [347, 109] width 172 height 13
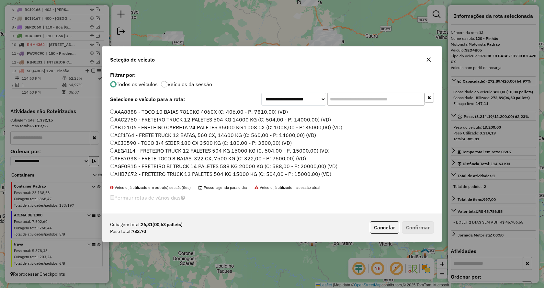
click at [369, 98] on input "text" at bounding box center [375, 99] width 97 height 13
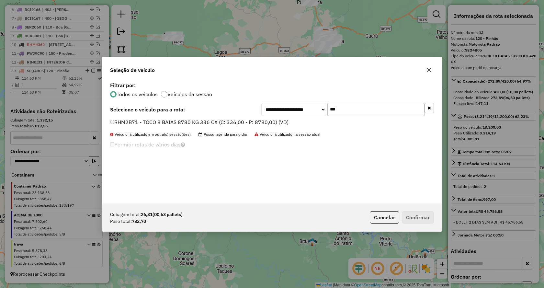
type input "***"
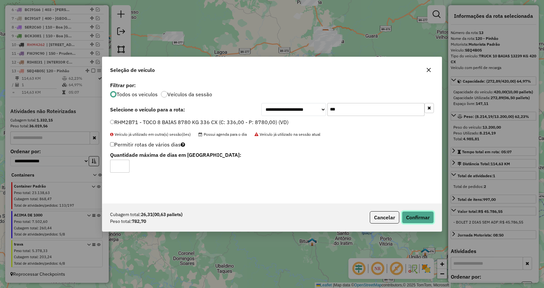
click at [423, 216] on button "Confirmar" at bounding box center [417, 217] width 32 height 12
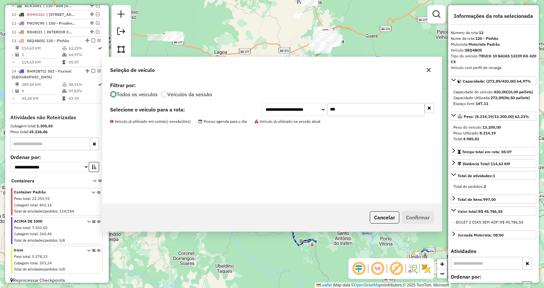
scroll to position [338, 0]
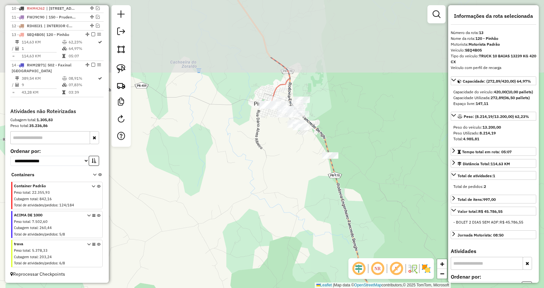
drag, startPoint x: 288, startPoint y: 95, endPoint x: 306, endPoint y: 180, distance: 86.0
click at [306, 185] on div "Janela de atendimento Grade de atendimento Capacidade Transportadoras Veículos …" at bounding box center [272, 144] width 544 height 288
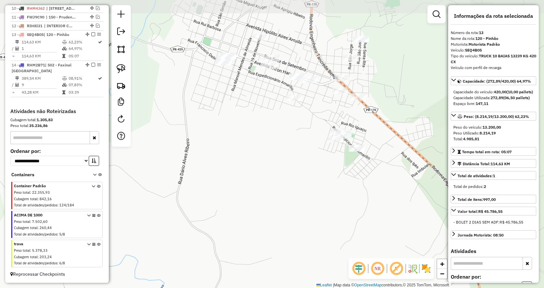
drag, startPoint x: 284, startPoint y: 126, endPoint x: 309, endPoint y: 210, distance: 88.1
click at [309, 210] on div "Janela de atendimento Grade de atendimento Capacidade Transportadoras Veículos …" at bounding box center [272, 144] width 544 height 288
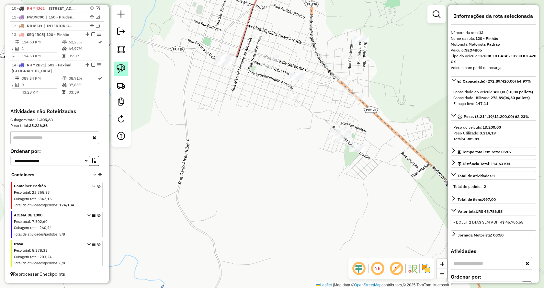
click at [125, 65] on img at bounding box center [120, 68] width 9 height 9
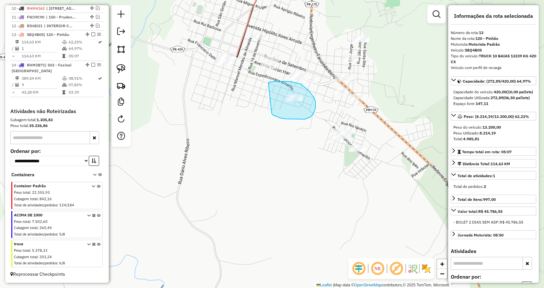
drag, startPoint x: 304, startPoint y: 119, endPoint x: 267, endPoint y: 88, distance: 48.9
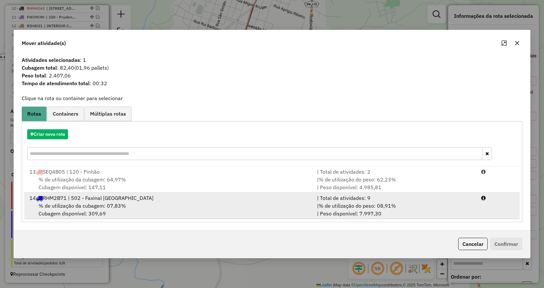
click at [399, 202] on div "| % de utilização do peso: 08,91% | Peso disponível: 7.997,30" at bounding box center [395, 210] width 164 height 16
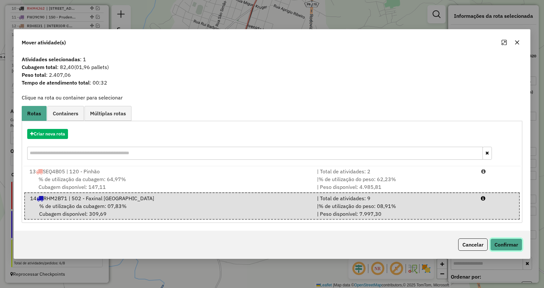
click at [501, 241] on button "Confirmar" at bounding box center [506, 244] width 32 height 12
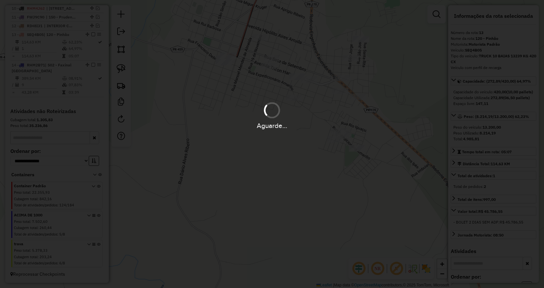
scroll to position [330, 0]
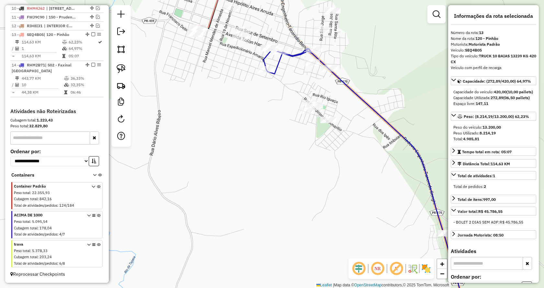
drag, startPoint x: 366, startPoint y: 128, endPoint x: 340, endPoint y: 102, distance: 37.3
click at [340, 102] on div "Janela de atendimento Grade de atendimento Capacidade Transportadoras Veículos …" at bounding box center [272, 144] width 544 height 288
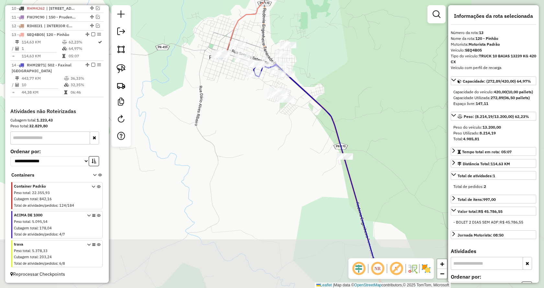
drag, startPoint x: 367, startPoint y: 206, endPoint x: 218, endPoint y: 89, distance: 189.8
click at [296, 154] on div "Janela de atendimento Grade de atendimento Capacidade Transportadoras Veículos …" at bounding box center [272, 144] width 544 height 288
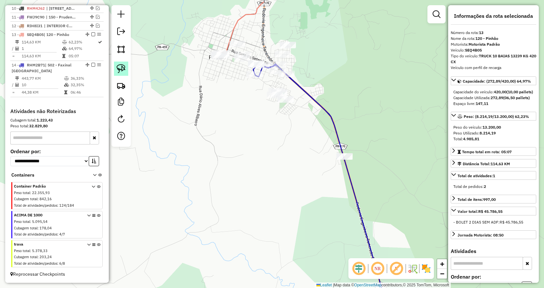
click at [118, 70] on img at bounding box center [120, 68] width 9 height 9
drag, startPoint x: 357, startPoint y: 165, endPoint x: 323, endPoint y: 148, distance: 39.1
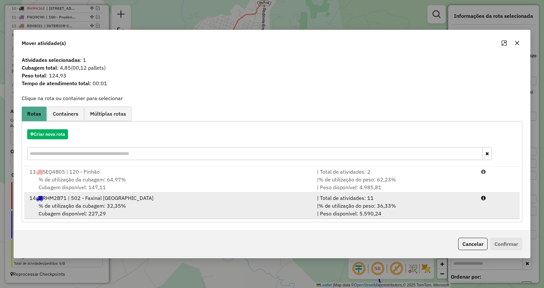
click at [401, 196] on div "| Total de atividades: 11" at bounding box center [395, 198] width 164 height 8
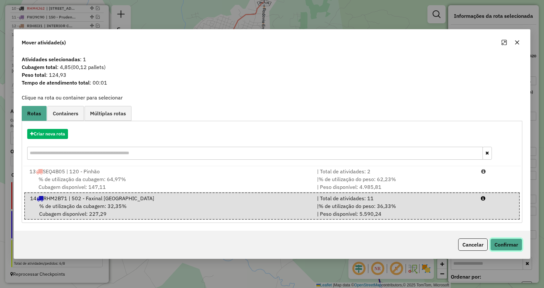
click at [499, 243] on button "Confirmar" at bounding box center [506, 244] width 32 height 12
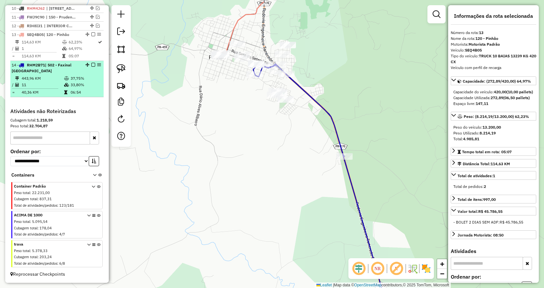
click at [91, 64] on em at bounding box center [93, 65] width 4 height 4
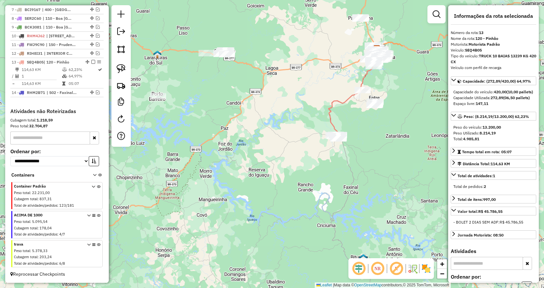
drag, startPoint x: 354, startPoint y: 105, endPoint x: 384, endPoint y: 137, distance: 43.7
click at [384, 137] on div "Janela de atendimento Grade de atendimento Capacidade Transportadoras Veículos …" at bounding box center [272, 144] width 544 height 288
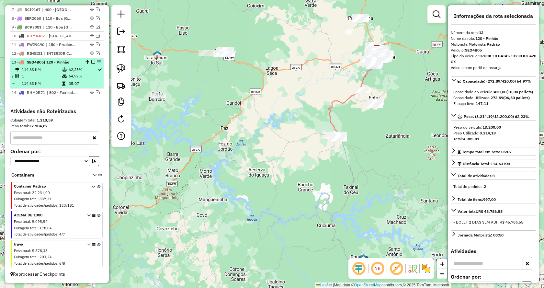
click at [91, 62] on em at bounding box center [93, 62] width 4 height 4
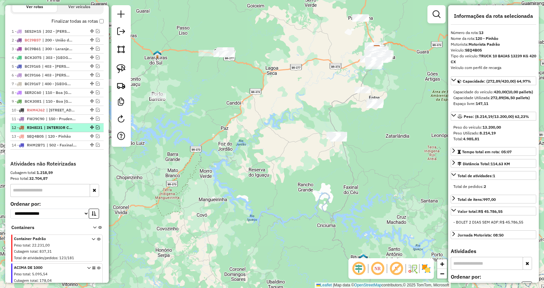
scroll to position [216, 0]
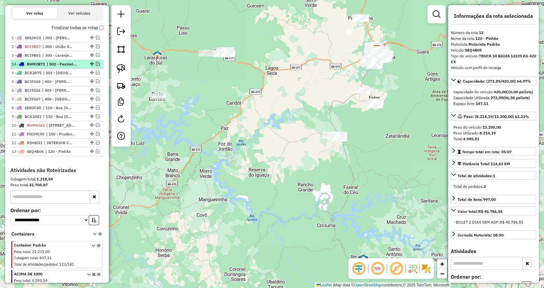
drag, startPoint x: 89, startPoint y: 156, endPoint x: 85, endPoint y: 66, distance: 90.3
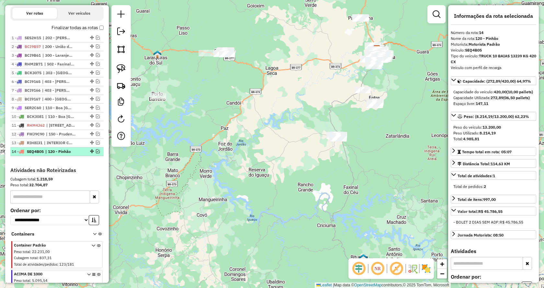
click at [97, 153] on em at bounding box center [98, 151] width 4 height 4
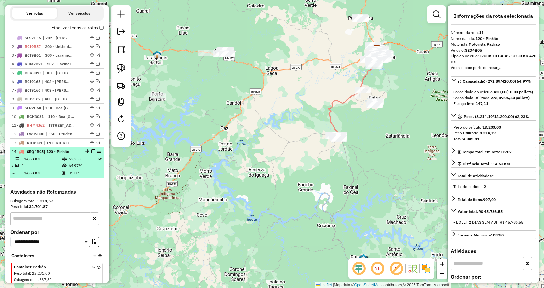
click at [91, 153] on em at bounding box center [93, 151] width 4 height 4
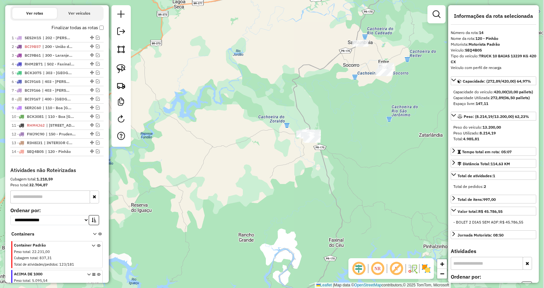
drag, startPoint x: 380, startPoint y: 153, endPoint x: 329, endPoint y: 138, distance: 53.3
click at [340, 141] on div "Janela de atendimento Grade de atendimento Capacidade Transportadoras Veículos …" at bounding box center [272, 144] width 544 height 288
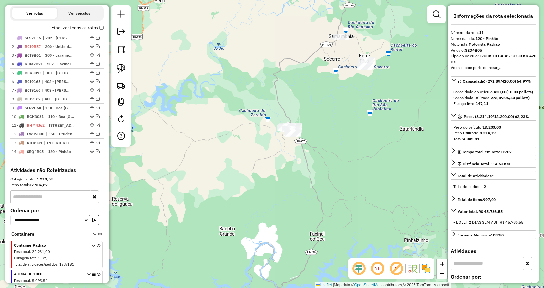
drag, startPoint x: 122, startPoint y: 67, endPoint x: 278, endPoint y: 145, distance: 173.8
click at [122, 67] on img at bounding box center [120, 68] width 9 height 9
drag, startPoint x: 326, startPoint y: 145, endPoint x: 231, endPoint y: 147, distance: 95.1
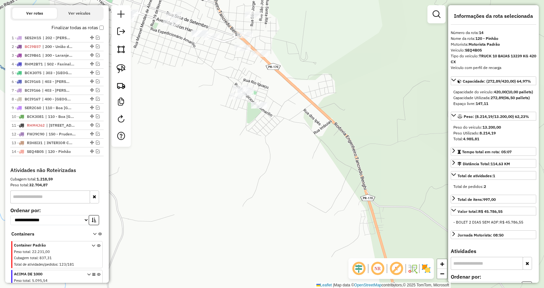
drag, startPoint x: 316, startPoint y: 86, endPoint x: 364, endPoint y: 164, distance: 91.8
click at [369, 165] on div "Janela de atendimento Grade de atendimento Capacidade Transportadoras Veículos …" at bounding box center [272, 144] width 544 height 288
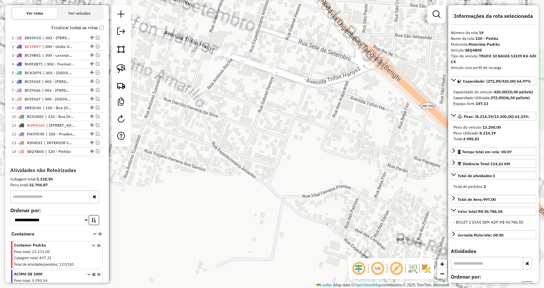
drag, startPoint x: 266, startPoint y: 140, endPoint x: 264, endPoint y: 196, distance: 56.3
click at [264, 196] on div "Janela de atendimento Grade de atendimento Capacidade Transportadoras Veículos …" at bounding box center [272, 144] width 544 height 288
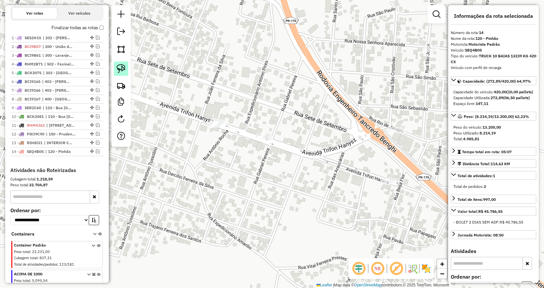
click at [122, 71] on img at bounding box center [120, 68] width 9 height 9
drag, startPoint x: 216, startPoint y: 144, endPoint x: 240, endPoint y: 100, distance: 51.0
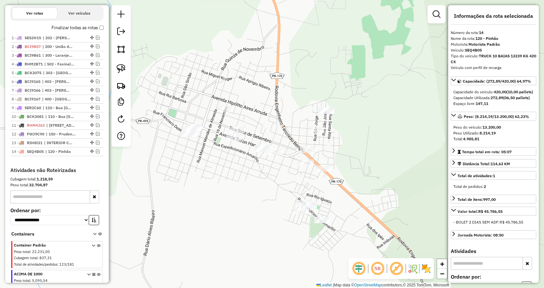
drag, startPoint x: 222, startPoint y: 165, endPoint x: 252, endPoint y: 164, distance: 30.4
click at [250, 165] on div "Janela de atendimento Grade de atendimento Capacidade Transportadoras Veículos …" at bounding box center [272, 144] width 544 height 288
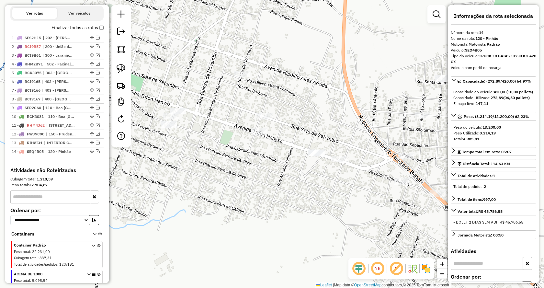
drag, startPoint x: 276, startPoint y: 159, endPoint x: 316, endPoint y: 181, distance: 45.3
click at [316, 181] on div "Janela de atendimento Grade de atendimento Capacidade Transportadoras Veículos …" at bounding box center [272, 144] width 544 height 288
click at [117, 67] on img at bounding box center [120, 68] width 9 height 9
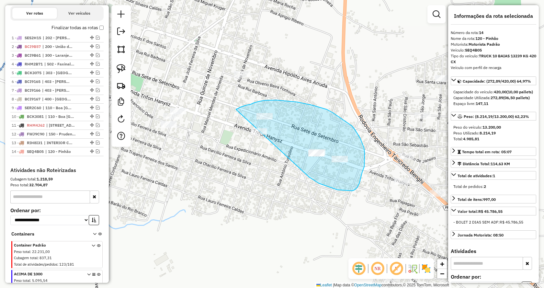
drag, startPoint x: 313, startPoint y: 180, endPoint x: 220, endPoint y: 150, distance: 97.8
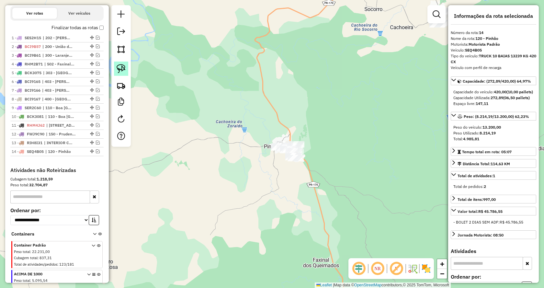
click at [115, 69] on link at bounding box center [121, 68] width 14 height 14
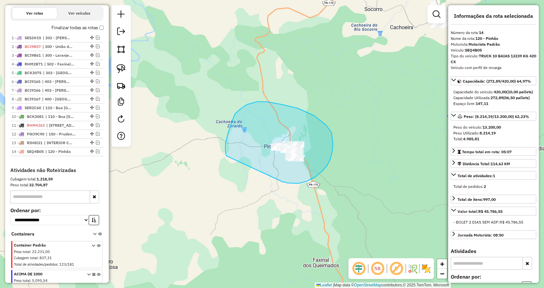
drag, startPoint x: 307, startPoint y: 181, endPoint x: 233, endPoint y: 168, distance: 75.5
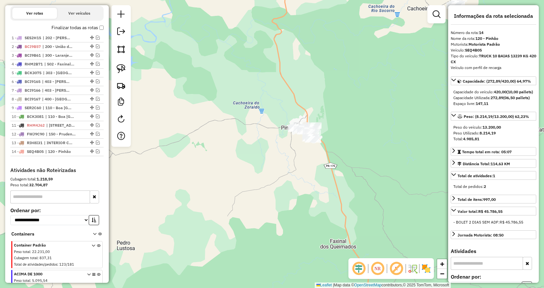
drag, startPoint x: 381, startPoint y: 186, endPoint x: 364, endPoint y: 172, distance: 21.6
click at [364, 172] on div "Janela de atendimento Grade de atendimento Capacidade Transportadoras Veículos …" at bounding box center [272, 144] width 544 height 288
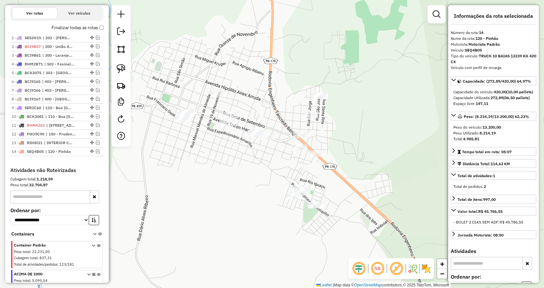
drag, startPoint x: 343, startPoint y: 102, endPoint x: 375, endPoint y: 146, distance: 54.6
click at [375, 146] on div "Janela de atendimento Grade de atendimento Capacidade Transportadoras Veículos …" at bounding box center [272, 144] width 544 height 288
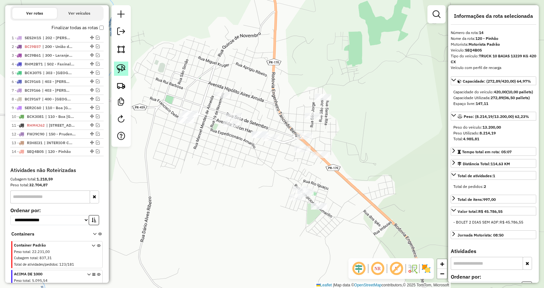
click at [121, 71] on img at bounding box center [120, 68] width 9 height 9
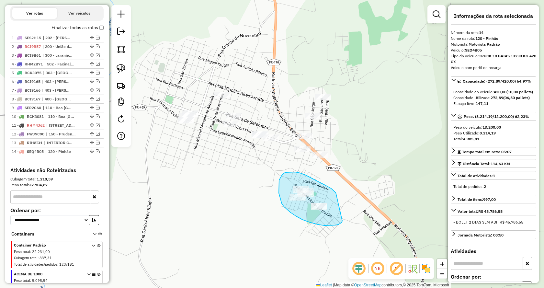
drag, startPoint x: 330, startPoint y: 225, endPoint x: 335, endPoint y: 192, distance: 33.1
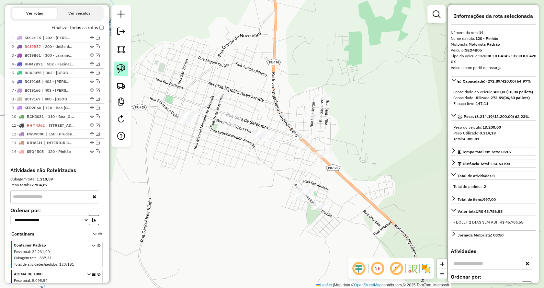
click at [123, 68] on img at bounding box center [120, 68] width 9 height 9
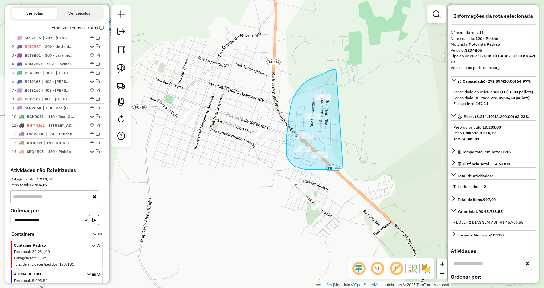
drag, startPoint x: 335, startPoint y: 169, endPoint x: 368, endPoint y: 79, distance: 95.8
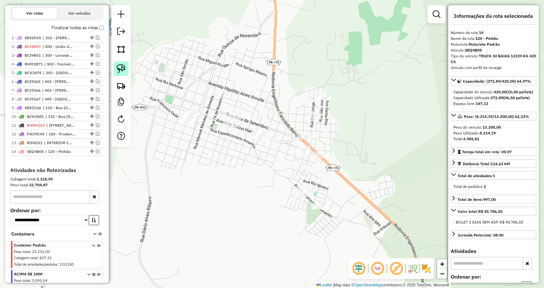
click at [122, 67] on img at bounding box center [120, 68] width 9 height 9
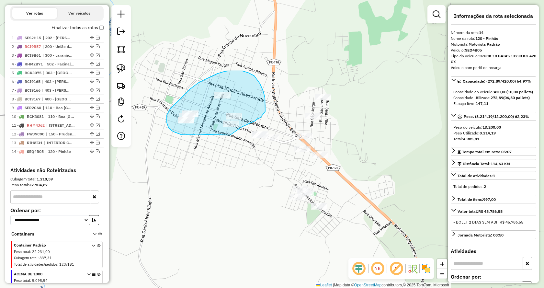
drag, startPoint x: 194, startPoint y: 134, endPoint x: 228, endPoint y: 136, distance: 34.3
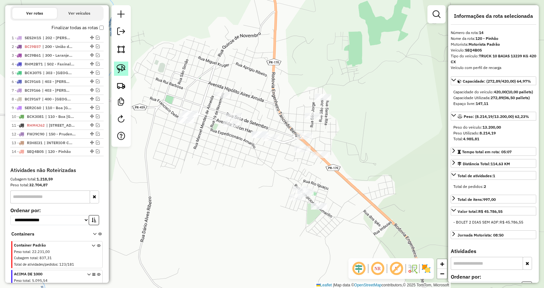
click at [117, 65] on img at bounding box center [120, 68] width 9 height 9
drag, startPoint x: 199, startPoint y: 136, endPoint x: 193, endPoint y: 92, distance: 43.7
click at [117, 68] on img at bounding box center [120, 68] width 9 height 9
drag, startPoint x: 199, startPoint y: 136, endPoint x: 203, endPoint y: 96, distance: 40.0
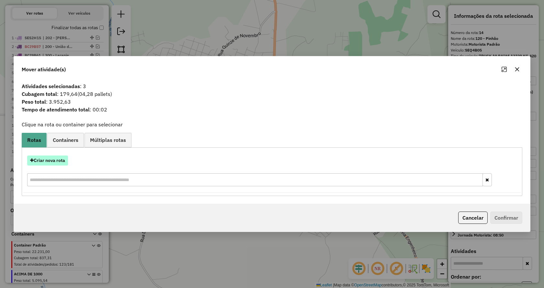
click at [47, 162] on button "Criar nova rota" at bounding box center [47, 160] width 41 height 10
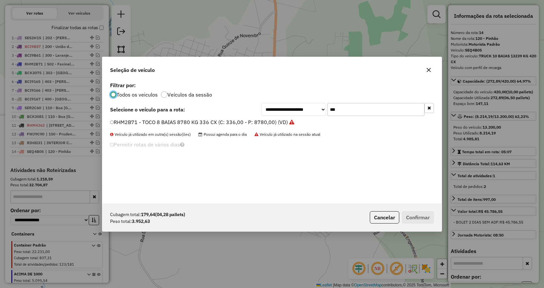
scroll to position [4, 2]
drag, startPoint x: 357, startPoint y: 107, endPoint x: 295, endPoint y: 107, distance: 61.8
click at [295, 107] on div "**********" at bounding box center [347, 109] width 172 height 13
type input "***"
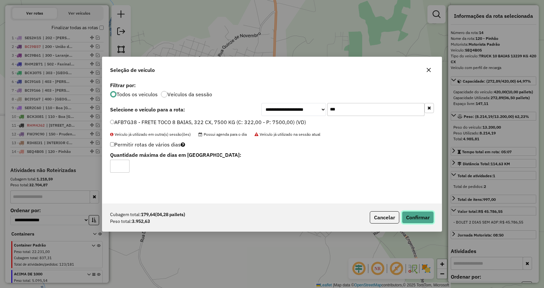
click at [416, 214] on button "Confirmar" at bounding box center [417, 217] width 32 height 12
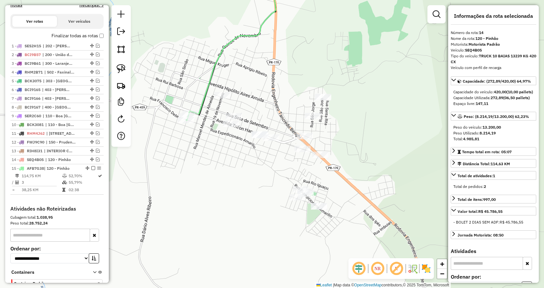
scroll to position [319, 0]
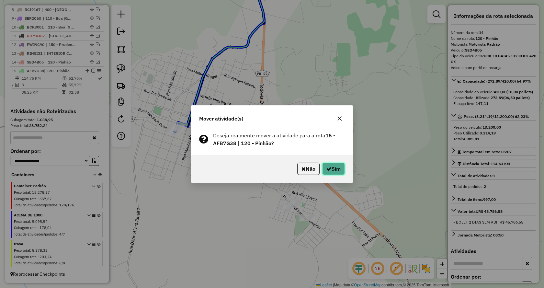
click at [326, 167] on icon "button" at bounding box center [328, 168] width 5 height 5
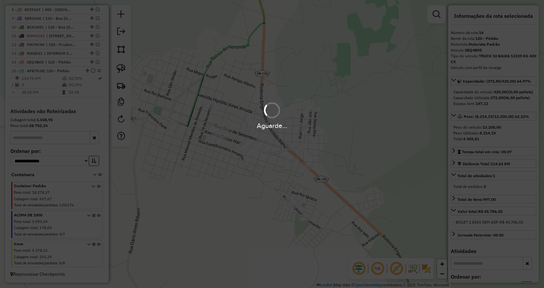
scroll to position [311, 0]
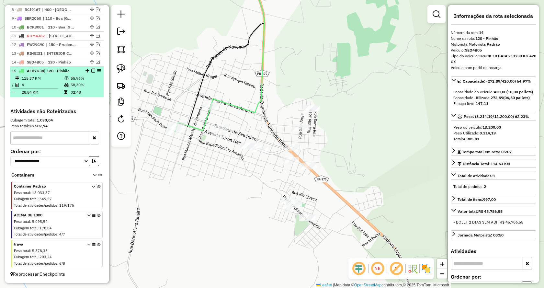
click at [91, 70] on em at bounding box center [93, 71] width 4 height 4
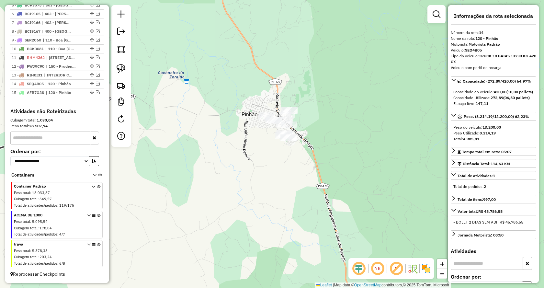
drag, startPoint x: 380, startPoint y: 128, endPoint x: 331, endPoint y: 108, distance: 53.4
click at [331, 108] on div "Janela de atendimento Grade de atendimento Capacidade Transportadoras Veículos …" at bounding box center [272, 144] width 544 height 288
click at [124, 67] on img at bounding box center [120, 68] width 9 height 9
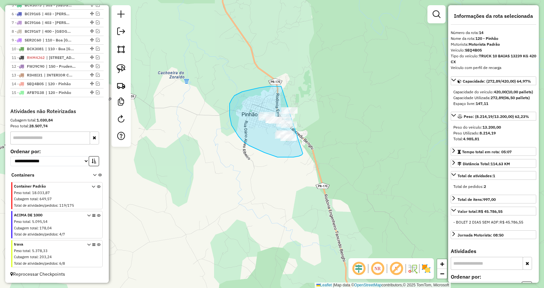
drag, startPoint x: 302, startPoint y: 153, endPoint x: 347, endPoint y: 112, distance: 60.7
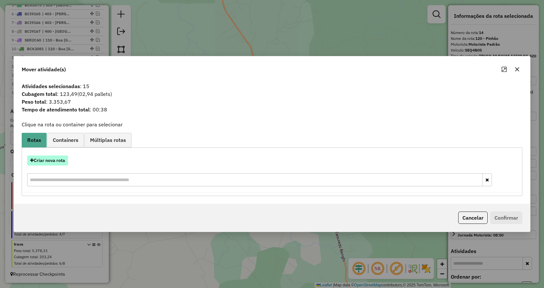
click at [53, 159] on button "Criar nova rota" at bounding box center [47, 160] width 41 height 10
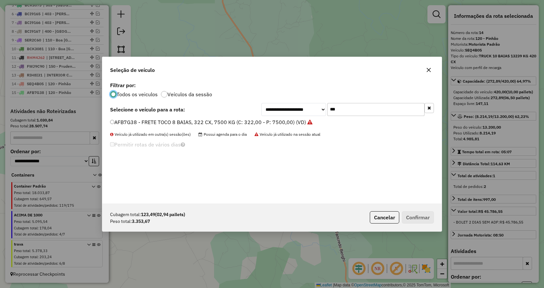
scroll to position [4, 2]
drag, startPoint x: 343, startPoint y: 110, endPoint x: 265, endPoint y: 104, distance: 78.2
click at [266, 104] on div "**********" at bounding box center [347, 109] width 172 height 13
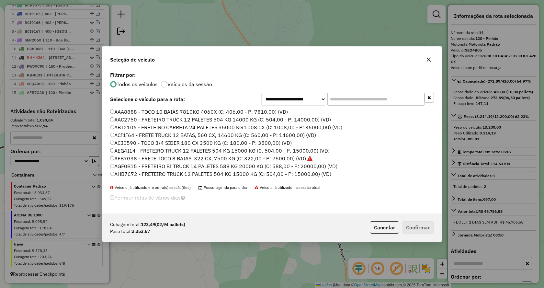
click at [378, 101] on input "text" at bounding box center [375, 99] width 97 height 13
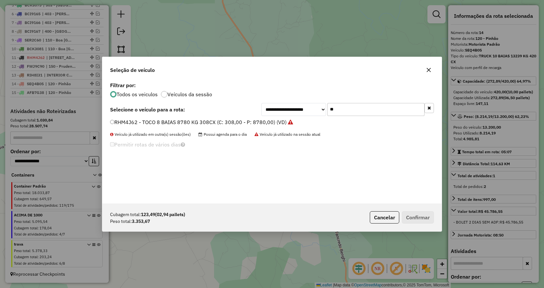
type input "***"
drag, startPoint x: 340, startPoint y: 109, endPoint x: 302, endPoint y: 110, distance: 37.9
click at [302, 110] on div "**********" at bounding box center [347, 109] width 172 height 13
type input "****"
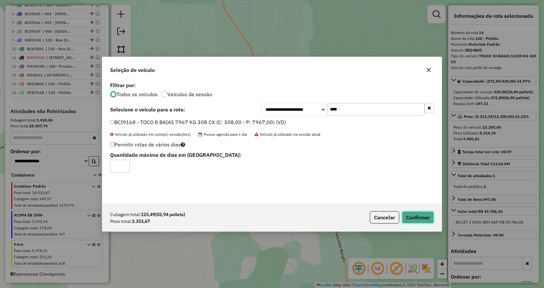
click at [423, 216] on button "Confirmar" at bounding box center [417, 217] width 32 height 12
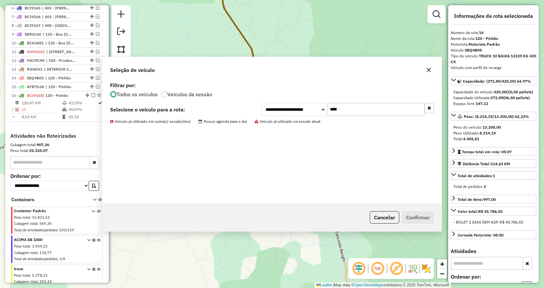
scroll to position [320, 0]
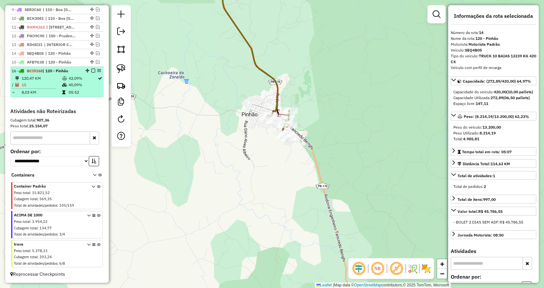
click at [91, 70] on em at bounding box center [93, 71] width 4 height 4
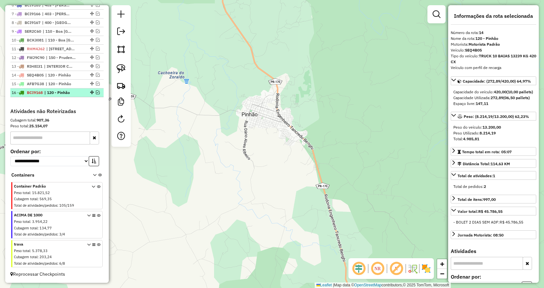
scroll to position [298, 0]
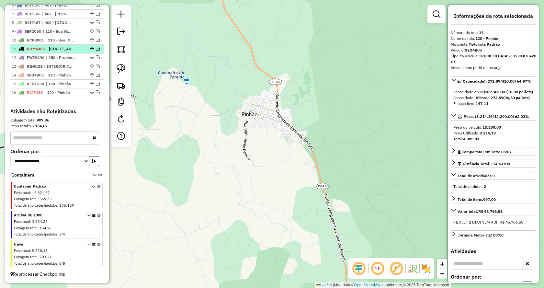
click at [96, 49] on em at bounding box center [98, 49] width 4 height 4
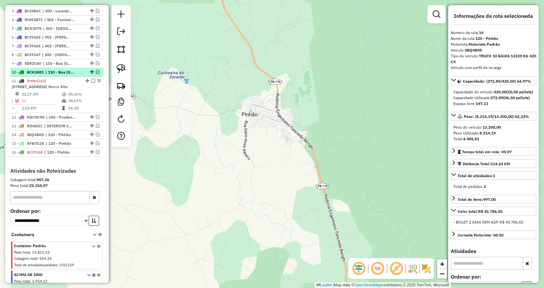
scroll to position [255, 0]
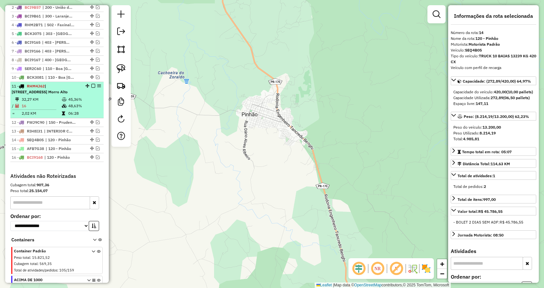
click at [91, 88] on em at bounding box center [93, 86] width 4 height 4
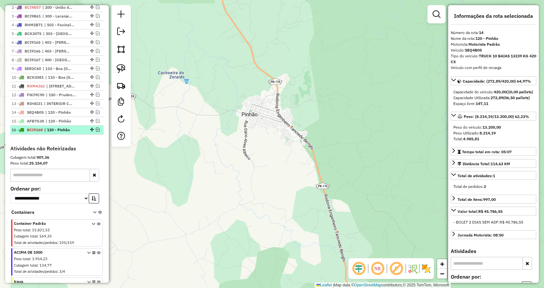
click at [96, 131] on em at bounding box center [98, 129] width 4 height 4
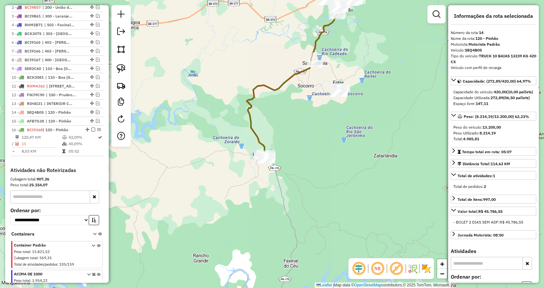
drag, startPoint x: 354, startPoint y: 125, endPoint x: 338, endPoint y: 144, distance: 25.0
click at [338, 144] on div "Janela de atendimento Grade de atendimento Capacidade Transportadoras Veículos …" at bounding box center [272, 144] width 544 height 288
click at [96, 123] on em at bounding box center [98, 121] width 4 height 4
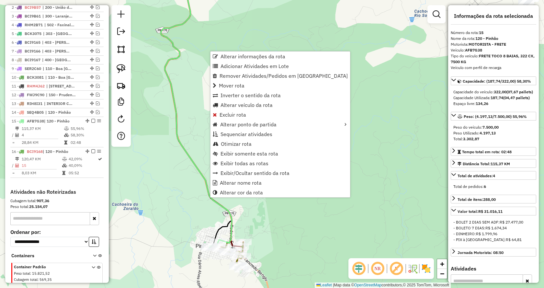
scroll to position [342, 0]
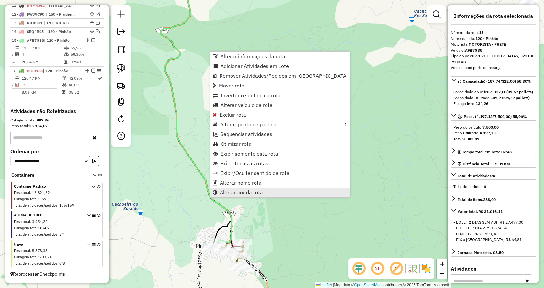
click at [243, 193] on span "Alterar cor da rota" at bounding box center [241, 192] width 43 height 5
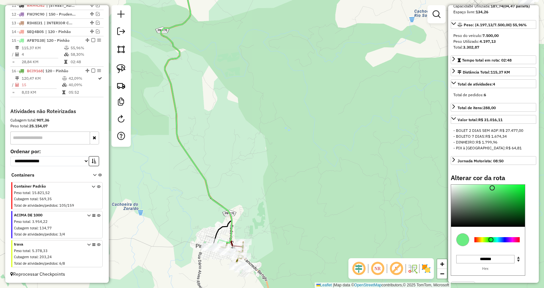
scroll to position [97, 0]
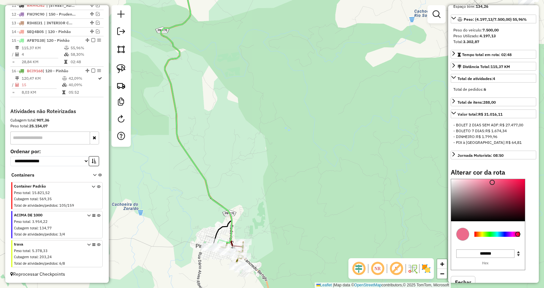
click at [517, 236] on div at bounding box center [496, 233] width 45 height 5
type input "*******"
click at [519, 214] on div at bounding box center [488, 200] width 74 height 42
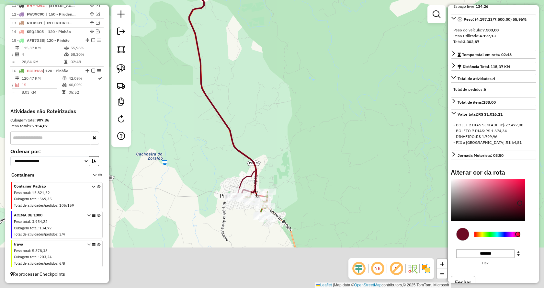
drag, startPoint x: 280, startPoint y: 221, endPoint x: 315, endPoint y: 149, distance: 79.4
click at [319, 148] on div "Janela de atendimento Grade de atendimento Capacidade Transportadoras Veículos …" at bounding box center [272, 144] width 544 height 288
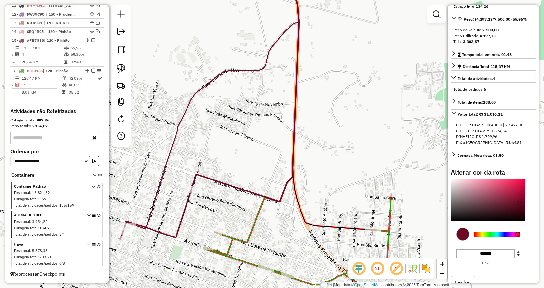
drag, startPoint x: 293, startPoint y: 154, endPoint x: 339, endPoint y: 135, distance: 49.4
click at [339, 135] on div "Janela de atendimento Grade de atendimento Capacidade Transportadoras Veículos …" at bounding box center [272, 144] width 544 height 288
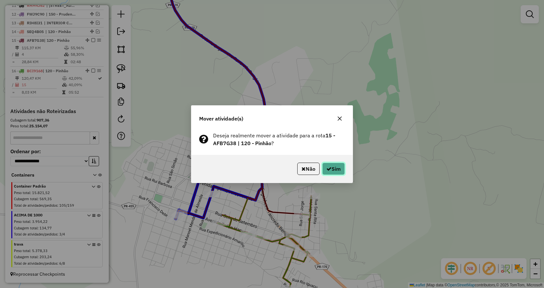
click at [333, 170] on button "Sim" at bounding box center [333, 168] width 23 height 12
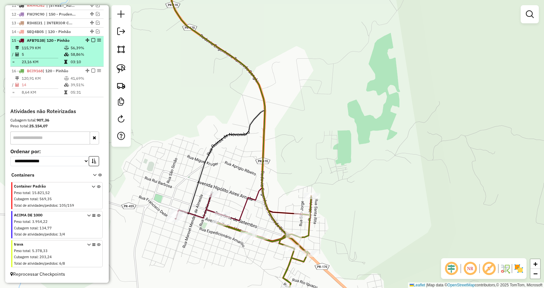
click at [91, 40] on em at bounding box center [93, 40] width 4 height 4
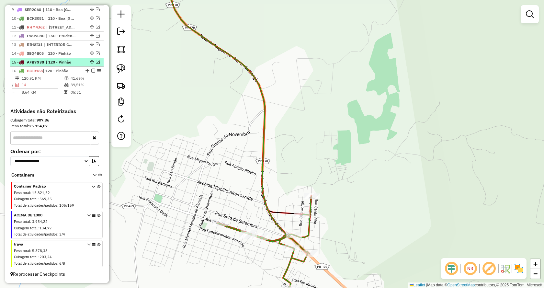
scroll to position [320, 0]
select select "*********"
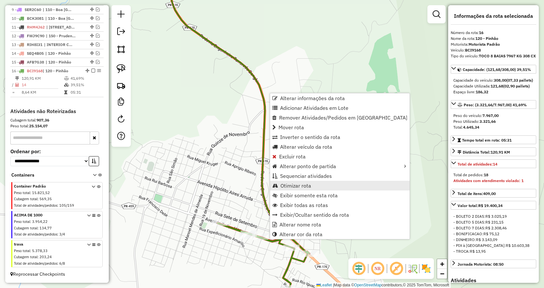
click at [298, 184] on span "Otimizar rota" at bounding box center [295, 185] width 31 height 5
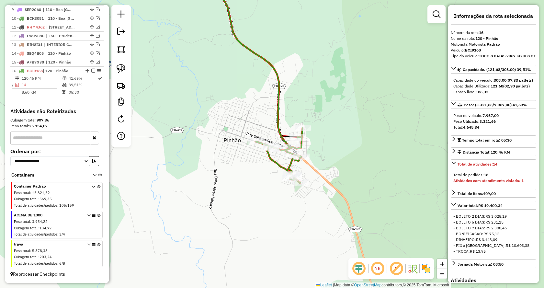
drag, startPoint x: 366, startPoint y: 159, endPoint x: 329, endPoint y: 112, distance: 59.7
click at [329, 112] on div "Janela de atendimento Grade de atendimento Capacidade Transportadoras Veículos …" at bounding box center [272, 144] width 544 height 288
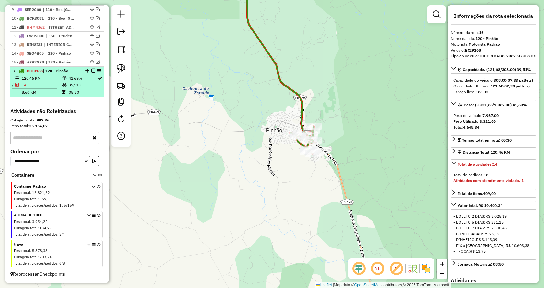
click at [92, 70] on em at bounding box center [93, 71] width 4 height 4
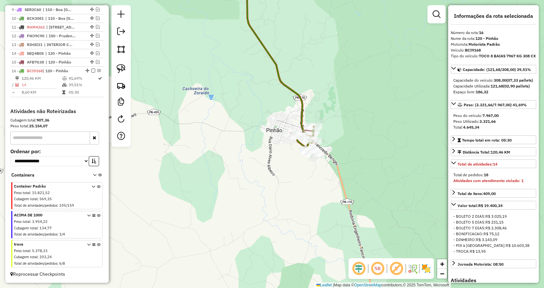
scroll to position [298, 0]
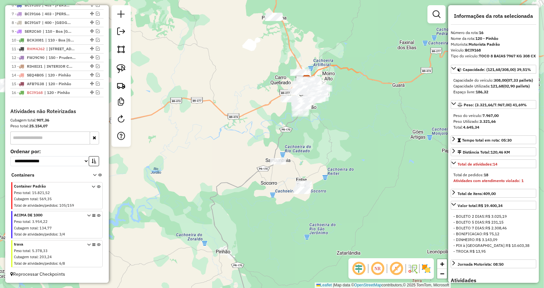
drag, startPoint x: 356, startPoint y: 117, endPoint x: 279, endPoint y: 239, distance: 144.1
click at [279, 239] on div "Janela de atendimento Grade de atendimento Capacidade Transportadoras Veículos …" at bounding box center [272, 144] width 544 height 288
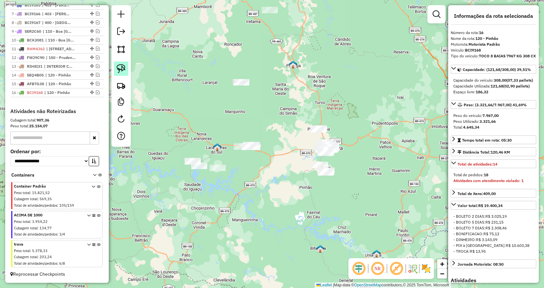
click at [123, 71] on img at bounding box center [120, 68] width 9 height 9
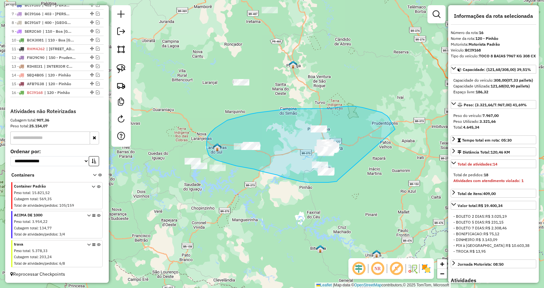
drag, startPoint x: 337, startPoint y: 180, endPoint x: 395, endPoint y: 131, distance: 75.3
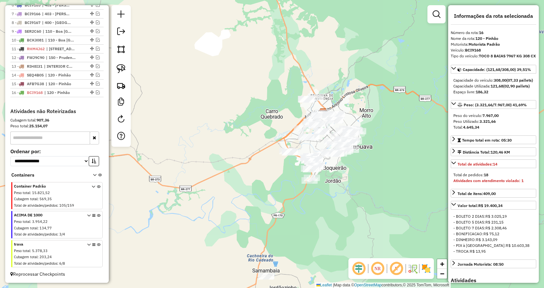
drag, startPoint x: 296, startPoint y: 171, endPoint x: 340, endPoint y: 97, distance: 85.8
click at [343, 75] on div "Janela de atendimento Grade de atendimento Capacidade Transportadoras Veículos …" at bounding box center [272, 144] width 544 height 288
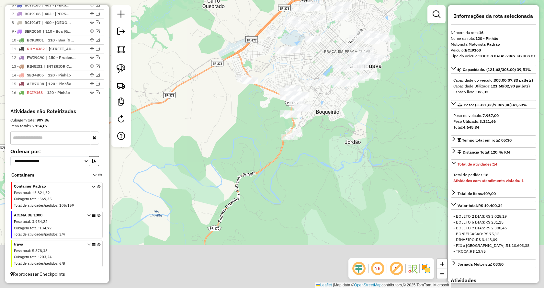
drag, startPoint x: 356, startPoint y: 175, endPoint x: 350, endPoint y: 118, distance: 57.0
click at [350, 118] on div "Janela de atendimento Grade de atendimento Capacidade Transportadoras Veículos …" at bounding box center [272, 144] width 544 height 288
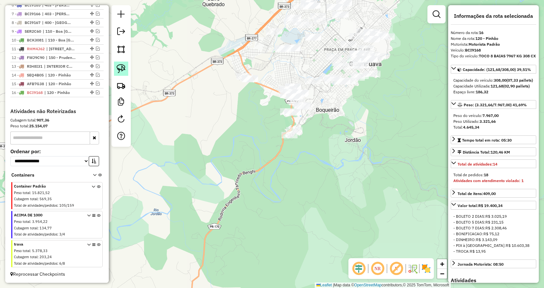
click at [123, 68] on img at bounding box center [120, 68] width 9 height 9
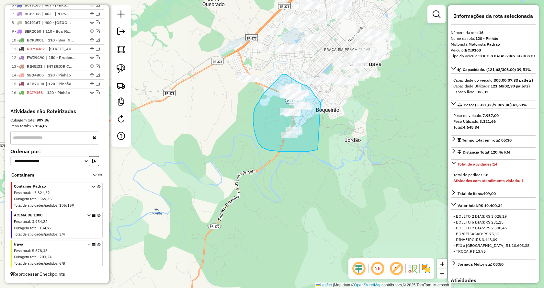
drag, startPoint x: 298, startPoint y: 151, endPoint x: 321, endPoint y: 103, distance: 53.0
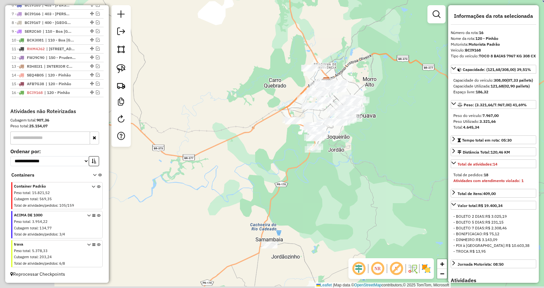
drag, startPoint x: 170, startPoint y: 182, endPoint x: 337, endPoint y: 181, distance: 167.9
click at [337, 180] on div "Janela de atendimento Grade de atendimento Capacidade Transportadoras Veículos …" at bounding box center [272, 144] width 544 height 288
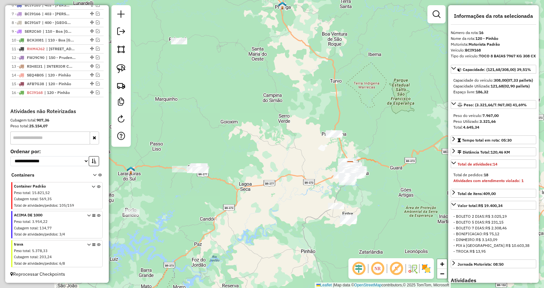
drag, startPoint x: 184, startPoint y: 217, endPoint x: 240, endPoint y: 204, distance: 56.7
click at [314, 223] on div "Janela de atendimento Grade de atendimento Capacidade Transportadoras Veículos …" at bounding box center [272, 144] width 544 height 288
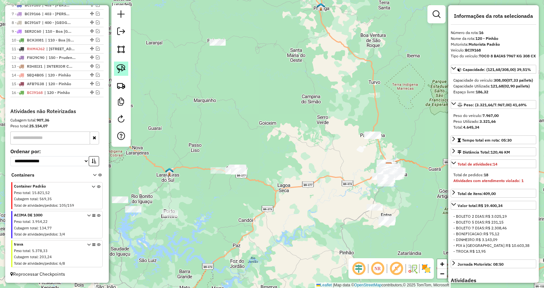
click at [121, 69] on img at bounding box center [120, 68] width 9 height 9
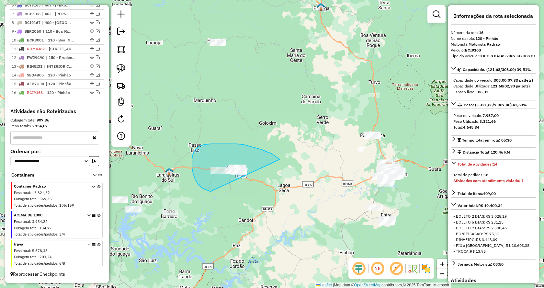
drag, startPoint x: 206, startPoint y: 190, endPoint x: 308, endPoint y: 183, distance: 101.8
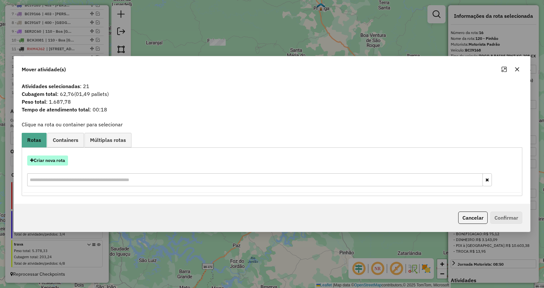
click at [58, 160] on button "Criar nova rota" at bounding box center [47, 160] width 41 height 10
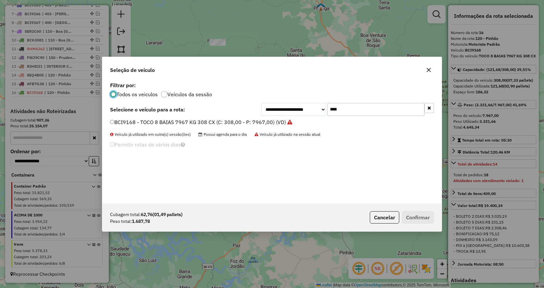
scroll to position [4, 2]
drag, startPoint x: 352, startPoint y: 111, endPoint x: 261, endPoint y: 111, distance: 90.3
click at [262, 111] on div "**********" at bounding box center [347, 109] width 172 height 13
type input "***"
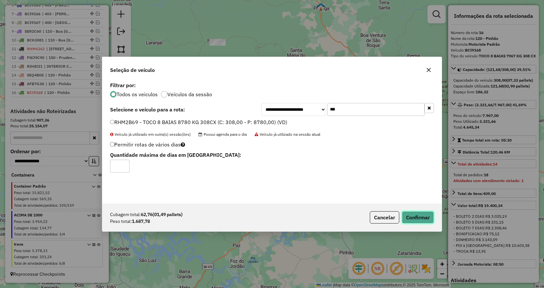
drag, startPoint x: 419, startPoint y: 214, endPoint x: 469, endPoint y: 201, distance: 51.8
click at [418, 214] on button "Confirmar" at bounding box center [417, 217] width 32 height 12
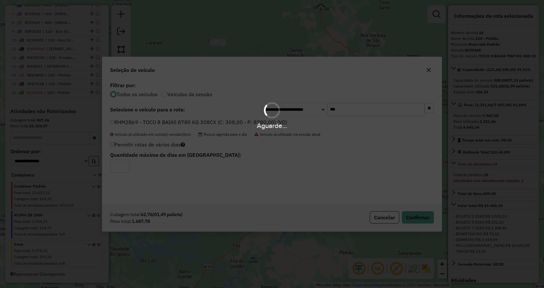
scroll to position [335, 0]
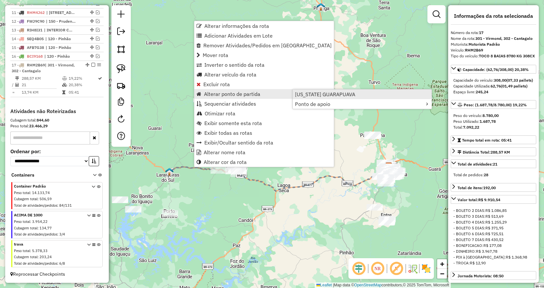
click at [324, 93] on span "[US_STATE] GUARAPUAVA" at bounding box center [325, 94] width 60 height 5
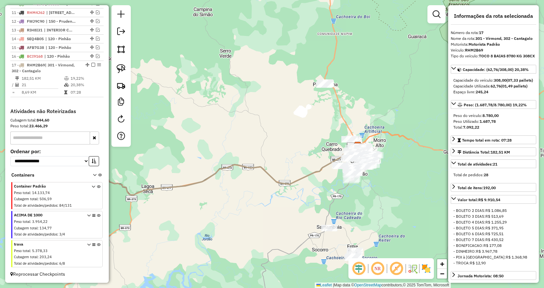
drag, startPoint x: 373, startPoint y: 206, endPoint x: 322, endPoint y: 190, distance: 53.7
click at [321, 191] on div "Janela de atendimento Grade de atendimento Capacidade Transportadoras Veículos …" at bounding box center [272, 144] width 544 height 288
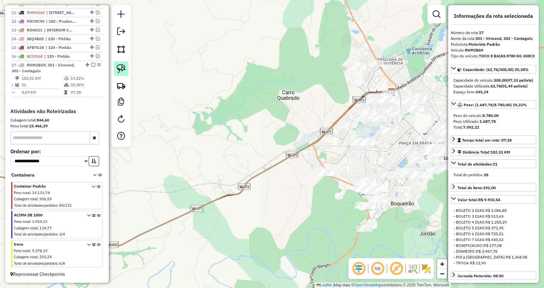
click at [124, 67] on img at bounding box center [120, 68] width 9 height 9
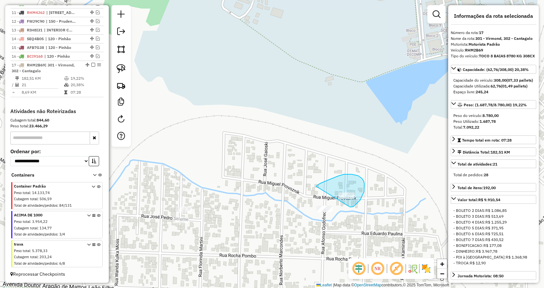
drag, startPoint x: 364, startPoint y: 192, endPoint x: 309, endPoint y: 191, distance: 54.7
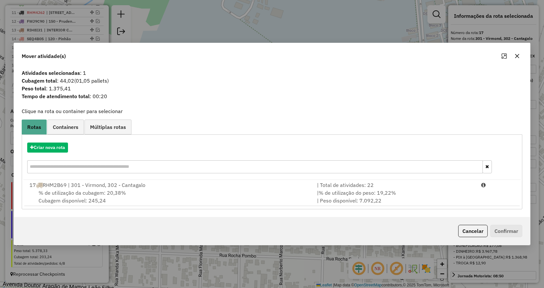
drag, startPoint x: 373, startPoint y: 190, endPoint x: 442, endPoint y: 207, distance: 71.0
click at [373, 189] on span "% de utilização do peso: 19,22%" at bounding box center [356, 192] width 77 height 6
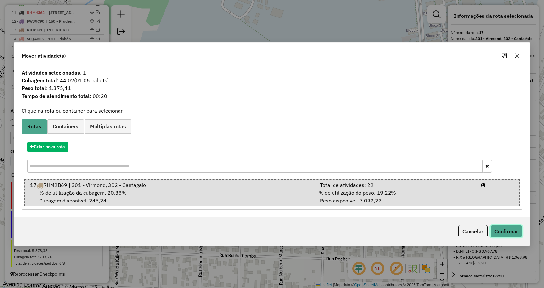
click at [502, 227] on button "Confirmar" at bounding box center [506, 231] width 32 height 12
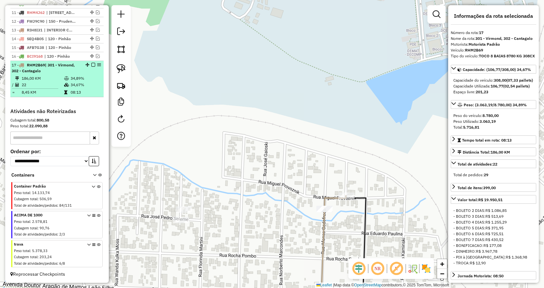
click at [92, 63] on em at bounding box center [93, 65] width 4 height 4
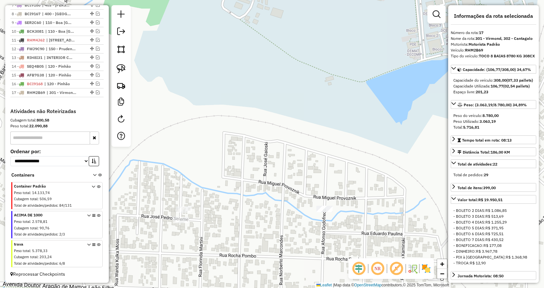
scroll to position [307, 0]
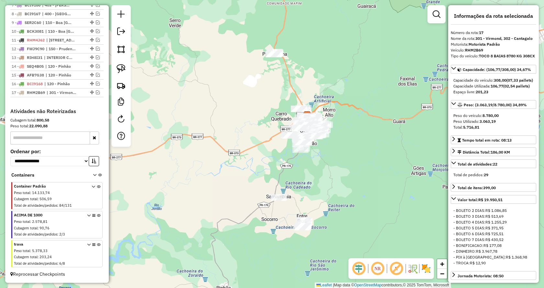
drag, startPoint x: 379, startPoint y: 185, endPoint x: 359, endPoint y: 137, distance: 52.5
click at [378, 126] on div "Janela de atendimento Grade de atendimento Capacidade Transportadoras Veículos …" at bounding box center [272, 144] width 544 height 288
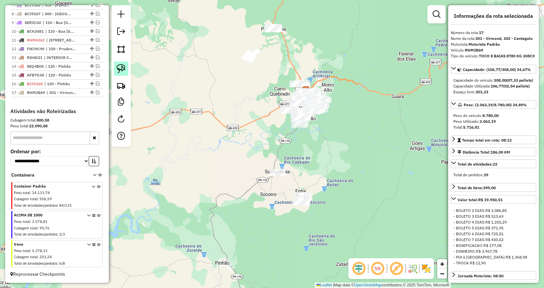
click at [123, 71] on img at bounding box center [120, 68] width 9 height 9
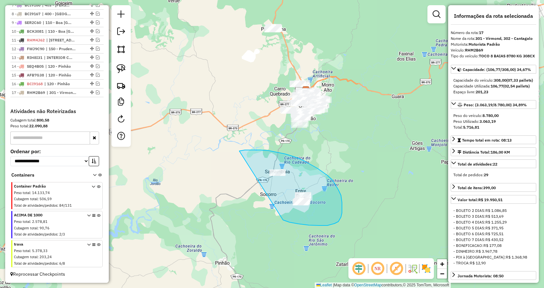
drag, startPoint x: 327, startPoint y: 225, endPoint x: 236, endPoint y: 154, distance: 115.3
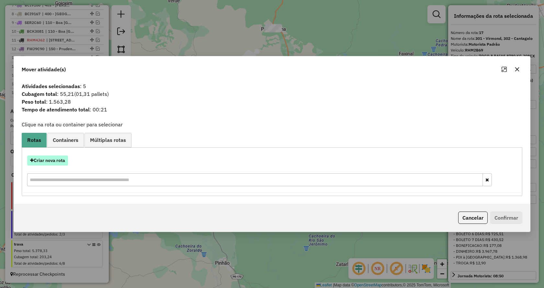
click at [58, 159] on button "Criar nova rota" at bounding box center [47, 160] width 41 height 10
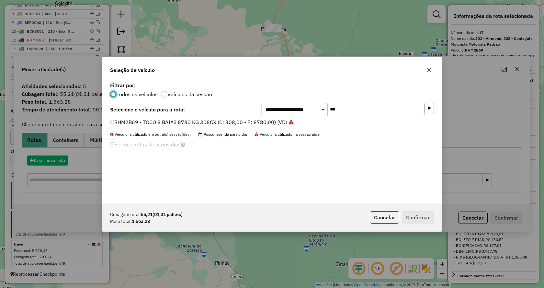
scroll to position [4, 2]
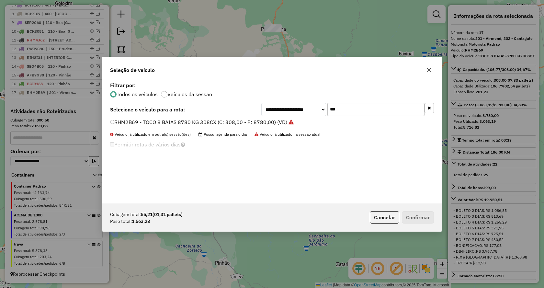
drag, startPoint x: 354, startPoint y: 107, endPoint x: 274, endPoint y: 108, distance: 79.9
click at [274, 108] on div "**********" at bounding box center [347, 109] width 172 height 13
type input "***"
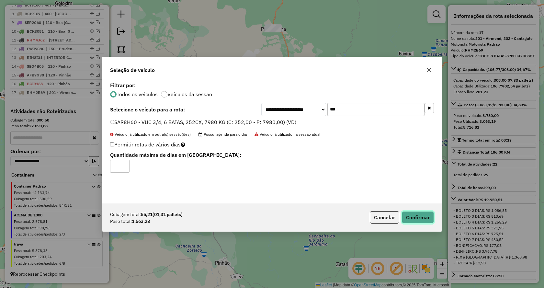
click at [414, 217] on button "Confirmar" at bounding box center [417, 217] width 32 height 12
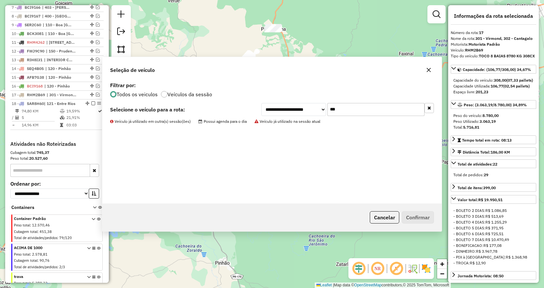
scroll to position [346, 0]
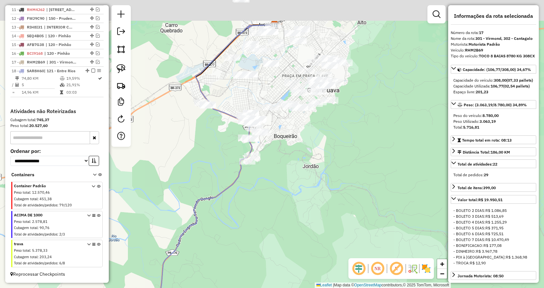
drag, startPoint x: 284, startPoint y: 140, endPoint x: 326, endPoint y: 172, distance: 52.4
click at [326, 172] on div "Janela de atendimento Grade de atendimento Capacidade Transportadoras Veículos …" at bounding box center [272, 144] width 544 height 288
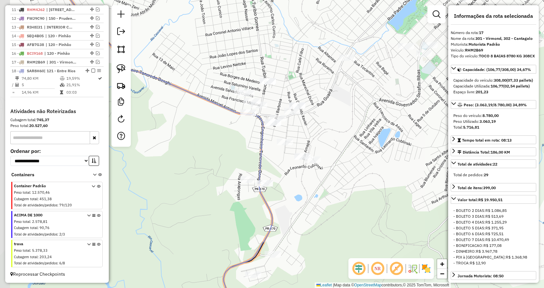
drag, startPoint x: 327, startPoint y: 136, endPoint x: 368, endPoint y: 131, distance: 41.9
click at [368, 131] on div "Janela de atendimento Grade de atendimento Capacidade Transportadoras Veículos …" at bounding box center [272, 144] width 544 height 288
click at [122, 69] on img at bounding box center [120, 68] width 9 height 9
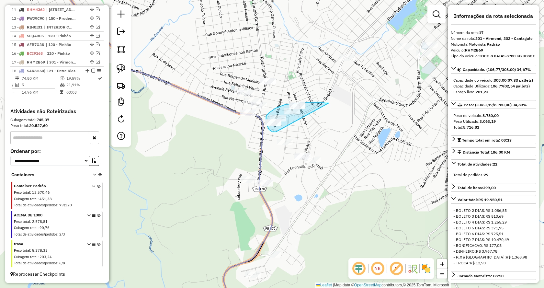
drag, startPoint x: 276, startPoint y: 132, endPoint x: 330, endPoint y: 103, distance: 61.2
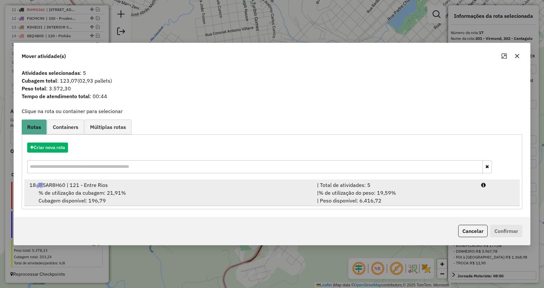
click at [380, 187] on div "| Total de atividades: 5" at bounding box center [395, 185] width 164 height 8
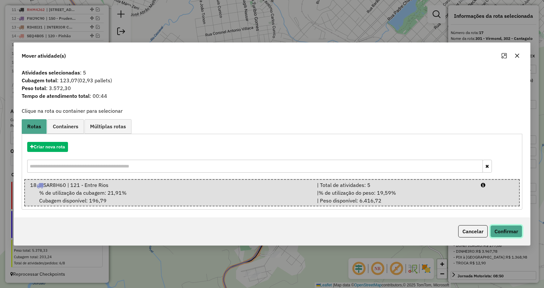
click at [506, 229] on button "Confirmar" at bounding box center [506, 231] width 32 height 12
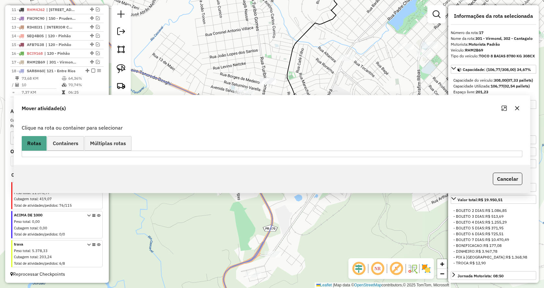
scroll to position [337, 0]
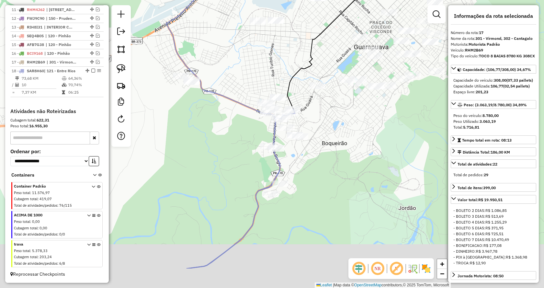
drag, startPoint x: 343, startPoint y: 223, endPoint x: 335, endPoint y: 175, distance: 48.8
click at [335, 175] on div "Janela de atendimento Grade de atendimento Capacidade Transportadoras Veículos …" at bounding box center [272, 144] width 544 height 288
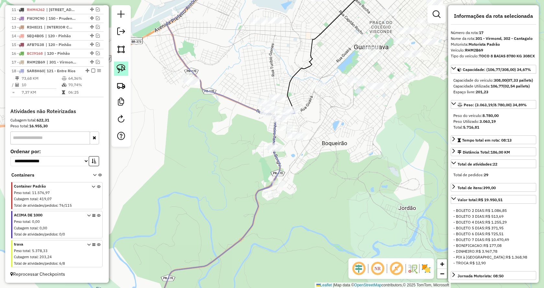
click at [122, 70] on img at bounding box center [120, 68] width 9 height 9
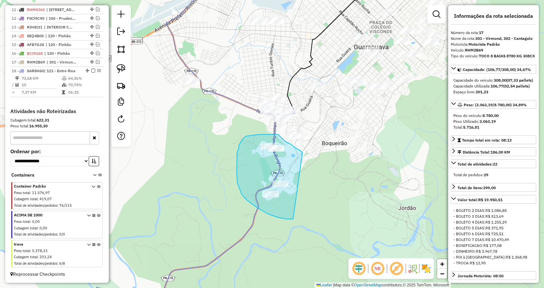
drag, startPoint x: 282, startPoint y: 218, endPoint x: 303, endPoint y: 159, distance: 63.1
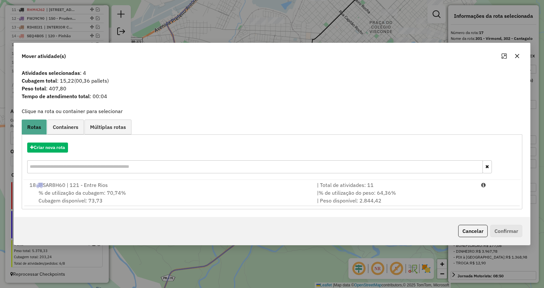
drag, startPoint x: 393, startPoint y: 193, endPoint x: 475, endPoint y: 221, distance: 87.1
click at [396, 193] on div "| % de utilização do peso: 64,36% | Peso disponível: 2.844,42" at bounding box center [395, 197] width 164 height 16
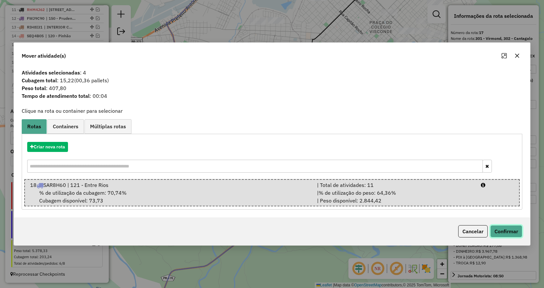
click at [497, 230] on button "Confirmar" at bounding box center [506, 231] width 32 height 12
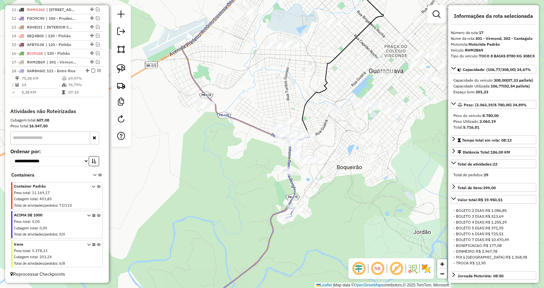
drag, startPoint x: 316, startPoint y: 158, endPoint x: 337, endPoint y: 188, distance: 36.5
click at [337, 188] on div "Janela de atendimento Grade de atendimento Capacidade Transportadoras Veículos …" at bounding box center [272, 144] width 544 height 288
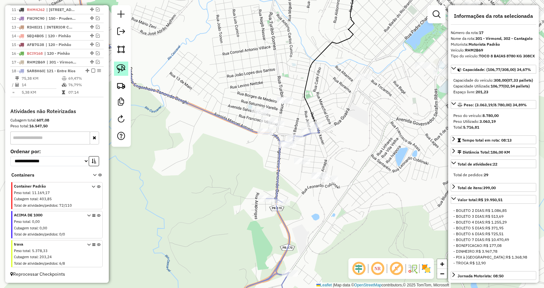
drag, startPoint x: 120, startPoint y: 69, endPoint x: 195, endPoint y: 105, distance: 82.6
click at [121, 69] on img at bounding box center [120, 68] width 9 height 9
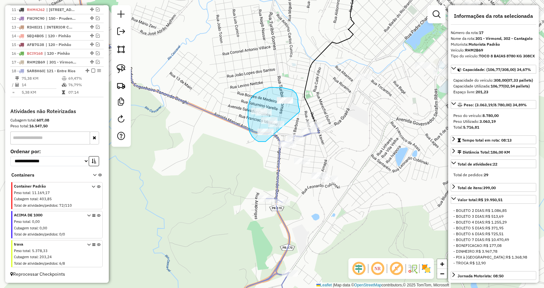
drag, startPoint x: 265, startPoint y: 141, endPoint x: 299, endPoint y: 112, distance: 45.2
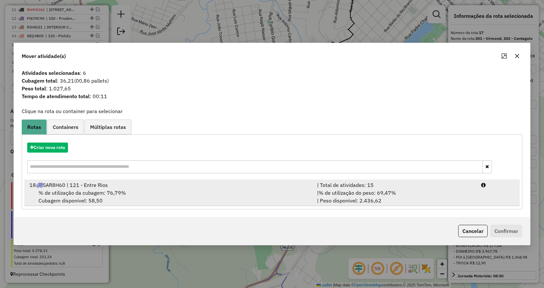
click at [378, 191] on span "% de utilização do peso: 69,47%" at bounding box center [356, 192] width 77 height 6
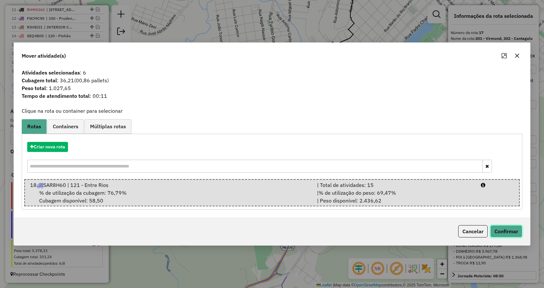
click at [509, 231] on button "Confirmar" at bounding box center [506, 231] width 32 height 12
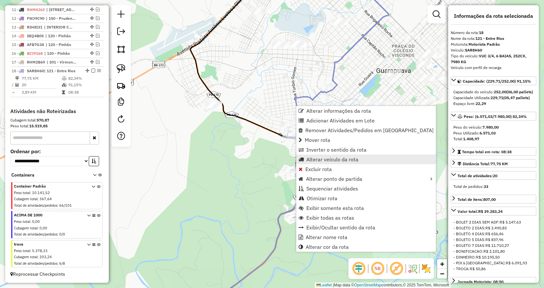
click at [341, 160] on span "Alterar veículo da rota" at bounding box center [332, 159] width 52 height 5
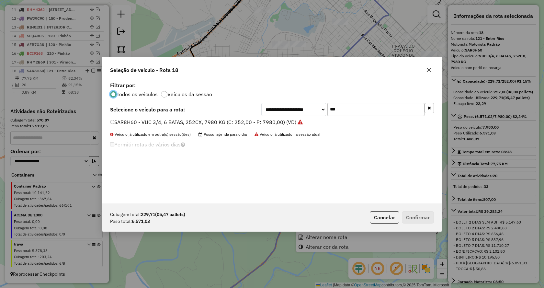
scroll to position [4, 2]
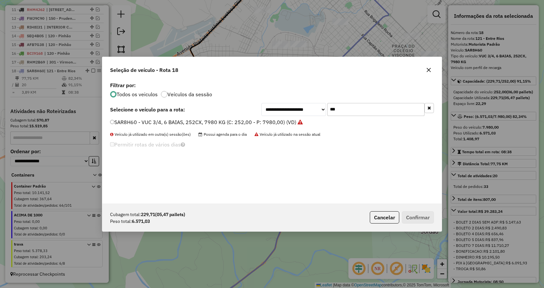
drag, startPoint x: 342, startPoint y: 110, endPoint x: 295, endPoint y: 110, distance: 46.3
click at [295, 110] on div "**********" at bounding box center [347, 109] width 172 height 13
type input "****"
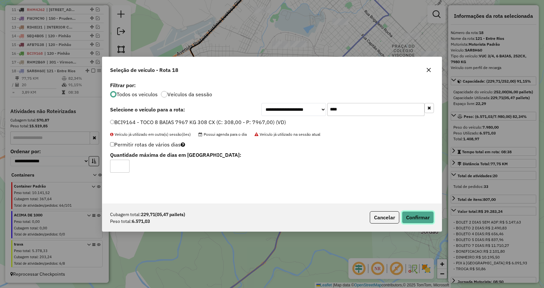
click at [424, 216] on button "Confirmar" at bounding box center [417, 217] width 32 height 12
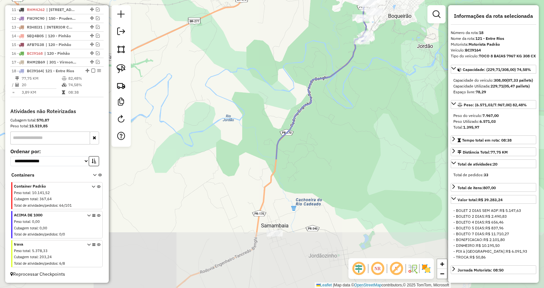
drag, startPoint x: 332, startPoint y: 236, endPoint x: 372, endPoint y: 81, distance: 160.9
click at [372, 81] on div "Janela de atendimento Grade de atendimento Capacidade Transportadoras Veículos …" at bounding box center [272, 144] width 544 height 288
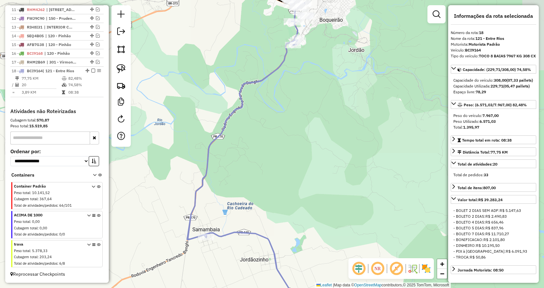
drag, startPoint x: 355, startPoint y: 160, endPoint x: 291, endPoint y: 200, distance: 75.3
click at [315, 215] on div "Janela de atendimento Grade de atendimento Capacidade Transportadoras Veículos …" at bounding box center [272, 144] width 544 height 288
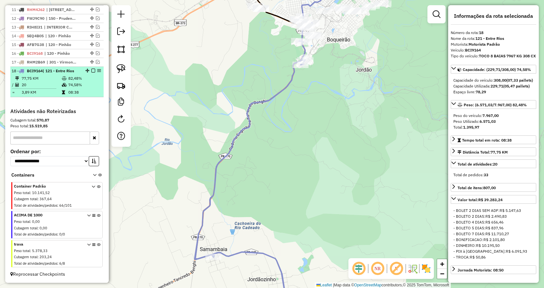
click at [91, 71] on em at bounding box center [93, 71] width 4 height 4
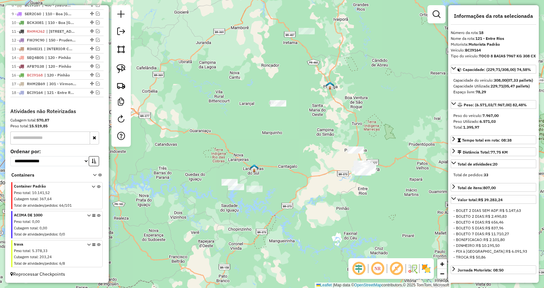
drag, startPoint x: 374, startPoint y: 59, endPoint x: 363, endPoint y: 88, distance: 30.6
click at [363, 88] on div "Janela de atendimento Grade de atendimento Capacidade Transportadoras Veículos …" at bounding box center [272, 144] width 544 height 288
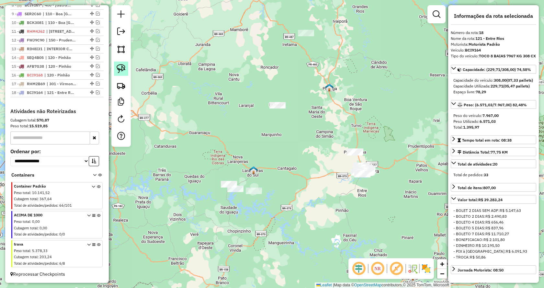
click at [121, 66] on img at bounding box center [120, 68] width 9 height 9
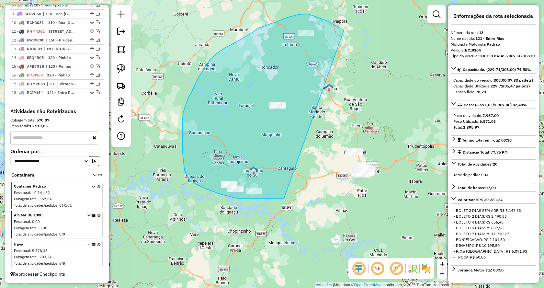
drag, startPoint x: 268, startPoint y: 198, endPoint x: 344, endPoint y: 30, distance: 184.2
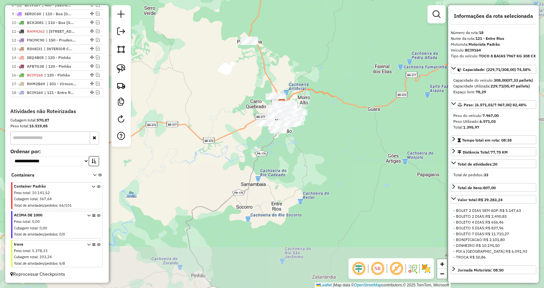
drag, startPoint x: 299, startPoint y: 183, endPoint x: 210, endPoint y: 86, distance: 131.9
click at [210, 86] on div "Janela de atendimento Grade de atendimento Capacidade Transportadoras Veículos …" at bounding box center [272, 144] width 544 height 288
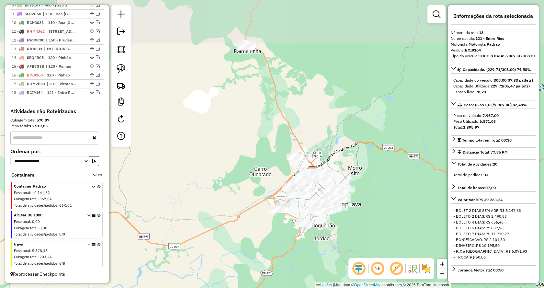
drag, startPoint x: 315, startPoint y: 77, endPoint x: 339, endPoint y: 119, distance: 48.5
click at [339, 119] on div "Janela de atendimento Grade de atendimento Capacidade Transportadoras Veículos …" at bounding box center [272, 144] width 544 height 288
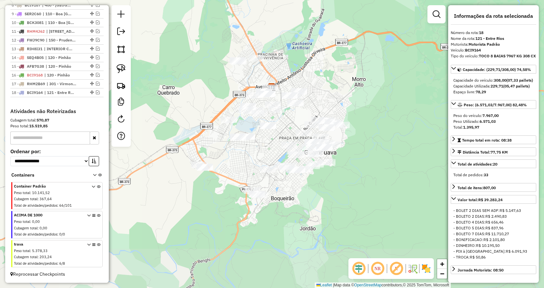
drag, startPoint x: 358, startPoint y: 128, endPoint x: 352, endPoint y: 88, distance: 40.8
click at [352, 88] on div "Janela de atendimento Grade de atendimento Capacidade Transportadoras Veículos …" at bounding box center [272, 144] width 544 height 288
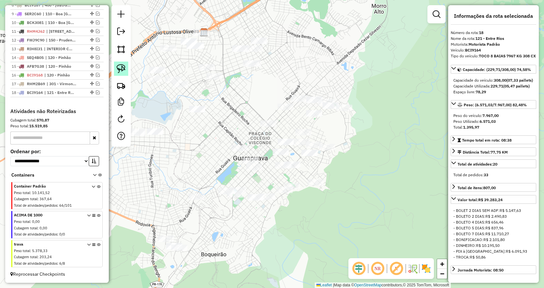
click at [121, 68] on img at bounding box center [120, 68] width 9 height 9
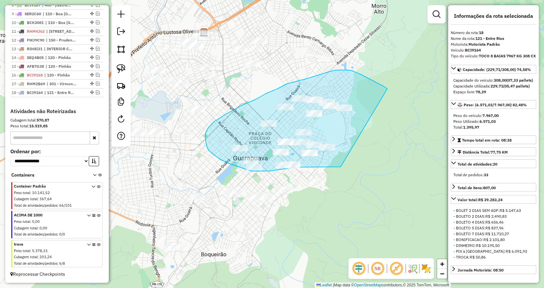
drag, startPoint x: 340, startPoint y: 167, endPoint x: 395, endPoint y: 95, distance: 90.0
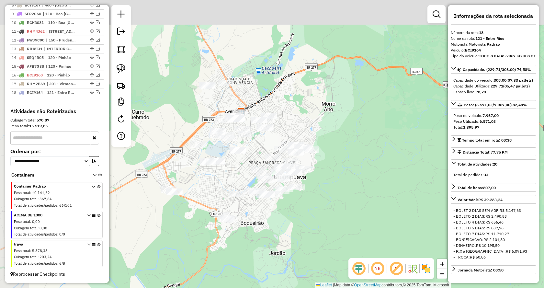
drag, startPoint x: 333, startPoint y: 93, endPoint x: 384, endPoint y: 142, distance: 70.3
click at [384, 142] on div "Janela de atendimento Grade de atendimento Capacidade Transportadoras Veículos …" at bounding box center [272, 144] width 544 height 288
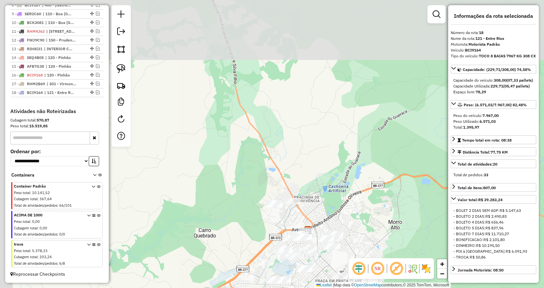
drag, startPoint x: 275, startPoint y: 108, endPoint x: 289, endPoint y: 138, distance: 33.1
click at [289, 141] on div "Janela de atendimento Grade de atendimento Capacidade Transportadoras Veículos …" at bounding box center [272, 144] width 544 height 288
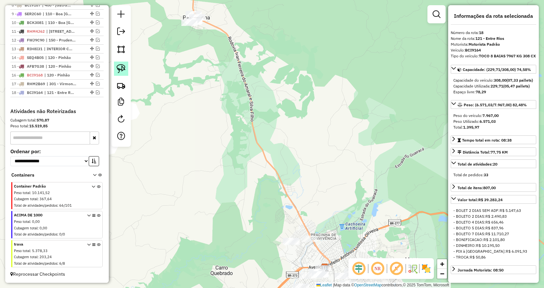
click at [121, 68] on img at bounding box center [120, 68] width 9 height 9
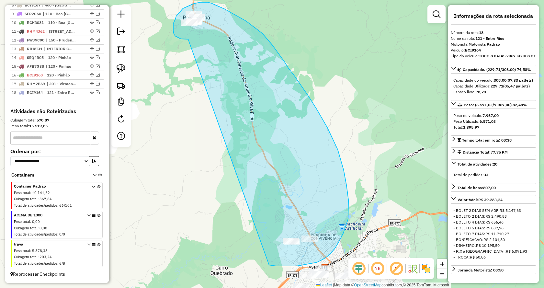
drag, startPoint x: 186, startPoint y: 39, endPoint x: 266, endPoint y: 264, distance: 239.1
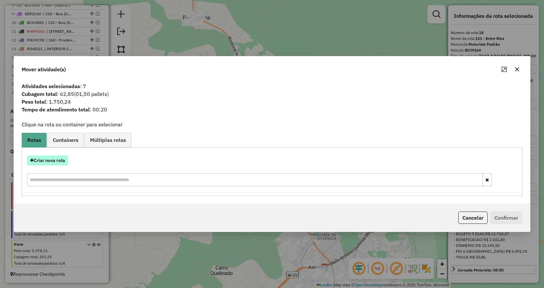
click at [55, 160] on button "Criar nova rota" at bounding box center [47, 160] width 41 height 10
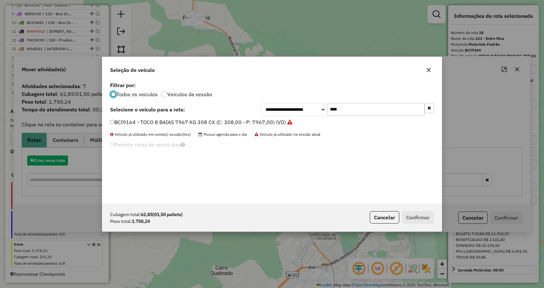
scroll to position [4, 2]
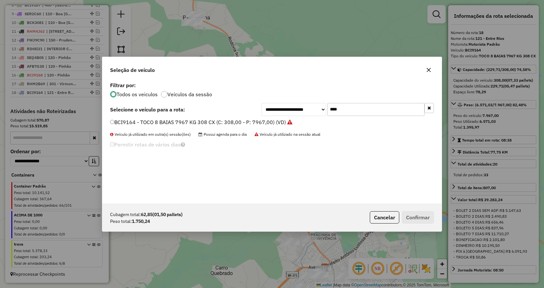
drag, startPoint x: 341, startPoint y: 108, endPoint x: 293, endPoint y: 107, distance: 47.6
click at [293, 107] on div "**********" at bounding box center [347, 109] width 172 height 13
type input "***"
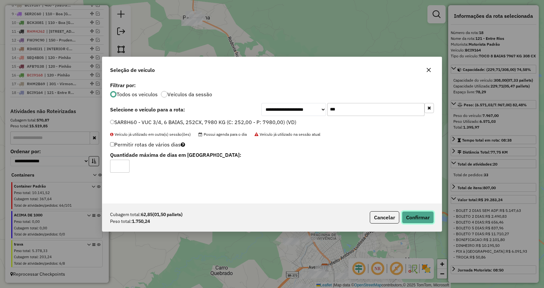
click at [412, 218] on button "Confirmar" at bounding box center [417, 217] width 32 height 12
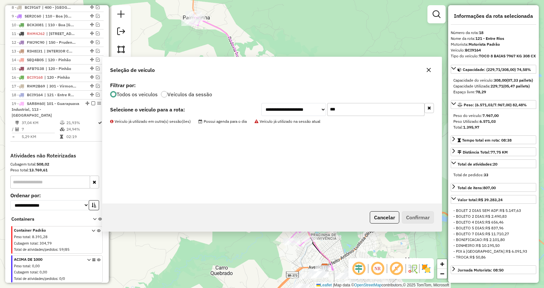
scroll to position [366, 0]
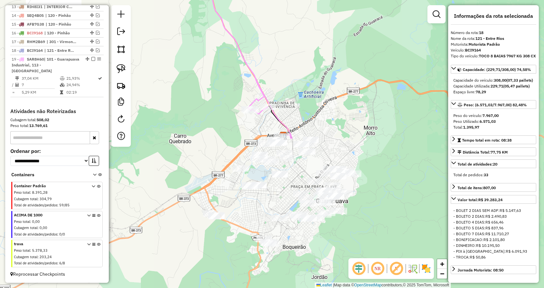
drag, startPoint x: 373, startPoint y: 174, endPoint x: 328, endPoint y: 29, distance: 151.7
click at [328, 29] on div "Janela de atendimento Grade de atendimento Capacidade Transportadoras Veículos …" at bounding box center [272, 144] width 544 height 288
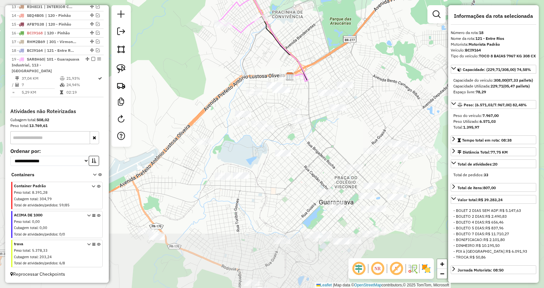
drag, startPoint x: 304, startPoint y: 210, endPoint x: 330, endPoint y: 159, distance: 57.6
click at [331, 159] on div "Janela de atendimento Grade de atendimento Capacidade Transportadoras Veículos …" at bounding box center [272, 144] width 544 height 288
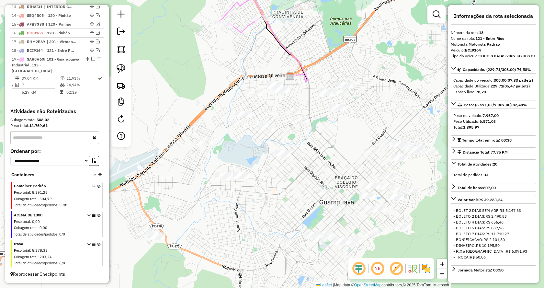
drag, startPoint x: 123, startPoint y: 68, endPoint x: 147, endPoint y: 85, distance: 30.1
click at [122, 68] on img at bounding box center [120, 68] width 9 height 9
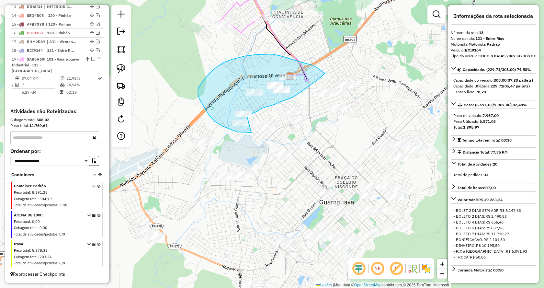
drag, startPoint x: 251, startPoint y: 132, endPoint x: 247, endPoint y: 118, distance: 15.1
click at [247, 118] on div "Janela de atendimento Grade de atendimento Capacidade Transportadoras Veículos …" at bounding box center [272, 144] width 544 height 288
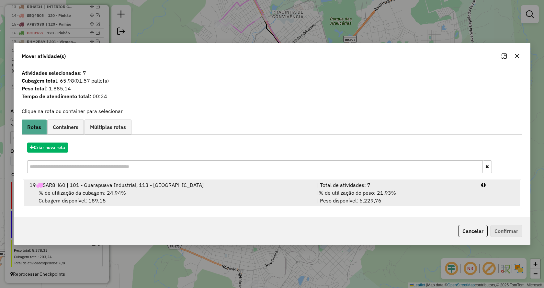
click at [376, 191] on span "% de utilização do peso: 21,93%" at bounding box center [356, 192] width 77 height 6
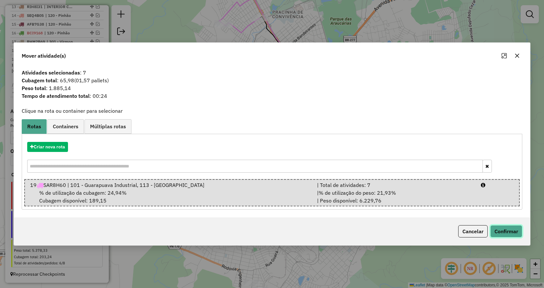
click at [499, 231] on button "Confirmar" at bounding box center [506, 231] width 32 height 12
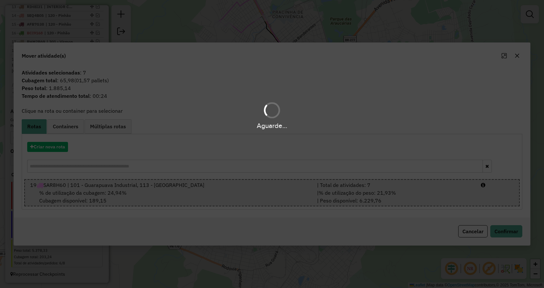
scroll to position [358, 0]
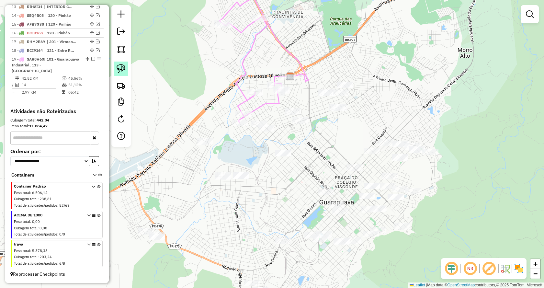
click at [126, 70] on link at bounding box center [121, 68] width 14 height 14
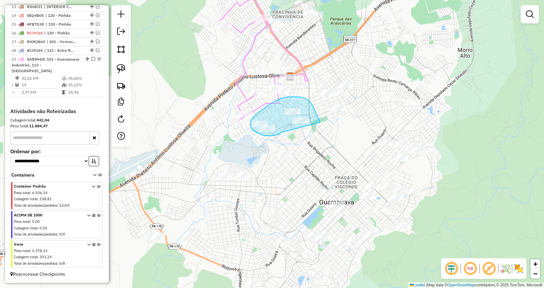
drag, startPoint x: 280, startPoint y: 132, endPoint x: 321, endPoint y: 123, distance: 41.1
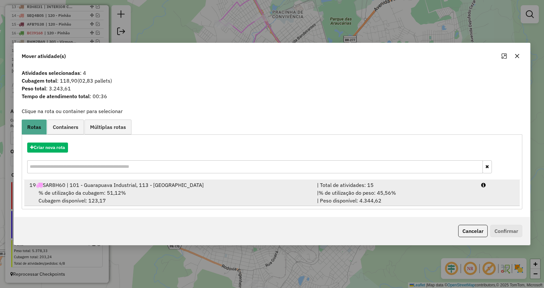
click at [419, 196] on div "| % de utilização do peso: 45,56% | Peso disponível: 4.344,62" at bounding box center [395, 197] width 164 height 16
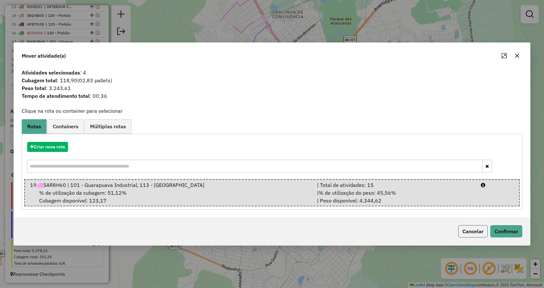
click at [467, 230] on button "Cancelar" at bounding box center [472, 231] width 29 height 12
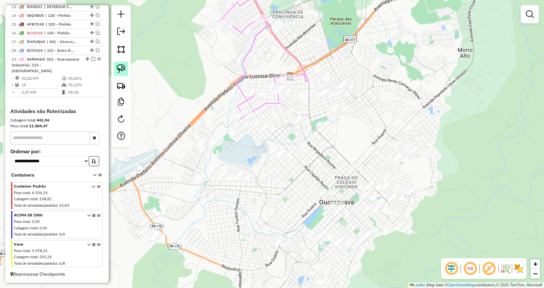
click at [125, 69] on img at bounding box center [120, 68] width 9 height 9
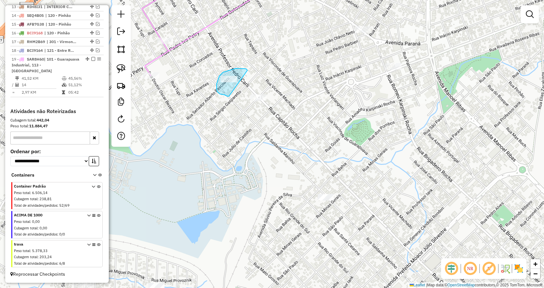
drag, startPoint x: 240, startPoint y: 68, endPoint x: 229, endPoint y: 97, distance: 30.4
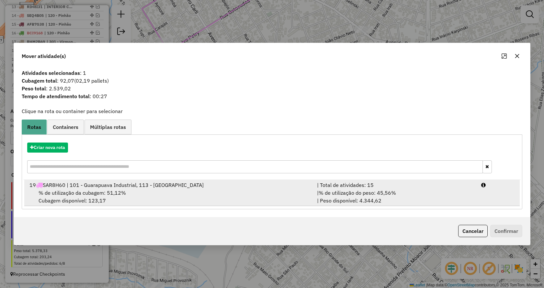
click at [388, 194] on span "% de utilização do peso: 45,56%" at bounding box center [356, 192] width 77 height 6
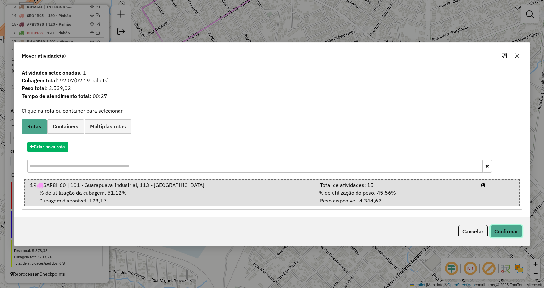
click at [512, 229] on button "Confirmar" at bounding box center [506, 231] width 32 height 12
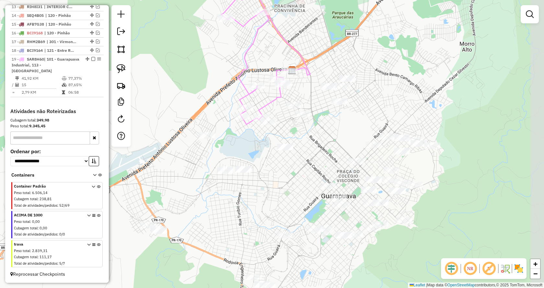
drag, startPoint x: 397, startPoint y: 82, endPoint x: 358, endPoint y: 108, distance: 46.7
click at [378, 108] on div "Janela de atendimento Grade de atendimento Capacidade Transportadoras Veículos …" at bounding box center [272, 144] width 544 height 288
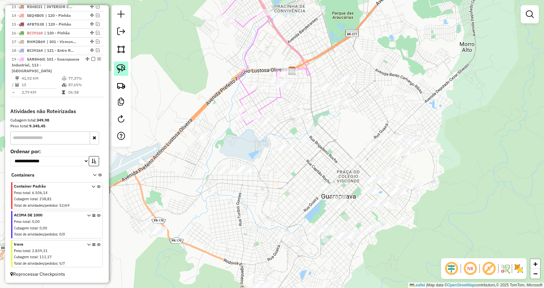
click at [125, 67] on img at bounding box center [120, 68] width 9 height 9
drag, startPoint x: 308, startPoint y: 129, endPoint x: 323, endPoint y: 106, distance: 27.8
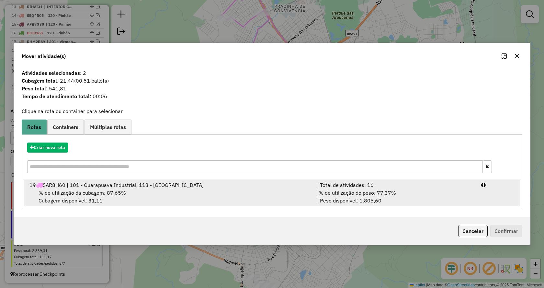
click at [419, 190] on div "| % de utilização do peso: 77,37% | Peso disponível: 1.805,60" at bounding box center [395, 197] width 164 height 16
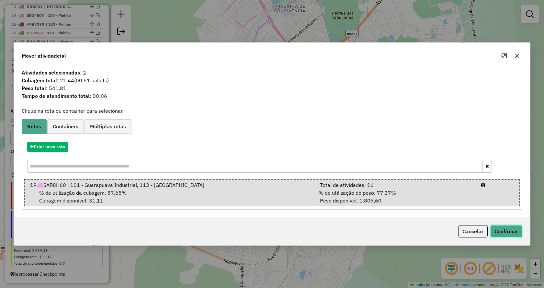
click at [509, 228] on button "Confirmar" at bounding box center [506, 231] width 32 height 12
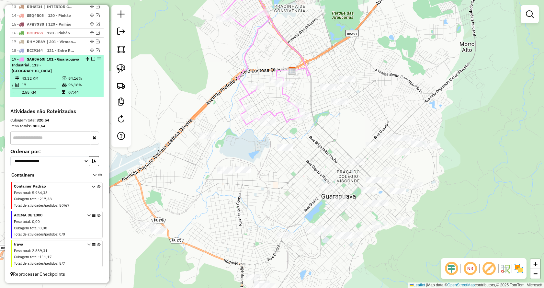
click at [91, 59] on em at bounding box center [93, 59] width 4 height 4
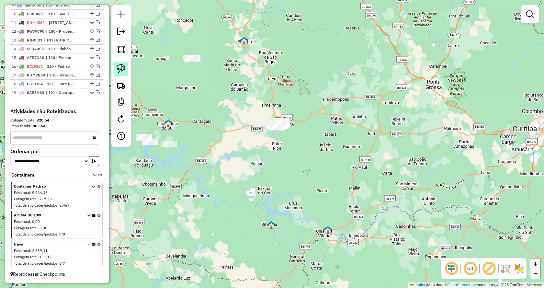
click at [122, 71] on img at bounding box center [120, 68] width 9 height 9
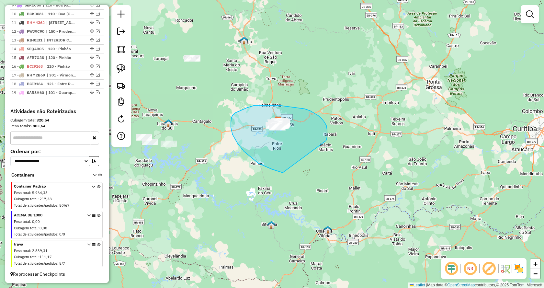
drag, startPoint x: 326, startPoint y: 137, endPoint x: 309, endPoint y: 173, distance: 39.8
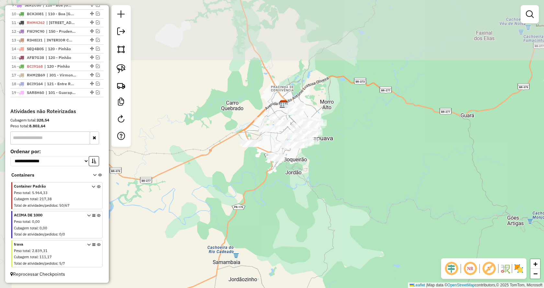
drag, startPoint x: 272, startPoint y: 116, endPoint x: 329, endPoint y: 192, distance: 95.1
click at [329, 192] on div "Janela de atendimento Grade de atendimento Capacidade Transportadoras Veículos …" at bounding box center [272, 144] width 544 height 288
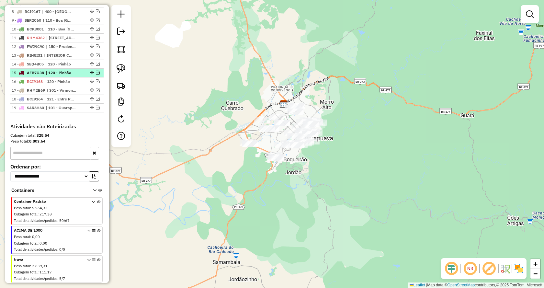
scroll to position [292, 0]
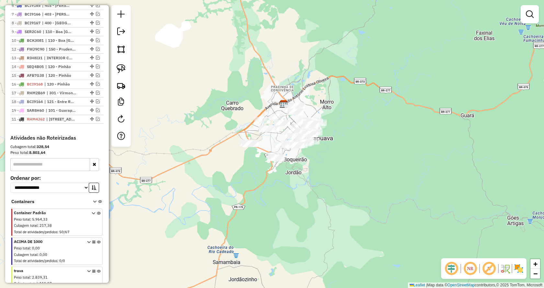
drag, startPoint x: 89, startPoint y: 54, endPoint x: 82, endPoint y: 135, distance: 81.8
click at [96, 121] on em at bounding box center [98, 119] width 4 height 4
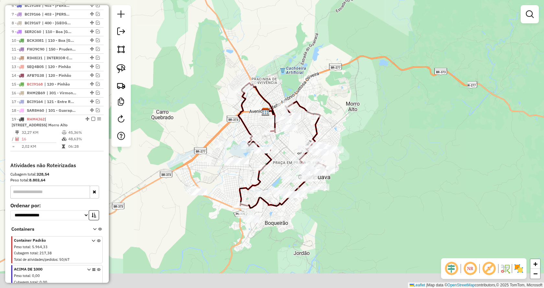
drag, startPoint x: 303, startPoint y: 263, endPoint x: 349, endPoint y: 202, distance: 76.2
click at [349, 203] on div "Janela de atendimento Grade de atendimento Capacidade Transportadoras Veículos …" at bounding box center [272, 144] width 544 height 288
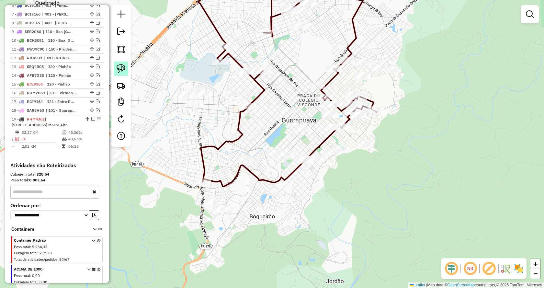
click at [119, 71] on img at bounding box center [120, 68] width 9 height 9
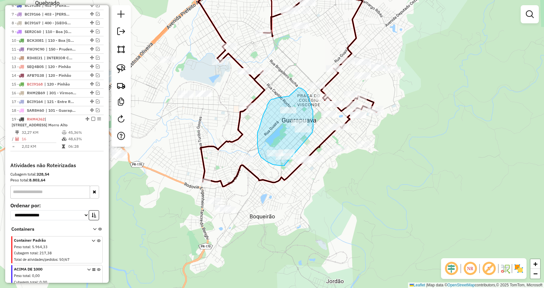
drag, startPoint x: 273, startPoint y: 164, endPoint x: 312, endPoint y: 132, distance: 51.0
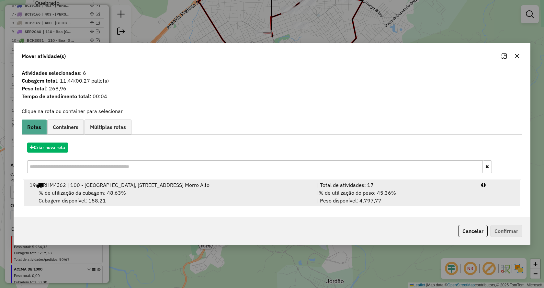
click at [369, 192] on div "| % de utilização do peso: 45,36% | Peso disponível: 4.797,77" at bounding box center [395, 197] width 164 height 16
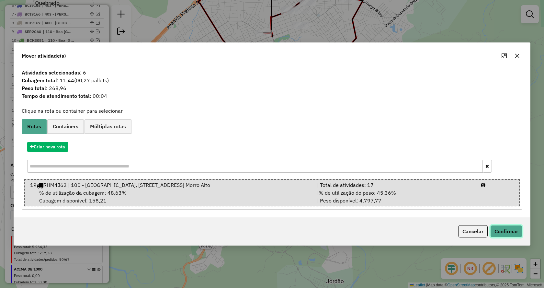
click at [502, 231] on button "Confirmar" at bounding box center [506, 231] width 32 height 12
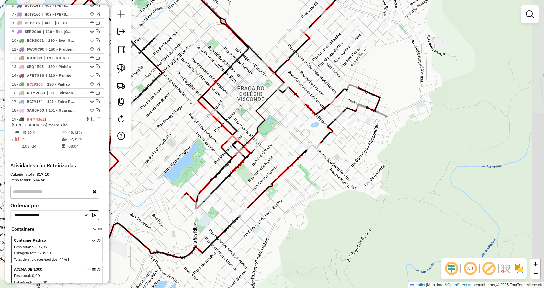
drag, startPoint x: 368, startPoint y: 147, endPoint x: 349, endPoint y: 153, distance: 20.2
click at [349, 153] on div "Janela de atendimento Grade de atendimento Capacidade Transportadoras Veículos …" at bounding box center [272, 144] width 544 height 288
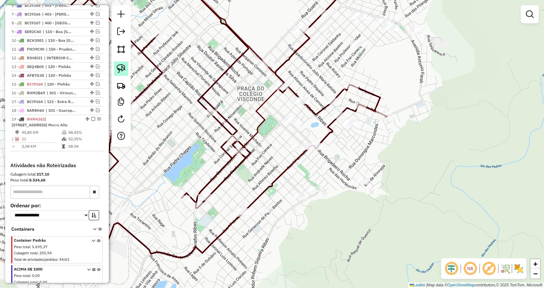
click at [123, 69] on img at bounding box center [120, 68] width 9 height 9
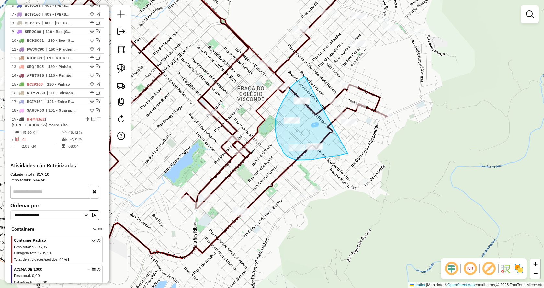
drag, startPoint x: 347, startPoint y: 153, endPoint x: 304, endPoint y: 76, distance: 88.2
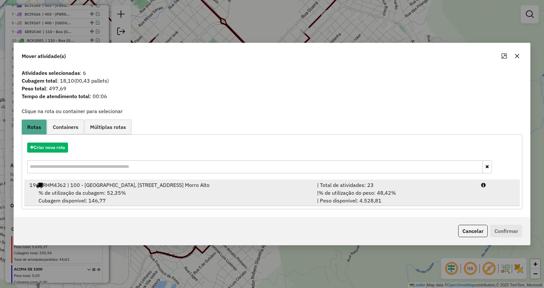
click at [391, 196] on span "% de utilização do peso: 48,42%" at bounding box center [356, 192] width 77 height 6
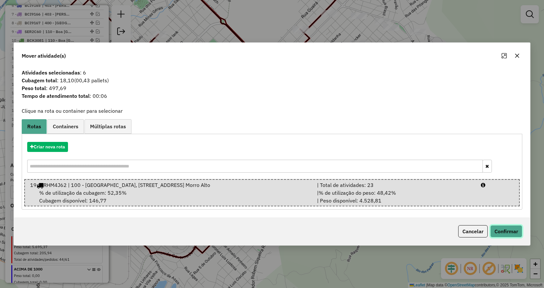
click at [498, 235] on button "Confirmar" at bounding box center [506, 231] width 32 height 12
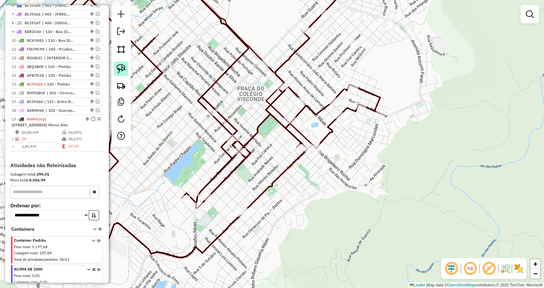
click at [122, 72] on img at bounding box center [120, 68] width 9 height 9
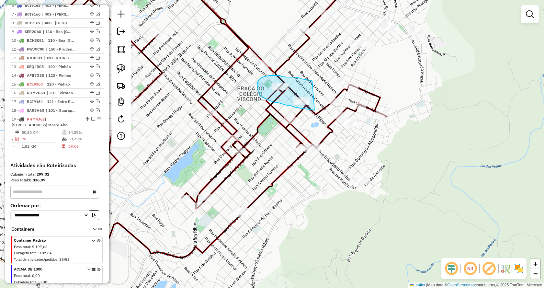
drag, startPoint x: 303, startPoint y: 108, endPoint x: 312, endPoint y: 81, distance: 28.8
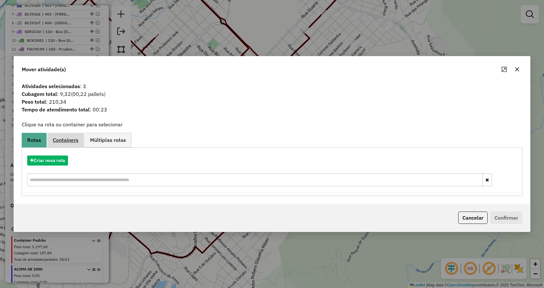
click at [65, 137] on span "Containers" at bounding box center [66, 139] width 26 height 5
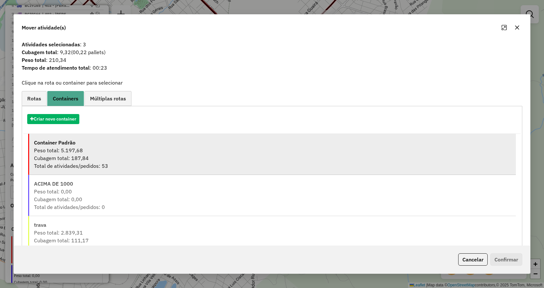
click at [72, 148] on div "Peso total: 5.197,68" at bounding box center [272, 150] width 477 height 8
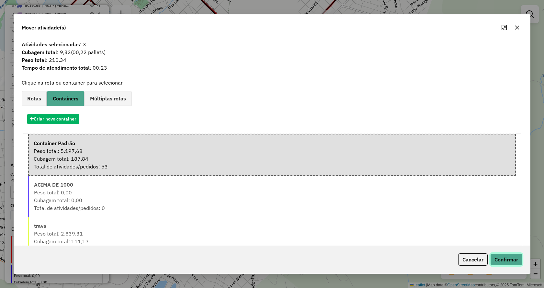
click at [497, 254] on button "Confirmar" at bounding box center [506, 259] width 32 height 12
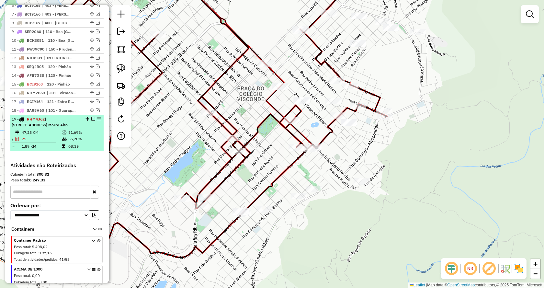
click at [92, 121] on em at bounding box center [93, 119] width 4 height 4
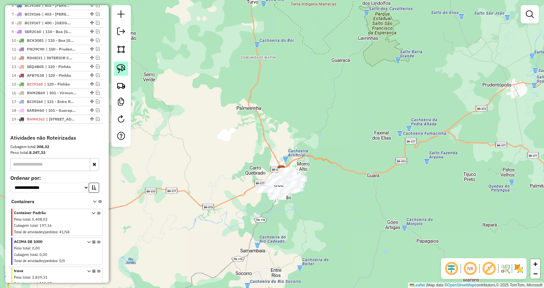
click at [122, 69] on img at bounding box center [120, 68] width 9 height 9
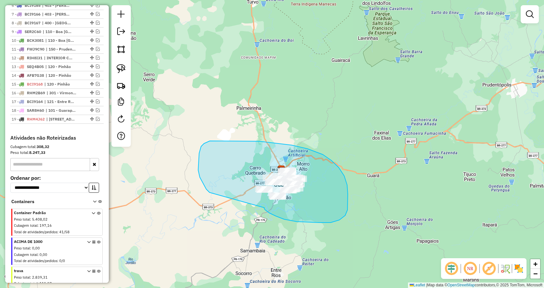
drag, startPoint x: 264, startPoint y: 207, endPoint x: 210, endPoint y: 192, distance: 56.4
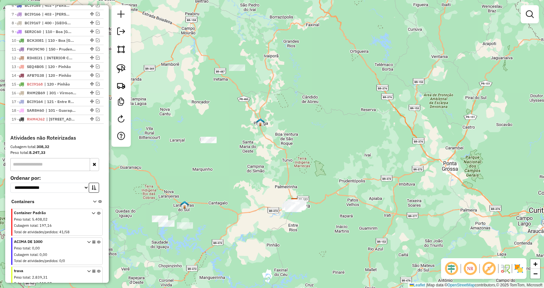
drag, startPoint x: 198, startPoint y: 196, endPoint x: 230, endPoint y: 196, distance: 32.4
click at [230, 196] on div "Janela de atendimento Grade de atendimento Capacidade Transportadoras Veículos …" at bounding box center [272, 144] width 544 height 288
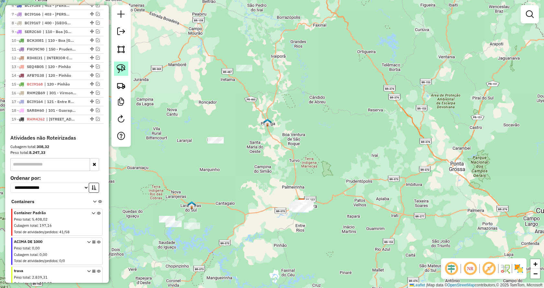
click at [120, 68] on img at bounding box center [120, 68] width 9 height 9
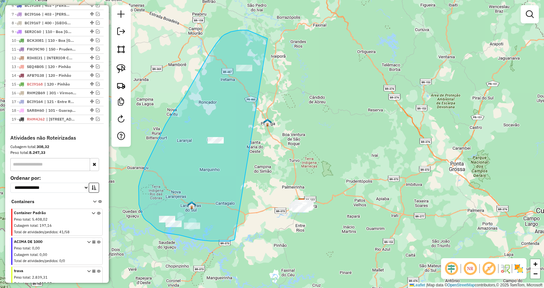
drag, startPoint x: 221, startPoint y: 241, endPoint x: 310, endPoint y: 56, distance: 205.3
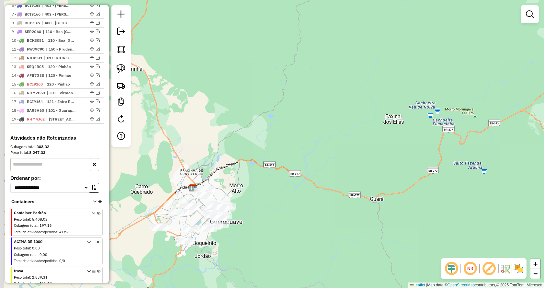
drag, startPoint x: 318, startPoint y: 192, endPoint x: 295, endPoint y: 259, distance: 71.2
click at [338, 186] on div "Janela de atendimento Grade de atendimento Capacidade Transportadoras Veículos …" at bounding box center [272, 144] width 544 height 288
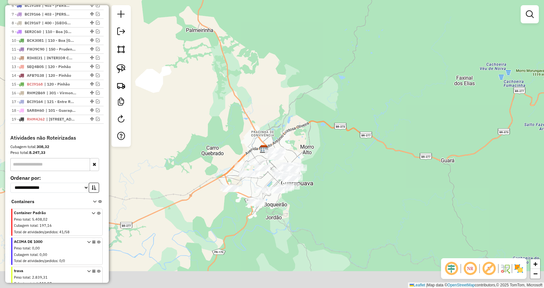
drag, startPoint x: 284, startPoint y: 222, endPoint x: 363, endPoint y: 169, distance: 95.4
click at [363, 169] on div "Janela de atendimento Grade de atendimento Capacidade Transportadoras Veículos …" at bounding box center [272, 144] width 544 height 288
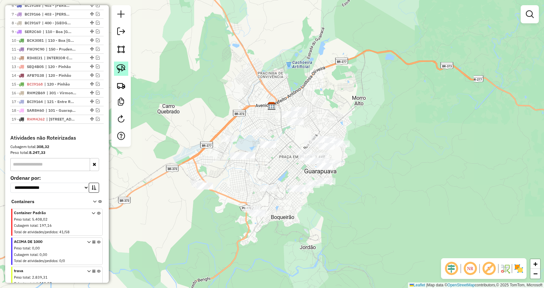
click at [121, 66] on img at bounding box center [120, 68] width 9 height 9
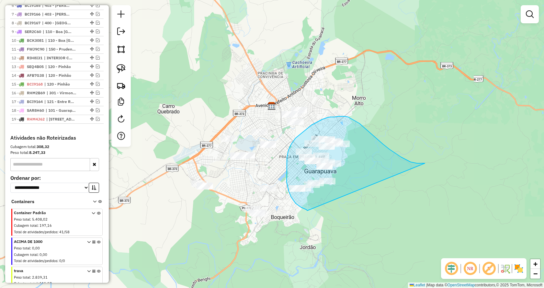
drag, startPoint x: 307, startPoint y: 210, endPoint x: 431, endPoint y: 163, distance: 132.6
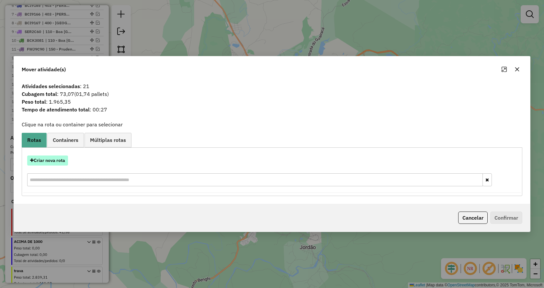
click at [59, 163] on button "Criar nova rota" at bounding box center [47, 160] width 41 height 10
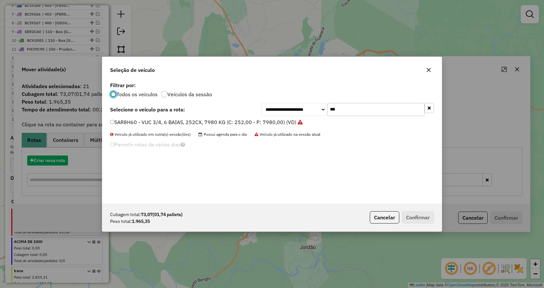
scroll to position [4, 2]
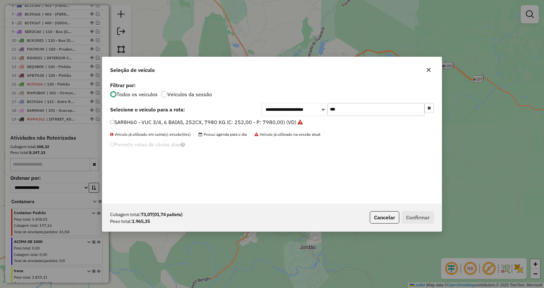
drag, startPoint x: 355, startPoint y: 108, endPoint x: 277, endPoint y: 105, distance: 77.7
click at [277, 105] on div "**********" at bounding box center [347, 109] width 172 height 13
type input "****"
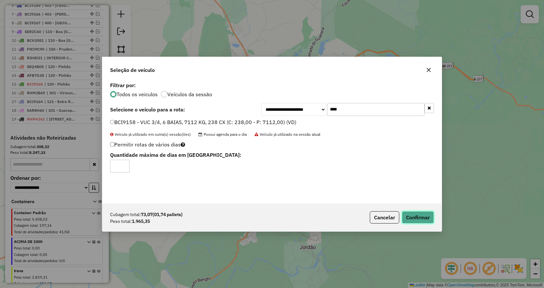
click at [416, 215] on button "Confirmar" at bounding box center [417, 217] width 32 height 12
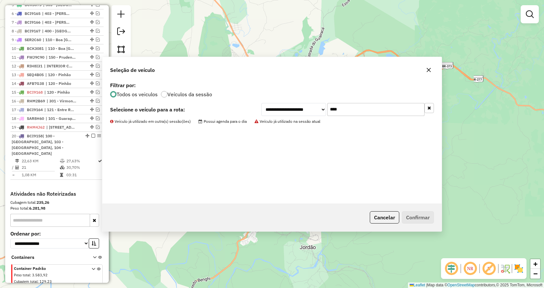
scroll to position [300, 0]
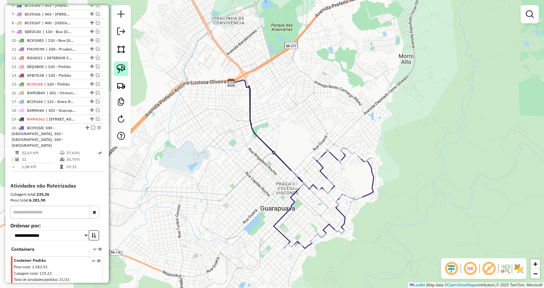
click at [125, 66] on img at bounding box center [120, 68] width 9 height 9
drag, startPoint x: 297, startPoint y: 126, endPoint x: 335, endPoint y: 66, distance: 71.3
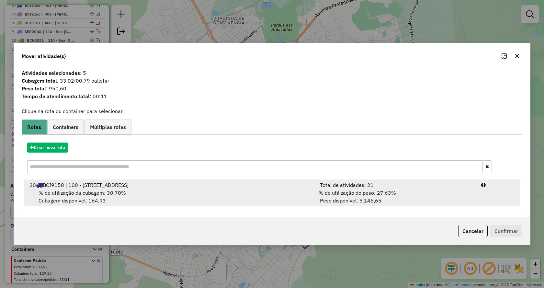
click at [380, 186] on div "| Total de atividades: 21" at bounding box center [395, 185] width 164 height 8
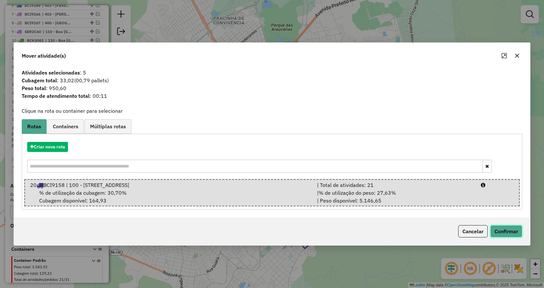
click at [510, 227] on button "Confirmar" at bounding box center [506, 231] width 32 height 12
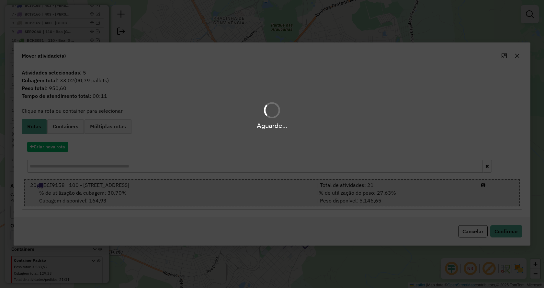
scroll to position [292, 0]
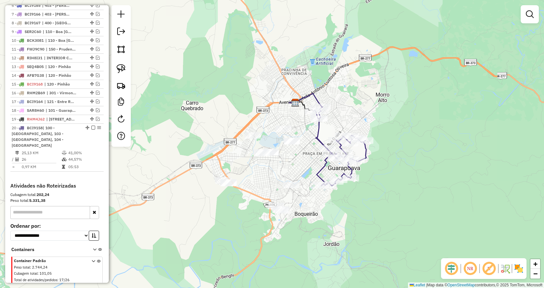
drag, startPoint x: 264, startPoint y: 253, endPoint x: 317, endPoint y: 233, distance: 57.3
click at [317, 233] on div "Janela de atendimento Grade de atendimento Capacidade Transportadoras Veículos …" at bounding box center [272, 144] width 544 height 288
click at [120, 69] on img at bounding box center [120, 68] width 9 height 9
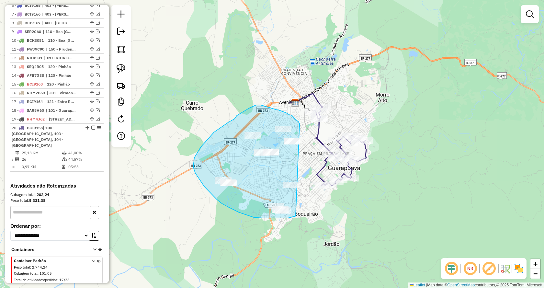
drag, startPoint x: 295, startPoint y: 216, endPoint x: 299, endPoint y: 124, distance: 92.3
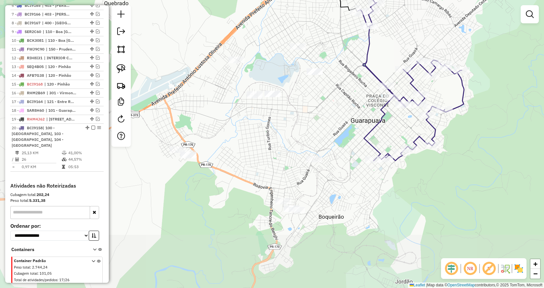
drag, startPoint x: 308, startPoint y: 268, endPoint x: 382, endPoint y: 194, distance: 104.8
click at [382, 194] on div "Janela de atendimento Grade de atendimento Capacidade Transportadoras Veículos …" at bounding box center [272, 144] width 544 height 288
click at [121, 67] on img at bounding box center [120, 68] width 9 height 9
drag, startPoint x: 329, startPoint y: 166, endPoint x: 320, endPoint y: 182, distance: 18.7
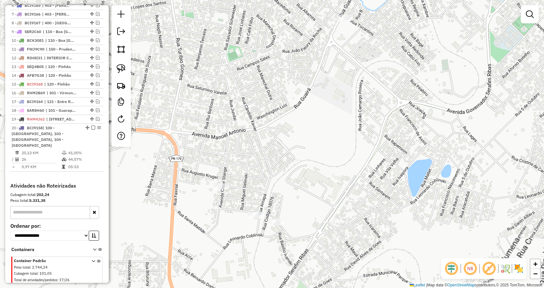
drag, startPoint x: 324, startPoint y: 194, endPoint x: 330, endPoint y: 129, distance: 65.0
click at [330, 129] on div "Janela de atendimento Grade de atendimento Capacidade Transportadoras Veículos …" at bounding box center [272, 144] width 544 height 288
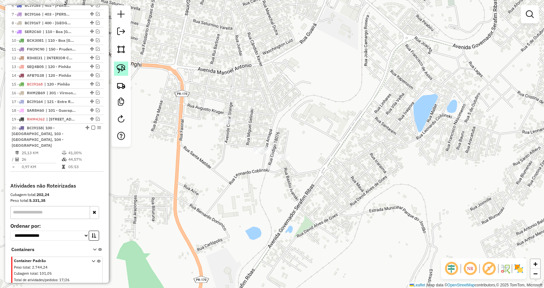
click at [126, 67] on link at bounding box center [121, 68] width 14 height 14
drag, startPoint x: 279, startPoint y: 175, endPoint x: 270, endPoint y: 156, distance: 20.7
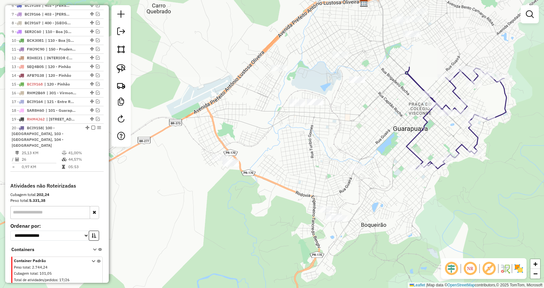
drag, startPoint x: 398, startPoint y: 109, endPoint x: 402, endPoint y: 204, distance: 95.5
click at [402, 204] on div "Janela de atendimento Grade de atendimento Capacidade Transportadoras Veículos …" at bounding box center [272, 144] width 544 height 288
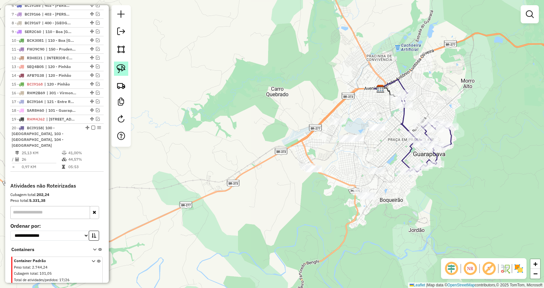
click at [118, 66] on img at bounding box center [120, 68] width 9 height 9
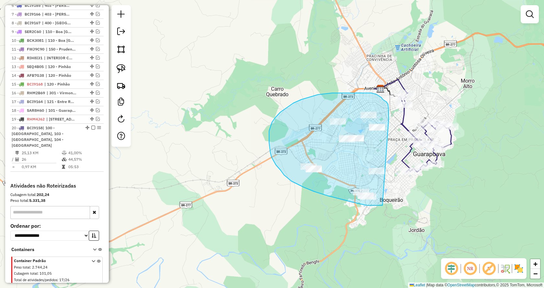
drag, startPoint x: 382, startPoint y: 205, endPoint x: 388, endPoint y: 121, distance: 84.7
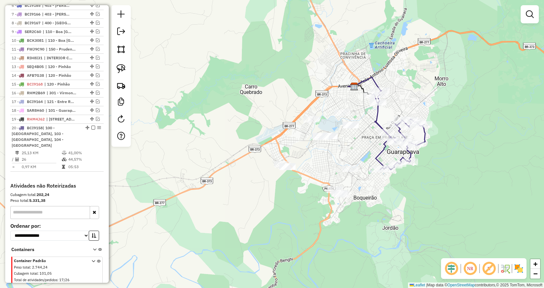
drag, startPoint x: 383, startPoint y: 144, endPoint x: 355, endPoint y: 140, distance: 29.0
click at [355, 140] on div "Janela de atendimento Grade de atendimento Capacidade Transportadoras Veículos …" at bounding box center [272, 144] width 544 height 288
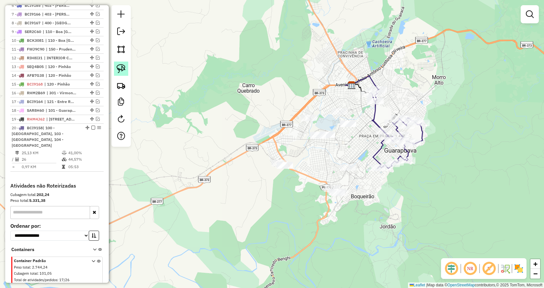
click at [122, 69] on img at bounding box center [120, 68] width 9 height 9
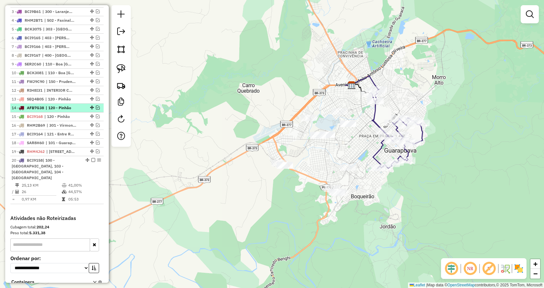
click at [97, 109] on em at bounding box center [98, 107] width 4 height 4
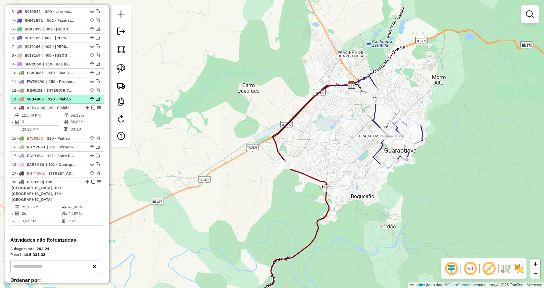
click at [96, 101] on em at bounding box center [98, 99] width 4 height 4
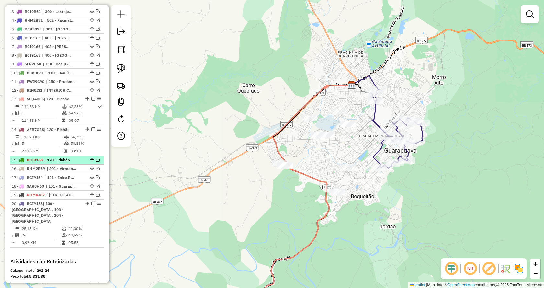
click at [96, 161] on em at bounding box center [98, 160] width 4 height 4
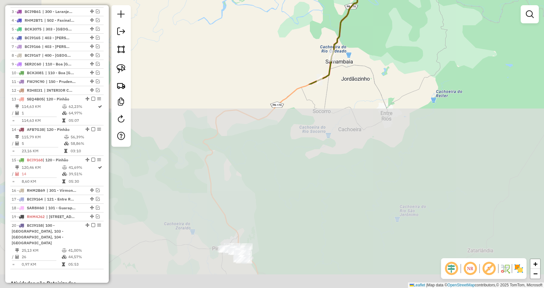
drag, startPoint x: 356, startPoint y: 254, endPoint x: 412, endPoint y: -28, distance: 286.8
click at [412, 0] on html "Aguarde... Pop-up bloqueado! Seu navegador bloqueou automáticamente a abertura …" at bounding box center [272, 144] width 544 height 288
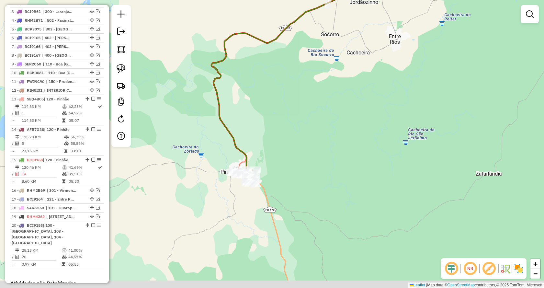
drag, startPoint x: 302, startPoint y: 151, endPoint x: 342, endPoint y: 52, distance: 106.9
click at [342, 52] on div "Janela de atendimento Grade de atendimento Capacidade Transportadoras Veículos …" at bounding box center [272, 144] width 544 height 288
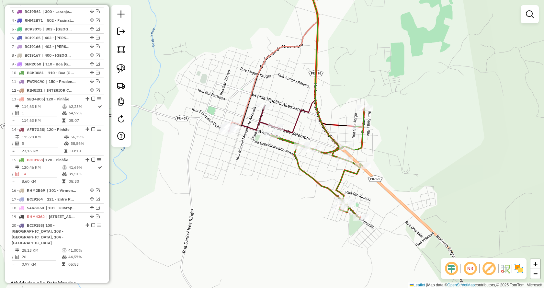
drag, startPoint x: 257, startPoint y: 138, endPoint x: 371, endPoint y: 60, distance: 138.8
click at [378, 60] on div "Janela de atendimento Grade de atendimento Capacidade Transportadoras Veículos …" at bounding box center [272, 144] width 544 height 288
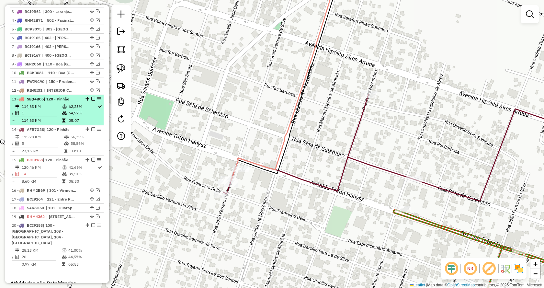
scroll to position [292, 0]
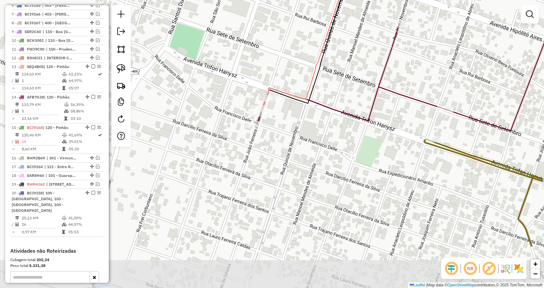
drag, startPoint x: 255, startPoint y: 126, endPoint x: 283, endPoint y: 59, distance: 72.2
click at [283, 59] on div "Janela de atendimento Grade de atendimento Capacidade Transportadoras Veículos …" at bounding box center [272, 144] width 544 height 288
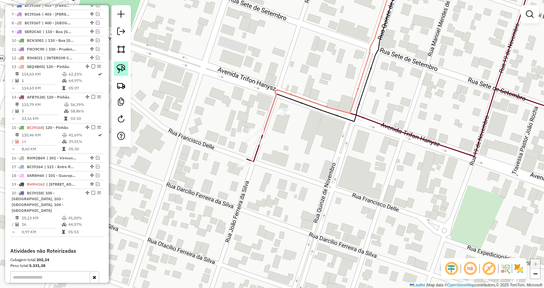
click at [120, 67] on img at bounding box center [120, 68] width 9 height 9
drag, startPoint x: 265, startPoint y: 134, endPoint x: 271, endPoint y: 129, distance: 7.8
click at [116, 70] on link at bounding box center [121, 68] width 14 height 14
drag, startPoint x: 282, startPoint y: 125, endPoint x: 254, endPoint y: 100, distance: 37.1
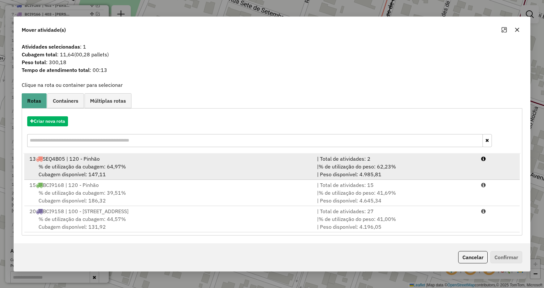
drag, startPoint x: 345, startPoint y: 163, endPoint x: 369, endPoint y: 181, distance: 30.0
click at [346, 163] on span "% de utilização do peso: 62,23%" at bounding box center [356, 166] width 77 height 6
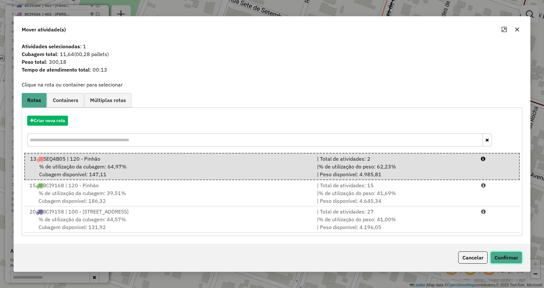
click at [508, 257] on button "Confirmar" at bounding box center [506, 257] width 32 height 12
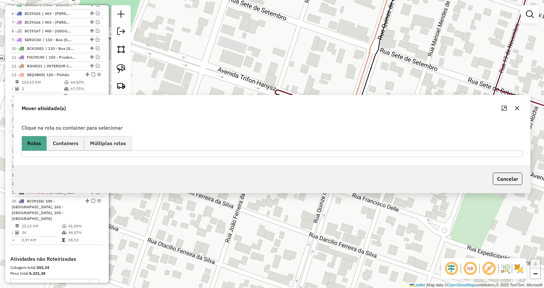
scroll to position [300, 0]
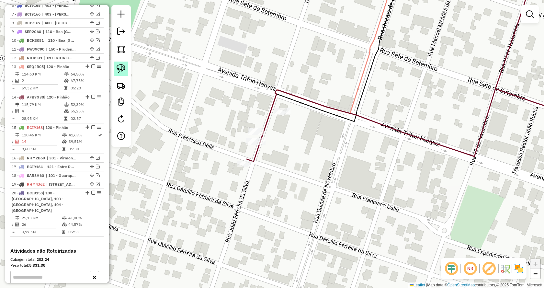
click at [119, 68] on img at bounding box center [120, 68] width 9 height 9
drag, startPoint x: 237, startPoint y: 180, endPoint x: 210, endPoint y: 165, distance: 30.8
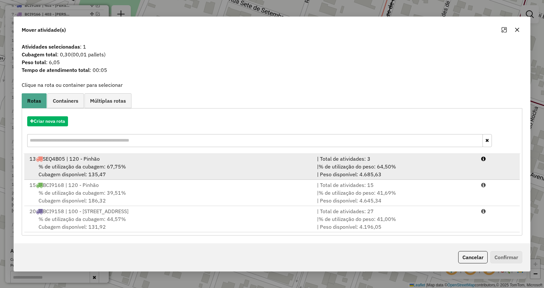
click at [365, 172] on div "| % de utilização do peso: 64,50% | Peso disponível: 4.685,63" at bounding box center [395, 170] width 164 height 16
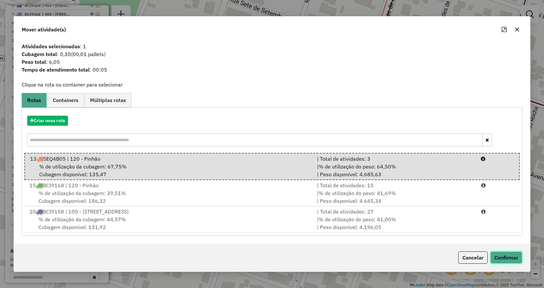
drag, startPoint x: 513, startPoint y: 256, endPoint x: 508, endPoint y: 254, distance: 5.8
click at [513, 256] on button "Confirmar" at bounding box center [506, 257] width 32 height 12
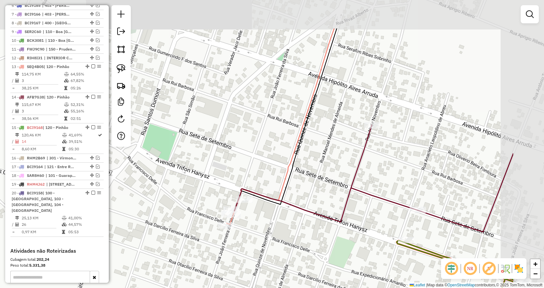
drag, startPoint x: 458, startPoint y: 115, endPoint x: 382, endPoint y: 169, distance: 93.1
click at [382, 169] on div "Janela de atendimento Grade de atendimento Capacidade Transportadoras Veículos …" at bounding box center [272, 144] width 544 height 288
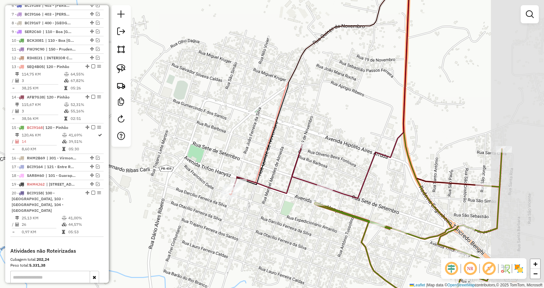
drag, startPoint x: 424, startPoint y: 139, endPoint x: 328, endPoint y: 135, distance: 96.2
click at [349, 141] on div "Janela de atendimento Grade de atendimento Capacidade Transportadoras Veículos …" at bounding box center [272, 144] width 544 height 288
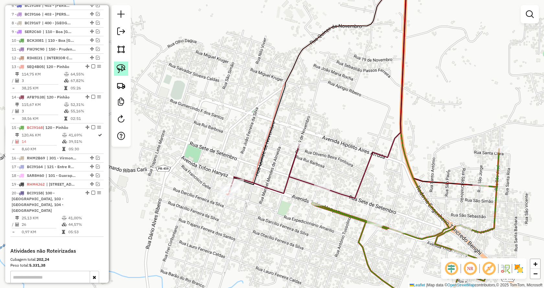
drag, startPoint x: 126, startPoint y: 68, endPoint x: 214, endPoint y: 129, distance: 107.7
click at [125, 69] on link at bounding box center [121, 68] width 14 height 14
drag, startPoint x: 313, startPoint y: 160, endPoint x: 274, endPoint y: 133, distance: 47.3
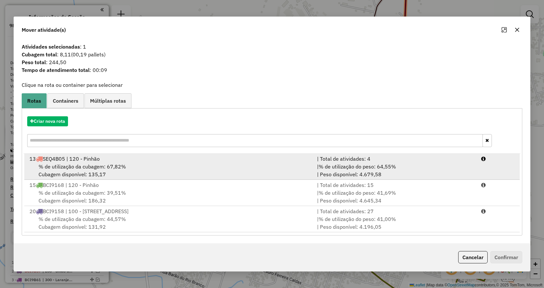
scroll to position [300, 0]
click at [370, 167] on span "% de utilização do peso: 64,55%" at bounding box center [356, 166] width 77 height 6
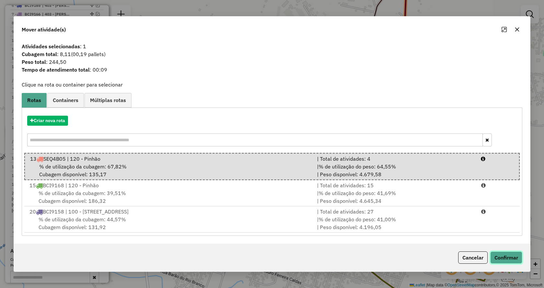
click at [502, 254] on button "Confirmar" at bounding box center [506, 257] width 32 height 12
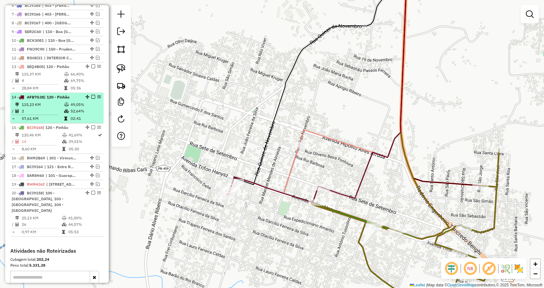
click at [80, 108] on td "49,05%" at bounding box center [85, 104] width 31 height 6
select select "*********"
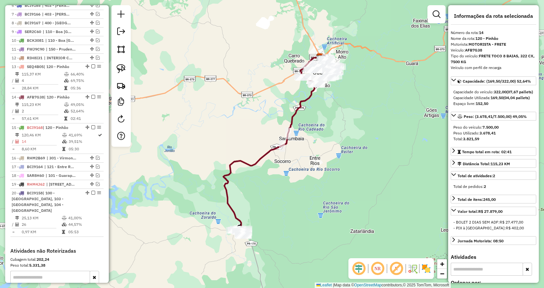
click at [227, 198] on icon at bounding box center [271, 143] width 97 height 173
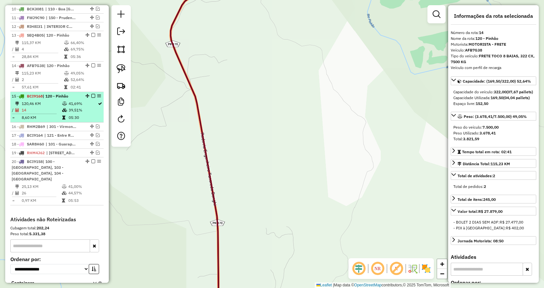
scroll to position [329, 0]
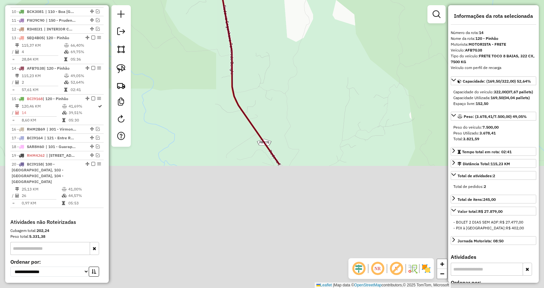
drag, startPoint x: 336, startPoint y: 171, endPoint x: 292, endPoint y: 57, distance: 122.9
click at [291, 32] on div "Janela de atendimento Grade de atendimento Capacidade Transportadoras Veículos …" at bounding box center [272, 144] width 544 height 288
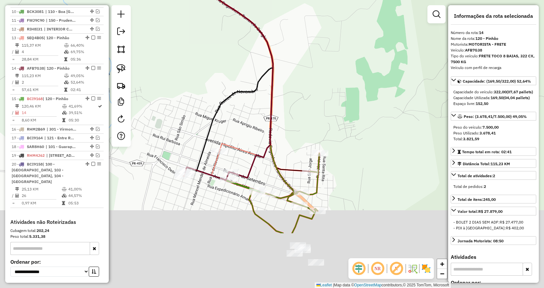
drag, startPoint x: 320, startPoint y: 188, endPoint x: 337, endPoint y: 89, distance: 100.8
click at [337, 90] on div "Janela de atendimento Grade de atendimento Capacidade Transportadoras Veículos …" at bounding box center [272, 144] width 544 height 288
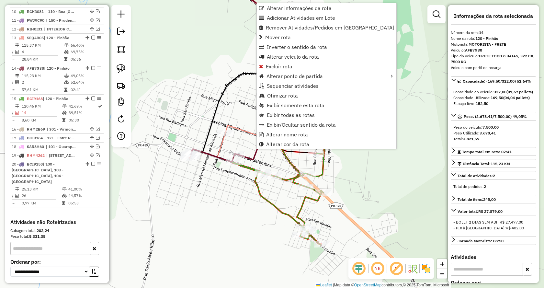
scroll to position [394, 0]
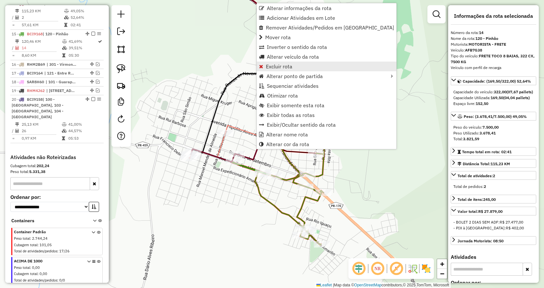
click at [283, 65] on span "Excluir rota" at bounding box center [279, 66] width 27 height 5
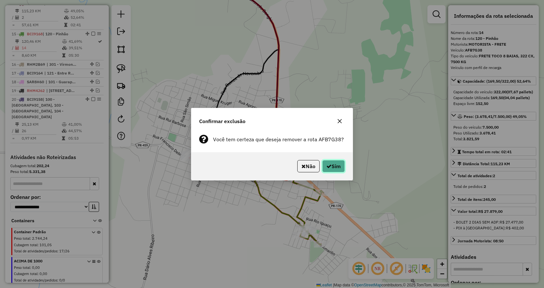
click at [331, 163] on button "Sim" at bounding box center [333, 166] width 23 height 12
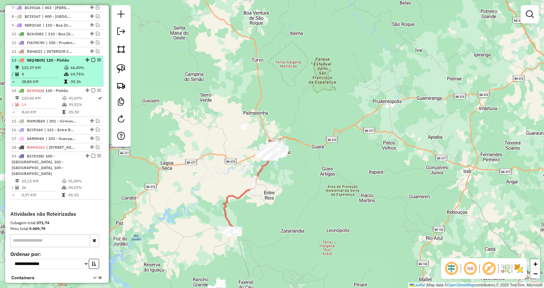
scroll to position [289, 0]
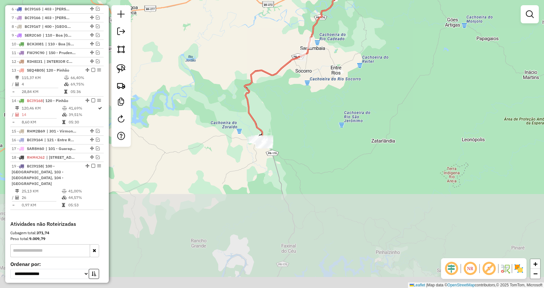
drag, startPoint x: 281, startPoint y: 241, endPoint x: 346, endPoint y: 53, distance: 198.3
click at [346, 53] on div "Janela de atendimento Grade de atendimento Capacidade Transportadoras Veículos …" at bounding box center [272, 144] width 544 height 288
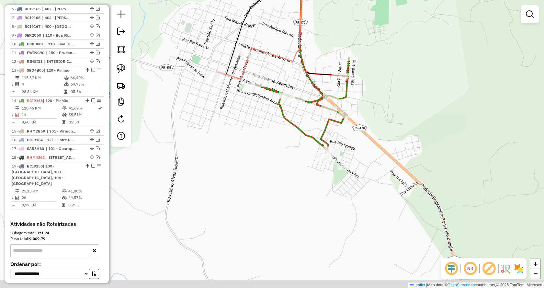
drag, startPoint x: 288, startPoint y: 157, endPoint x: 340, endPoint y: 26, distance: 141.2
click at [359, 0] on html "Aguarde... Pop-up bloqueado! Seu navegador bloqueou automáticamente a abertura …" at bounding box center [272, 144] width 544 height 288
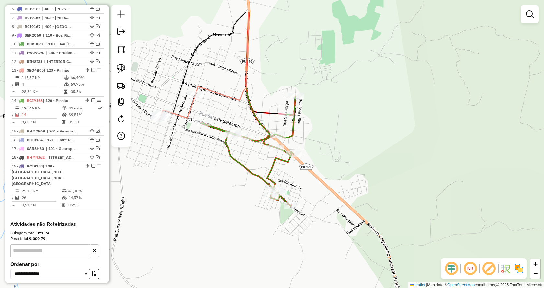
drag, startPoint x: 262, startPoint y: 148, endPoint x: 202, endPoint y: 196, distance: 77.3
click at [202, 196] on div "Janela de atendimento Grade de atendimento Capacidade Transportadoras Veículos …" at bounding box center [272, 144] width 544 height 288
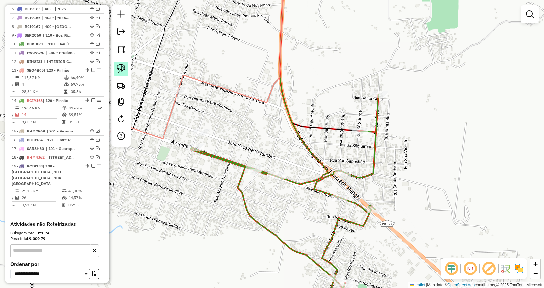
click at [119, 69] on img at bounding box center [120, 68] width 9 height 9
drag, startPoint x: 195, startPoint y: 141, endPoint x: 186, endPoint y: 128, distance: 15.3
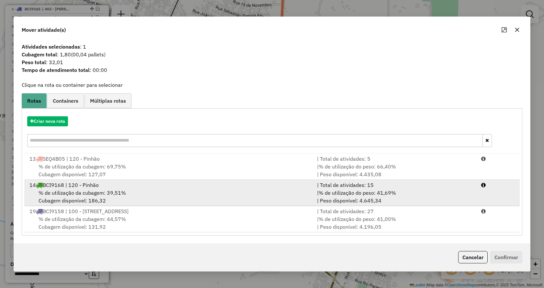
click at [383, 192] on span "% de utilização do peso: 41,69%" at bounding box center [356, 192] width 77 height 6
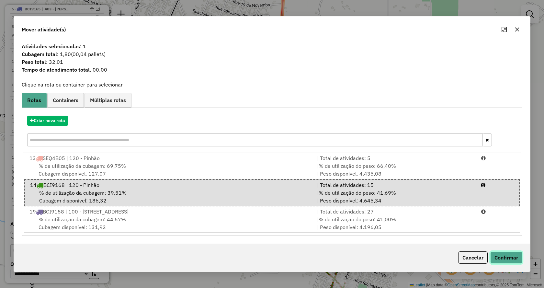
click at [506, 253] on button "Confirmar" at bounding box center [506, 257] width 32 height 12
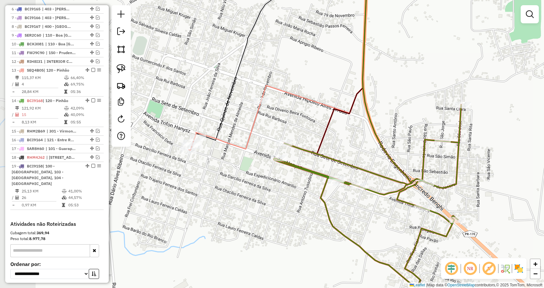
drag, startPoint x: 211, startPoint y: 104, endPoint x: 308, endPoint y: 115, distance: 97.9
click at [308, 115] on div "Janela de atendimento Grade de atendimento Capacidade Transportadoras Veículos …" at bounding box center [272, 144] width 544 height 288
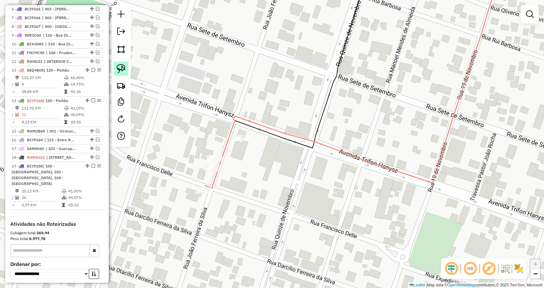
click at [125, 68] on img at bounding box center [120, 68] width 9 height 9
drag, startPoint x: 200, startPoint y: 161, endPoint x: 185, endPoint y: 141, distance: 25.3
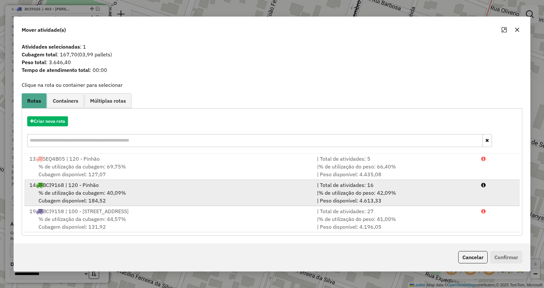
click at [400, 196] on div "| % de utilização do peso: 42,09% | Peso disponível: 4.613,33" at bounding box center [395, 197] width 164 height 16
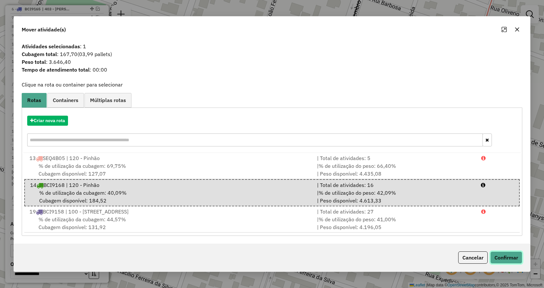
click at [503, 253] on button "Confirmar" at bounding box center [506, 257] width 32 height 12
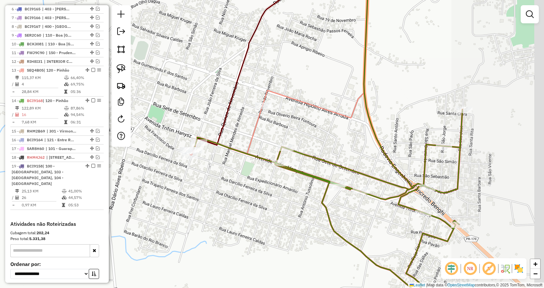
drag, startPoint x: 427, startPoint y: 156, endPoint x: 343, endPoint y: 130, distance: 87.9
click at [343, 130] on div "Janela de atendimento Grade de atendimento Capacidade Transportadoras Veículos …" at bounding box center [272, 144] width 544 height 288
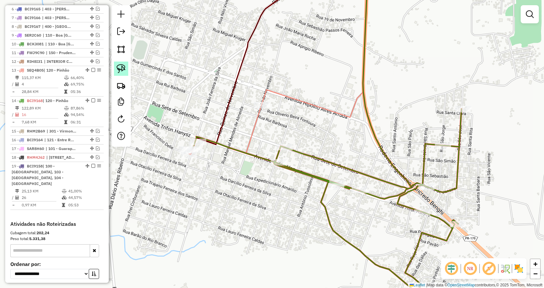
click at [124, 69] on img at bounding box center [120, 68] width 9 height 9
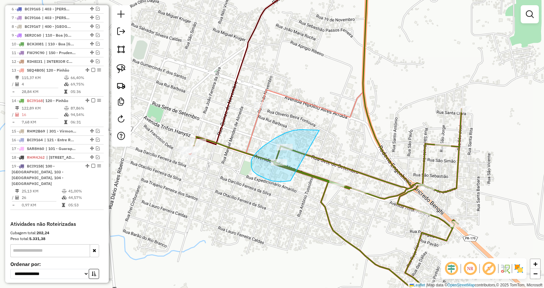
drag, startPoint x: 290, startPoint y: 181, endPoint x: 319, endPoint y: 130, distance: 58.3
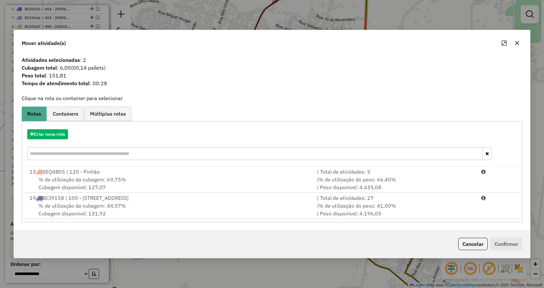
click at [377, 166] on div "Criar nova rota" at bounding box center [271, 145] width 497 height 42
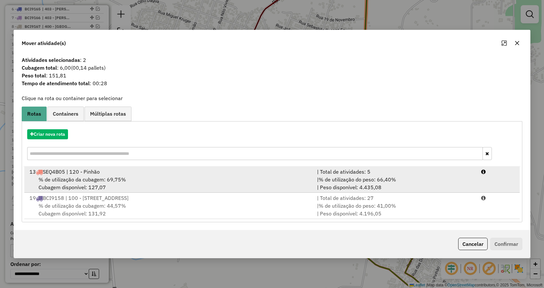
click at [380, 178] on span "% de utilização do peso: 66,40%" at bounding box center [356, 179] width 77 height 6
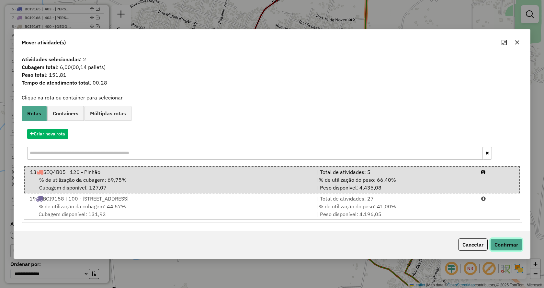
click at [510, 243] on button "Confirmar" at bounding box center [506, 244] width 32 height 12
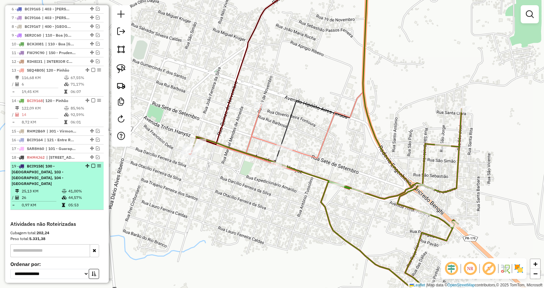
click at [91, 168] on em at bounding box center [93, 166] width 4 height 4
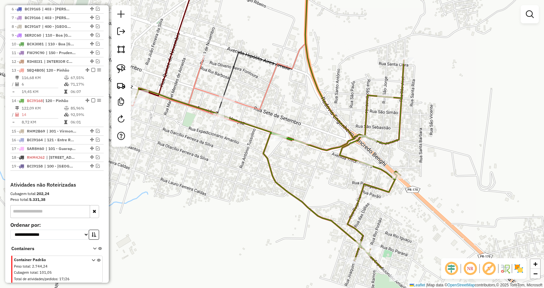
drag, startPoint x: 345, startPoint y: 150, endPoint x: 288, endPoint y: 107, distance: 70.9
click at [288, 107] on div "Janela de atendimento Grade de atendimento Capacidade Transportadoras Veículos …" at bounding box center [272, 144] width 544 height 288
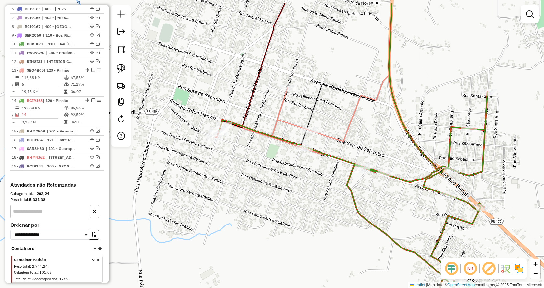
drag, startPoint x: 212, startPoint y: 191, endPoint x: 294, endPoint y: 222, distance: 88.0
click at [294, 222] on div "Janela de atendimento Grade de atendimento Capacidade Transportadoras Veículos …" at bounding box center [272, 144] width 544 height 288
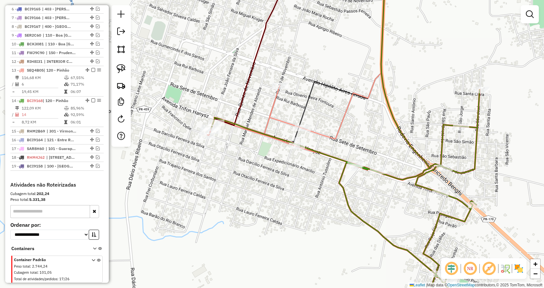
drag, startPoint x: 297, startPoint y: 183, endPoint x: 239, endPoint y: 164, distance: 61.2
click at [239, 164] on div "Janela de atendimento Grade de atendimento Capacidade Transportadoras Veículos …" at bounding box center [272, 144] width 544 height 288
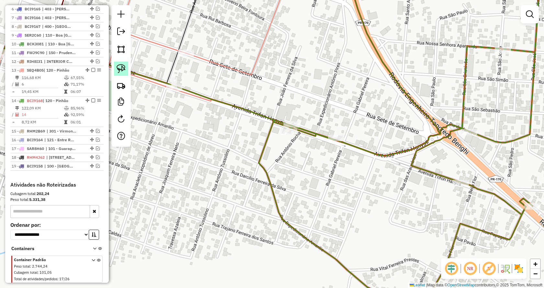
click at [121, 70] on img at bounding box center [120, 68] width 9 height 9
drag, startPoint x: 280, startPoint y: 142, endPoint x: 315, endPoint y: 99, distance: 55.4
click at [122, 70] on img at bounding box center [120, 68] width 9 height 9
drag, startPoint x: 324, startPoint y: 151, endPoint x: 317, endPoint y: 137, distance: 15.6
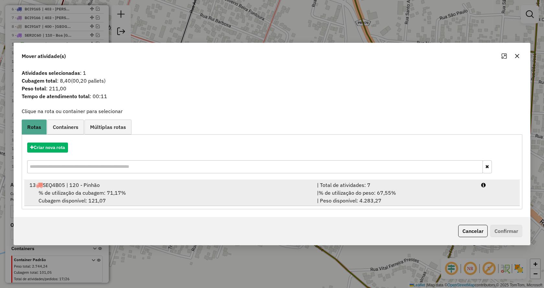
click at [423, 194] on div "| % de utilização do peso: 67,55% | Peso disponível: 4.283,27" at bounding box center [395, 197] width 164 height 16
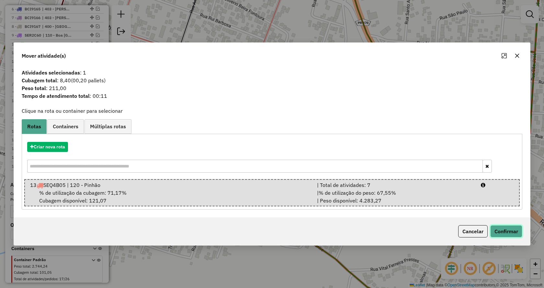
click at [496, 230] on button "Confirmar" at bounding box center [506, 231] width 32 height 12
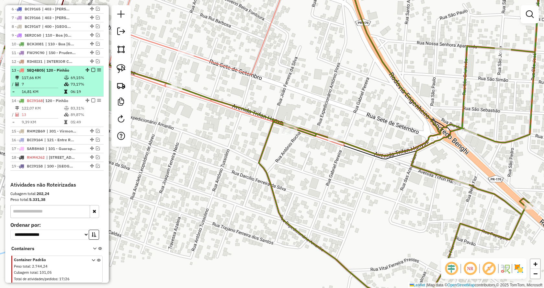
click at [93, 72] on em at bounding box center [93, 70] width 4 height 4
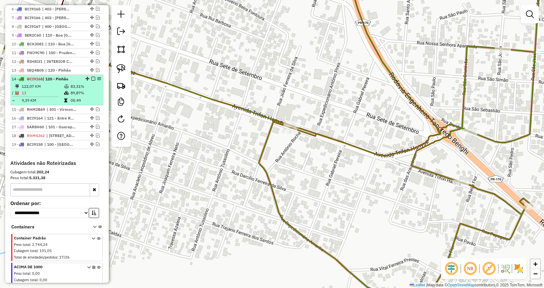
click at [93, 81] on em at bounding box center [93, 79] width 4 height 4
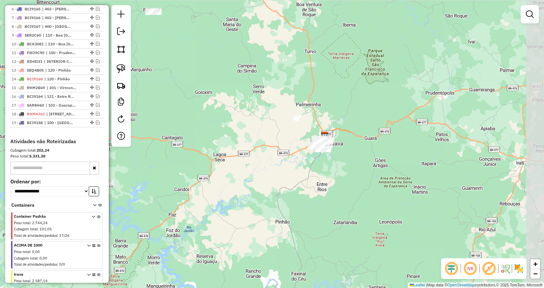
drag, startPoint x: 386, startPoint y: 134, endPoint x: 326, endPoint y: 180, distance: 75.2
click at [333, 209] on div "Janela de atendimento Grade de atendimento Capacidade Transportadoras Veículos …" at bounding box center [272, 144] width 544 height 288
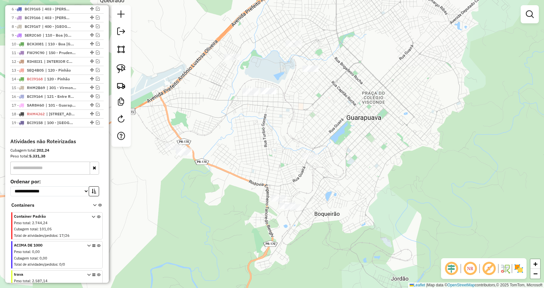
drag, startPoint x: 368, startPoint y: 109, endPoint x: 398, endPoint y: 150, distance: 50.8
click at [398, 150] on div "Janela de atendimento Grade de atendimento Capacidade Transportadoras Veículos …" at bounding box center [272, 144] width 544 height 288
click at [121, 70] on img at bounding box center [120, 68] width 9 height 9
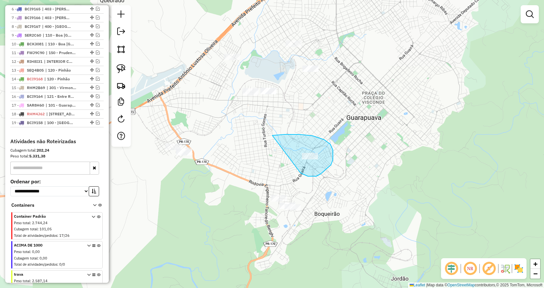
drag, startPoint x: 304, startPoint y: 175, endPoint x: 269, endPoint y: 160, distance: 38.0
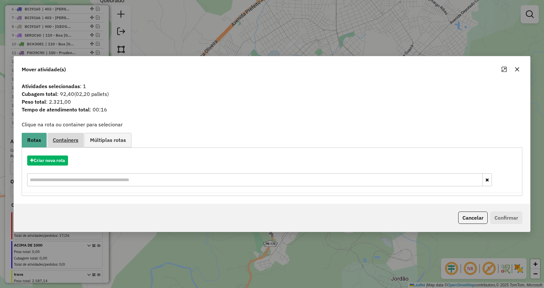
click at [63, 141] on span "Containers" at bounding box center [66, 139] width 26 height 5
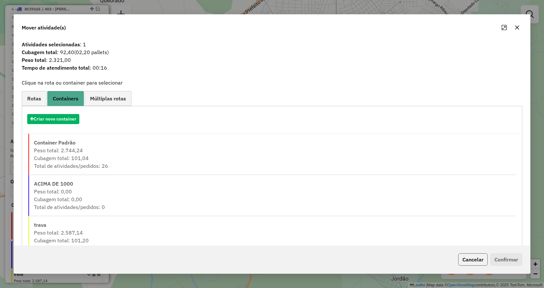
click at [463, 259] on button "Cancelar" at bounding box center [472, 259] width 29 height 12
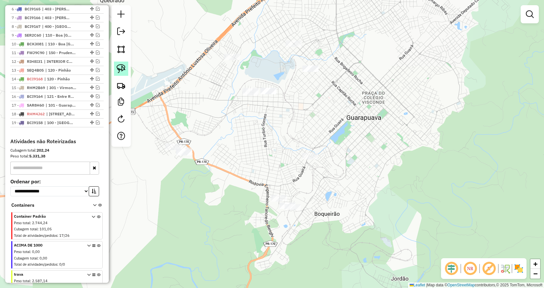
click at [125, 70] on img at bounding box center [120, 68] width 9 height 9
drag, startPoint x: 329, startPoint y: 178, endPoint x: 257, endPoint y: 157, distance: 75.8
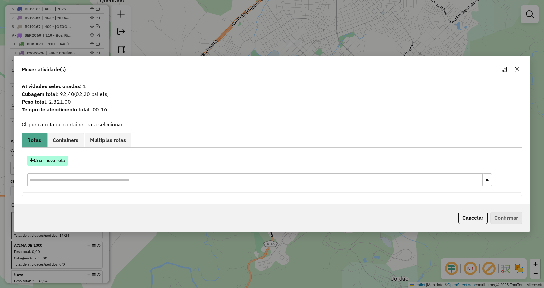
click at [60, 159] on button "Criar nova rota" at bounding box center [47, 160] width 41 height 10
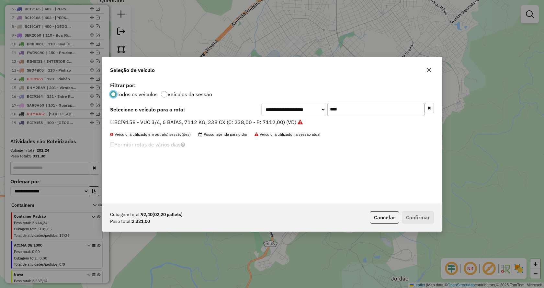
scroll to position [4, 2]
drag, startPoint x: 315, startPoint y: 112, endPoint x: 306, endPoint y: 113, distance: 9.1
click at [306, 113] on div "**********" at bounding box center [347, 109] width 172 height 13
type input "**"
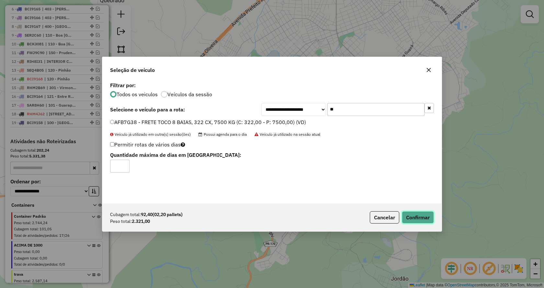
click at [416, 216] on button "Confirmar" at bounding box center [417, 217] width 32 height 12
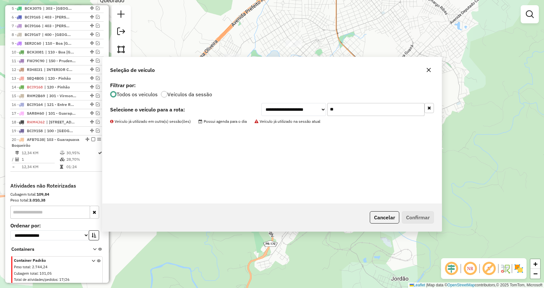
scroll to position [297, 0]
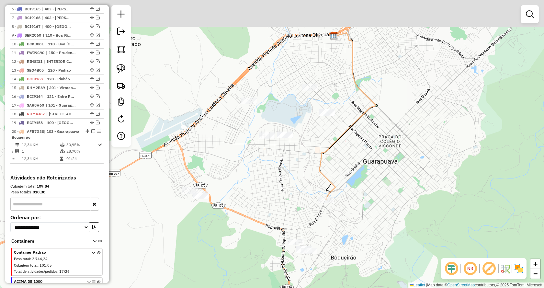
drag, startPoint x: 378, startPoint y: 117, endPoint x: 409, endPoint y: 186, distance: 75.9
click at [410, 185] on div "Janela de atendimento Grade de atendimento Capacidade Transportadoras Veículos …" at bounding box center [272, 144] width 544 height 288
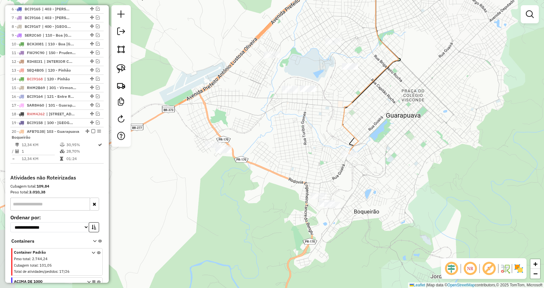
drag, startPoint x: 270, startPoint y: 229, endPoint x: 335, endPoint y: 230, distance: 65.0
click at [278, 147] on div "Janela de atendimento Grade de atendimento Capacidade Transportadoras Veículos …" at bounding box center [272, 144] width 544 height 288
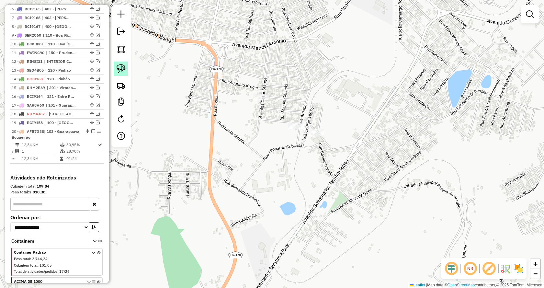
click at [121, 69] on img at bounding box center [120, 68] width 9 height 9
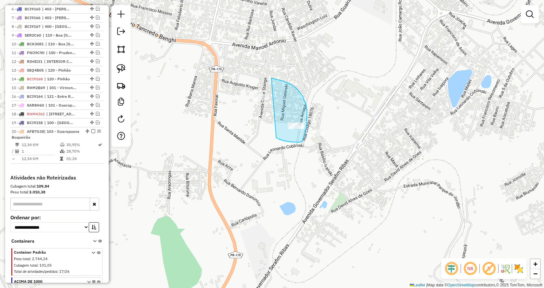
drag, startPoint x: 291, startPoint y: 142, endPoint x: 210, endPoint y: 78, distance: 102.5
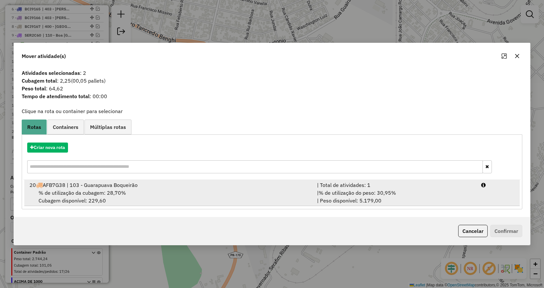
click at [409, 197] on div "| % de utilização do peso: 30,95% | Peso disponível: 5.179,00" at bounding box center [395, 197] width 164 height 16
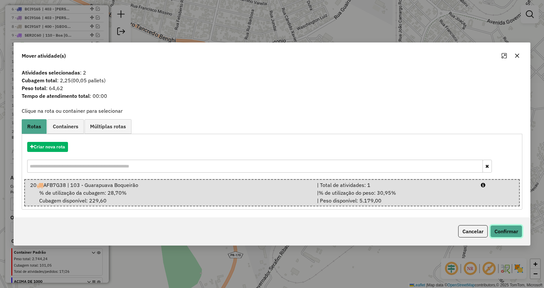
click at [507, 231] on button "Confirmar" at bounding box center [506, 231] width 32 height 12
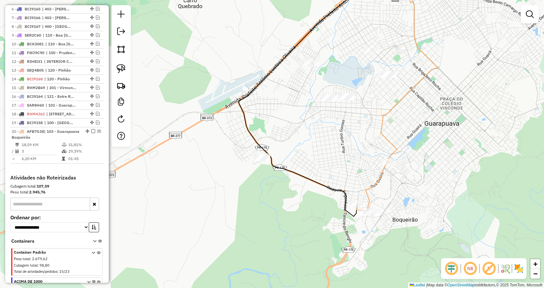
drag, startPoint x: 230, startPoint y: 175, endPoint x: 280, endPoint y: 204, distance: 58.4
click at [280, 204] on div "Janela de atendimento Grade de atendimento Capacidade Transportadoras Veículos …" at bounding box center [272, 144] width 544 height 288
click at [122, 68] on img at bounding box center [120, 68] width 9 height 9
drag, startPoint x: 244, startPoint y: 177, endPoint x: 225, endPoint y: 126, distance: 54.5
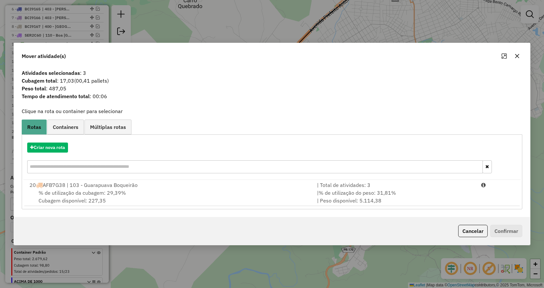
drag, startPoint x: 380, startPoint y: 187, endPoint x: 446, endPoint y: 211, distance: 69.9
click at [382, 187] on div "| Total de atividades: 3" at bounding box center [395, 185] width 164 height 8
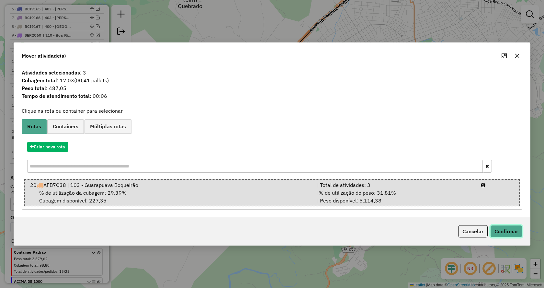
drag, startPoint x: 500, startPoint y: 231, endPoint x: 492, endPoint y: 225, distance: 9.6
click at [500, 230] on button "Confirmar" at bounding box center [506, 231] width 32 height 12
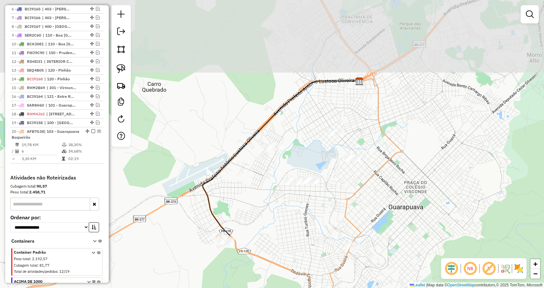
drag, startPoint x: 450, startPoint y: 118, endPoint x: 411, endPoint y: 206, distance: 95.7
click at [411, 205] on div "Janela de atendimento Grade de atendimento Capacidade Transportadoras Veículos …" at bounding box center [272, 144] width 544 height 288
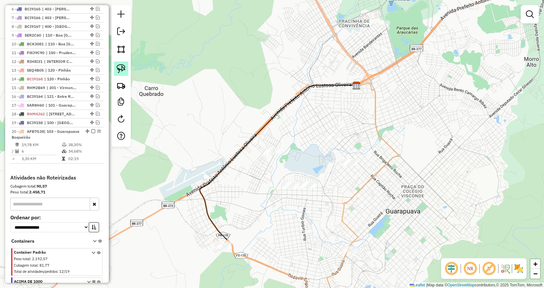
click at [121, 68] on img at bounding box center [120, 68] width 9 height 9
drag, startPoint x: 322, startPoint y: 148, endPoint x: 313, endPoint y: 120, distance: 29.8
drag, startPoint x: 120, startPoint y: 67, endPoint x: 237, endPoint y: 155, distance: 146.5
click at [121, 67] on img at bounding box center [120, 68] width 9 height 9
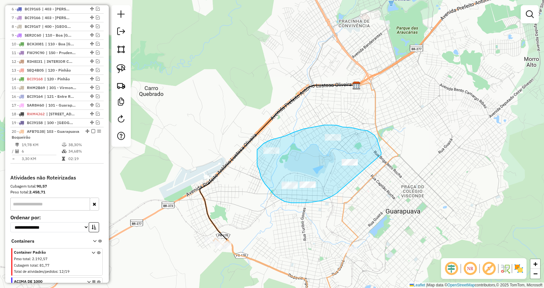
drag, startPoint x: 322, startPoint y: 200, endPoint x: 381, endPoint y: 155, distance: 74.5
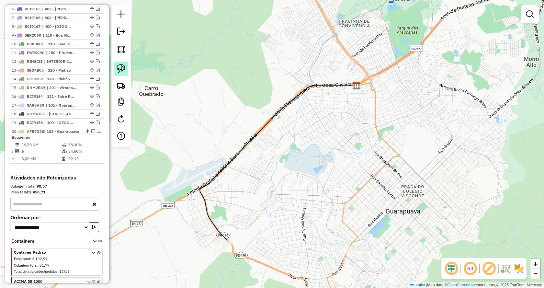
click at [122, 65] on img at bounding box center [120, 68] width 9 height 9
drag, startPoint x: 272, startPoint y: 158, endPoint x: 256, endPoint y: 148, distance: 18.5
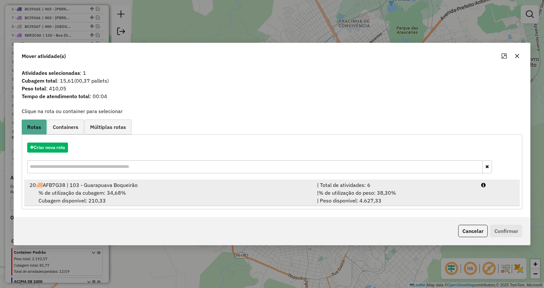
click at [398, 193] on div "| % de utilização do peso: 38,30% | Peso disponível: 4.627,33" at bounding box center [395, 197] width 164 height 16
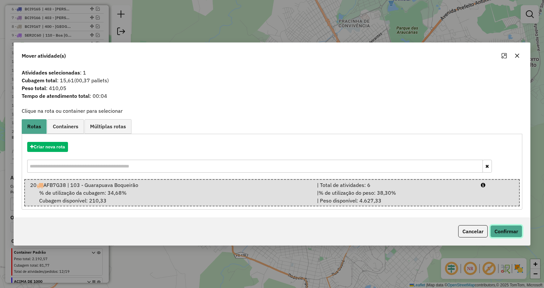
click at [505, 228] on button "Confirmar" at bounding box center [506, 231] width 32 height 12
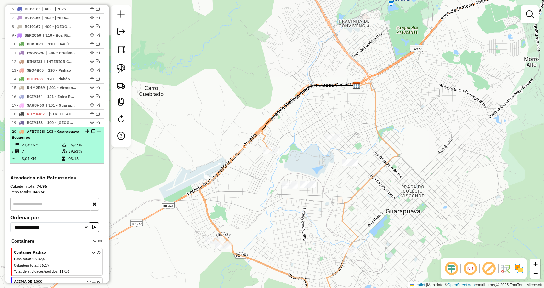
click at [91, 133] on em at bounding box center [93, 131] width 4 height 4
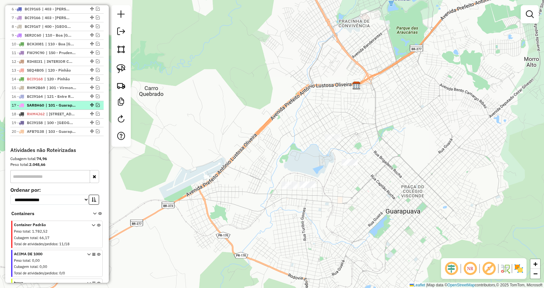
click at [96, 107] on em at bounding box center [98, 105] width 4 height 4
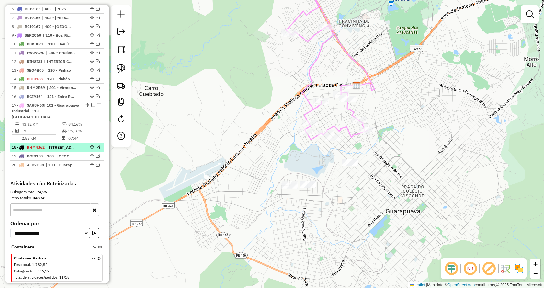
click at [98, 149] on div at bounding box center [91, 147] width 19 height 4
select select "*********"
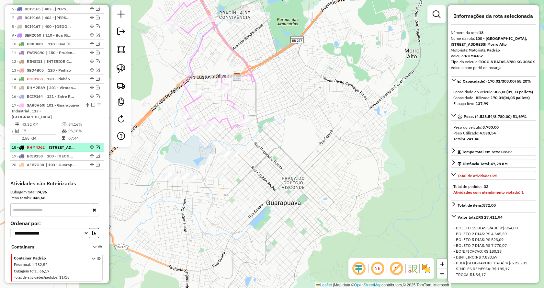
click at [96, 149] on em at bounding box center [98, 147] width 4 height 4
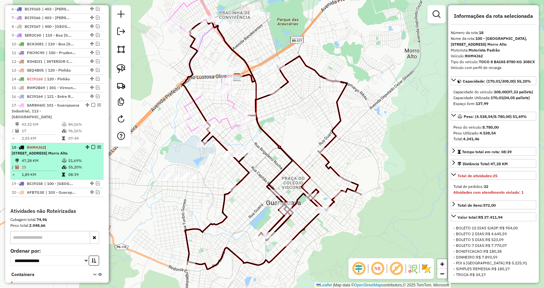
click at [91, 149] on em at bounding box center [93, 147] width 4 height 4
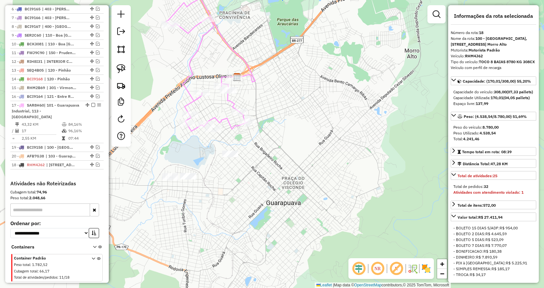
drag, startPoint x: 90, startPoint y: 153, endPoint x: 82, endPoint y: 180, distance: 28.0
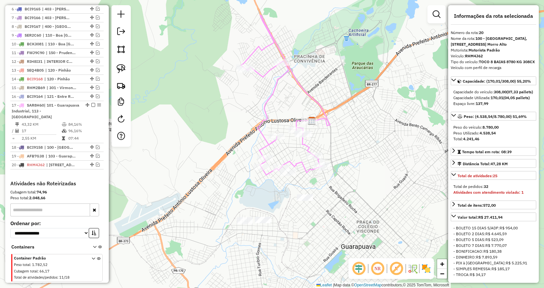
drag, startPoint x: 323, startPoint y: 144, endPoint x: 399, endPoint y: 192, distance: 89.7
click at [399, 192] on div "Janela de atendimento Grade de atendimento Capacidade Transportadoras Veículos …" at bounding box center [272, 144] width 544 height 288
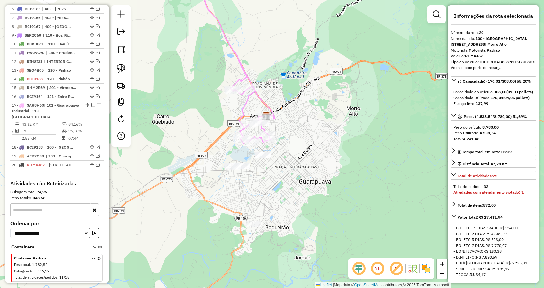
click at [199, 96] on div "Janela de atendimento Grade de atendimento Capacidade Transportadoras Veículos …" at bounding box center [272, 144] width 544 height 288
click at [96, 54] on em at bounding box center [98, 52] width 4 height 4
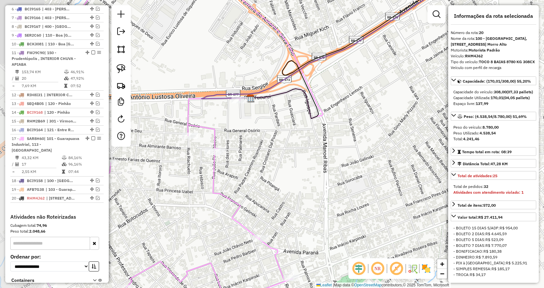
drag, startPoint x: 265, startPoint y: 149, endPoint x: 304, endPoint y: 154, distance: 38.8
click at [304, 154] on div "Janela de atendimento Grade de atendimento Capacidade Transportadoras Veículos …" at bounding box center [272, 144] width 544 height 288
drag, startPoint x: 124, startPoint y: 71, endPoint x: 137, endPoint y: 78, distance: 15.5
click at [125, 71] on img at bounding box center [120, 68] width 9 height 9
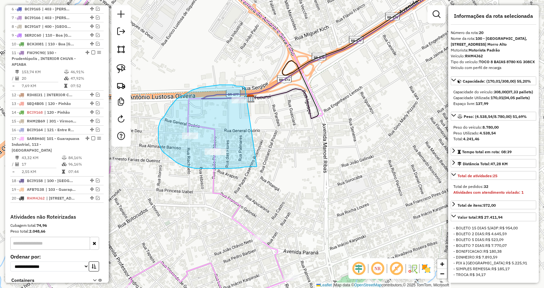
drag, startPoint x: 257, startPoint y: 166, endPoint x: 245, endPoint y: 87, distance: 80.2
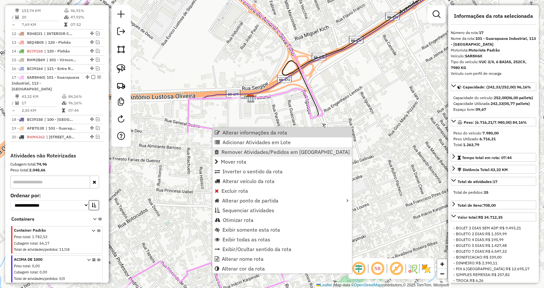
scroll to position [408, 0]
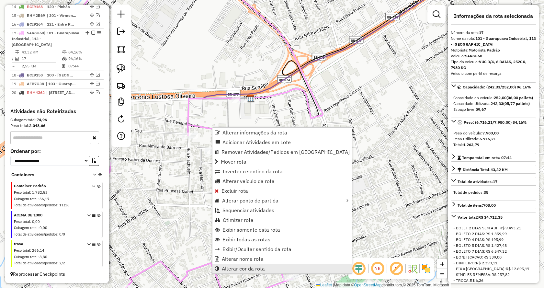
click at [246, 269] on span "Alterar cor da rota" at bounding box center [243, 268] width 43 height 5
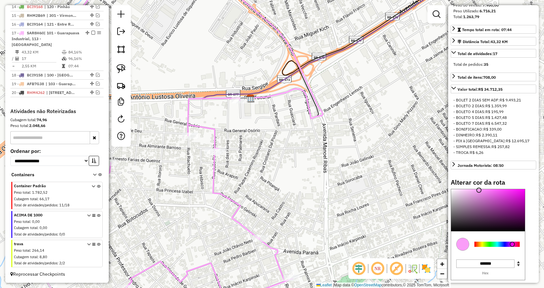
scroll to position [162, 0]
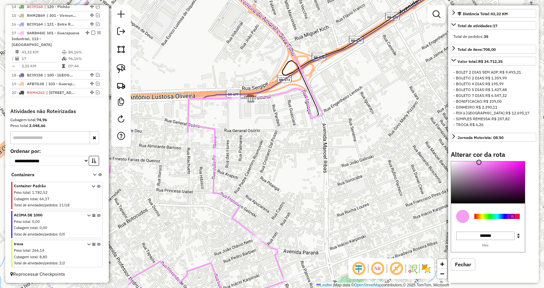
click at [518, 219] on div at bounding box center [496, 216] width 45 height 5
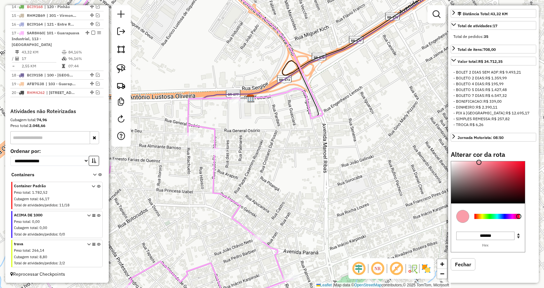
type input "*******"
click at [518, 193] on div at bounding box center [488, 182] width 74 height 42
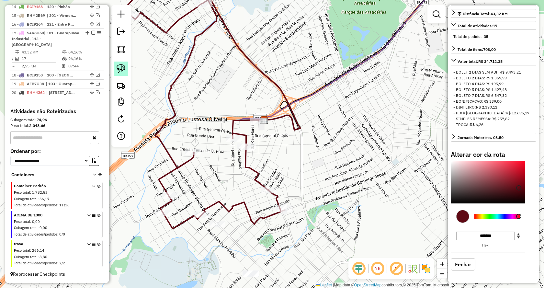
click at [122, 70] on img at bounding box center [120, 68] width 9 height 9
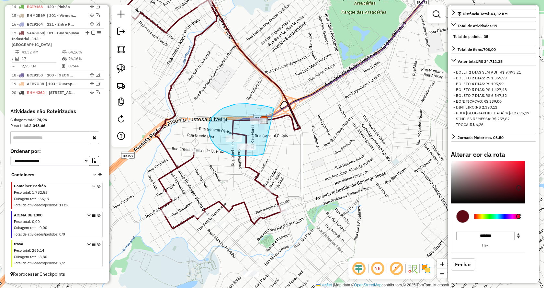
drag, startPoint x: 253, startPoint y: 156, endPoint x: 274, endPoint y: 108, distance: 51.9
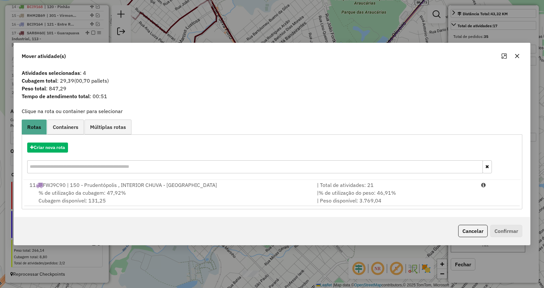
click at [469, 232] on button "Cancelar" at bounding box center [472, 231] width 29 height 12
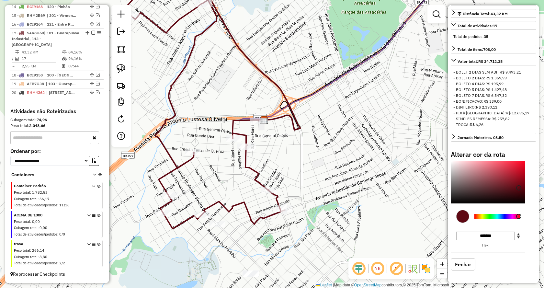
drag, startPoint x: 119, startPoint y: 70, endPoint x: 197, endPoint y: 125, distance: 95.0
click at [120, 70] on img at bounding box center [120, 68] width 9 height 9
drag, startPoint x: 260, startPoint y: 152, endPoint x: 253, endPoint y: 135, distance: 18.7
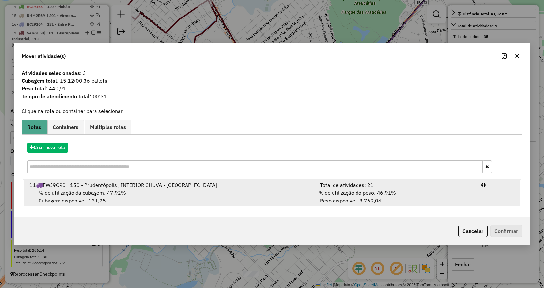
drag, startPoint x: 370, startPoint y: 189, endPoint x: 396, endPoint y: 199, distance: 27.5
click at [371, 189] on span "% de utilização do peso: 46,91%" at bounding box center [356, 192] width 77 height 6
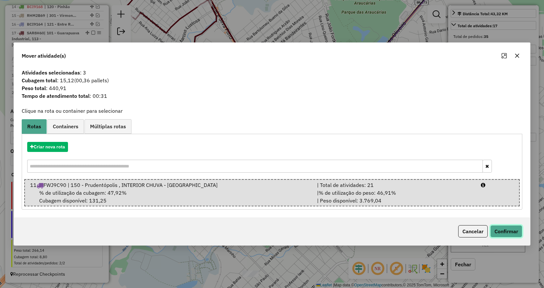
click at [503, 230] on button "Confirmar" at bounding box center [506, 231] width 32 height 12
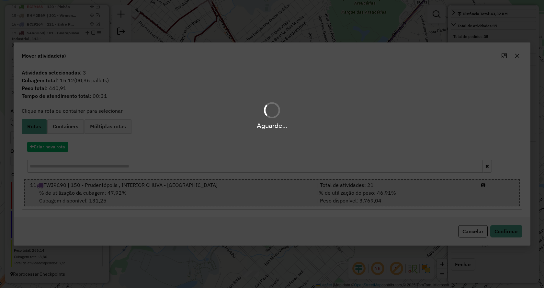
select select "*********"
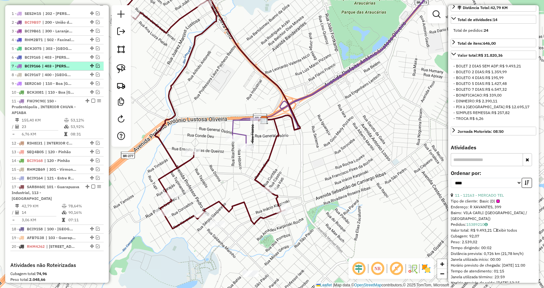
scroll to position [246, 0]
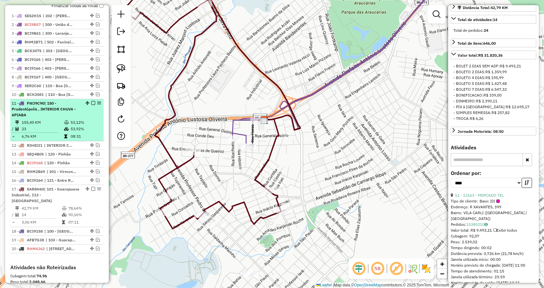
click at [91, 105] on em at bounding box center [93, 103] width 4 height 4
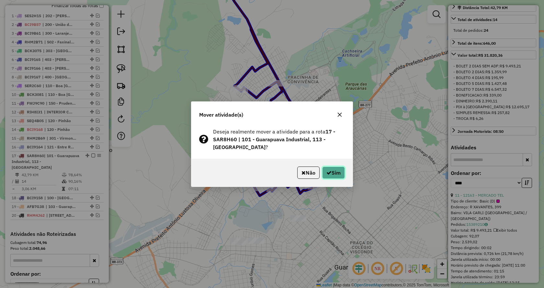
click at [328, 168] on button "Sim" at bounding box center [333, 172] width 23 height 12
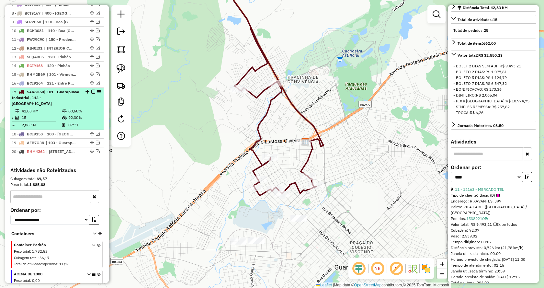
scroll to position [278, 0]
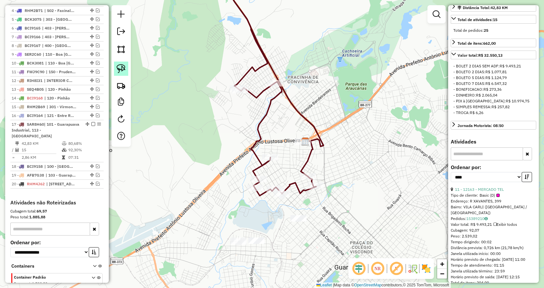
click at [120, 70] on img at bounding box center [120, 68] width 9 height 9
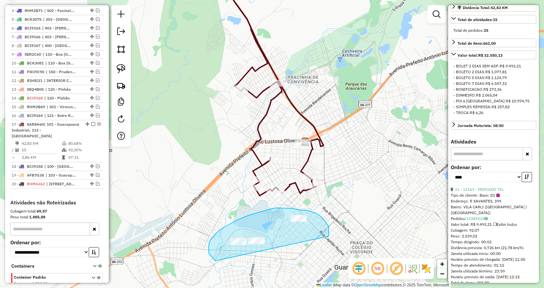
drag, startPoint x: 329, startPoint y: 234, endPoint x: 220, endPoint y: 266, distance: 113.2
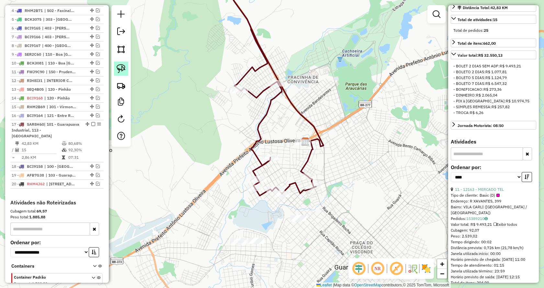
click at [124, 68] on img at bounding box center [120, 68] width 9 height 9
drag, startPoint x: 249, startPoint y: 228, endPoint x: 259, endPoint y: 262, distance: 35.4
drag, startPoint x: 119, startPoint y: 69, endPoint x: 247, endPoint y: 172, distance: 164.3
click at [120, 69] on img at bounding box center [120, 68] width 9 height 9
drag, startPoint x: 296, startPoint y: 236, endPoint x: 280, endPoint y: 211, distance: 29.2
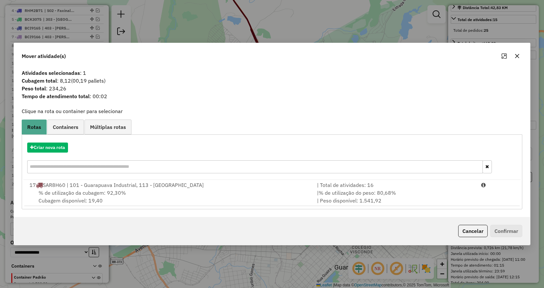
drag, startPoint x: 378, startPoint y: 192, endPoint x: 456, endPoint y: 215, distance: 81.5
click at [380, 192] on span "% de utilização do peso: 80,68%" at bounding box center [356, 192] width 77 height 6
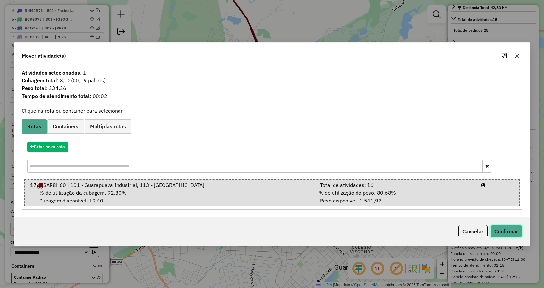
click at [501, 231] on button "Confirmar" at bounding box center [506, 231] width 32 height 12
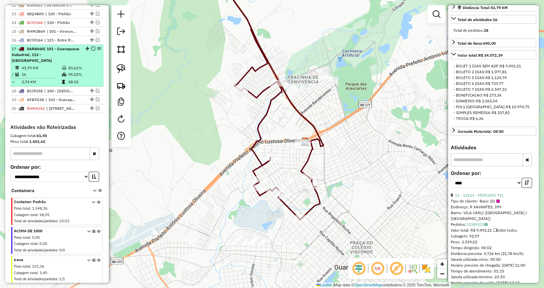
scroll to position [342, 0]
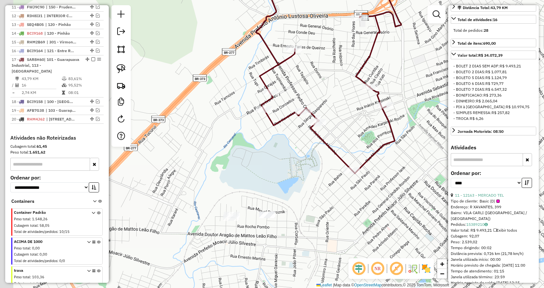
drag, startPoint x: 283, startPoint y: 214, endPoint x: 301, endPoint y: 191, distance: 29.1
click at [301, 195] on div "Janela de atendimento Grade de atendimento Capacidade Transportadoras Veículos …" at bounding box center [272, 144] width 544 height 288
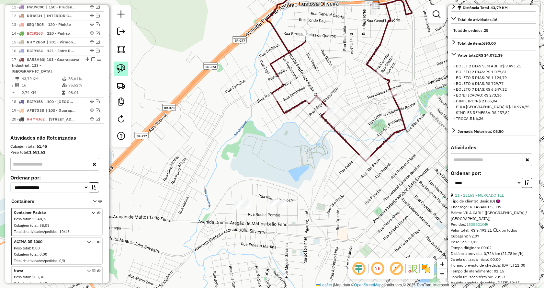
drag, startPoint x: 122, startPoint y: 67, endPoint x: 127, endPoint y: 73, distance: 8.7
click at [122, 67] on img at bounding box center [120, 68] width 9 height 9
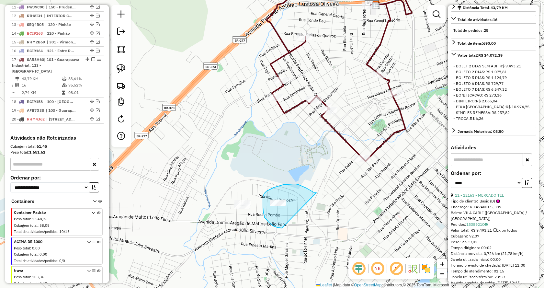
drag, startPoint x: 281, startPoint y: 228, endPoint x: 318, endPoint y: 192, distance: 50.6
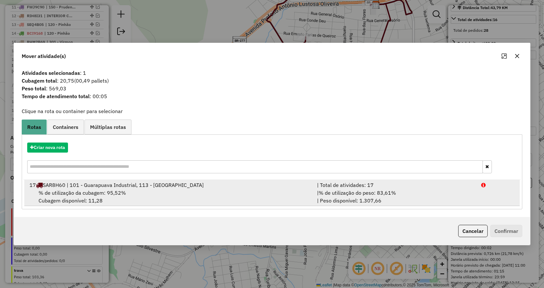
click at [397, 192] on div "| % de utilização do peso: 83,61% | Peso disponível: 1.307,66" at bounding box center [395, 197] width 164 height 16
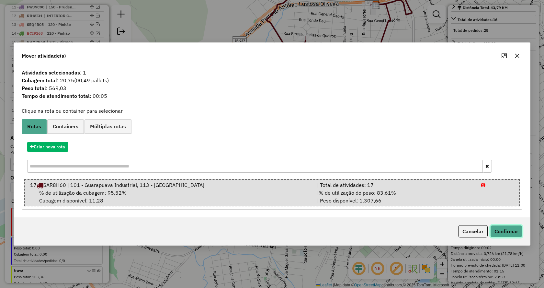
click at [505, 232] on button "Confirmar" at bounding box center [506, 231] width 32 height 12
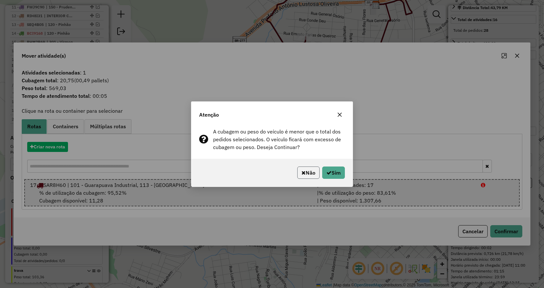
click at [297, 173] on button "Não" at bounding box center [308, 172] width 22 height 12
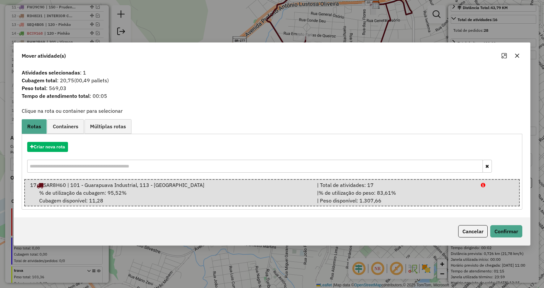
drag, startPoint x: 465, startPoint y: 232, endPoint x: 421, endPoint y: 213, distance: 48.8
click at [465, 231] on button "Cancelar" at bounding box center [472, 231] width 29 height 12
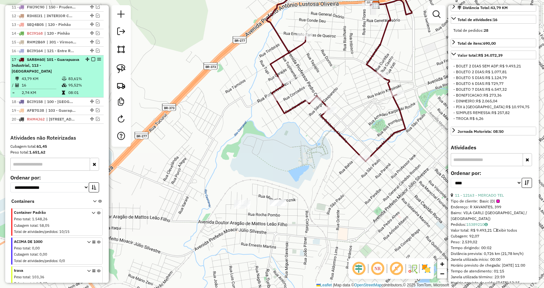
click at [91, 61] on em at bounding box center [93, 59] width 4 height 4
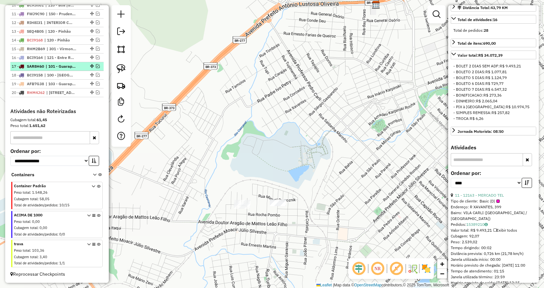
scroll to position [341, 0]
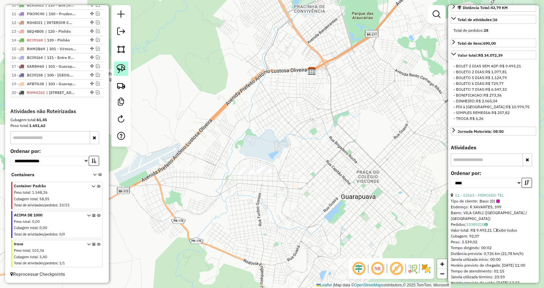
click at [121, 68] on img at bounding box center [120, 68] width 9 height 9
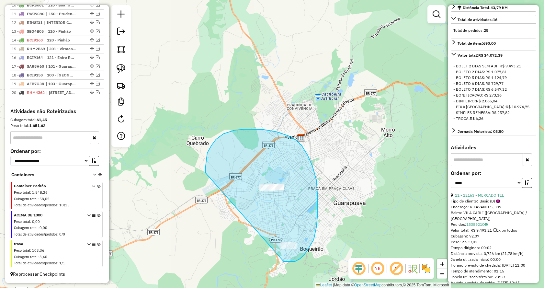
drag, startPoint x: 310, startPoint y: 245, endPoint x: 205, endPoint y: 173, distance: 127.2
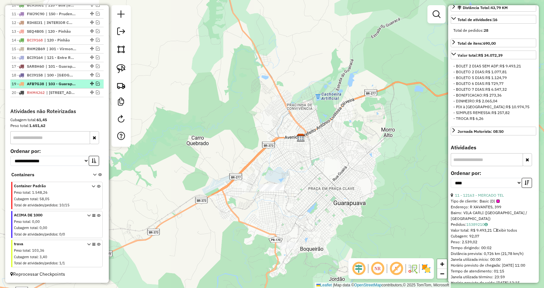
click at [97, 83] on em at bounding box center [98, 84] width 4 height 4
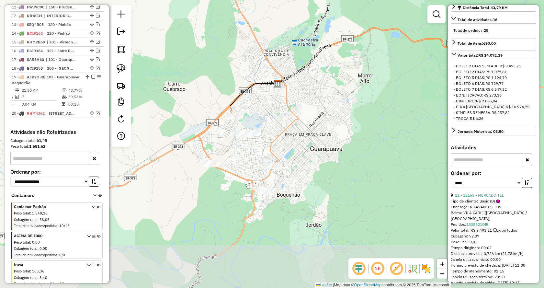
drag, startPoint x: 265, startPoint y: 216, endPoint x: 237, endPoint y: 158, distance: 64.7
click at [237, 158] on div "Janela de atendimento Grade de atendimento Capacidade Transportadoras Veículos …" at bounding box center [272, 144] width 544 height 288
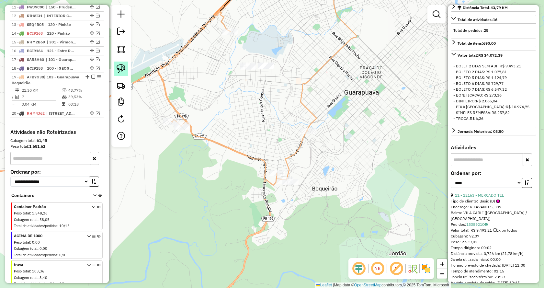
click at [123, 68] on img at bounding box center [120, 68] width 9 height 9
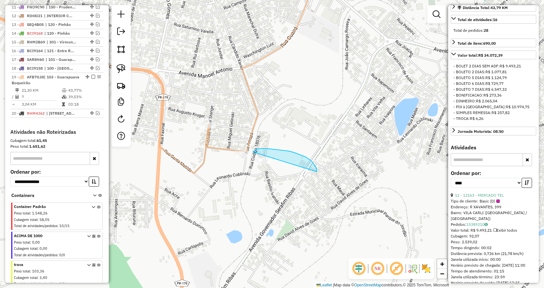
drag, startPoint x: 316, startPoint y: 171, endPoint x: 271, endPoint y: 192, distance: 49.5
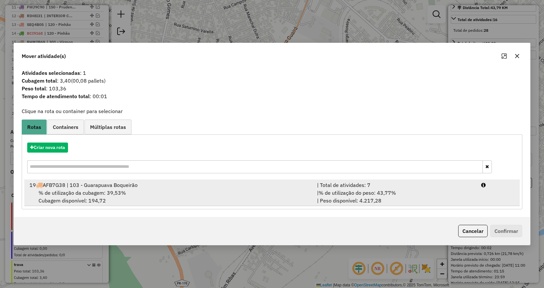
click at [372, 193] on span "% de utilização do peso: 43,77%" at bounding box center [356, 192] width 77 height 6
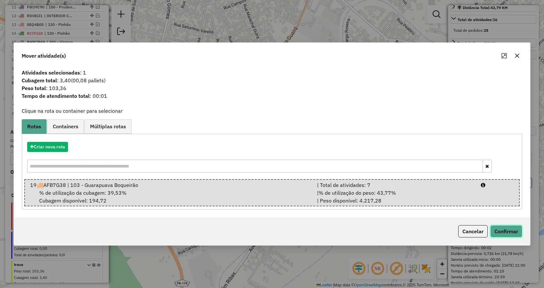
click at [496, 229] on button "Confirmar" at bounding box center [506, 231] width 32 height 12
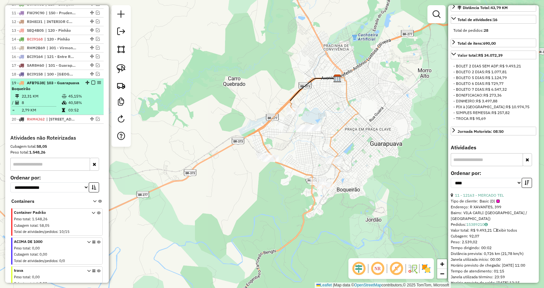
scroll to position [304, 0]
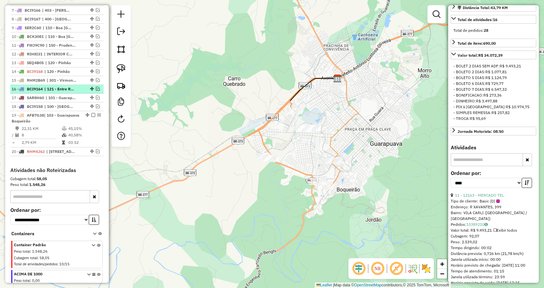
click at [97, 91] on em at bounding box center [98, 89] width 4 height 4
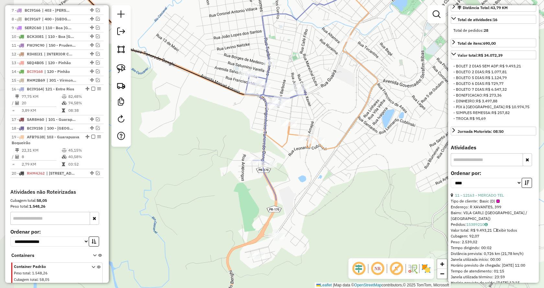
drag, startPoint x: 294, startPoint y: 228, endPoint x: 337, endPoint y: 123, distance: 113.6
click at [337, 123] on div "Janela de atendimento Grade de atendimento Capacidade Transportadoras Veículos …" at bounding box center [272, 144] width 544 height 288
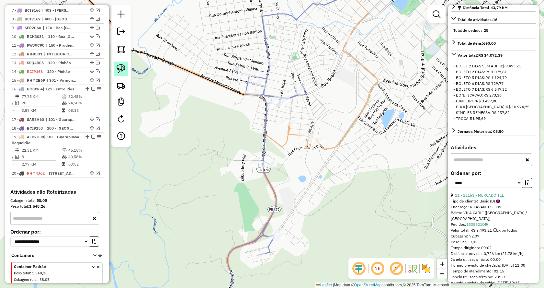
click at [123, 71] on img at bounding box center [120, 68] width 9 height 9
drag, startPoint x: 295, startPoint y: 132, endPoint x: 269, endPoint y: 113, distance: 32.0
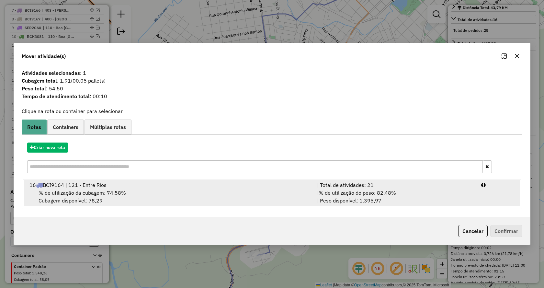
drag, startPoint x: 391, startPoint y: 189, endPoint x: 398, endPoint y: 193, distance: 7.1
click at [392, 190] on span "% de utilização do peso: 82,48%" at bounding box center [356, 192] width 77 height 6
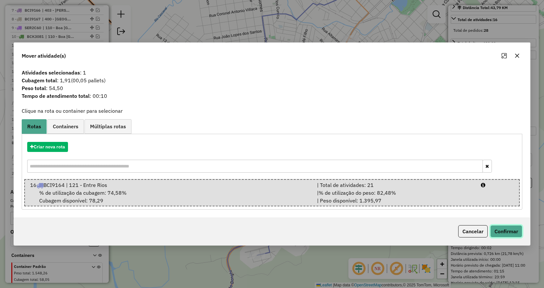
click at [503, 230] on button "Confirmar" at bounding box center [506, 231] width 32 height 12
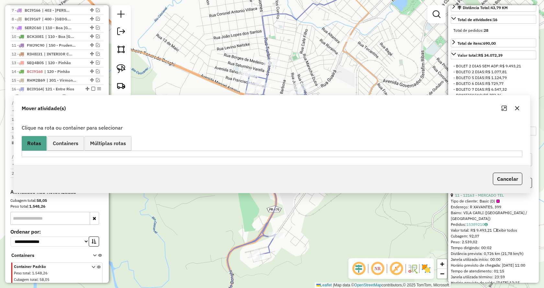
scroll to position [390, 0]
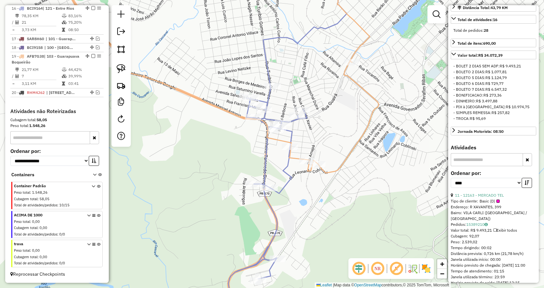
drag, startPoint x: 375, startPoint y: 108, endPoint x: 376, endPoint y: 132, distance: 23.6
click at [376, 132] on div "Janela de atendimento Grade de atendimento Capacidade Transportadoras Veículos …" at bounding box center [272, 144] width 544 height 288
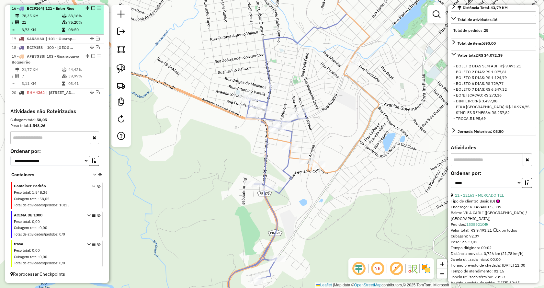
click at [91, 9] on em at bounding box center [93, 8] width 4 height 4
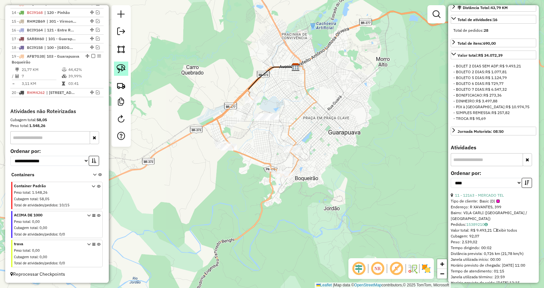
click at [126, 68] on link at bounding box center [121, 68] width 14 height 14
drag, startPoint x: 270, startPoint y: 130, endPoint x: 235, endPoint y: 119, distance: 36.7
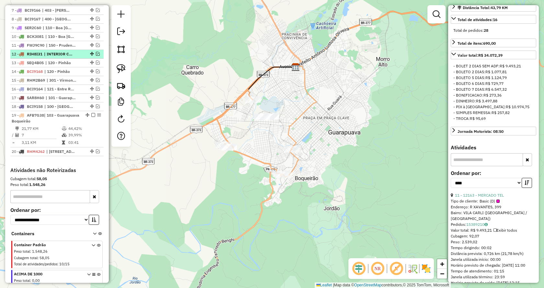
scroll to position [272, 0]
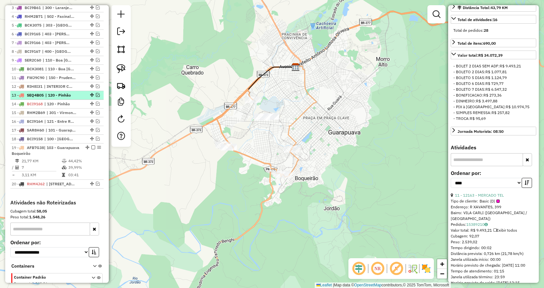
click at [97, 97] on em at bounding box center [98, 95] width 4 height 4
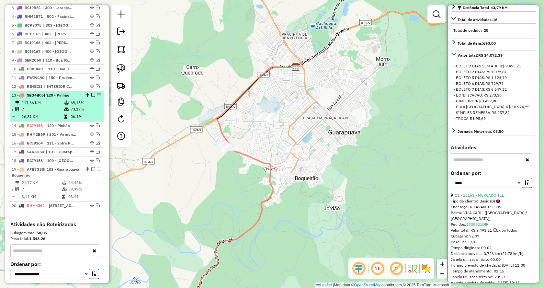
click at [91, 97] on em at bounding box center [93, 95] width 4 height 4
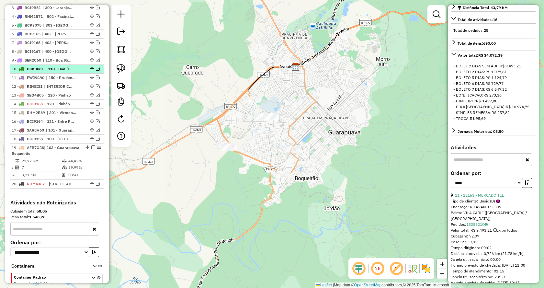
click at [96, 71] on em at bounding box center [98, 69] width 4 height 4
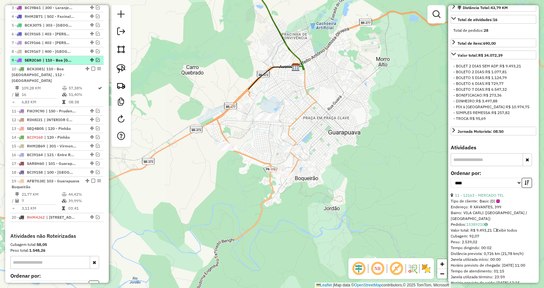
click at [96, 62] on em at bounding box center [98, 60] width 4 height 4
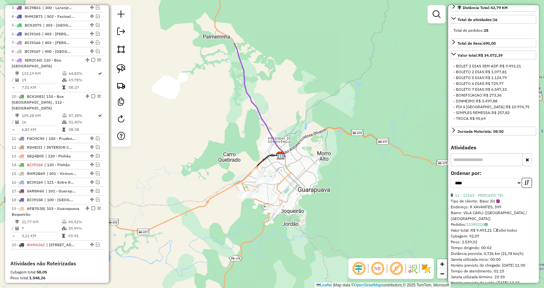
drag, startPoint x: 224, startPoint y: 58, endPoint x: 237, endPoint y: 129, distance: 73.1
click at [237, 129] on div "Janela de atendimento Grade de atendimento Capacidade Transportadoras Veículos …" at bounding box center [272, 144] width 544 height 288
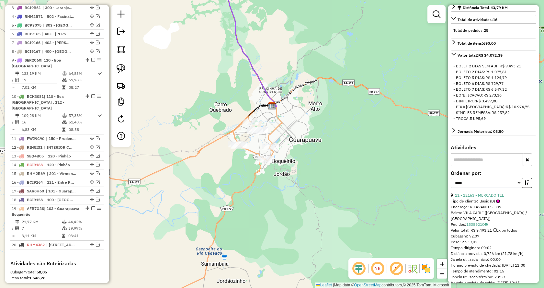
drag, startPoint x: 199, startPoint y: 144, endPoint x: 190, endPoint y: 94, distance: 50.6
click at [190, 94] on div "Janela de atendimento Grade de atendimento Capacidade Transportadoras Veículos …" at bounding box center [272, 144] width 544 height 288
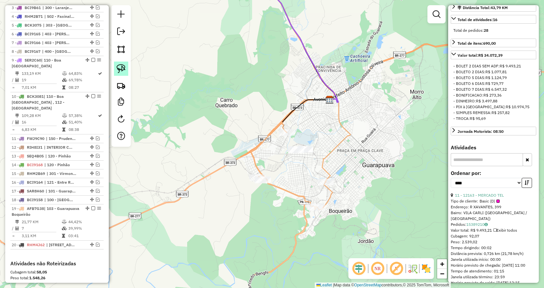
drag, startPoint x: 121, startPoint y: 70, endPoint x: 255, endPoint y: 122, distance: 143.3
click at [122, 70] on img at bounding box center [120, 68] width 9 height 9
drag, startPoint x: 268, startPoint y: 140, endPoint x: 265, endPoint y: 116, distance: 23.5
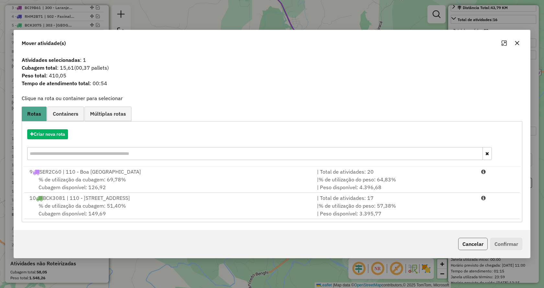
click at [474, 245] on button "Cancelar" at bounding box center [472, 243] width 29 height 12
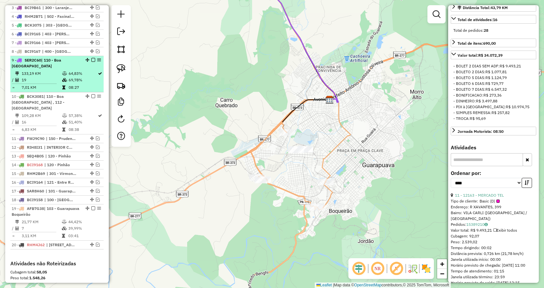
click at [91, 62] on em at bounding box center [93, 60] width 4 height 4
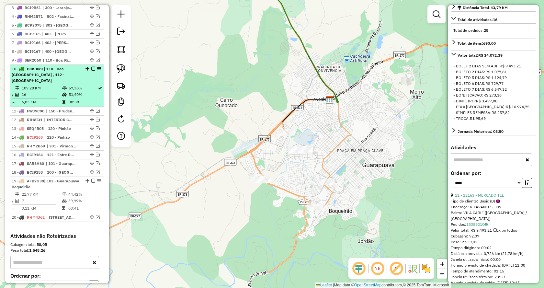
click at [92, 71] on em at bounding box center [93, 69] width 4 height 4
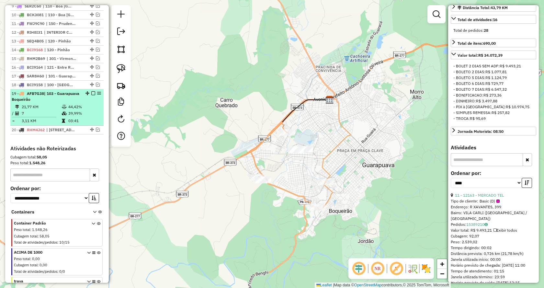
scroll to position [336, 0]
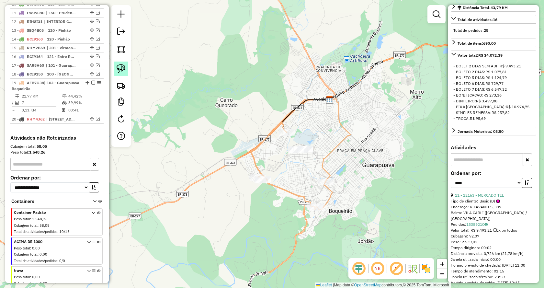
click at [125, 69] on img at bounding box center [120, 68] width 9 height 9
drag, startPoint x: 311, startPoint y: 161, endPoint x: 278, endPoint y: 164, distance: 33.1
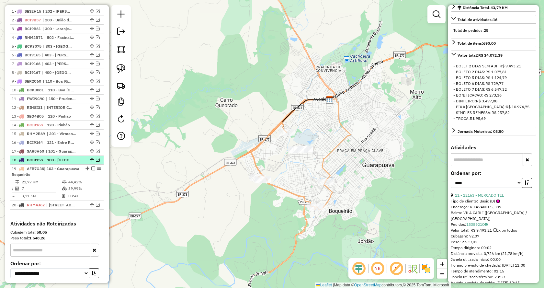
scroll to position [239, 0]
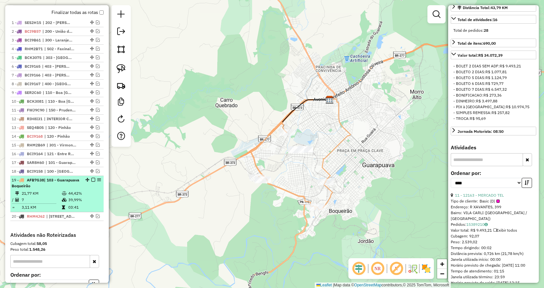
click at [91, 181] on em at bounding box center [93, 180] width 4 height 4
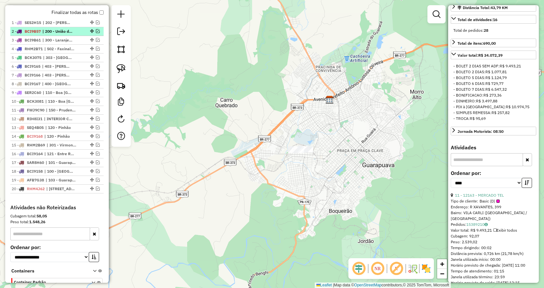
click at [96, 33] on em at bounding box center [98, 31] width 4 height 4
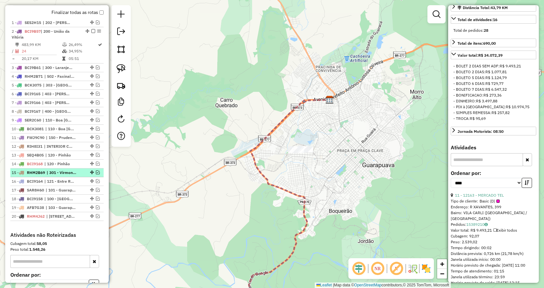
click at [96, 174] on em at bounding box center [98, 172] width 4 height 4
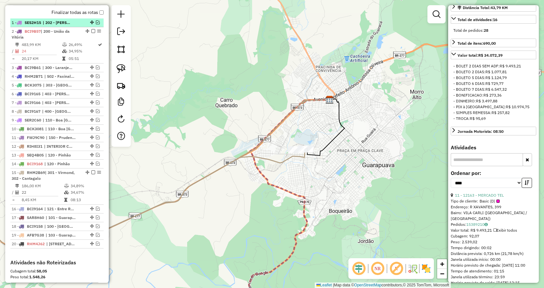
click at [96, 24] on em at bounding box center [98, 22] width 4 height 4
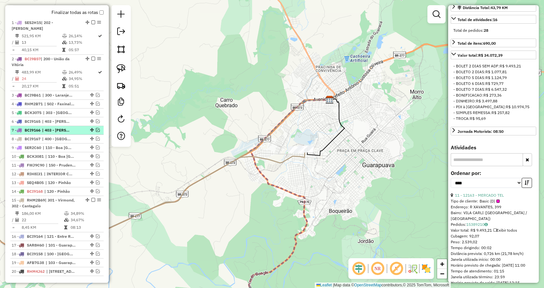
scroll to position [272, 0]
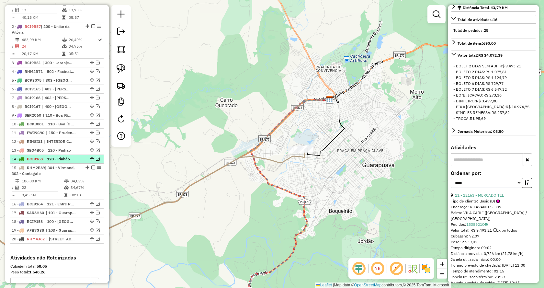
click at [96, 160] on em at bounding box center [98, 159] width 4 height 4
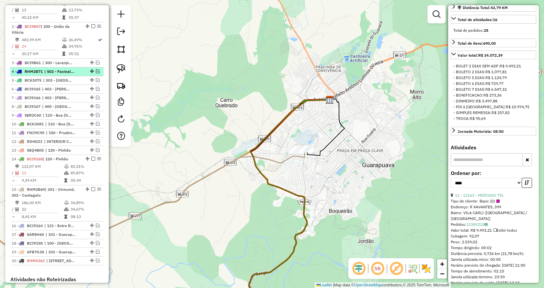
click at [96, 73] on em at bounding box center [98, 71] width 4 height 4
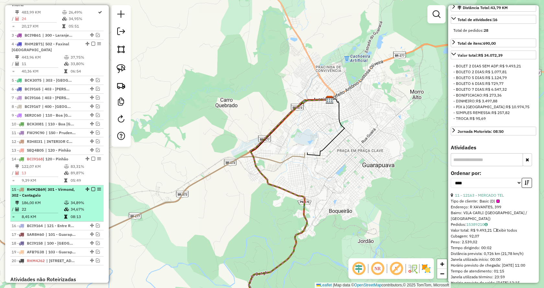
scroll to position [336, 0]
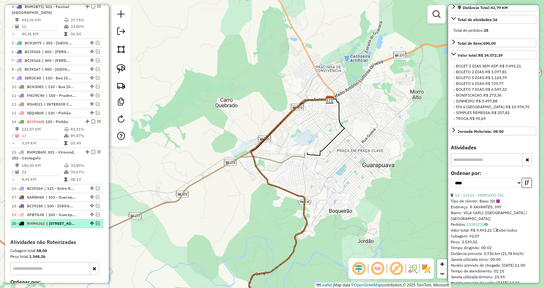
click at [96, 225] on em at bounding box center [98, 223] width 4 height 4
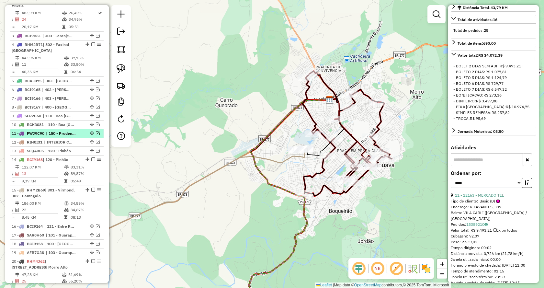
scroll to position [304, 0]
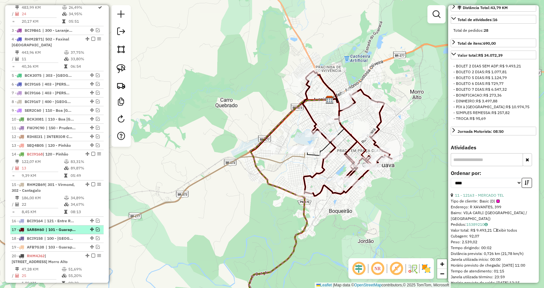
click at [96, 231] on em at bounding box center [98, 229] width 4 height 4
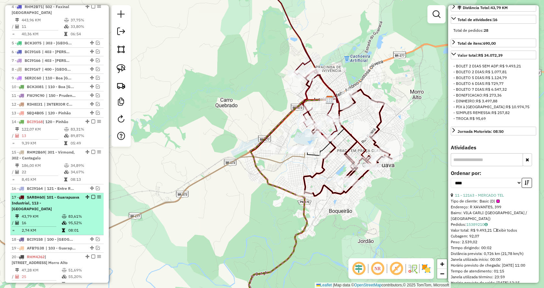
scroll to position [369, 0]
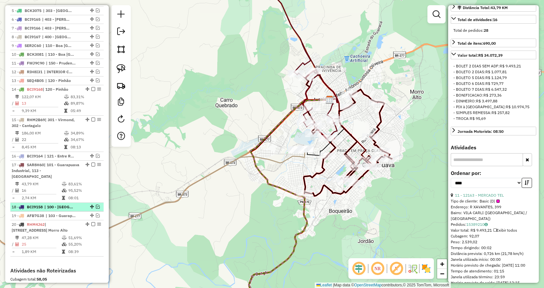
click at [97, 208] on em at bounding box center [98, 206] width 4 height 4
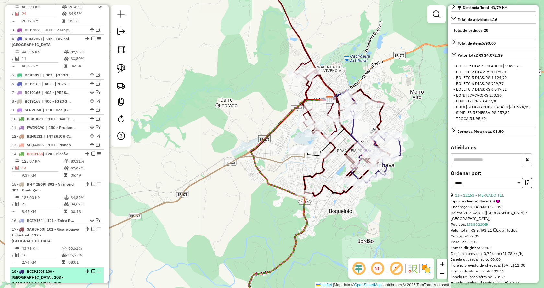
scroll to position [304, 0]
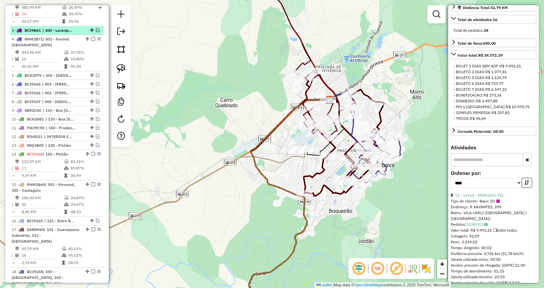
click at [96, 32] on em at bounding box center [98, 30] width 4 height 4
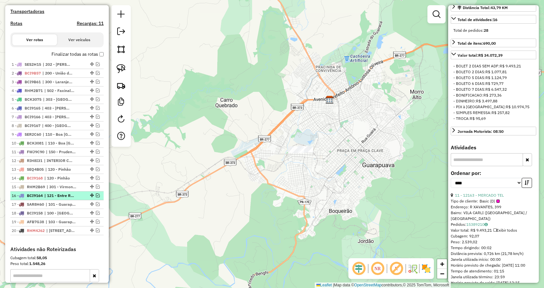
scroll to position [207, 0]
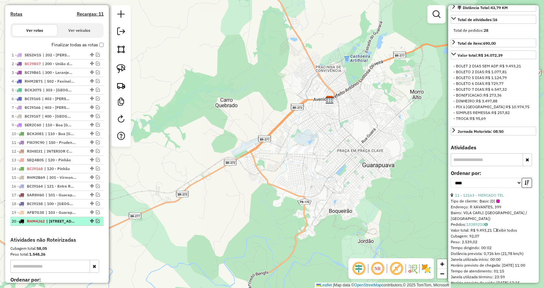
drag, startPoint x: 65, startPoint y: 225, endPoint x: 67, endPoint y: 230, distance: 5.8
click at [65, 225] on ul "1 - SES2H15 | 202 - [PERSON_NAME] 2 - BCI9B57 | 200 - [GEOGRAPHIC_DATA] 3 - BCI…" at bounding box center [56, 138] width 93 height 175
click at [288, 227] on div "Janela de atendimento Grade de atendimento Capacidade Transportadoras Veículos …" at bounding box center [272, 144] width 544 height 288
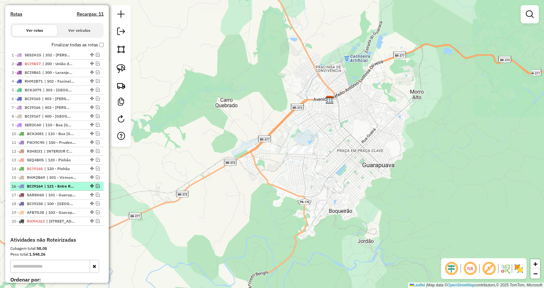
click at [70, 189] on span "| 121 - Entre Rios" at bounding box center [59, 186] width 30 height 6
select select "*********"
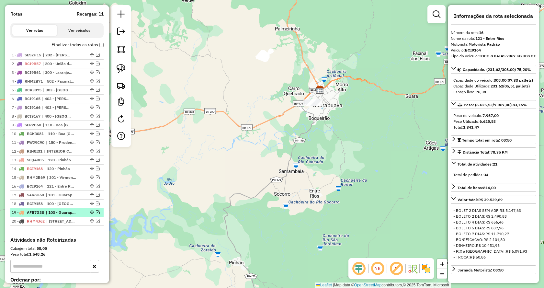
click at [96, 214] on em at bounding box center [98, 212] width 4 height 4
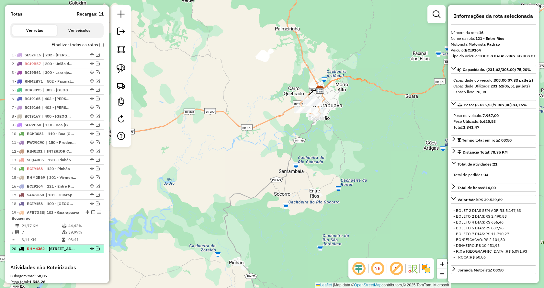
click at [98, 250] on div at bounding box center [91, 248] width 19 height 4
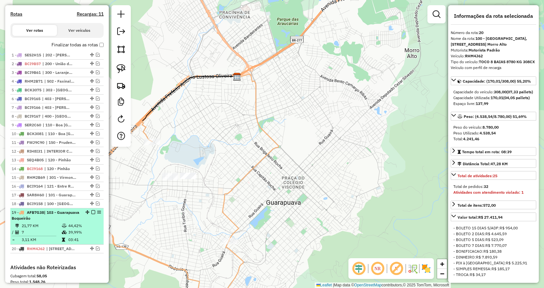
click at [92, 214] on em at bounding box center [93, 212] width 4 height 4
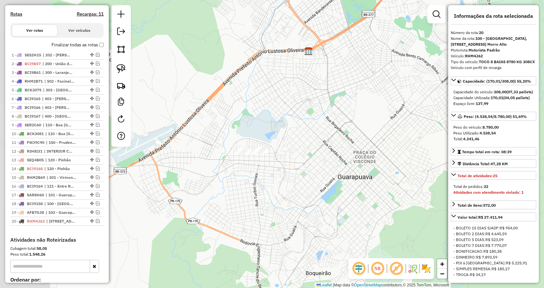
drag, startPoint x: 249, startPoint y: 201, endPoint x: 304, endPoint y: 181, distance: 58.7
click at [304, 181] on div "Janela de atendimento Grade de atendimento Capacidade Transportadoras Veículos …" at bounding box center [272, 144] width 544 height 288
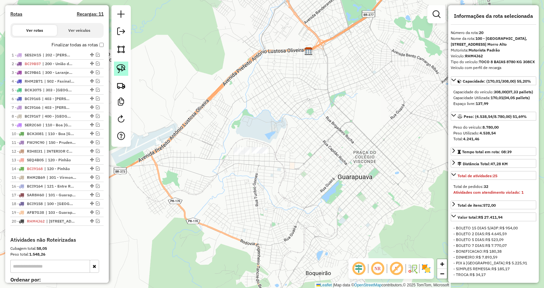
click at [121, 70] on img at bounding box center [120, 68] width 9 height 9
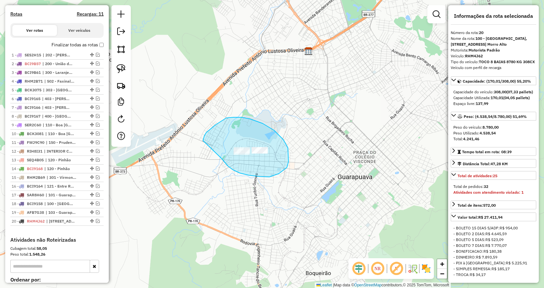
drag, startPoint x: 222, startPoint y: 159, endPoint x: 203, endPoint y: 141, distance: 26.1
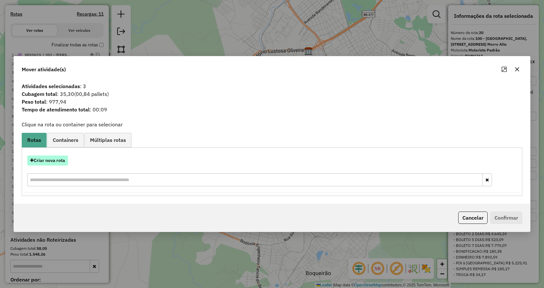
click at [63, 162] on button "Criar nova rota" at bounding box center [47, 160] width 41 height 10
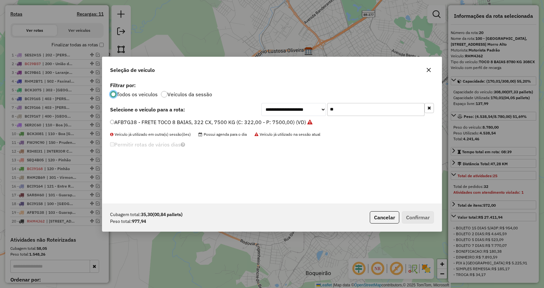
scroll to position [4, 2]
drag, startPoint x: 350, startPoint y: 108, endPoint x: 282, endPoint y: 108, distance: 67.6
click at [284, 108] on div "**********" at bounding box center [347, 109] width 172 height 13
type input "***"
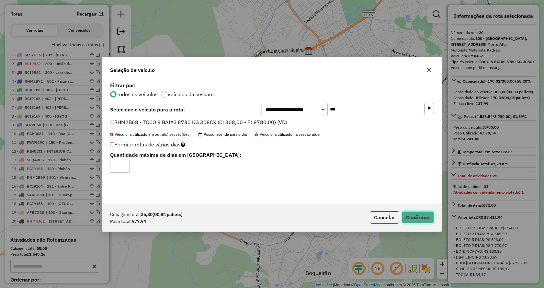
click at [406, 217] on button "Confirmar" at bounding box center [417, 217] width 32 height 12
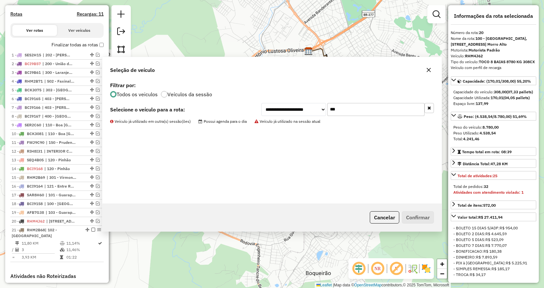
scroll to position [378, 0]
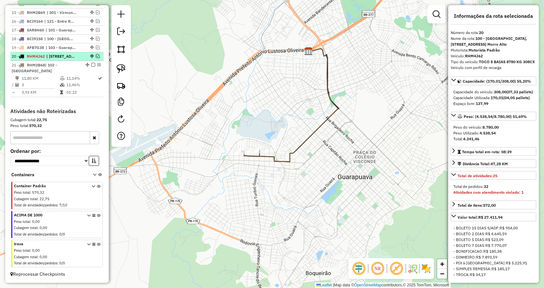
click at [96, 56] on em at bounding box center [98, 56] width 4 height 4
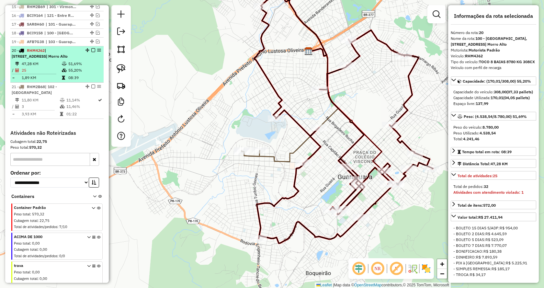
click at [92, 52] on em at bounding box center [93, 50] width 4 height 4
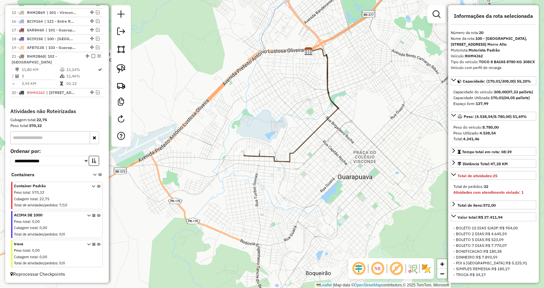
drag, startPoint x: 89, startPoint y: 55, endPoint x: 69, endPoint y: 104, distance: 52.8
click at [96, 48] on em at bounding box center [98, 47] width 4 height 4
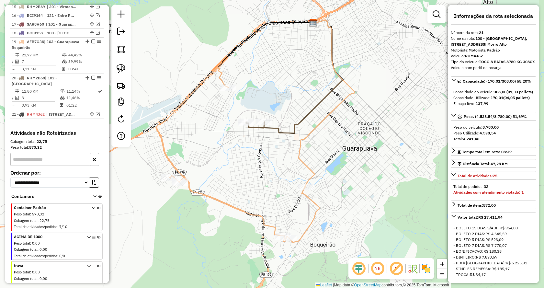
drag, startPoint x: 275, startPoint y: 128, endPoint x: 280, endPoint y: 100, distance: 28.8
click at [280, 100] on div "Janela de atendimento Grade de atendimento Capacidade Transportadoras Veículos …" at bounding box center [272, 144] width 544 height 288
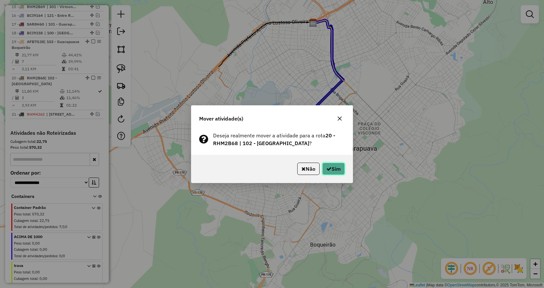
click at [333, 170] on button "Sim" at bounding box center [333, 168] width 23 height 12
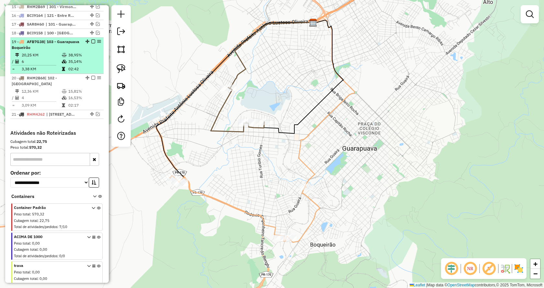
click at [91, 43] on em at bounding box center [93, 41] width 4 height 4
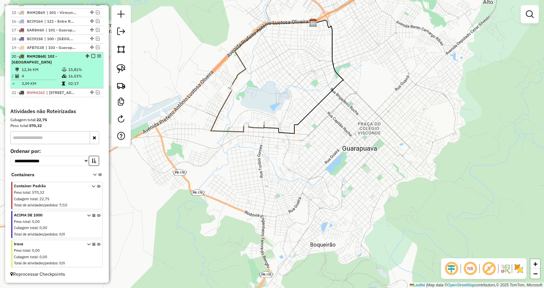
click at [91, 56] on em at bounding box center [93, 56] width 4 height 4
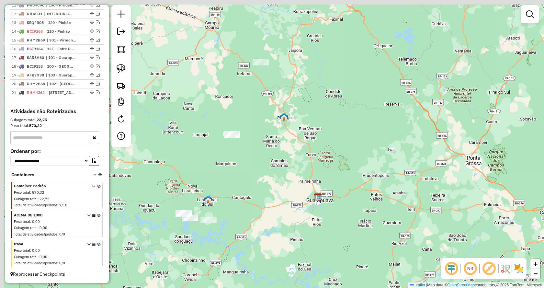
drag, startPoint x: 263, startPoint y: 127, endPoint x: 292, endPoint y: 183, distance: 63.0
click at [292, 183] on div "Janela de atendimento Grade de atendimento Capacidade Transportadoras Veículos …" at bounding box center [272, 144] width 544 height 288
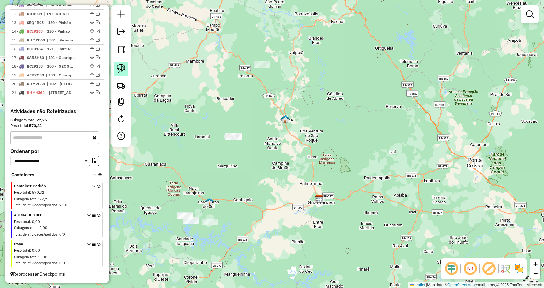
click at [120, 71] on img at bounding box center [120, 68] width 9 height 9
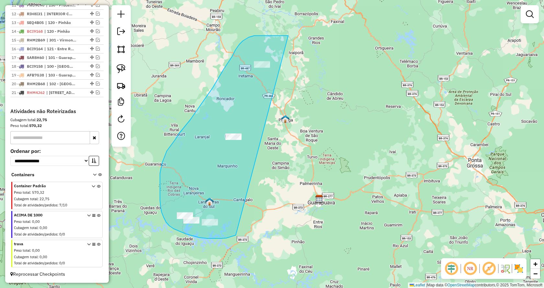
drag, startPoint x: 214, startPoint y: 238, endPoint x: 330, endPoint y: 69, distance: 204.4
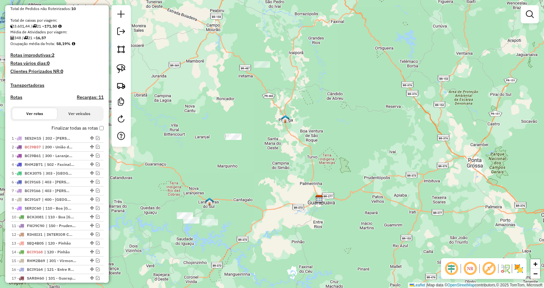
scroll to position [124, 0]
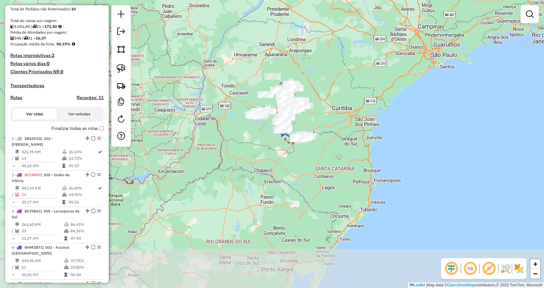
drag, startPoint x: 396, startPoint y: 170, endPoint x: 366, endPoint y: 117, distance: 60.7
click at [366, 117] on div "Janela de atendimento Grade de atendimento Capacidade Transportadoras Veículos …" at bounding box center [272, 144] width 544 height 288
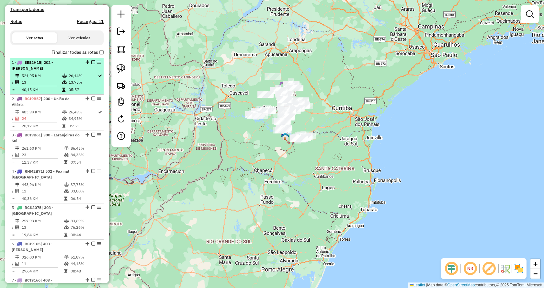
scroll to position [188, 0]
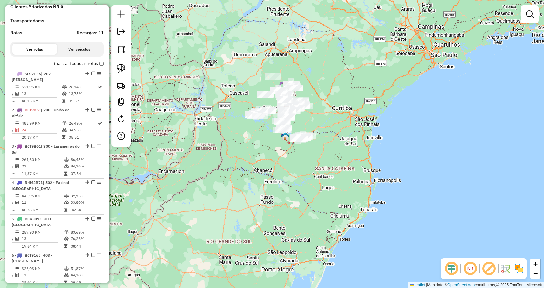
click at [97, 67] on label "Finalizar todas as rotas" at bounding box center [77, 63] width 52 height 7
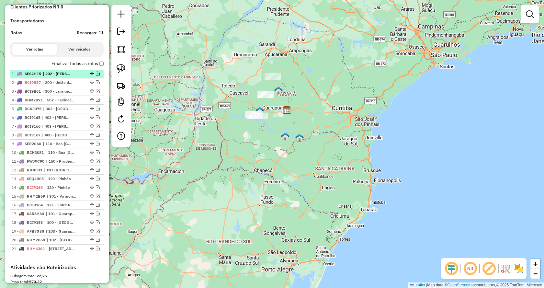
click at [96, 75] on em at bounding box center [98, 73] width 4 height 4
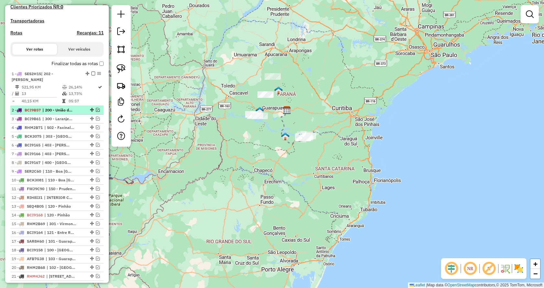
click at [96, 112] on em at bounding box center [98, 110] width 4 height 4
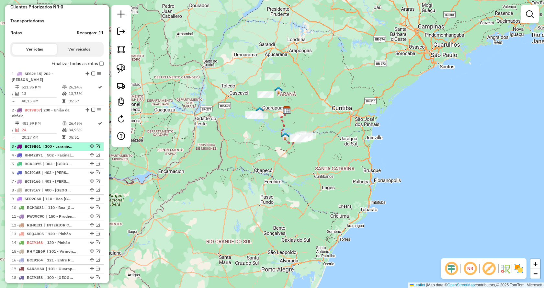
click at [96, 148] on em at bounding box center [98, 146] width 4 height 4
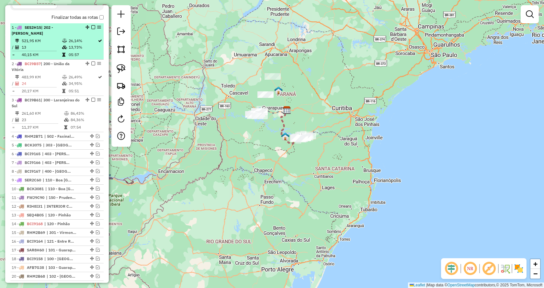
scroll to position [221, 0]
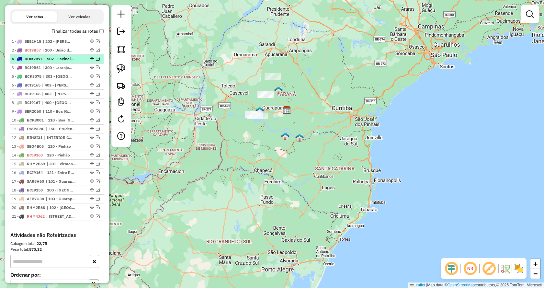
drag, startPoint x: 88, startPoint y: 72, endPoint x: 85, endPoint y: 63, distance: 10.3
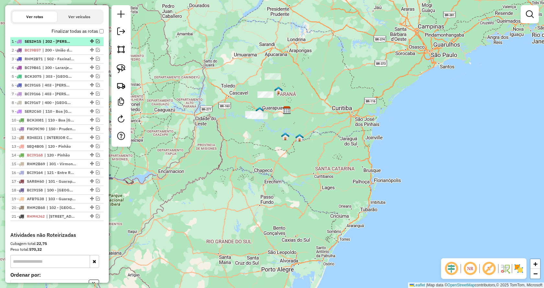
click at [97, 43] on em at bounding box center [98, 41] width 4 height 4
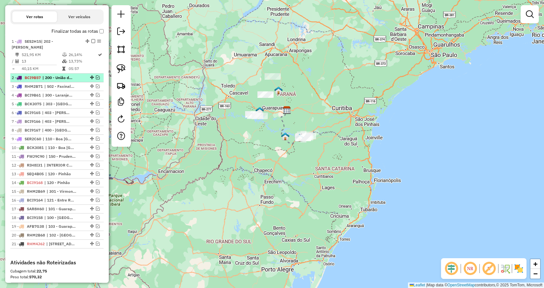
click at [96, 79] on em at bounding box center [98, 77] width 4 height 4
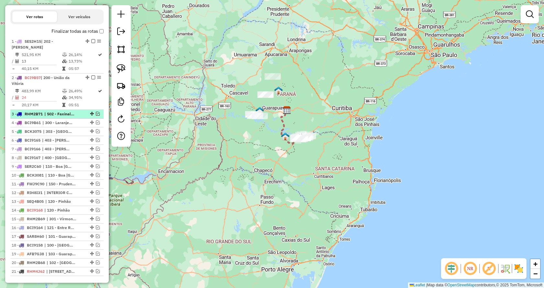
click at [96, 115] on em at bounding box center [98, 114] width 4 height 4
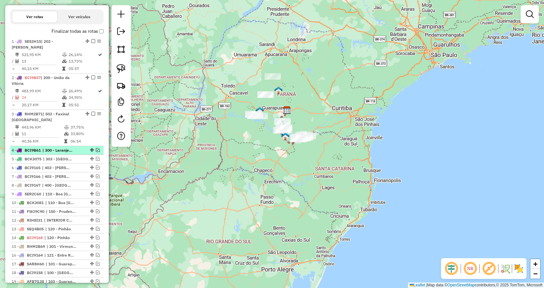
click at [97, 152] on em at bounding box center [98, 150] width 4 height 4
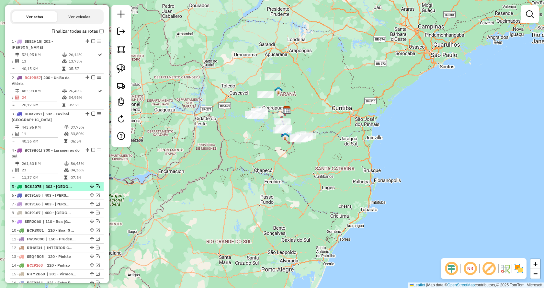
click at [96, 188] on em at bounding box center [98, 186] width 4 height 4
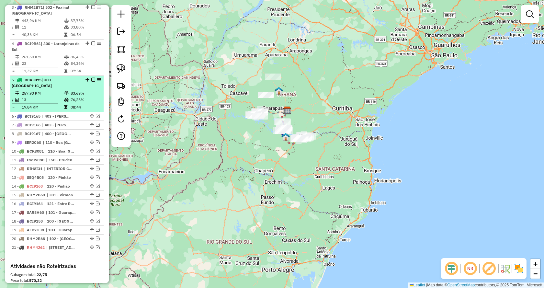
scroll to position [350, 0]
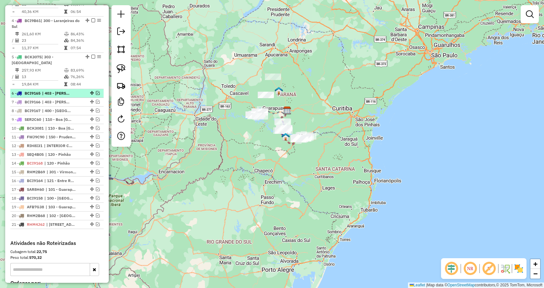
click at [97, 95] on em at bounding box center [98, 93] width 4 height 4
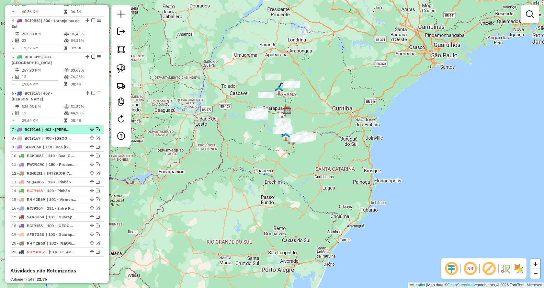
click at [96, 131] on em at bounding box center [98, 129] width 4 height 4
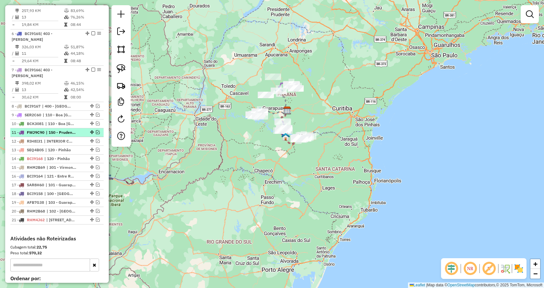
scroll to position [415, 0]
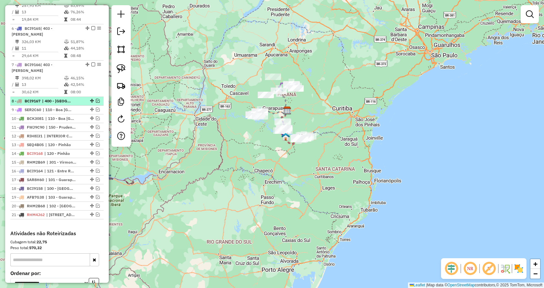
click at [96, 103] on em at bounding box center [98, 101] width 4 height 4
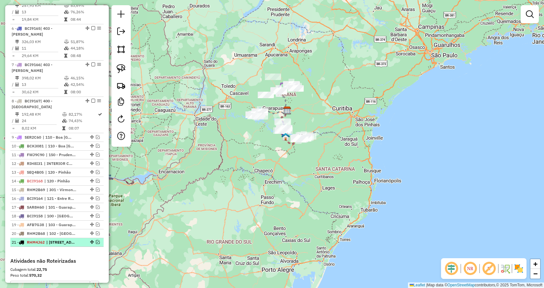
click at [96, 243] on em at bounding box center [98, 242] width 4 height 4
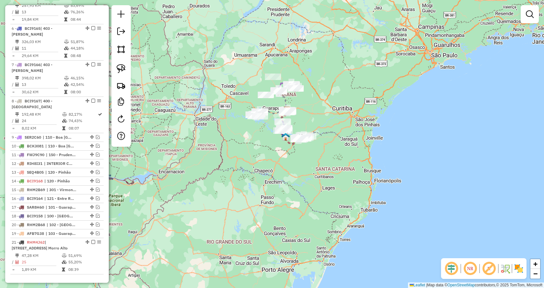
drag, startPoint x: 89, startPoint y: 224, endPoint x: 85, endPoint y: 235, distance: 11.6
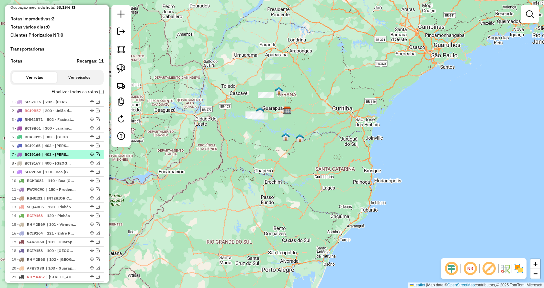
scroll to position [285, 0]
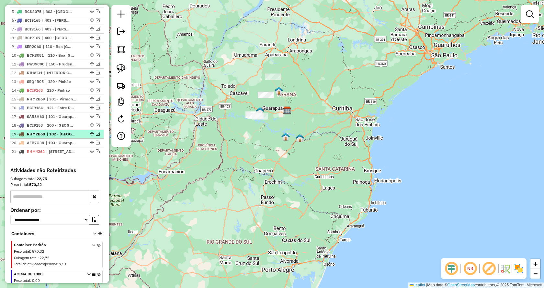
click at [96, 136] on em at bounding box center [98, 134] width 4 height 4
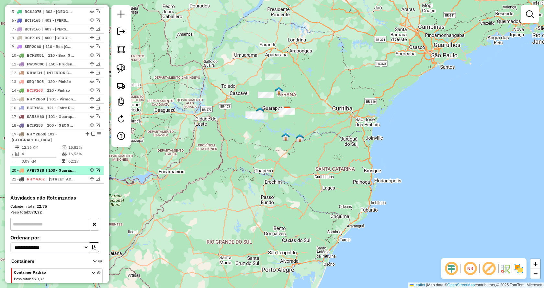
click at [96, 172] on em at bounding box center [98, 170] width 4 height 4
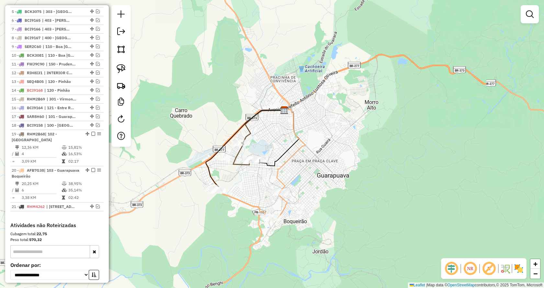
drag, startPoint x: 281, startPoint y: 167, endPoint x: 372, endPoint y: 132, distance: 97.3
click at [372, 132] on div "Janela de atendimento Grade de atendimento Capacidade Transportadoras Veículos …" at bounding box center [272, 144] width 544 height 288
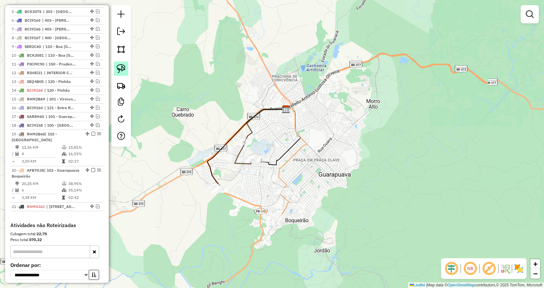
click at [123, 68] on img at bounding box center [120, 68] width 9 height 9
drag, startPoint x: 275, startPoint y: 159, endPoint x: 244, endPoint y: 128, distance: 43.5
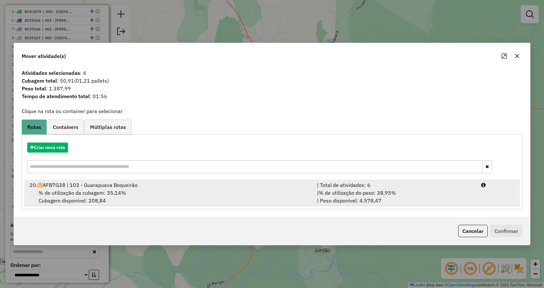
drag, startPoint x: 362, startPoint y: 192, endPoint x: 414, endPoint y: 209, distance: 55.2
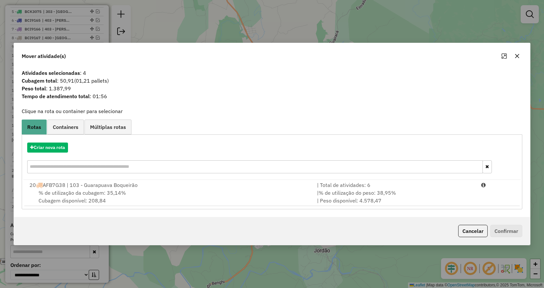
click at [362, 192] on span "% de utilização do peso: 38,95%" at bounding box center [356, 192] width 77 height 6
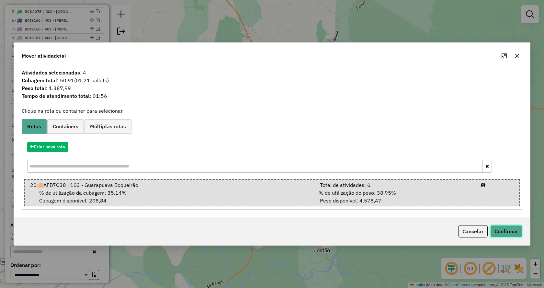
click at [500, 232] on button "Confirmar" at bounding box center [506, 231] width 32 height 12
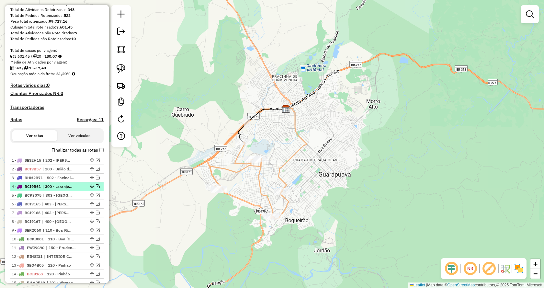
scroll to position [233, 0]
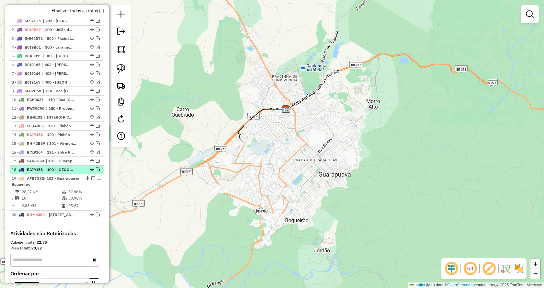
click at [93, 171] on div at bounding box center [91, 169] width 19 height 4
select select "*********"
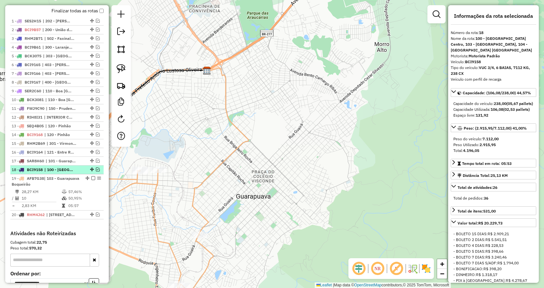
click at [96, 171] on em at bounding box center [98, 169] width 4 height 4
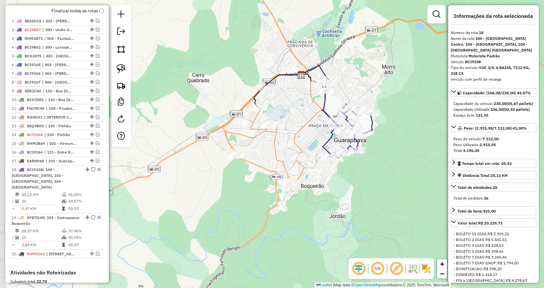
drag, startPoint x: 304, startPoint y: 236, endPoint x: 381, endPoint y: 185, distance: 92.5
click at [381, 185] on div "Janela de atendimento Grade de atendimento Capacidade Transportadoras Veículos …" at bounding box center [272, 144] width 544 height 288
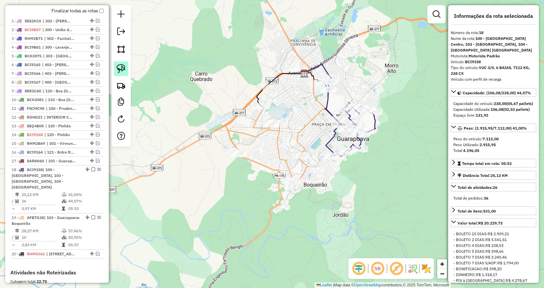
click at [120, 70] on img at bounding box center [120, 68] width 9 height 9
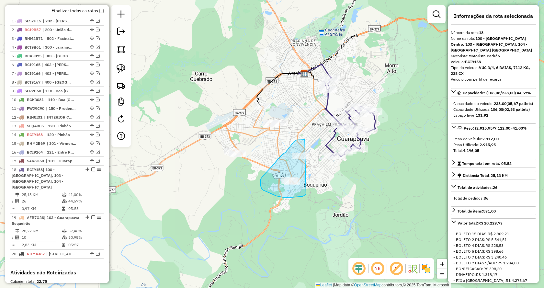
drag, startPoint x: 305, startPoint y: 195, endPoint x: 310, endPoint y: 139, distance: 55.5
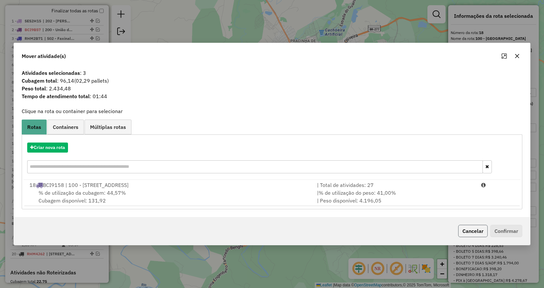
click at [462, 228] on button "Cancelar" at bounding box center [472, 231] width 29 height 12
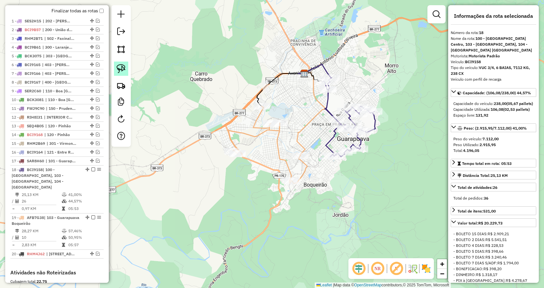
click at [122, 68] on img at bounding box center [120, 68] width 9 height 9
drag, startPoint x: 297, startPoint y: 129, endPoint x: 250, endPoint y: 129, distance: 47.2
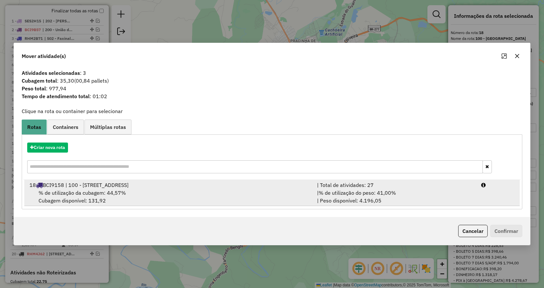
drag, startPoint x: 381, startPoint y: 190, endPoint x: 453, endPoint y: 215, distance: 76.3
click at [381, 191] on span "% de utilização do peso: 41,00%" at bounding box center [356, 192] width 77 height 6
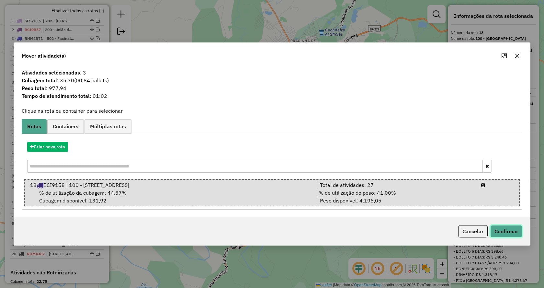
click at [502, 228] on button "Confirmar" at bounding box center [506, 231] width 32 height 12
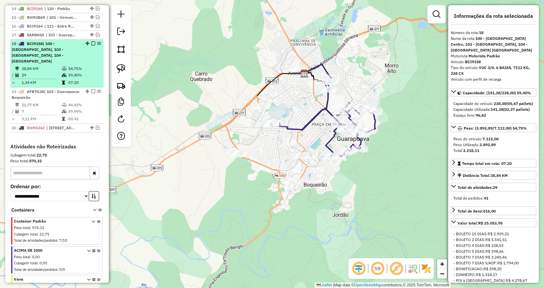
scroll to position [367, 0]
click at [91, 46] on em at bounding box center [93, 44] width 4 height 4
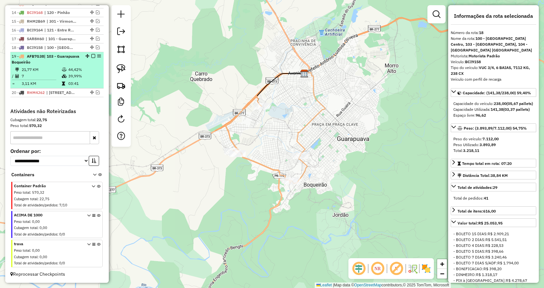
click at [93, 58] on em at bounding box center [93, 56] width 4 height 4
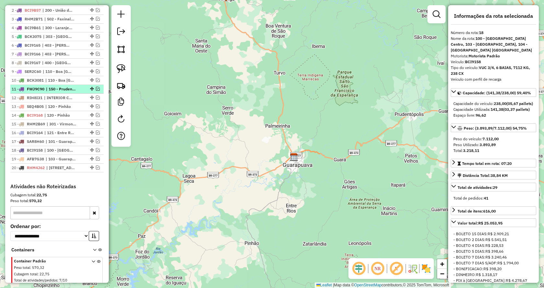
scroll to position [277, 0]
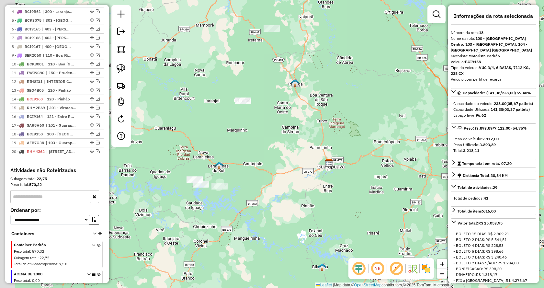
drag, startPoint x: 230, startPoint y: 146, endPoint x: 294, endPoint y: 151, distance: 64.2
click at [294, 151] on div "Janela de atendimento Grade de atendimento Capacidade Transportadoras Veículos …" at bounding box center [272, 144] width 544 height 288
click at [122, 33] on em at bounding box center [121, 31] width 8 height 8
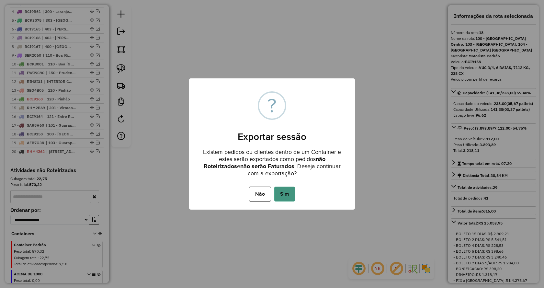
click at [291, 189] on button "Sim" at bounding box center [284, 193] width 21 height 15
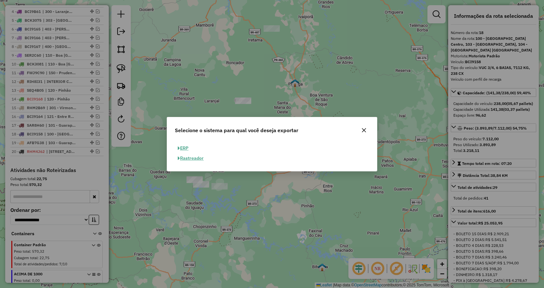
click at [186, 147] on button "ERP" at bounding box center [183, 148] width 16 height 10
select select "**"
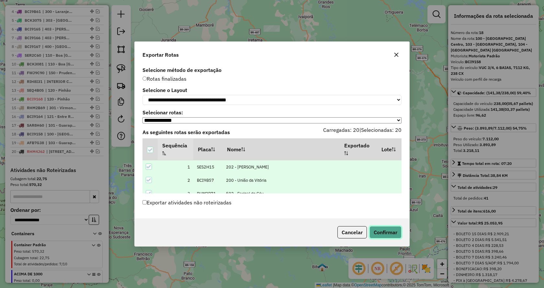
click at [383, 235] on button "Confirmar" at bounding box center [385, 232] width 32 height 12
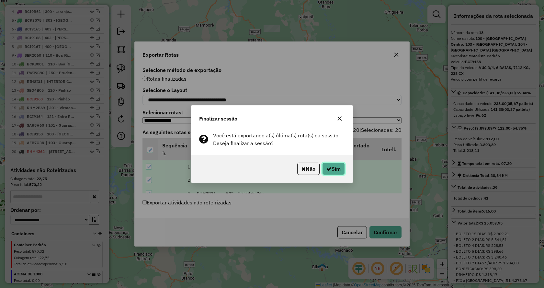
click at [338, 170] on button "Sim" at bounding box center [333, 168] width 23 height 12
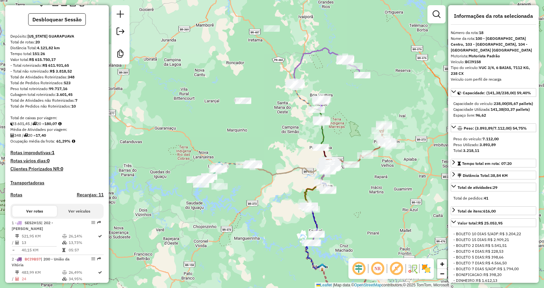
scroll to position [0, 0]
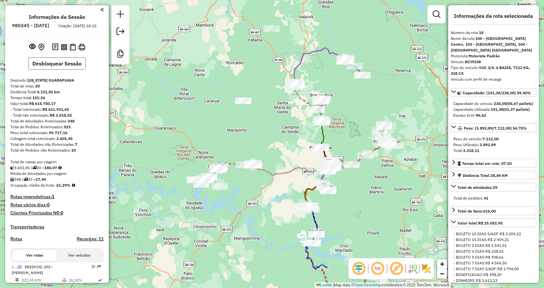
click at [52, 70] on button "Desbloquear Sessão" at bounding box center [57, 63] width 58 height 12
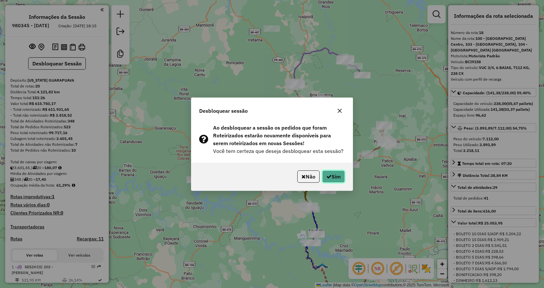
click at [329, 178] on icon "button" at bounding box center [328, 176] width 5 height 5
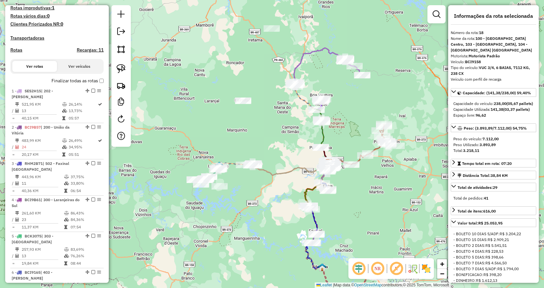
scroll to position [170, 0]
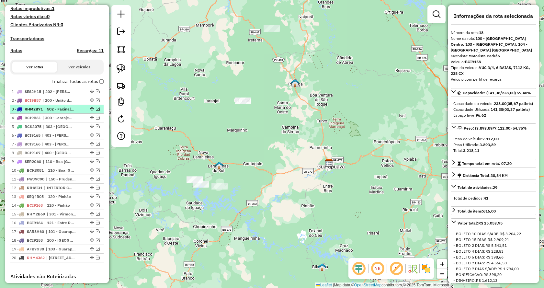
click at [96, 111] on em at bounding box center [98, 109] width 4 height 4
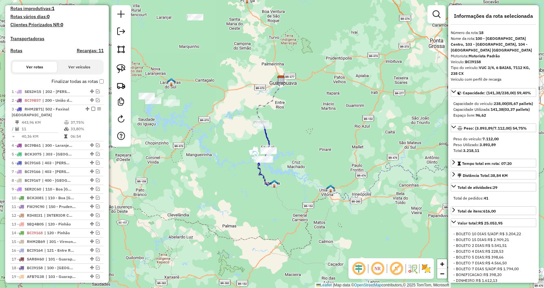
drag, startPoint x: 393, startPoint y: 202, endPoint x: 345, endPoint y: 118, distance: 96.2
click at [345, 118] on div "Janela de atendimento Grade de atendimento Capacidade Transportadoras Veículos …" at bounding box center [272, 144] width 544 height 288
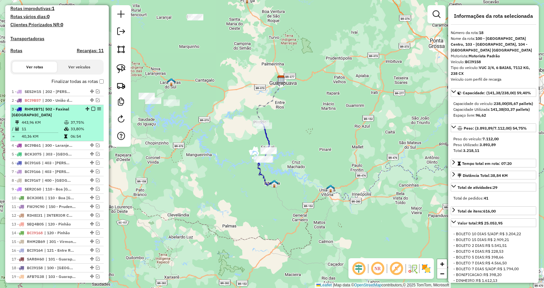
click at [91, 111] on em at bounding box center [93, 109] width 4 height 4
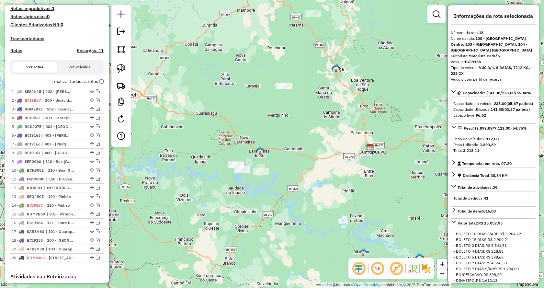
drag, startPoint x: 260, startPoint y: 192, endPoint x: 283, endPoint y: 220, distance: 36.3
click at [283, 220] on div "Janela de atendimento Grade de atendimento Capacidade Transportadoras Veículos …" at bounding box center [272, 144] width 544 height 288
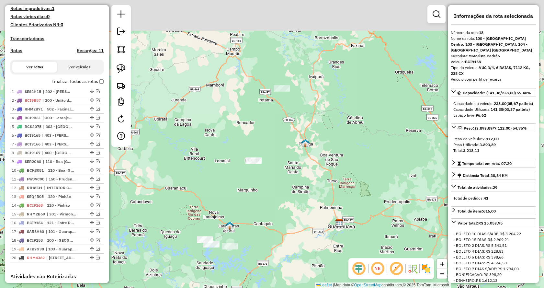
drag, startPoint x: 339, startPoint y: 90, endPoint x: 302, endPoint y: 141, distance: 62.5
click at [308, 167] on div "Janela de atendimento Grade de atendimento Capacidade Transportadoras Veículos …" at bounding box center [272, 144] width 544 height 288
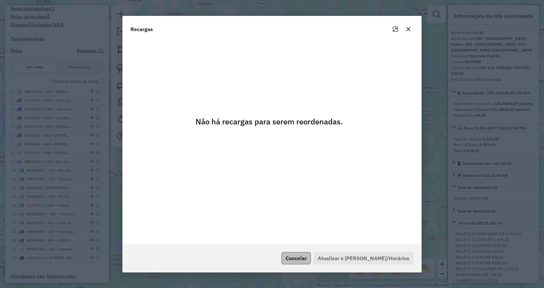
click at [303, 260] on button "Cancelar" at bounding box center [295, 258] width 29 height 12
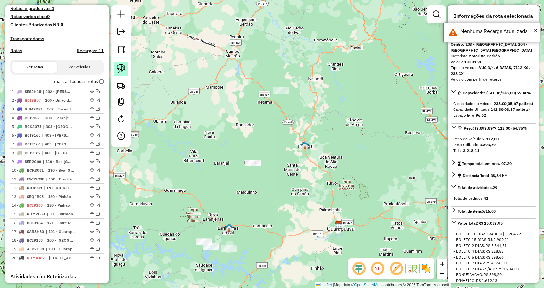
click at [118, 70] on img at bounding box center [120, 68] width 9 height 9
drag, startPoint x: 269, startPoint y: 178, endPoint x: 211, endPoint y: 143, distance: 67.9
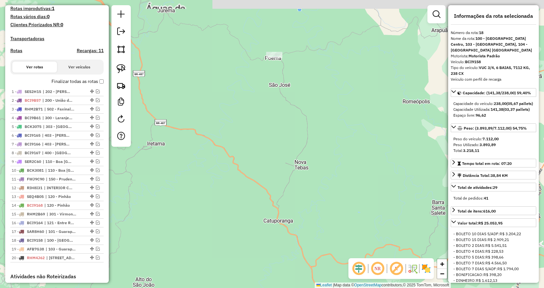
drag, startPoint x: 290, startPoint y: 54, endPoint x: 291, endPoint y: 93, distance: 38.8
click at [292, 93] on div "Janela de atendimento Grade de atendimento Capacidade Transportadoras Veículos …" at bounding box center [272, 144] width 544 height 288
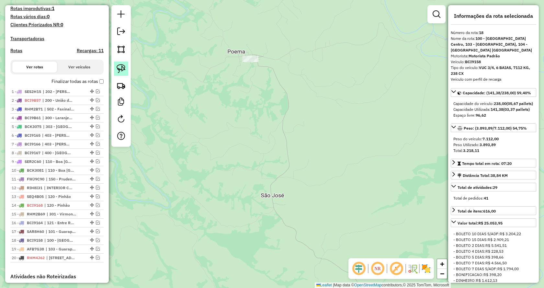
click at [117, 67] on img at bounding box center [120, 68] width 9 height 9
drag, startPoint x: 250, startPoint y: 75, endPoint x: 219, endPoint y: 54, distance: 38.0
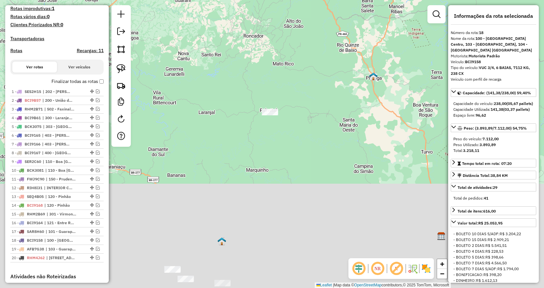
drag, startPoint x: 244, startPoint y: 212, endPoint x: 307, endPoint y: 44, distance: 179.6
click at [314, 20] on div "Janela de atendimento Grade de atendimento Capacidade Transportadoras Veículos …" at bounding box center [272, 144] width 544 height 288
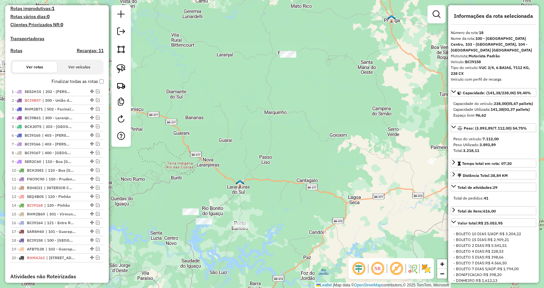
drag, startPoint x: 276, startPoint y: 152, endPoint x: 323, endPoint y: 28, distance: 132.5
click at [323, 28] on div "Janela de atendimento Grade de atendimento Capacidade Transportadoras Veículos …" at bounding box center [272, 144] width 544 height 288
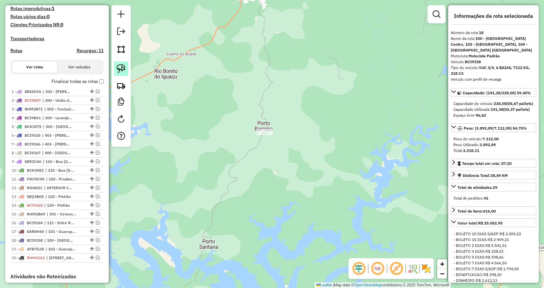
click at [124, 69] on img at bounding box center [120, 68] width 9 height 9
drag, startPoint x: 290, startPoint y: 145, endPoint x: 227, endPoint y: 121, distance: 66.9
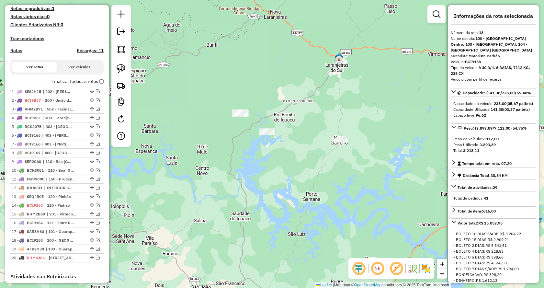
drag, startPoint x: 176, startPoint y: 159, endPoint x: 291, endPoint y: 162, distance: 114.9
click at [291, 162] on div "Janela de atendimento Grade de atendimento Capacidade Transportadoras Veículos …" at bounding box center [272, 144] width 544 height 288
click at [120, 71] on img at bounding box center [120, 68] width 9 height 9
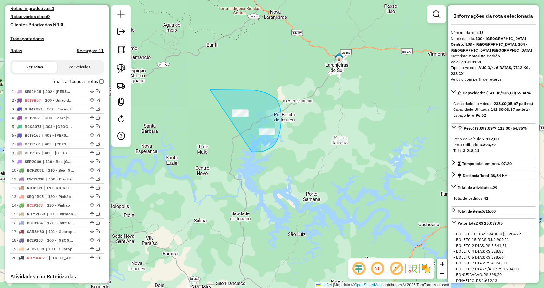
drag, startPoint x: 252, startPoint y: 152, endPoint x: 194, endPoint y: 93, distance: 81.9
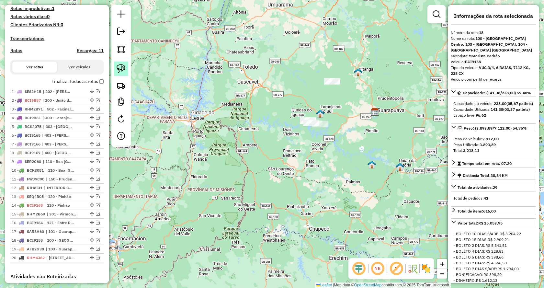
drag, startPoint x: 123, startPoint y: 71, endPoint x: 309, endPoint y: 156, distance: 204.4
click at [123, 72] on img at bounding box center [120, 68] width 9 height 9
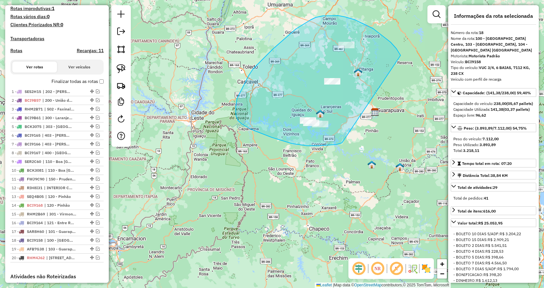
drag, startPoint x: 242, startPoint y: 124, endPoint x: 400, endPoint y: 56, distance: 172.6
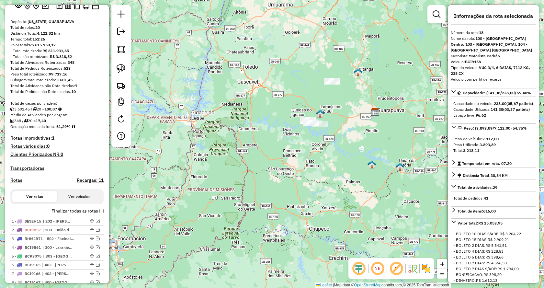
scroll to position [9, 0]
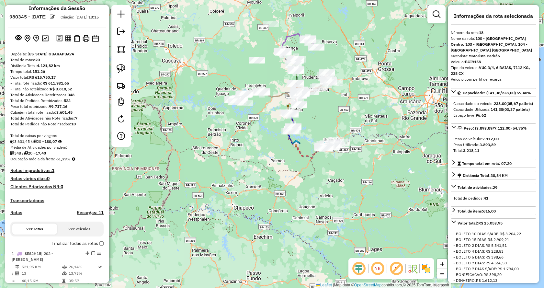
drag, startPoint x: 288, startPoint y: 186, endPoint x: 213, endPoint y: 165, distance: 78.3
click at [213, 165] on div "Janela de atendimento Grade de atendimento Capacidade Transportadoras Veículos …" at bounding box center [272, 144] width 544 height 288
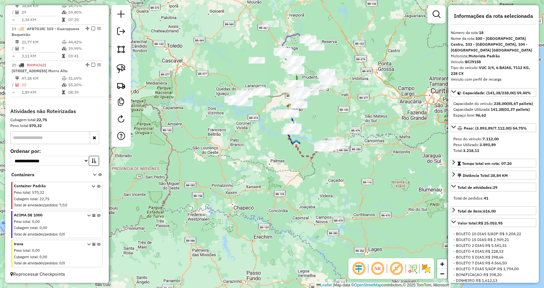
scroll to position [915, 0]
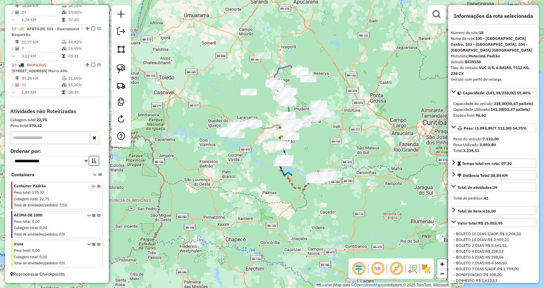
drag, startPoint x: 245, startPoint y: 181, endPoint x: 220, endPoint y: 202, distance: 32.2
click at [235, 222] on div "Janela de atendimento Grade de atendimento Capacidade Transportadoras Veículos …" at bounding box center [272, 144] width 544 height 288
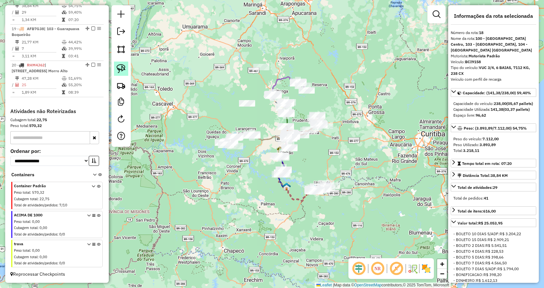
click at [118, 68] on img at bounding box center [120, 68] width 9 height 9
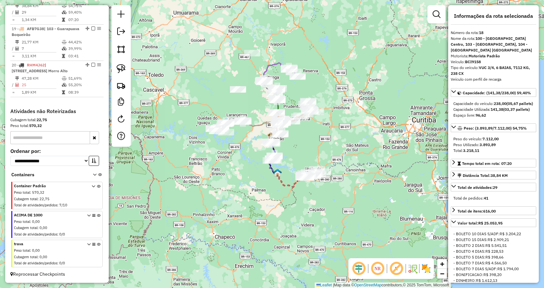
drag, startPoint x: 289, startPoint y: 185, endPoint x: 190, endPoint y: 167, distance: 100.1
click at [190, 167] on div "Janela de atendimento Grade de atendimento Capacidade Transportadoras Veículos …" at bounding box center [272, 144] width 544 height 288
click at [124, 66] on img at bounding box center [120, 68] width 9 height 9
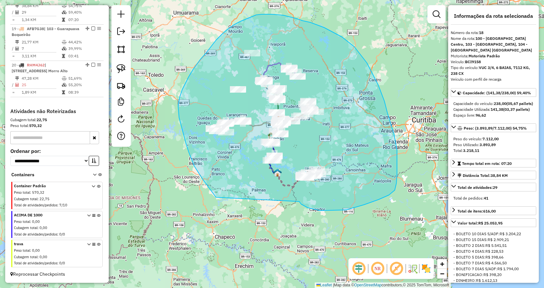
drag, startPoint x: 378, startPoint y: 199, endPoint x: 220, endPoint y: 200, distance: 157.9
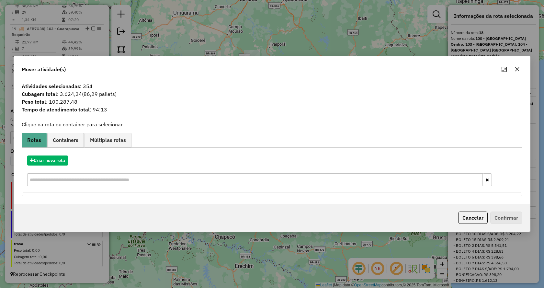
drag, startPoint x: 472, startPoint y: 218, endPoint x: 379, endPoint y: 205, distance: 94.7
click at [471, 218] on button "Cancelar" at bounding box center [472, 217] width 29 height 12
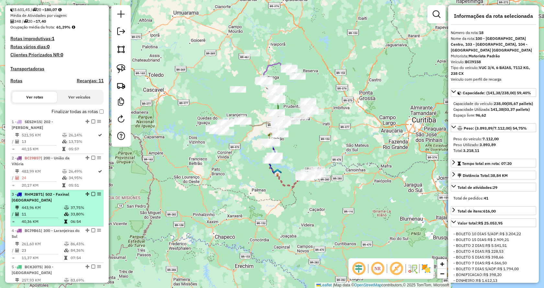
scroll to position [162, 0]
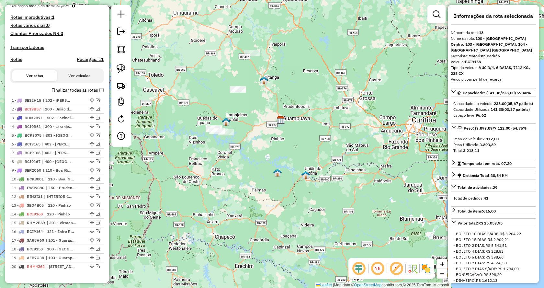
drag, startPoint x: 123, startPoint y: 68, endPoint x: 200, endPoint y: 128, distance: 97.7
click at [123, 68] on img at bounding box center [120, 68] width 9 height 9
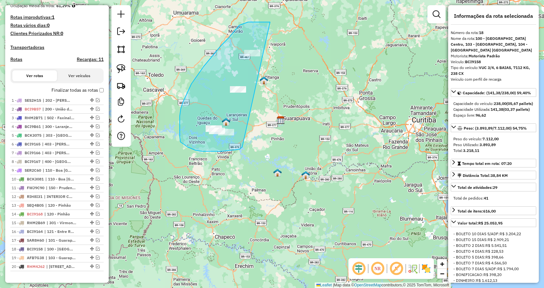
drag, startPoint x: 242, startPoint y: 147, endPoint x: 311, endPoint y: 47, distance: 121.9
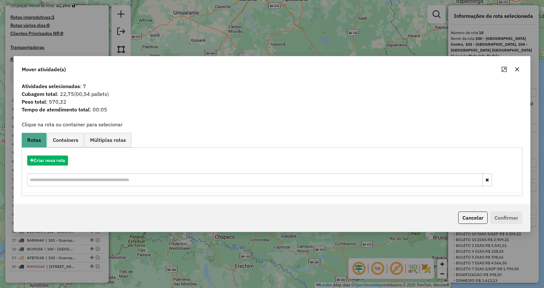
click at [514, 68] on icon "button" at bounding box center [516, 69] width 5 height 5
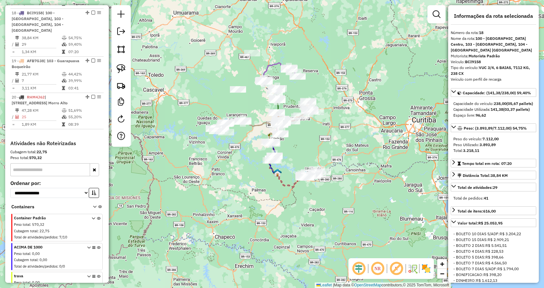
scroll to position [915, 0]
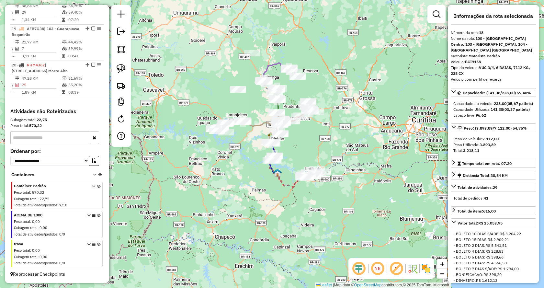
click at [98, 173] on icon at bounding box center [100, 176] width 4 height 6
click at [120, 68] on img at bounding box center [120, 68] width 9 height 9
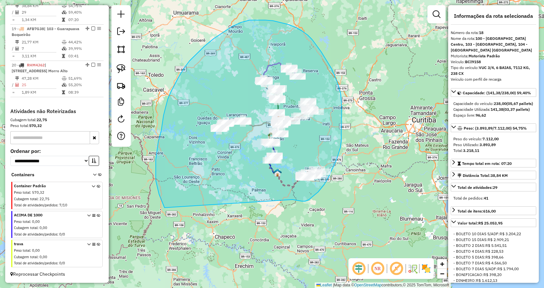
drag, startPoint x: 292, startPoint y: 199, endPoint x: 186, endPoint y: 216, distance: 107.4
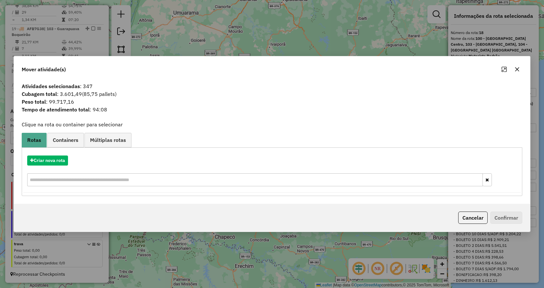
click at [516, 71] on icon "button" at bounding box center [516, 69] width 5 height 5
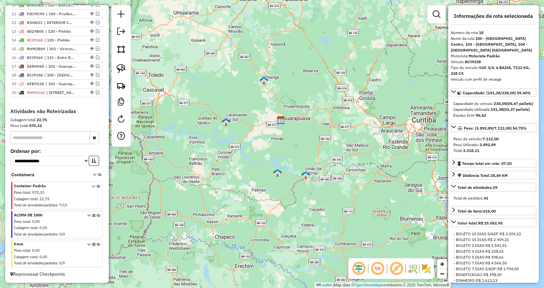
scroll to position [341, 0]
click at [98, 173] on icon at bounding box center [100, 176] width 4 height 6
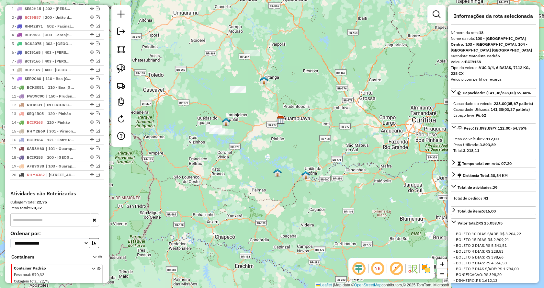
scroll to position [115, 0]
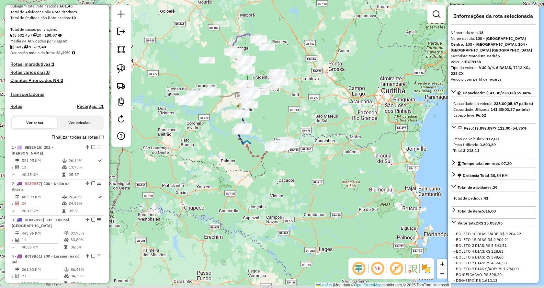
drag, startPoint x: 367, startPoint y: 160, endPoint x: 337, endPoint y: 133, distance: 40.5
click at [337, 133] on div "Janela de atendimento Grade de atendimento Capacidade Transportadoras Veículos …" at bounding box center [272, 144] width 544 height 288
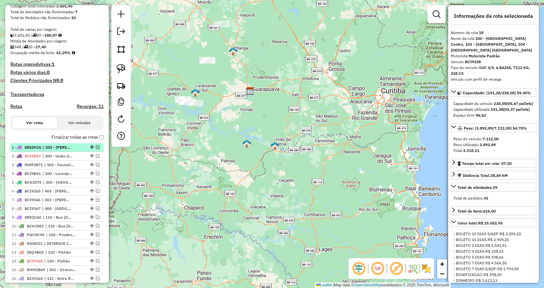
click at [97, 149] on em at bounding box center [98, 147] width 4 height 4
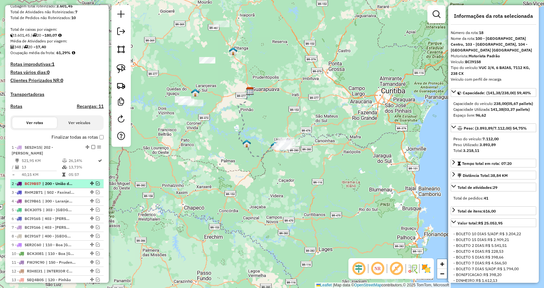
click at [96, 185] on em at bounding box center [98, 183] width 4 height 4
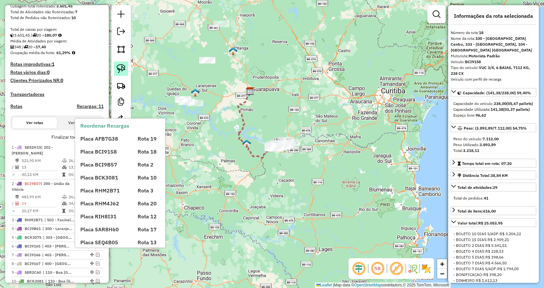
click at [123, 68] on img at bounding box center [120, 68] width 9 height 9
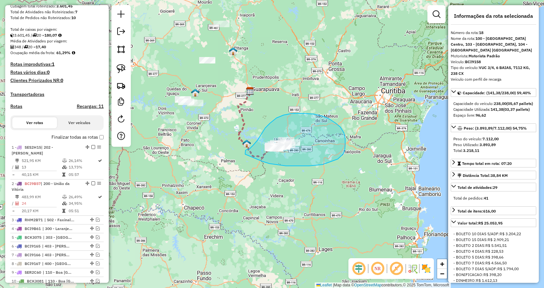
drag, startPoint x: 277, startPoint y: 164, endPoint x: 245, endPoint y: 154, distance: 33.4
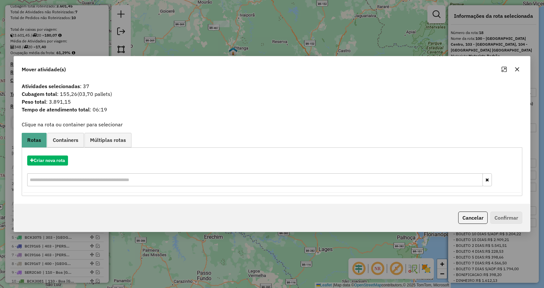
click at [517, 70] on icon "button" at bounding box center [517, 69] width 4 height 4
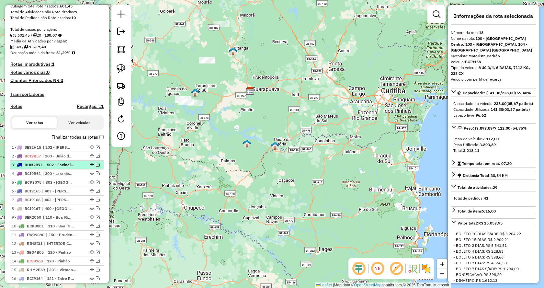
click at [97, 166] on em at bounding box center [98, 164] width 4 height 4
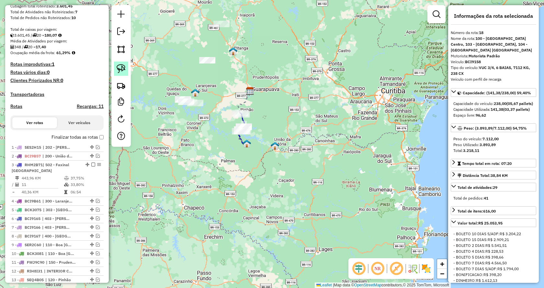
click at [121, 69] on img at bounding box center [120, 68] width 9 height 9
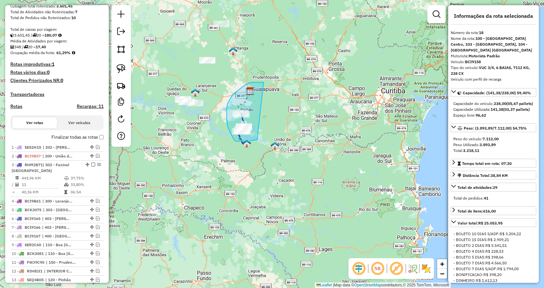
drag, startPoint x: 257, startPoint y: 139, endPoint x: 270, endPoint y: 82, distance: 59.5
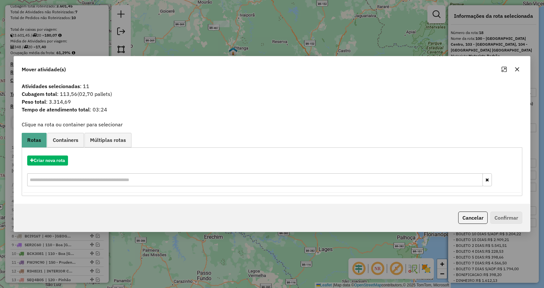
click at [516, 70] on icon "button" at bounding box center [517, 69] width 4 height 4
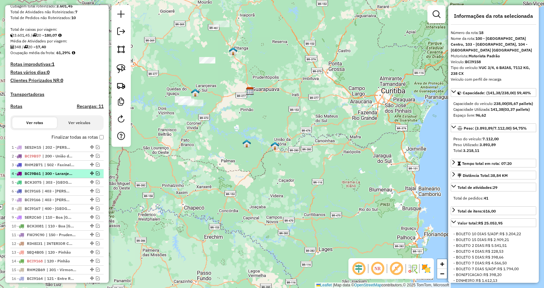
click at [96, 175] on em at bounding box center [98, 173] width 4 height 4
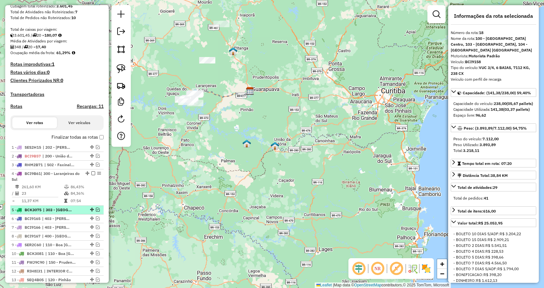
click at [96, 211] on em at bounding box center [98, 209] width 4 height 4
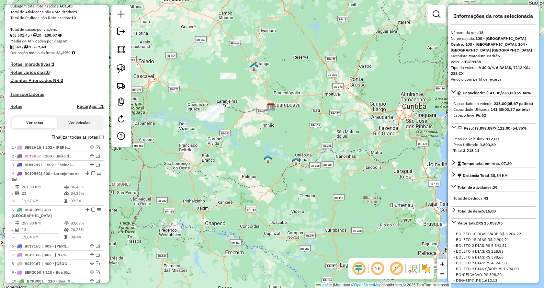
drag, startPoint x: 234, startPoint y: 177, endPoint x: 256, endPoint y: 166, distance: 24.9
click at [273, 196] on div "Janela de atendimento Grade de atendimento Capacidade Transportadoras Veículos …" at bounding box center [272, 144] width 544 height 288
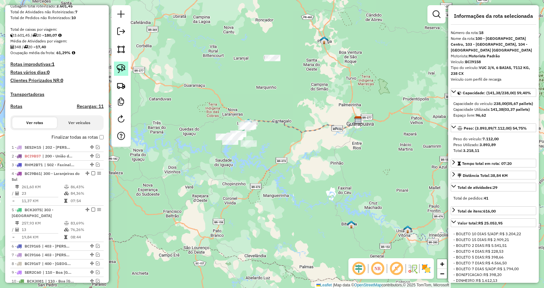
drag, startPoint x: 124, startPoint y: 68, endPoint x: 181, endPoint y: 119, distance: 76.0
click at [124, 69] on img at bounding box center [120, 68] width 9 height 9
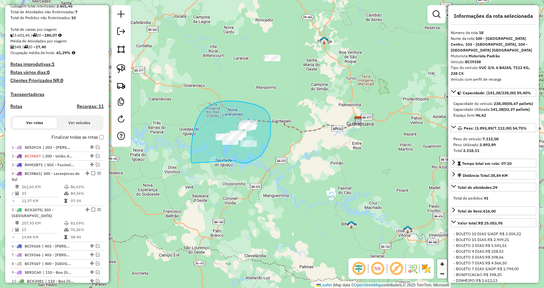
drag, startPoint x: 243, startPoint y: 163, endPoint x: 190, endPoint y: 166, distance: 53.4
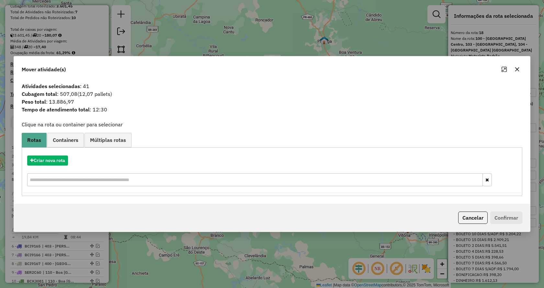
click at [517, 71] on icon "button" at bounding box center [516, 69] width 5 height 5
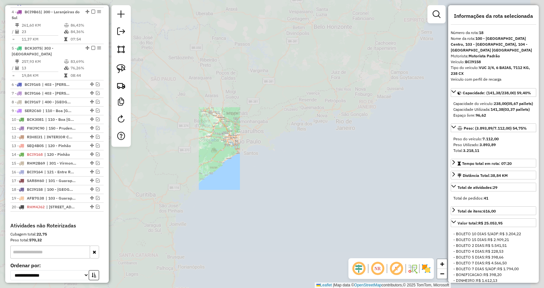
scroll to position [374, 0]
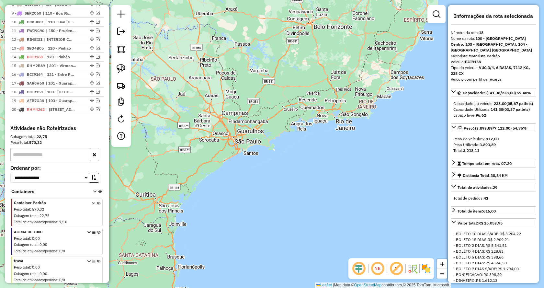
click at [98, 196] on icon at bounding box center [100, 193] width 4 height 6
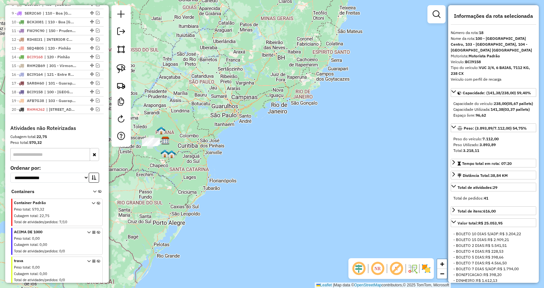
drag, startPoint x: 183, startPoint y: 122, endPoint x: 284, endPoint y: 134, distance: 102.0
click at [284, 134] on div "Janela de atendimento Grade de atendimento Capacidade Transportadoras Veículos …" at bounding box center [272, 144] width 544 height 288
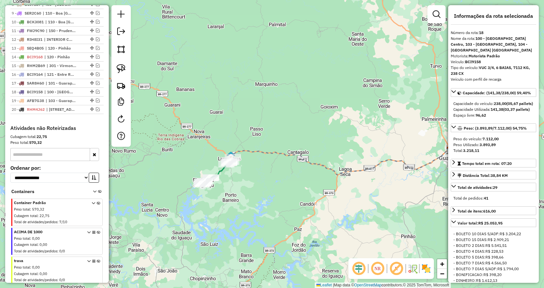
drag, startPoint x: 249, startPoint y: 201, endPoint x: 293, endPoint y: 181, distance: 48.2
click at [293, 182] on div "Janela de atendimento Grade de atendimento Capacidade Transportadoras Veículos …" at bounding box center [272, 144] width 544 height 288
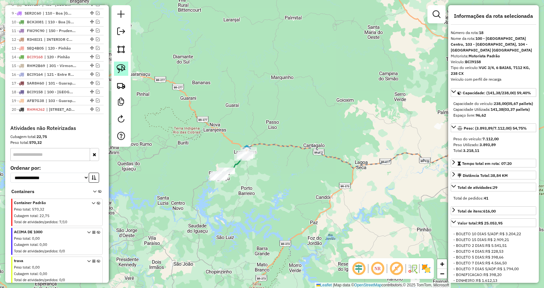
click at [123, 70] on img at bounding box center [120, 68] width 9 height 9
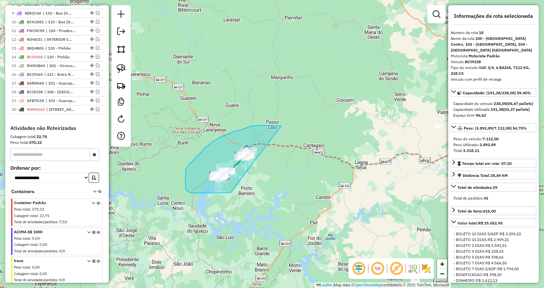
drag, startPoint x: 187, startPoint y: 191, endPoint x: 327, endPoint y: 136, distance: 150.7
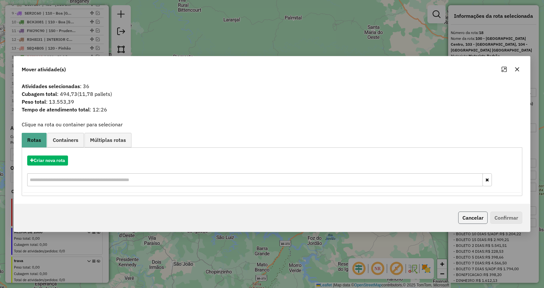
click at [463, 220] on button "Cancelar" at bounding box center [472, 217] width 29 height 12
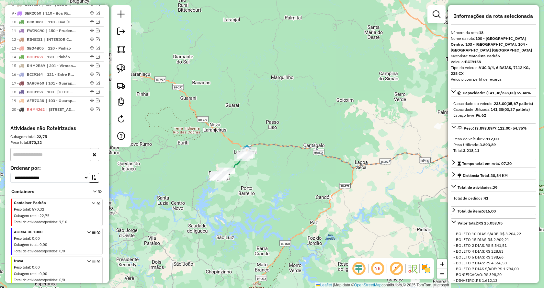
click at [98, 196] on icon at bounding box center [100, 193] width 4 height 6
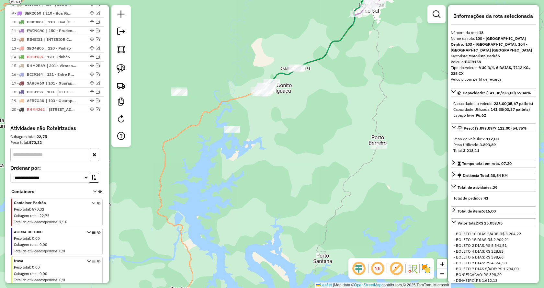
drag, startPoint x: 204, startPoint y: 192, endPoint x: 273, endPoint y: 2, distance: 202.9
click at [273, 2] on div "Janela de atendimento Grade de atendimento Capacidade Transportadoras Veículos …" at bounding box center [272, 144] width 544 height 288
click at [122, 70] on img at bounding box center [120, 68] width 9 height 9
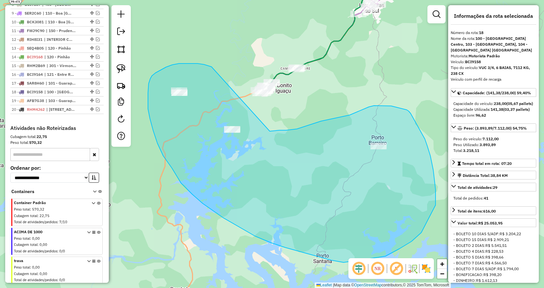
drag, startPoint x: 197, startPoint y: 63, endPoint x: 269, endPoint y: 131, distance: 98.9
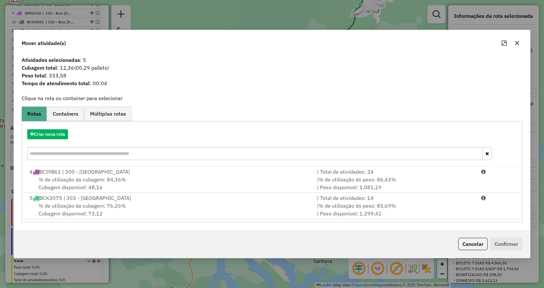
click at [516, 44] on icon "button" at bounding box center [516, 42] width 5 height 5
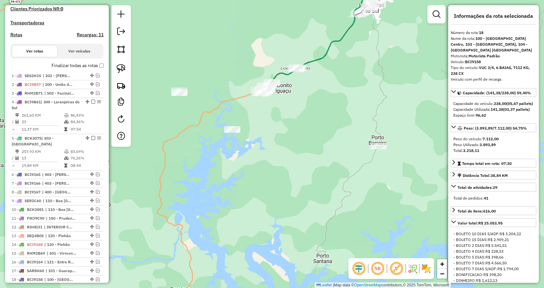
scroll to position [180, 0]
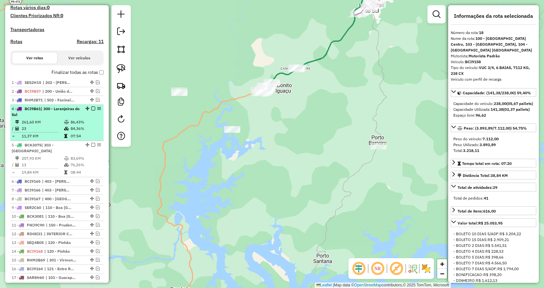
click at [91, 110] on em at bounding box center [93, 108] width 4 height 4
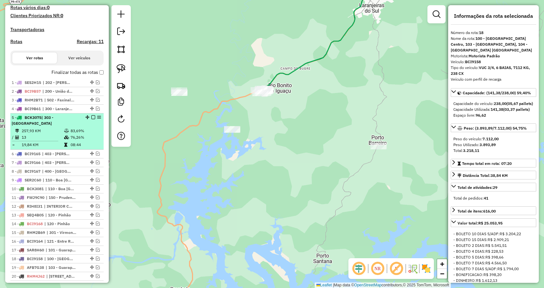
click at [92, 119] on em at bounding box center [93, 117] width 4 height 4
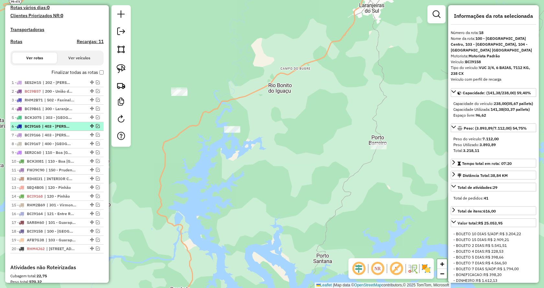
click at [96, 128] on em at bounding box center [98, 126] width 4 height 4
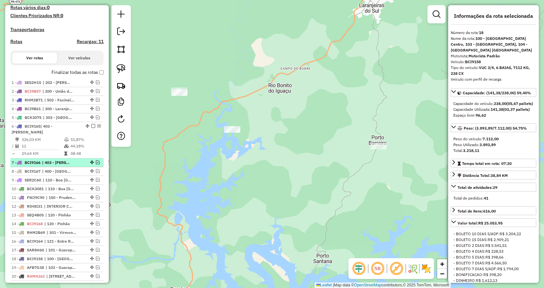
click at [97, 164] on em at bounding box center [98, 162] width 4 height 4
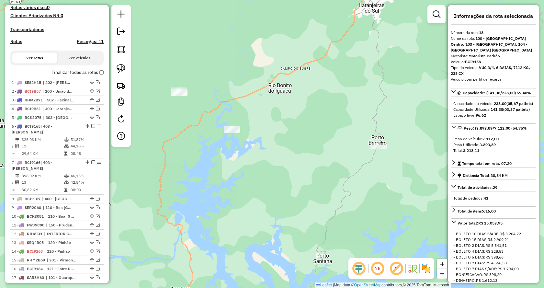
drag, startPoint x: 96, startPoint y: 204, endPoint x: 103, endPoint y: 198, distance: 8.7
click at [97, 200] on em at bounding box center [98, 198] width 4 height 4
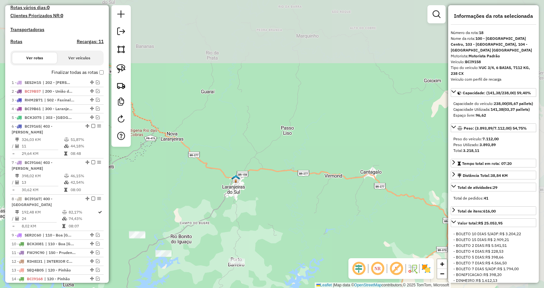
drag, startPoint x: 360, startPoint y: 78, endPoint x: 248, endPoint y: 231, distance: 189.1
click at [246, 240] on div "Janela de atendimento Grade de atendimento Capacidade Transportadoras Veículos …" at bounding box center [272, 144] width 544 height 288
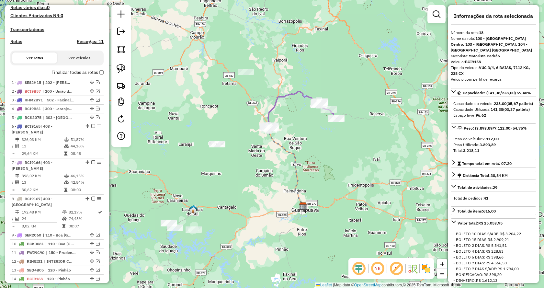
drag, startPoint x: 307, startPoint y: 167, endPoint x: 234, endPoint y: 198, distance: 78.7
click at [235, 198] on div "Janela de atendimento Grade de atendimento Capacidade Transportadoras Veículos …" at bounding box center [272, 144] width 544 height 288
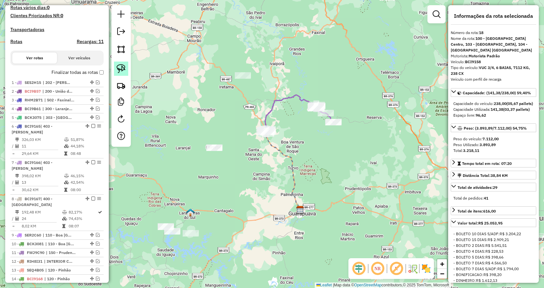
click at [124, 71] on img at bounding box center [120, 68] width 9 height 9
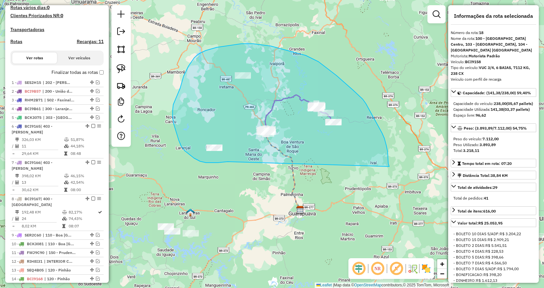
drag, startPoint x: 227, startPoint y: 161, endPoint x: 389, endPoint y: 166, distance: 161.5
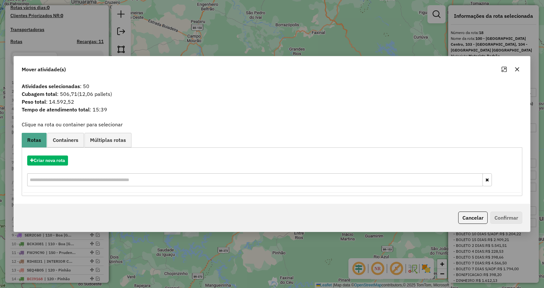
click at [520, 69] on button "button" at bounding box center [516, 69] width 10 height 10
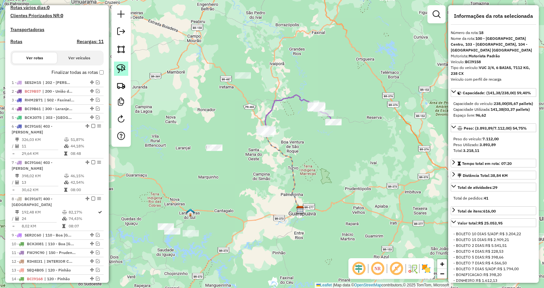
click at [124, 70] on img at bounding box center [120, 68] width 9 height 9
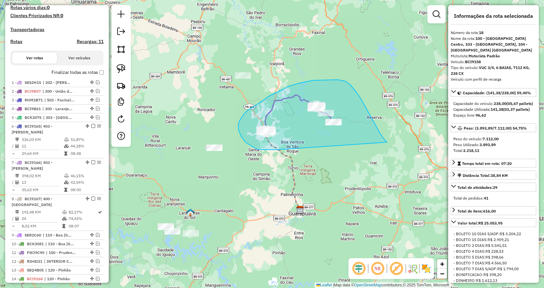
drag, startPoint x: 278, startPoint y: 149, endPoint x: 392, endPoint y: 148, distance: 113.6
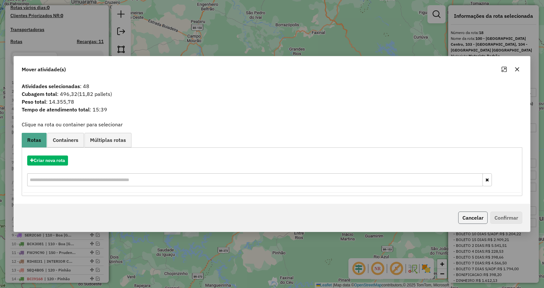
click at [465, 219] on button "Cancelar" at bounding box center [472, 217] width 29 height 12
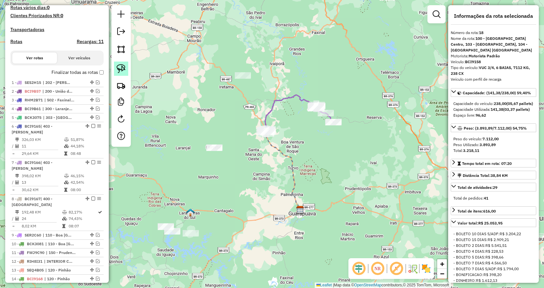
click at [118, 66] on img at bounding box center [120, 68] width 9 height 9
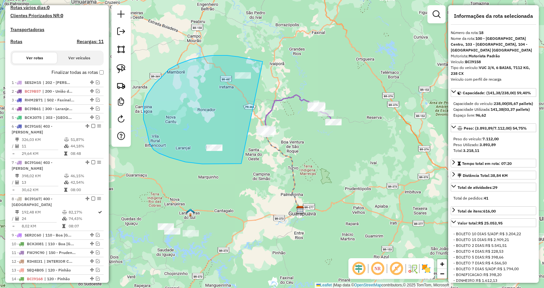
drag, startPoint x: 228, startPoint y: 164, endPoint x: 268, endPoint y: 63, distance: 108.3
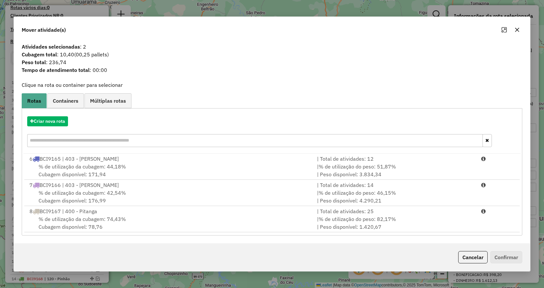
click at [515, 32] on icon "button" at bounding box center [516, 29] width 5 height 5
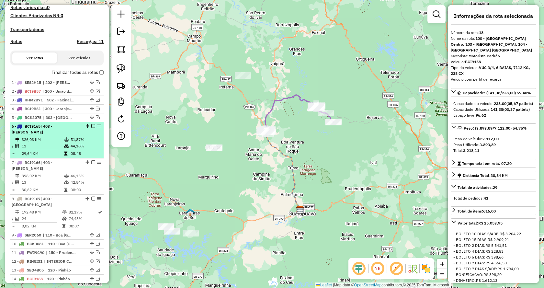
click at [91, 128] on em at bounding box center [93, 126] width 4 height 4
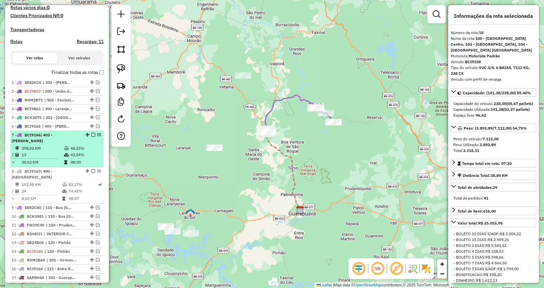
click at [91, 137] on em at bounding box center [93, 135] width 4 height 4
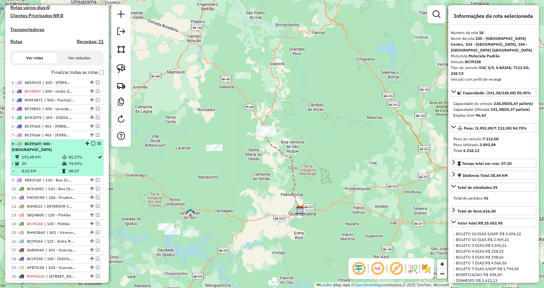
click at [91, 145] on em at bounding box center [93, 143] width 4 height 4
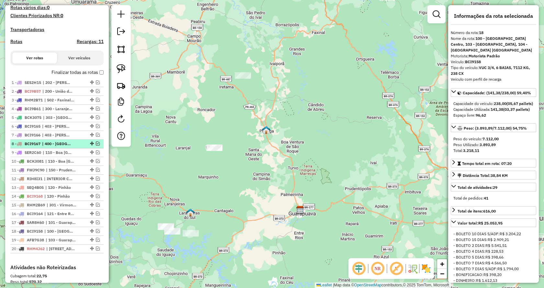
scroll to position [212, 0]
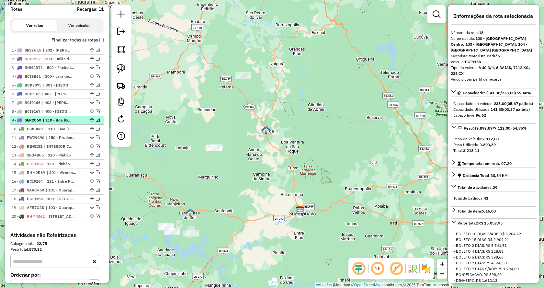
click at [96, 122] on em at bounding box center [98, 120] width 4 height 4
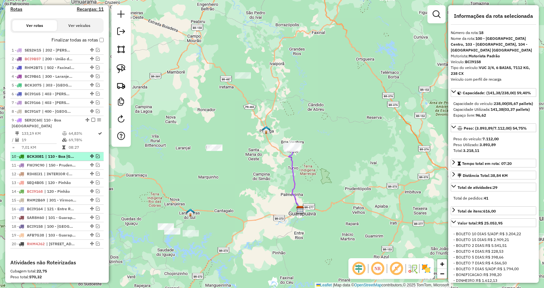
click at [96, 158] on em at bounding box center [98, 156] width 4 height 4
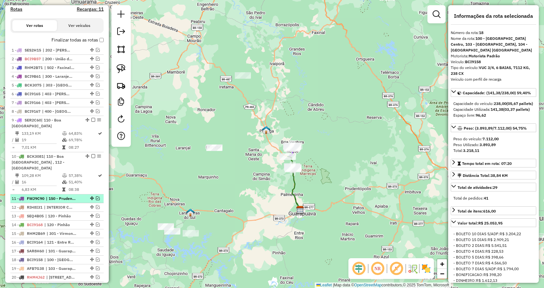
click at [96, 198] on em at bounding box center [98, 198] width 4 height 4
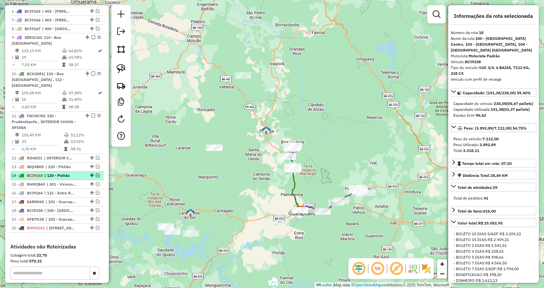
scroll to position [309, 0]
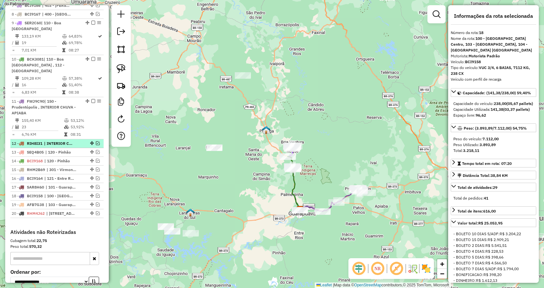
click at [96, 141] on em at bounding box center [98, 143] width 4 height 4
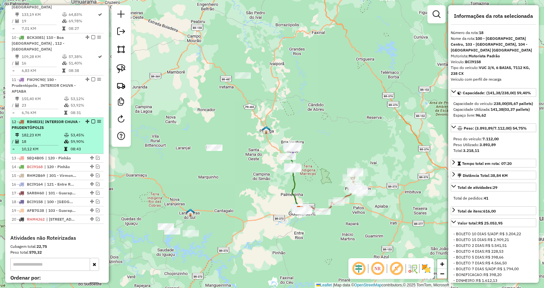
scroll to position [374, 0]
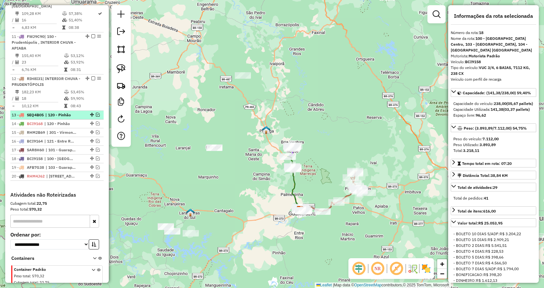
click at [96, 115] on em at bounding box center [98, 115] width 4 height 4
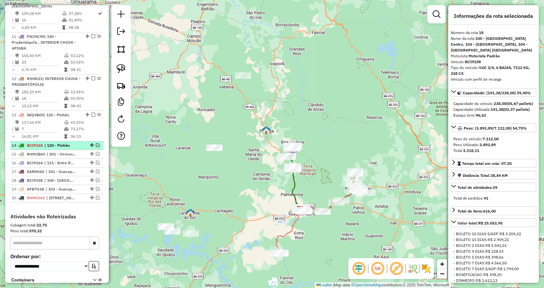
click at [97, 147] on em at bounding box center [98, 145] width 4 height 4
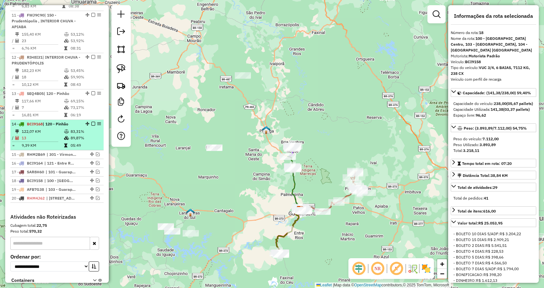
scroll to position [406, 0]
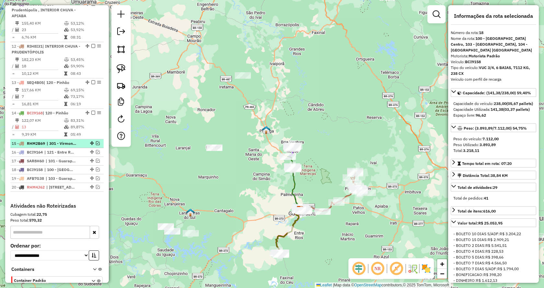
click at [96, 143] on em at bounding box center [98, 143] width 4 height 4
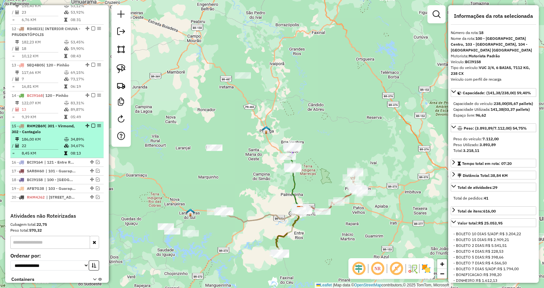
scroll to position [438, 0]
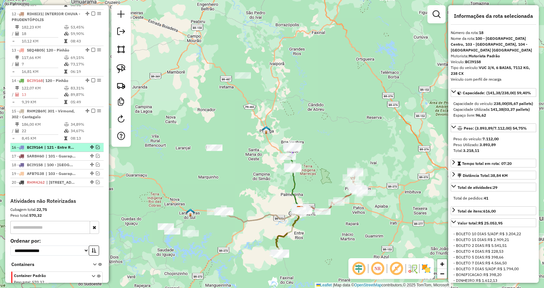
click at [93, 146] on div at bounding box center [91, 147] width 19 height 4
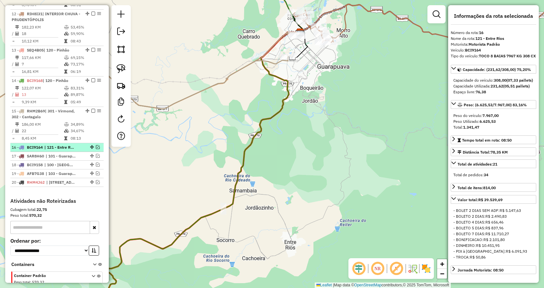
click at [97, 146] on em at bounding box center [98, 147] width 4 height 4
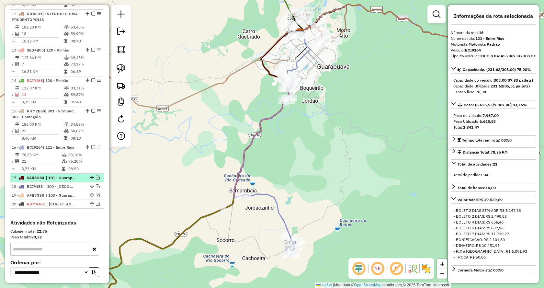
click at [97, 178] on em at bounding box center [98, 177] width 4 height 4
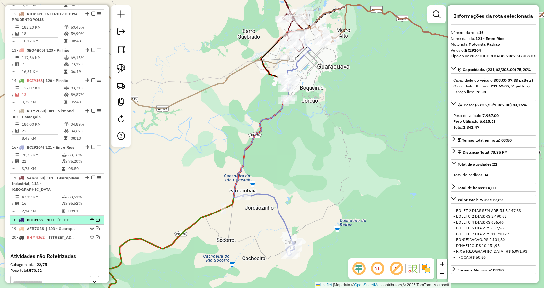
click at [96, 221] on em at bounding box center [98, 219] width 4 height 4
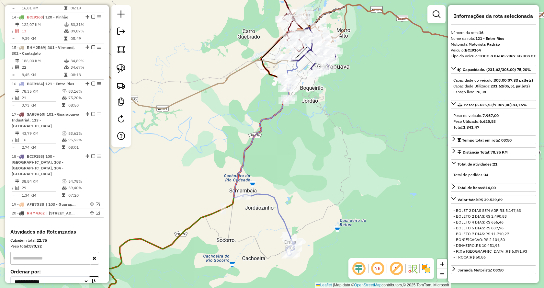
scroll to position [503, 0]
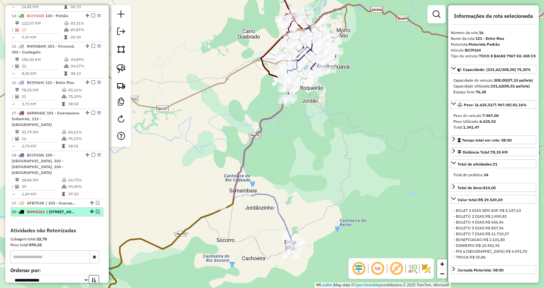
click at [96, 212] on em at bounding box center [98, 211] width 4 height 4
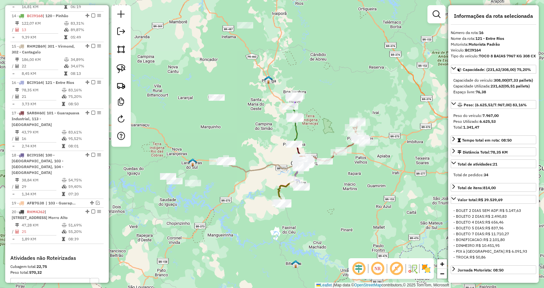
drag, startPoint x: 386, startPoint y: 210, endPoint x: 346, endPoint y: 189, distance: 45.3
click at [347, 191] on div "Janela de atendimento Grade de atendimento Capacidade Transportadoras Veículos …" at bounding box center [272, 144] width 544 height 288
click at [124, 70] on img at bounding box center [120, 68] width 9 height 9
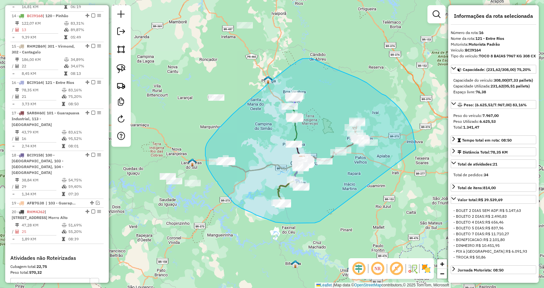
drag, startPoint x: 316, startPoint y: 222, endPoint x: 416, endPoint y: 150, distance: 122.8
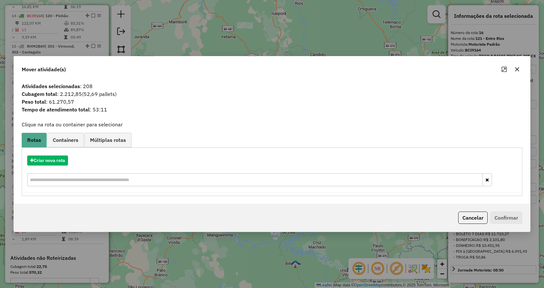
click at [518, 69] on icon "button" at bounding box center [516, 69] width 5 height 5
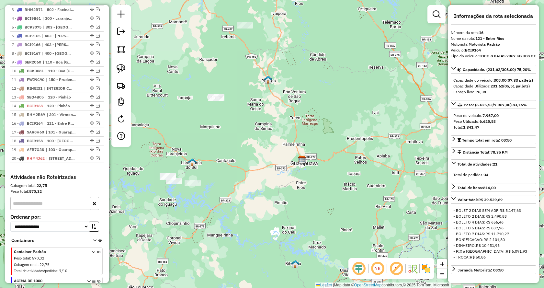
scroll to position [277, 0]
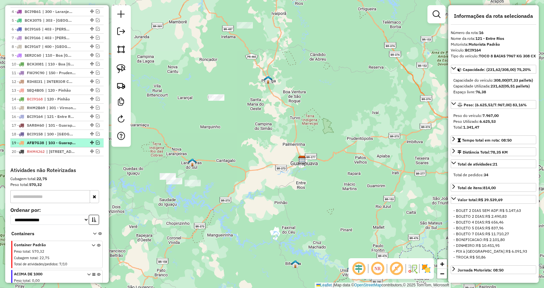
click at [96, 144] on em at bounding box center [98, 142] width 4 height 4
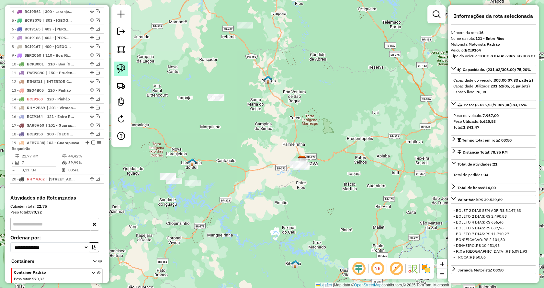
click at [123, 71] on img at bounding box center [120, 68] width 9 height 9
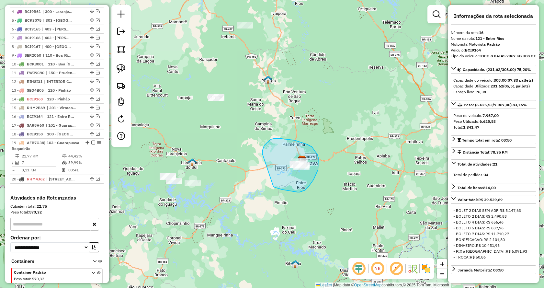
drag, startPoint x: 305, startPoint y: 190, endPoint x: 262, endPoint y: 153, distance: 56.2
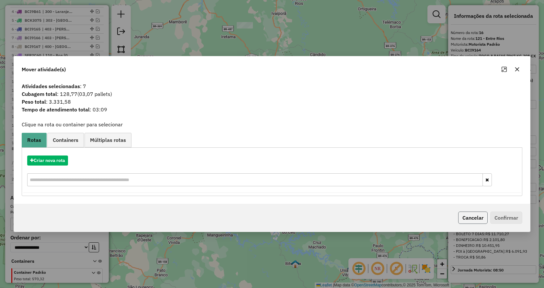
click at [467, 219] on button "Cancelar" at bounding box center [472, 217] width 29 height 12
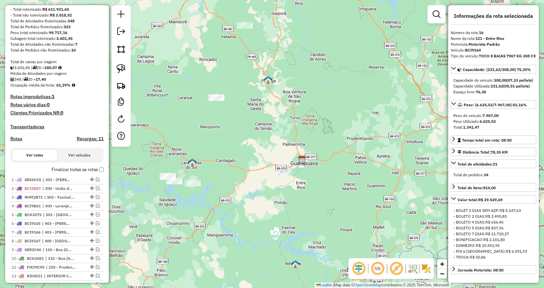
scroll to position [244, 0]
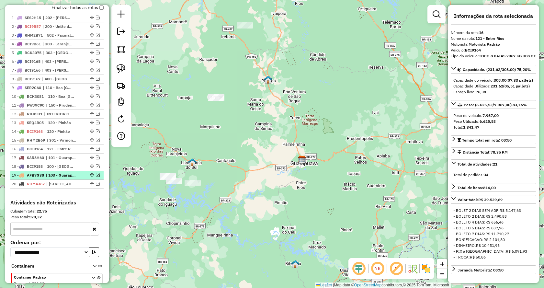
click at [96, 177] on em at bounding box center [98, 175] width 4 height 4
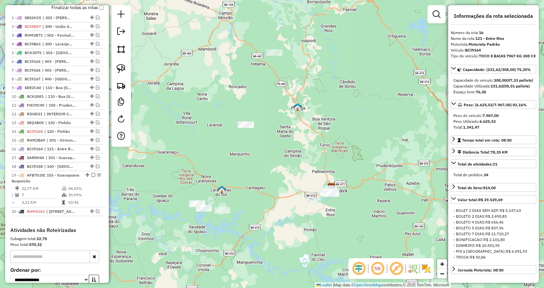
drag, startPoint x: 244, startPoint y: 132, endPoint x: 273, endPoint y: 159, distance: 39.6
click at [273, 159] on div "Janela de atendimento Grade de atendimento Capacidade Transportadoras Veículos …" at bounding box center [272, 144] width 544 height 288
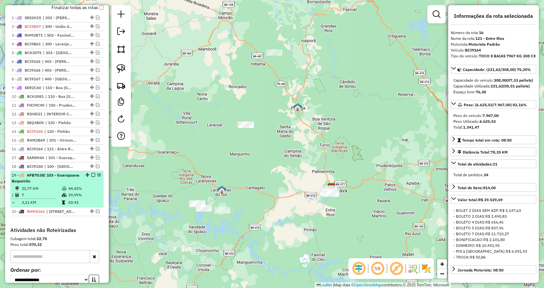
click at [91, 182] on div "19 - AFB7G38 | 103 - Guarapuava Boqueirão" at bounding box center [57, 178] width 91 height 12
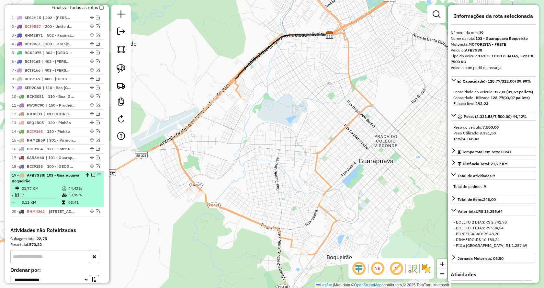
click at [91, 177] on em at bounding box center [93, 175] width 4 height 4
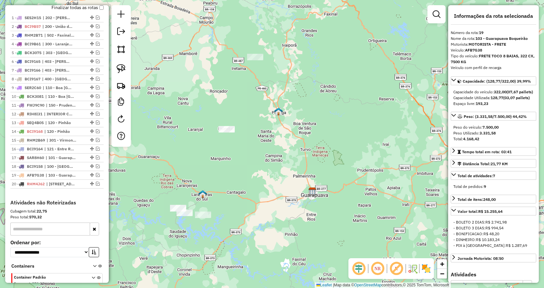
drag, startPoint x: 222, startPoint y: 142, endPoint x: 376, endPoint y: 169, distance: 157.0
click at [297, 192] on div "Janela de atendimento Grade de atendimento Capacidade Transportadoras Veículos …" at bounding box center [272, 144] width 544 height 288
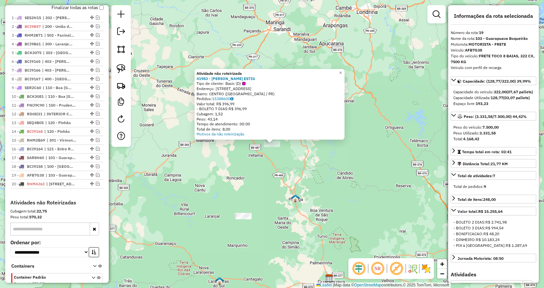
click at [248, 186] on div "Atividade não roteirizada 41983 - [PERSON_NAME] ESTIG Tipo de cliente: Basic (D…" at bounding box center [272, 144] width 544 height 288
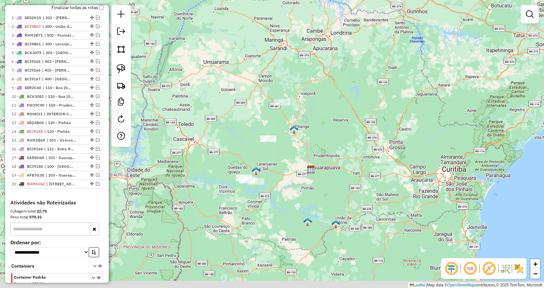
drag, startPoint x: 317, startPoint y: 195, endPoint x: 336, endPoint y: 118, distance: 79.3
click at [336, 118] on div "Janela de atendimento Grade de atendimento Capacidade Transportadoras Veículos …" at bounding box center [272, 144] width 544 height 288
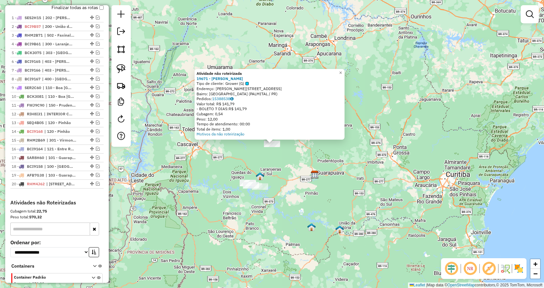
click at [266, 205] on div "Atividade não roteirizada 19671 - [PERSON_NAME] Tipo de cliente: Grower (G) End…" at bounding box center [272, 144] width 544 height 288
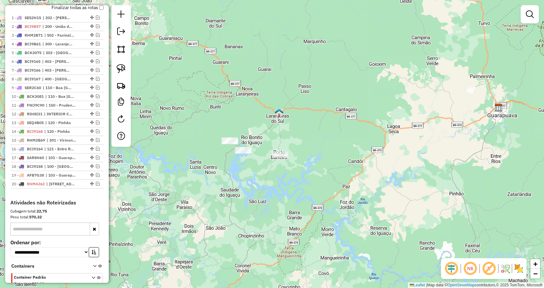
drag, startPoint x: 281, startPoint y: 193, endPoint x: 305, endPoint y: 137, distance: 61.3
click at [305, 137] on div "Janela de atendimento Grade de atendimento Capacidade Transportadoras Veículos …" at bounding box center [272, 144] width 544 height 288
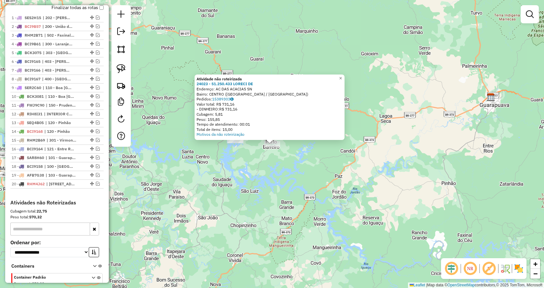
drag, startPoint x: 266, startPoint y: 184, endPoint x: 251, endPoint y: 172, distance: 19.3
click at [265, 183] on div "Atividade não roteirizada 24023 - 51.250.433 LORECI DE Endereço: AC DAS ACACIAS…" at bounding box center [272, 144] width 544 height 288
click at [225, 151] on div "Atividade não roteirizada 24023 - 51.250.433 LORECI DE Endereço: AC DAS ACACIAS…" at bounding box center [272, 144] width 544 height 288
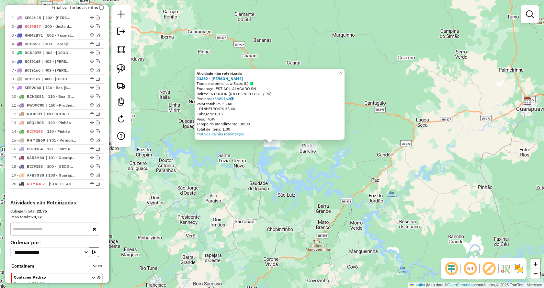
click at [238, 191] on div "Atividade não roteirizada 23362 - LEONARDO OPENKOSKI Tipo de cliente: Low Sales…" at bounding box center [272, 144] width 544 height 288
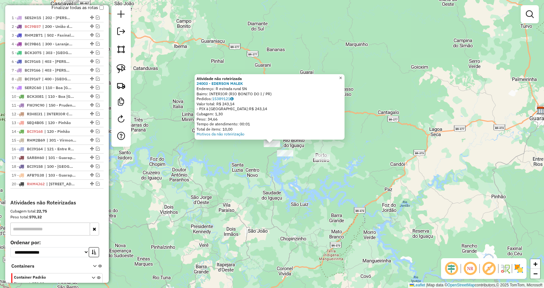
click at [342, 78] on span "×" at bounding box center [340, 77] width 3 height 5
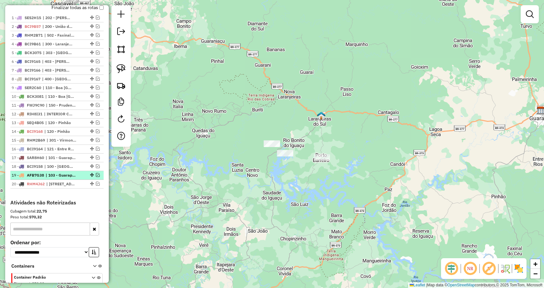
click at [96, 177] on em at bounding box center [98, 175] width 4 height 4
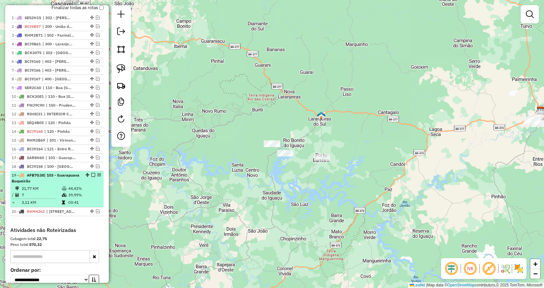
click at [33, 192] on td "21,77 KM" at bounding box center [41, 188] width 40 height 6
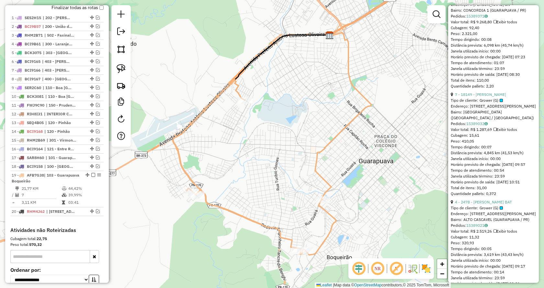
scroll to position [200, 0]
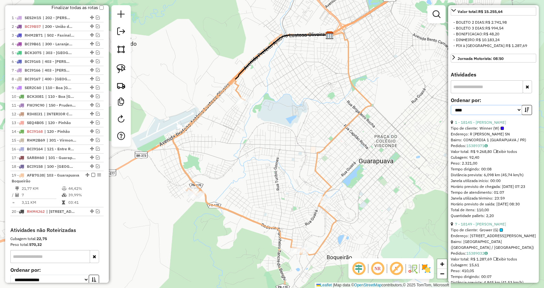
click at [518, 115] on select "**********" at bounding box center [485, 110] width 71 height 10
click at [450, 115] on select "**********" at bounding box center [485, 110] width 71 height 10
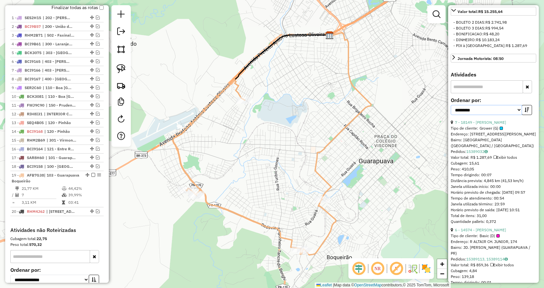
click at [516, 115] on select "**********" at bounding box center [485, 110] width 71 height 10
select select "**********"
click at [450, 115] on select "**********" at bounding box center [485, 110] width 71 height 10
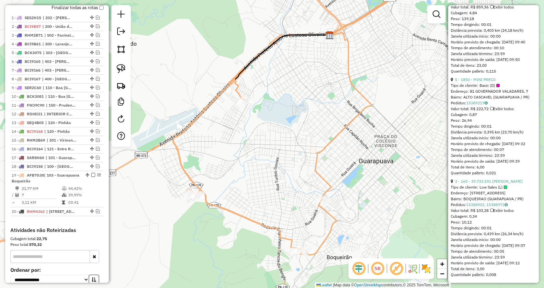
scroll to position [750, 0]
